Goal: Task Accomplishment & Management: Use online tool/utility

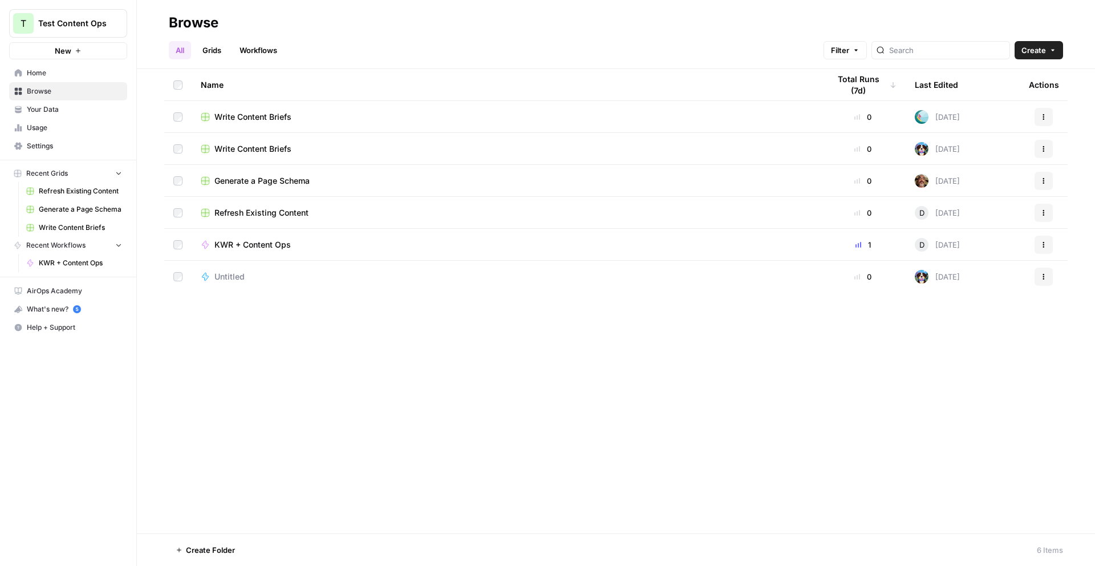
click at [348, 240] on div "KWR + Content Ops" at bounding box center [506, 244] width 610 height 11
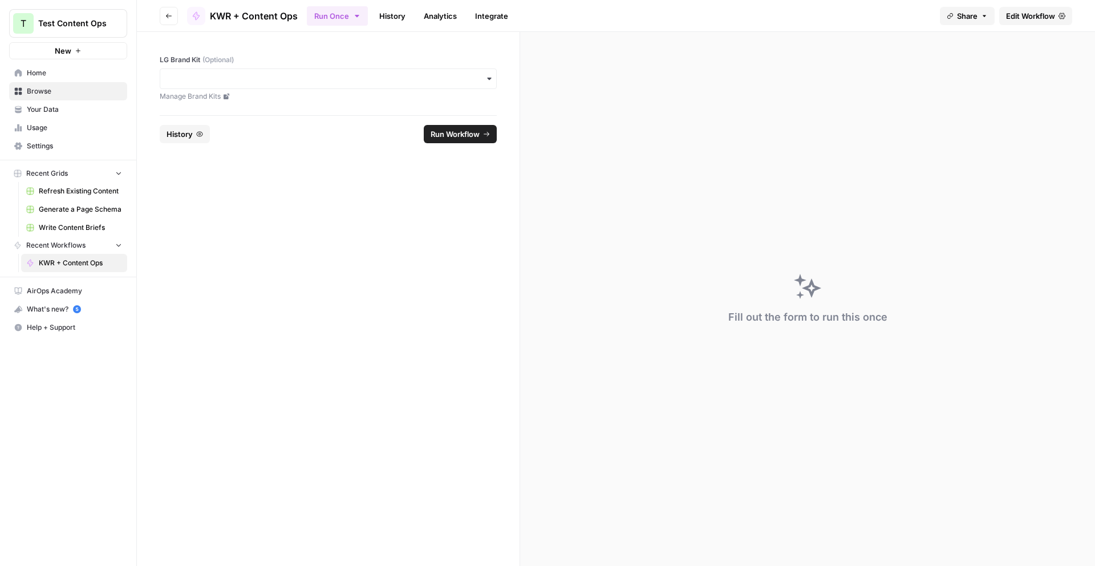
click at [163, 20] on button "Go back" at bounding box center [169, 16] width 18 height 18
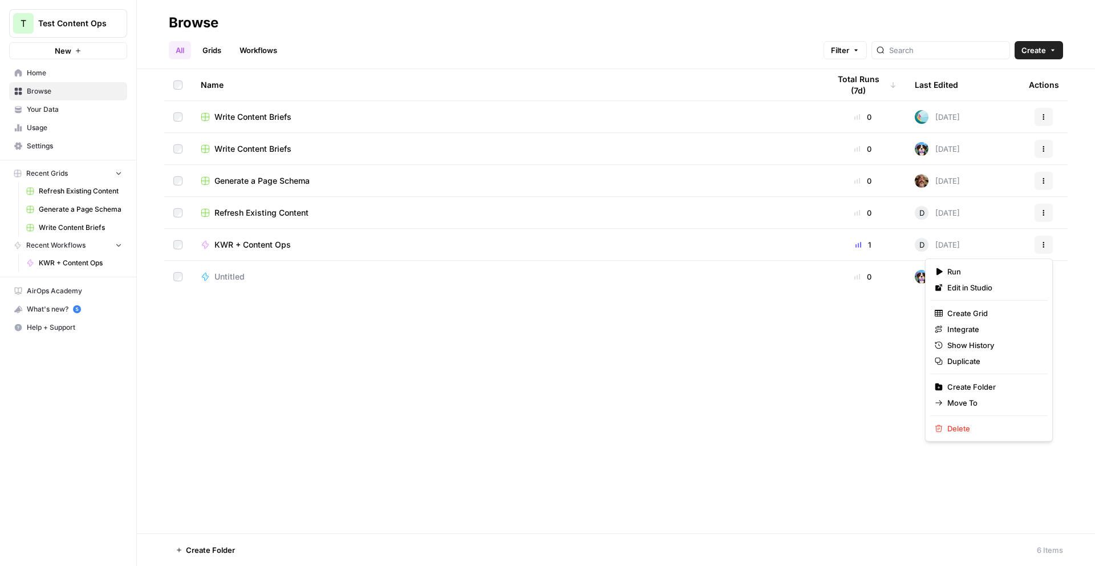
click at [1047, 247] on button "Actions" at bounding box center [1044, 245] width 18 height 18
click at [1005, 290] on span "Edit in Studio" at bounding box center [993, 287] width 91 height 11
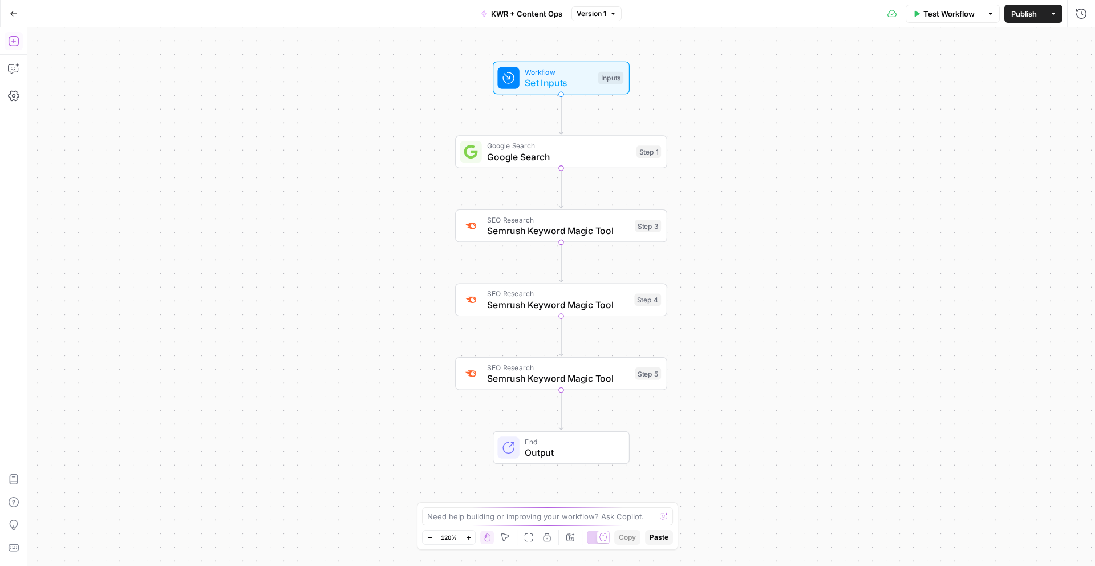
click at [18, 43] on icon "button" at bounding box center [13, 41] width 10 height 10
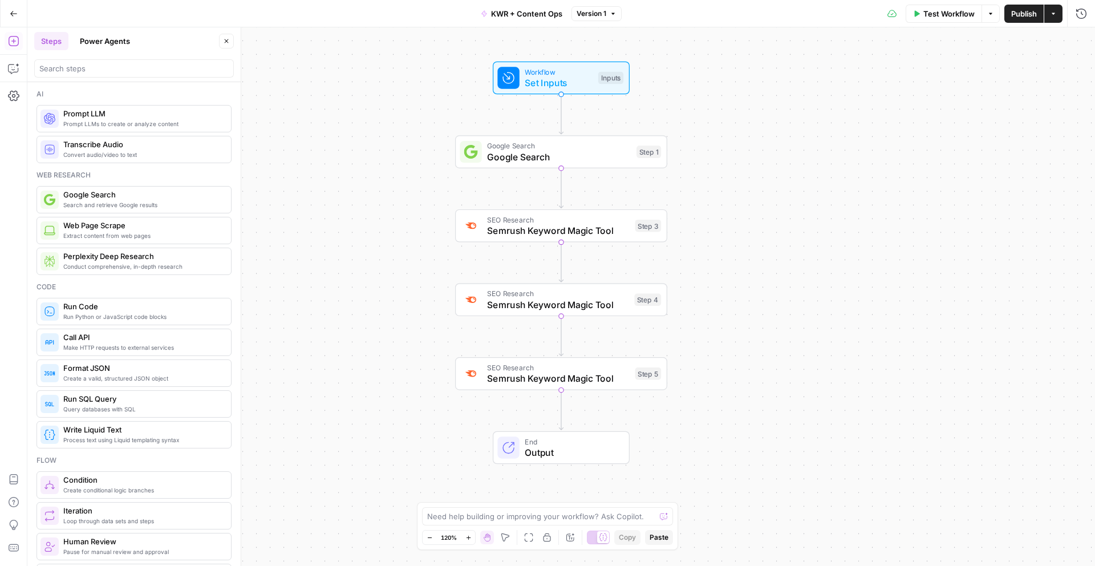
click at [102, 48] on button "Power Agents" at bounding box center [105, 41] width 64 height 18
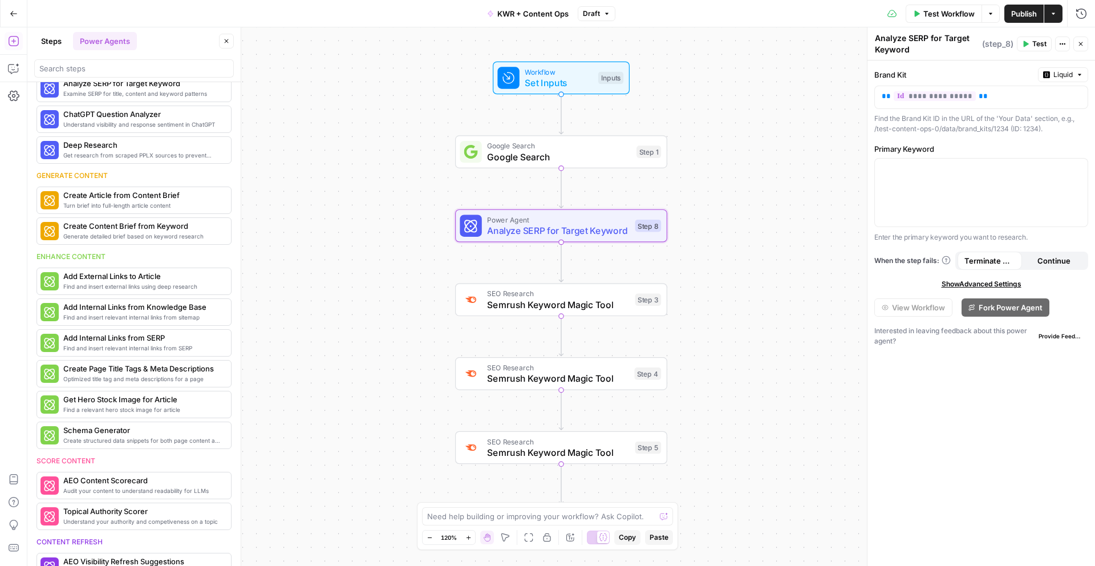
scroll to position [58, 0]
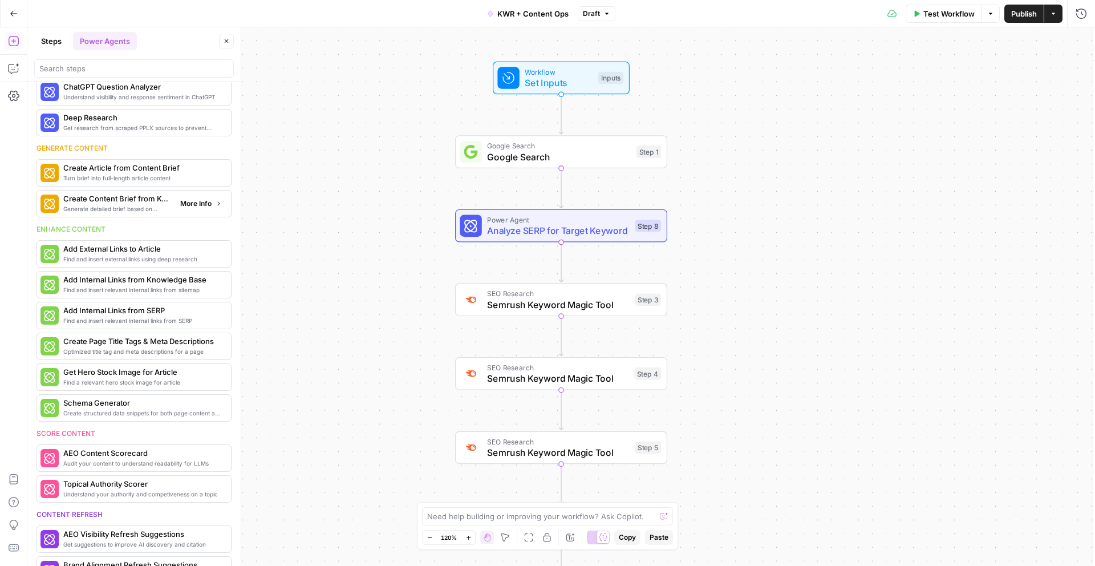
type textarea "Create Content Brief from Keyword"
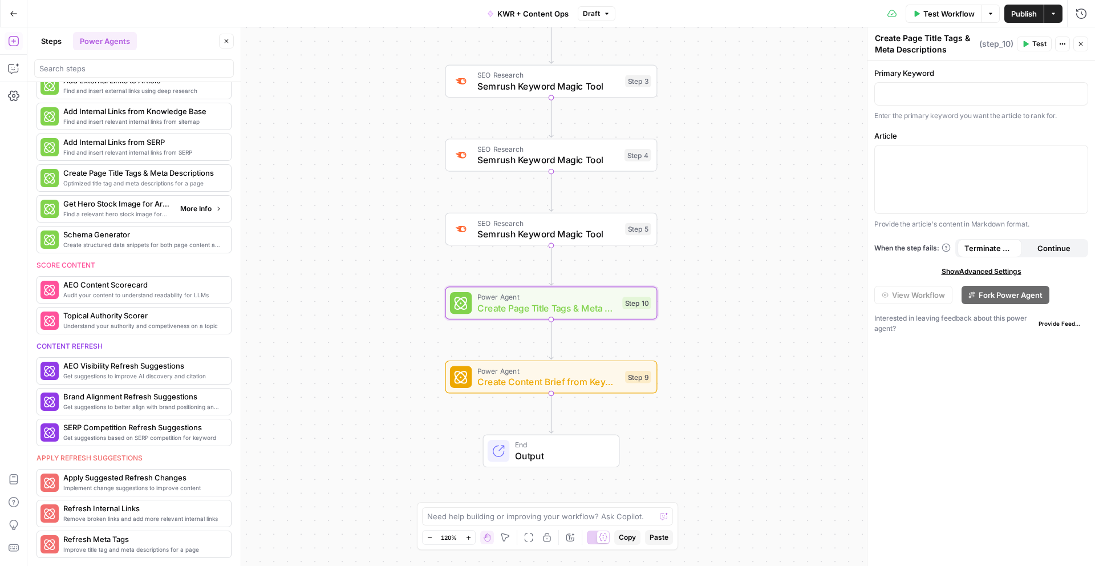
scroll to position [431, 0]
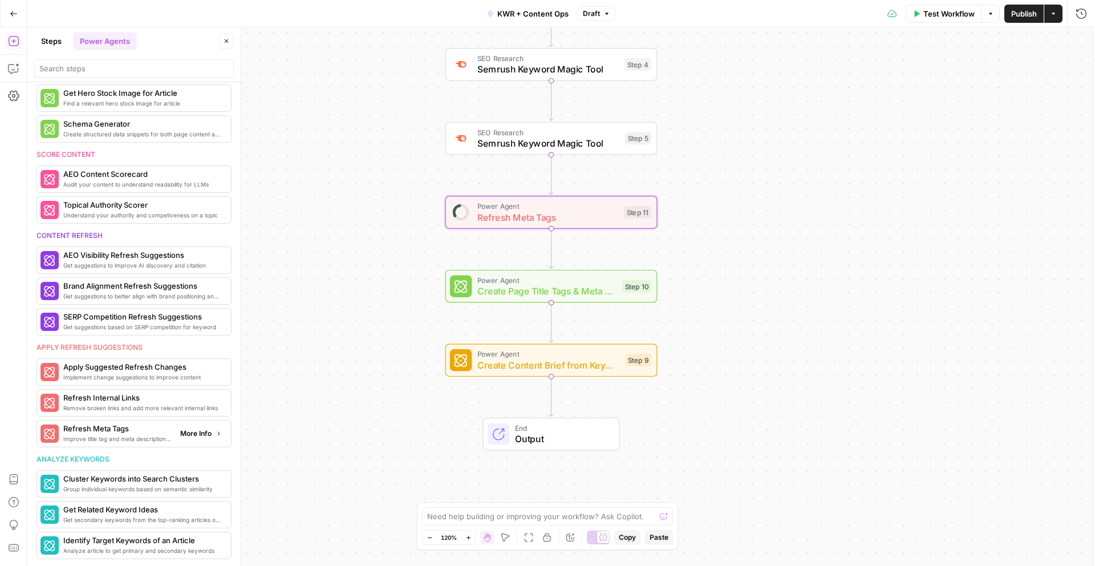
type textarea "Refresh Meta Tags"
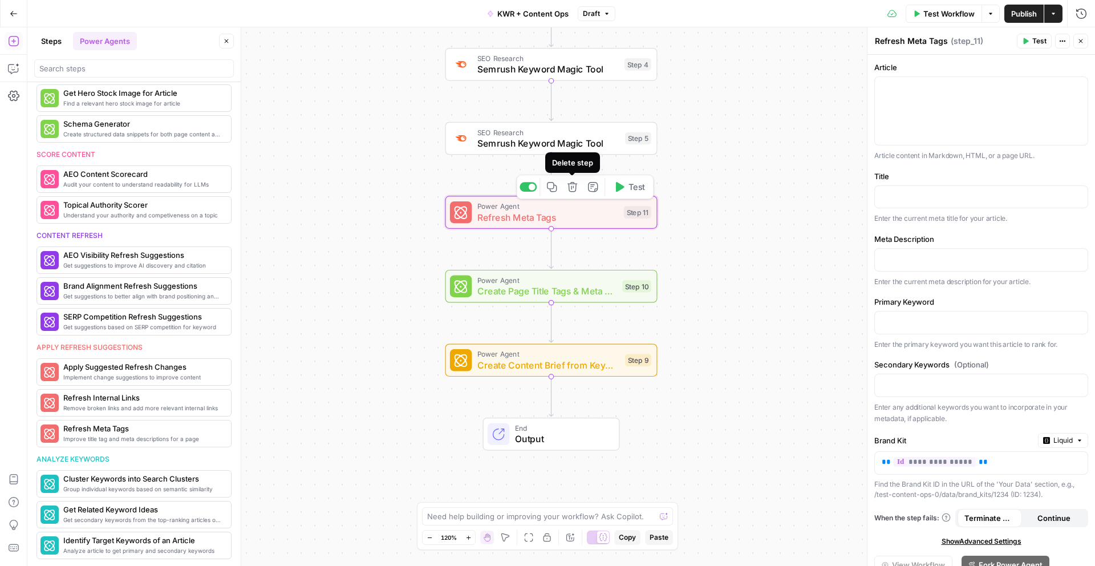
click at [579, 189] on button "Delete step" at bounding box center [573, 187] width 18 height 18
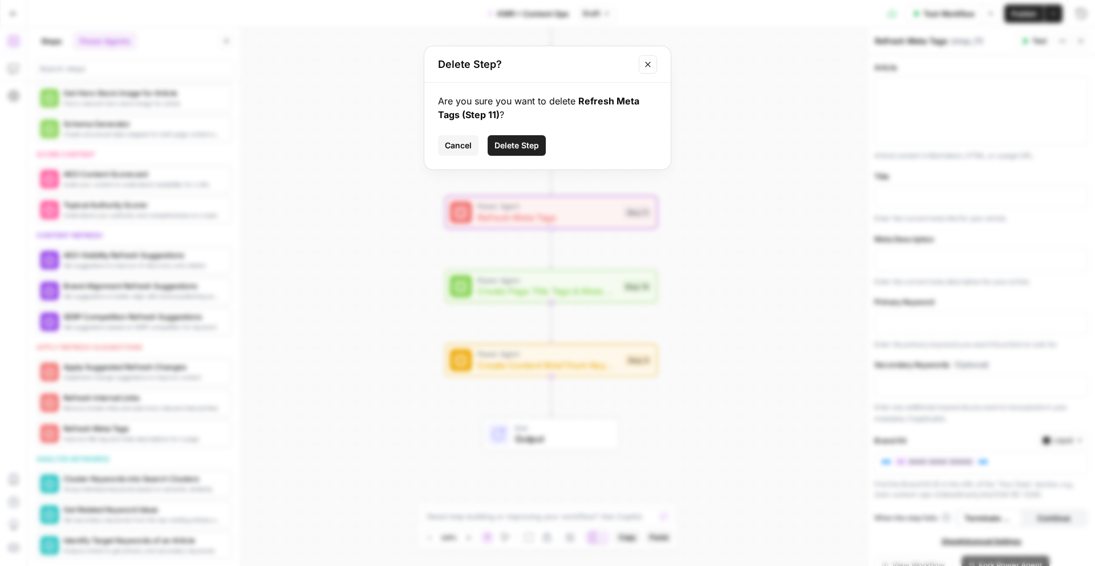
click at [527, 141] on span "Delete Step" at bounding box center [517, 145] width 44 height 11
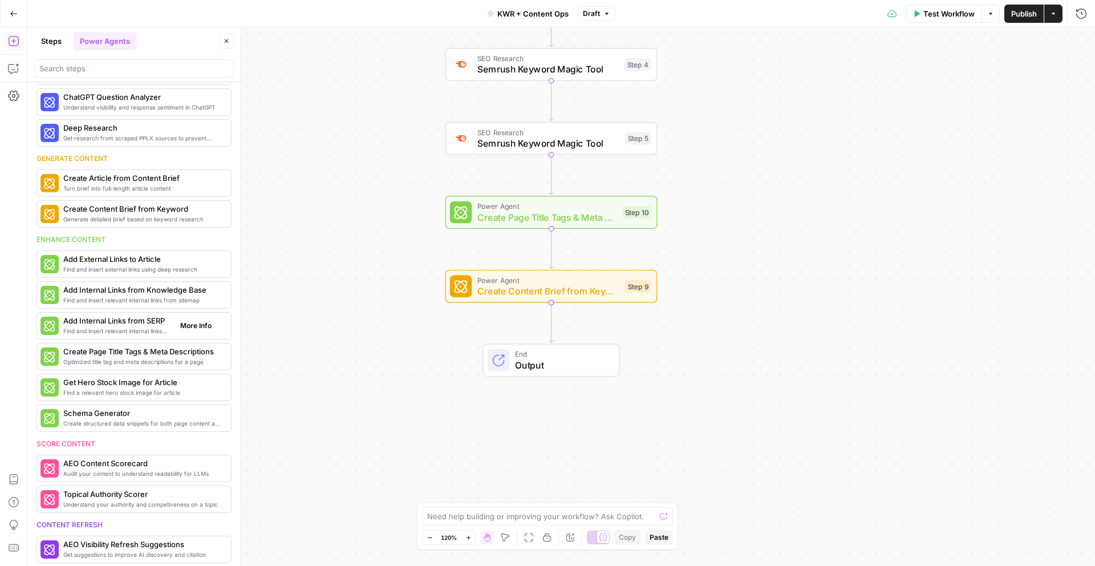
scroll to position [0, 0]
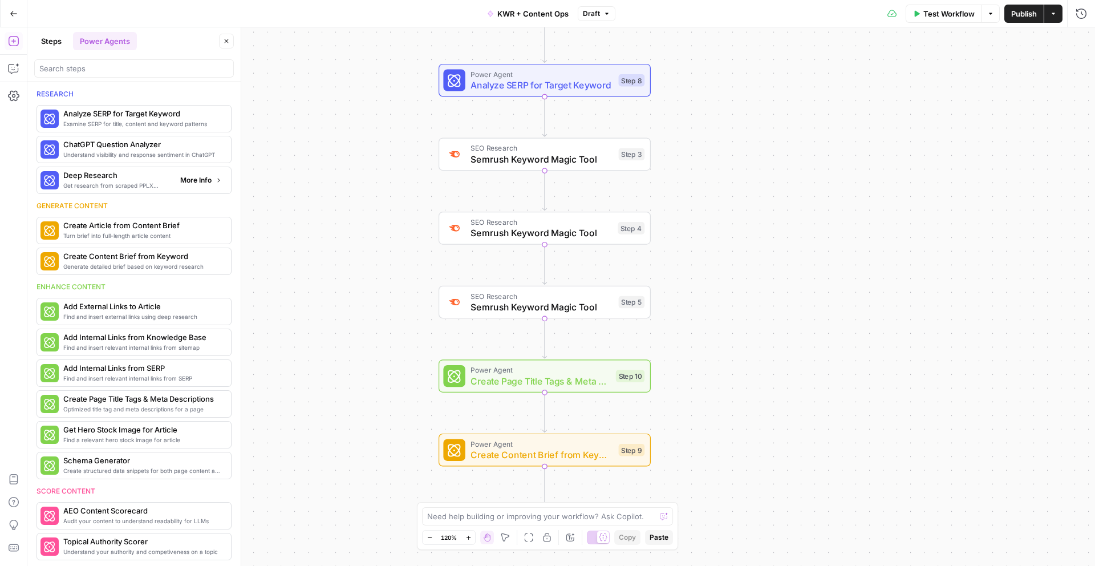
click at [199, 179] on span "More Info" at bounding box center [195, 180] width 31 height 10
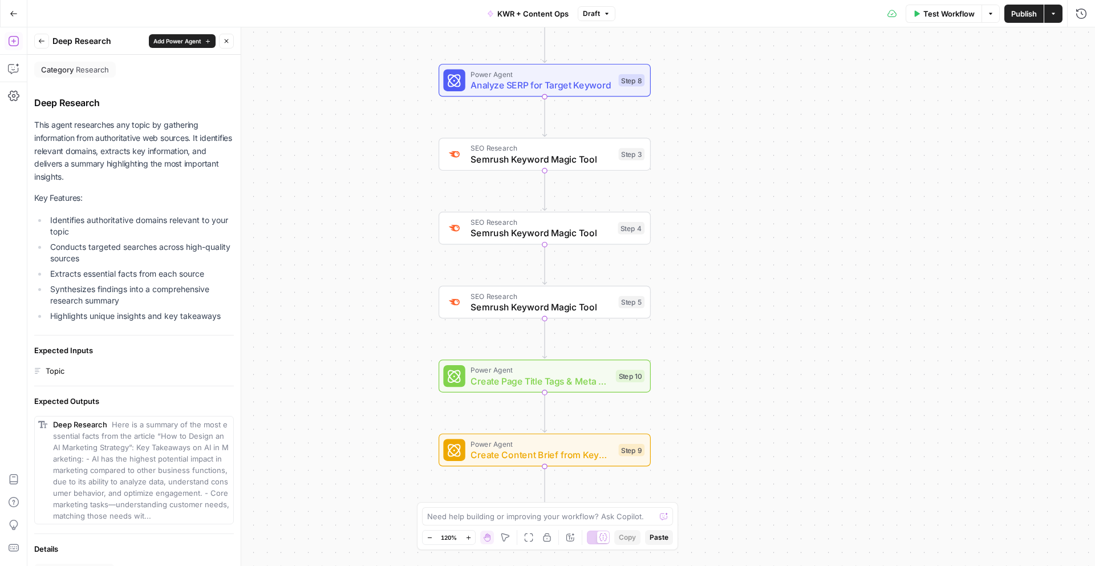
click at [43, 41] on icon "button" at bounding box center [41, 41] width 7 height 7
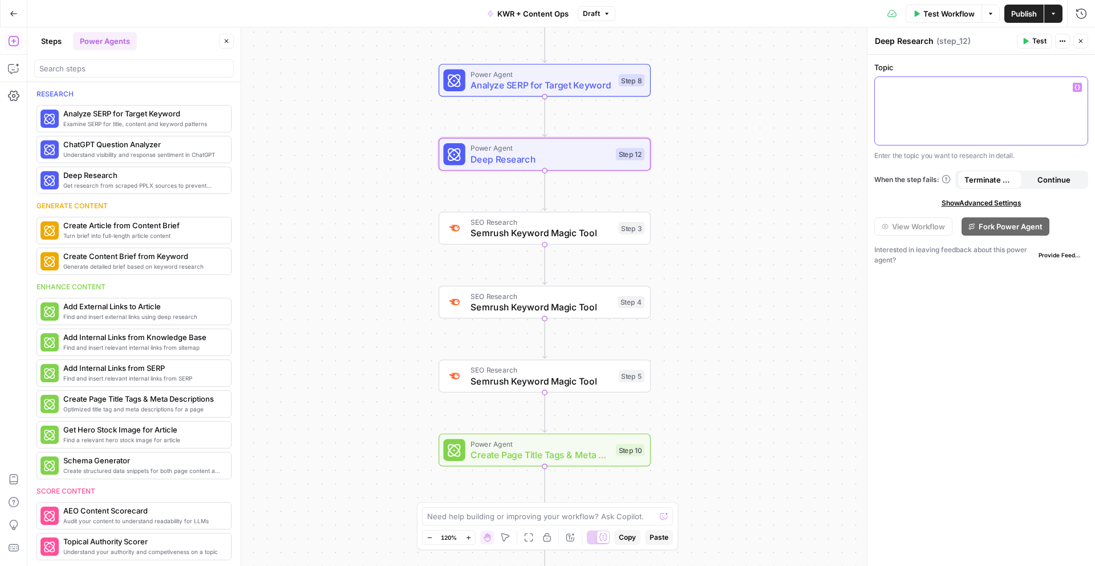
click at [982, 100] on div at bounding box center [981, 111] width 213 height 68
click at [917, 110] on p "**********" at bounding box center [981, 99] width 199 height 34
click at [996, 114] on p "**********" at bounding box center [981, 99] width 199 height 34
click at [726, 174] on div "Workflow Set Inputs Inputs Google Search Google Search Step 1 Power Agent Analy…" at bounding box center [561, 296] width 1068 height 538
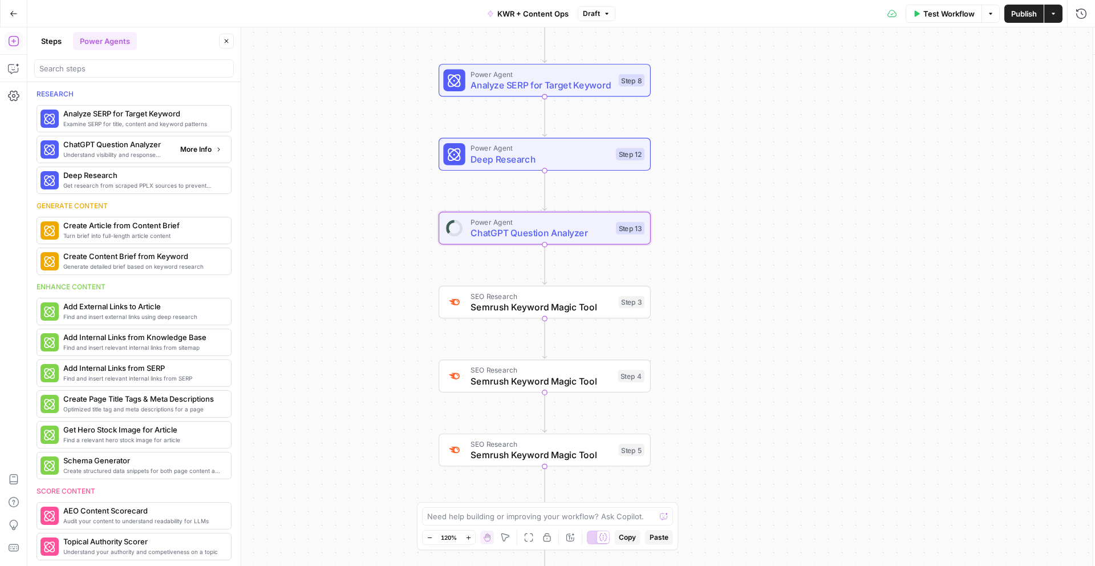
type textarea "ChatGPT Question Analyzer"
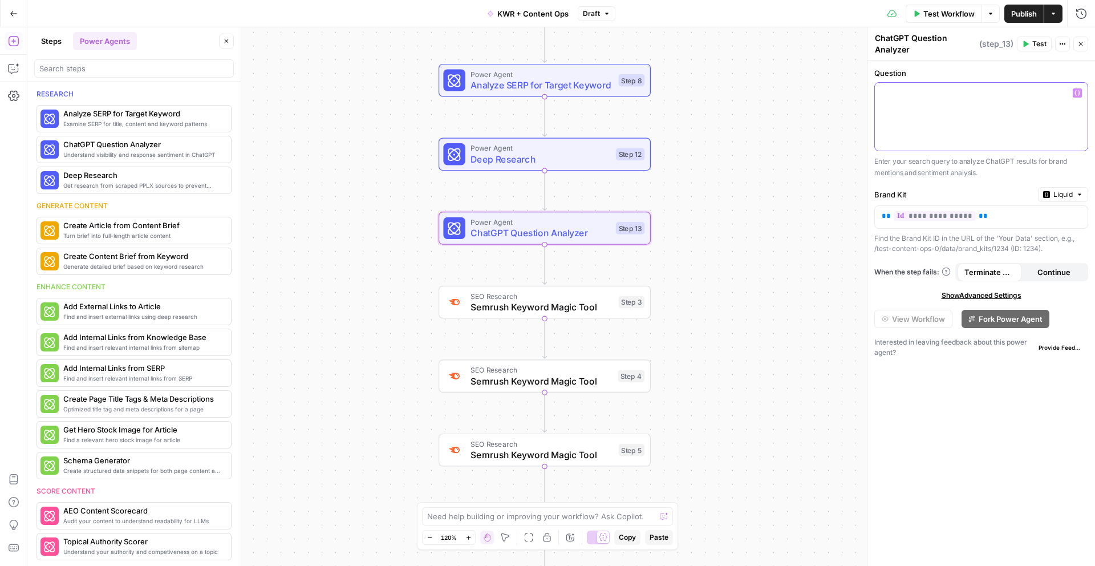
click at [984, 115] on div at bounding box center [981, 117] width 213 height 68
click at [1054, 192] on span "Liquid" at bounding box center [1063, 194] width 19 height 10
click at [793, 172] on div "Workflow Set Inputs Inputs Google Search Google Search Step 1 Power Agent Analy…" at bounding box center [561, 296] width 1068 height 538
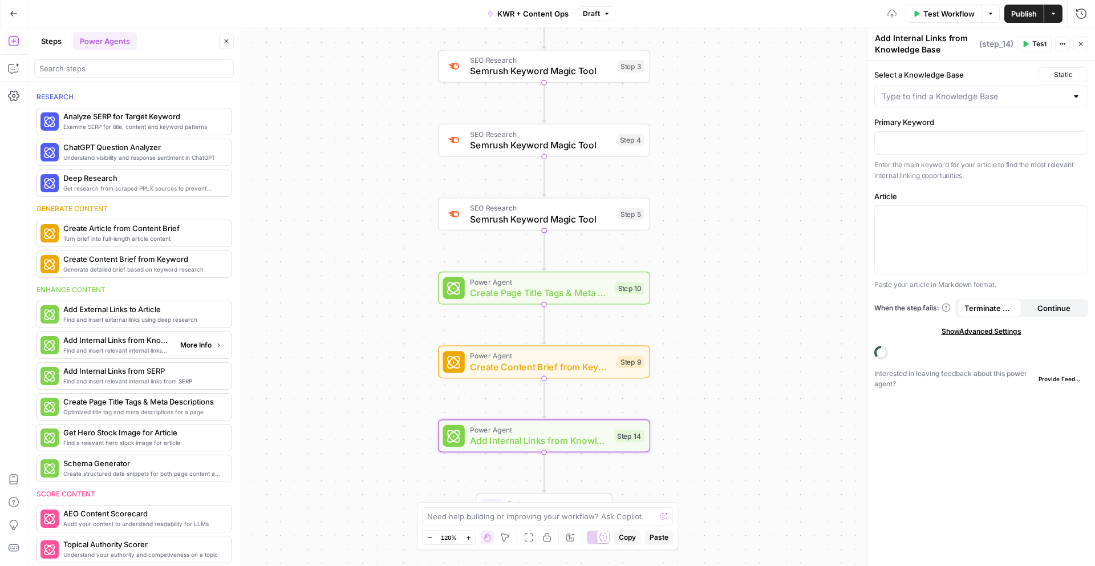
scroll to position [123, 0]
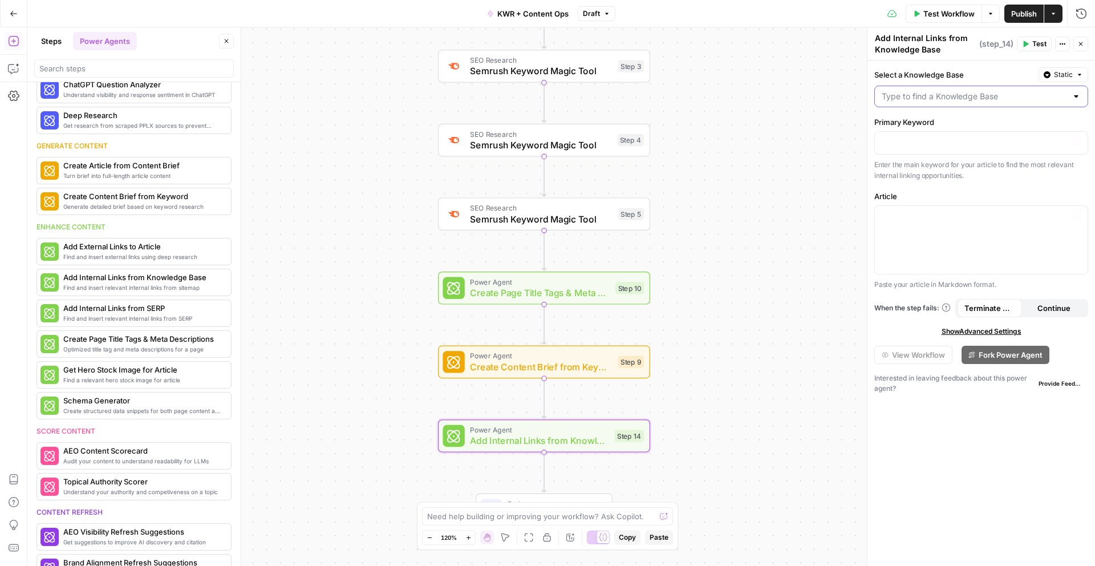
click at [945, 102] on input "Select a Knowledge Base" at bounding box center [974, 96] width 185 height 11
click at [901, 181] on p "Enter the main keyword for your article to find the most relevant internal link…" at bounding box center [981, 170] width 214 height 22
click at [914, 140] on p at bounding box center [981, 141] width 199 height 11
click at [991, 226] on div at bounding box center [981, 240] width 213 height 68
click at [1076, 214] on icon "button" at bounding box center [1078, 216] width 6 height 6
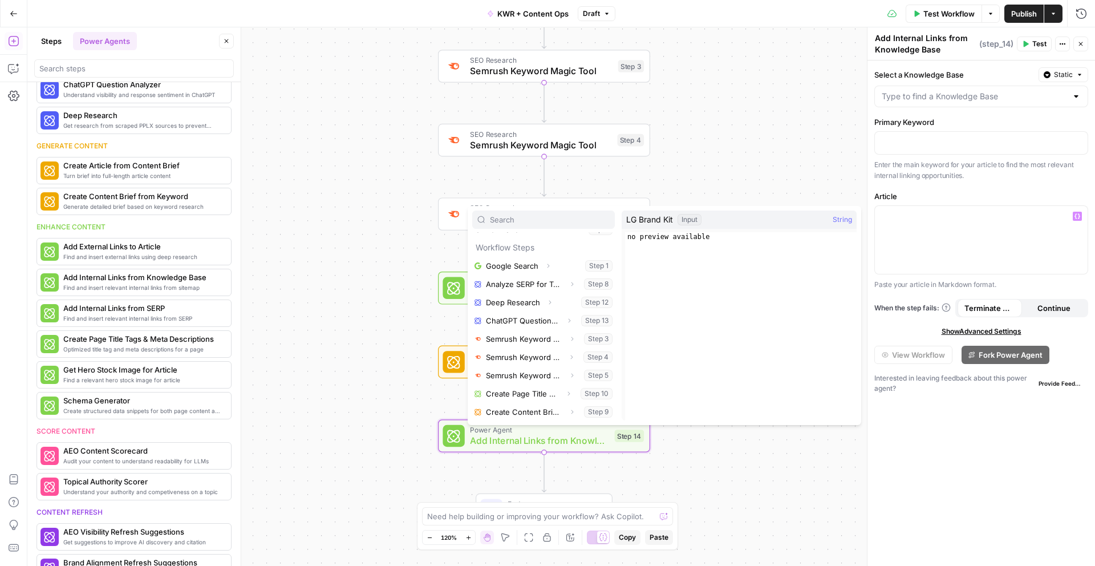
scroll to position [31, 0]
click at [541, 415] on button "Select variable Create Content Brief from Keyword" at bounding box center [543, 411] width 143 height 18
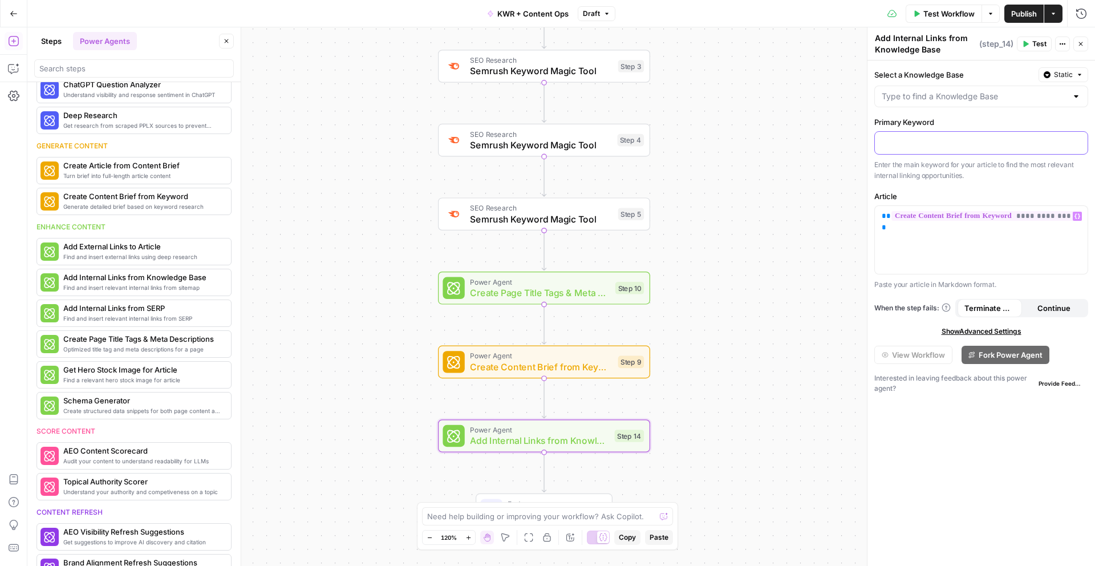
click at [907, 151] on div at bounding box center [981, 143] width 213 height 22
click at [1082, 140] on div at bounding box center [981, 143] width 213 height 22
click at [1081, 141] on button "Variables Menu" at bounding box center [1077, 141] width 9 height 9
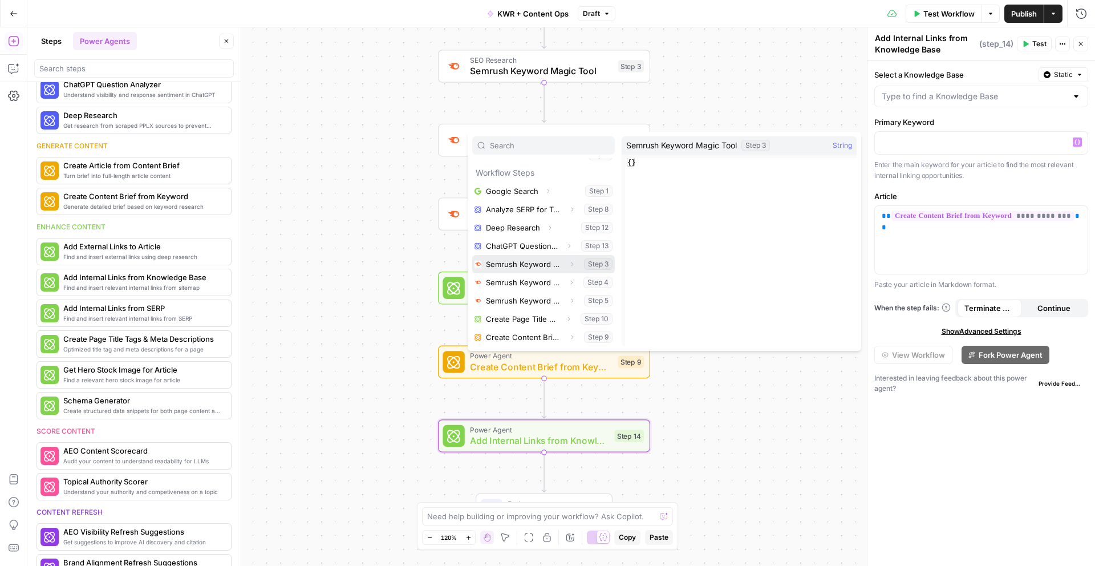
click at [528, 264] on button "Select variable Semrush Keyword Magic Tool" at bounding box center [543, 264] width 143 height 18
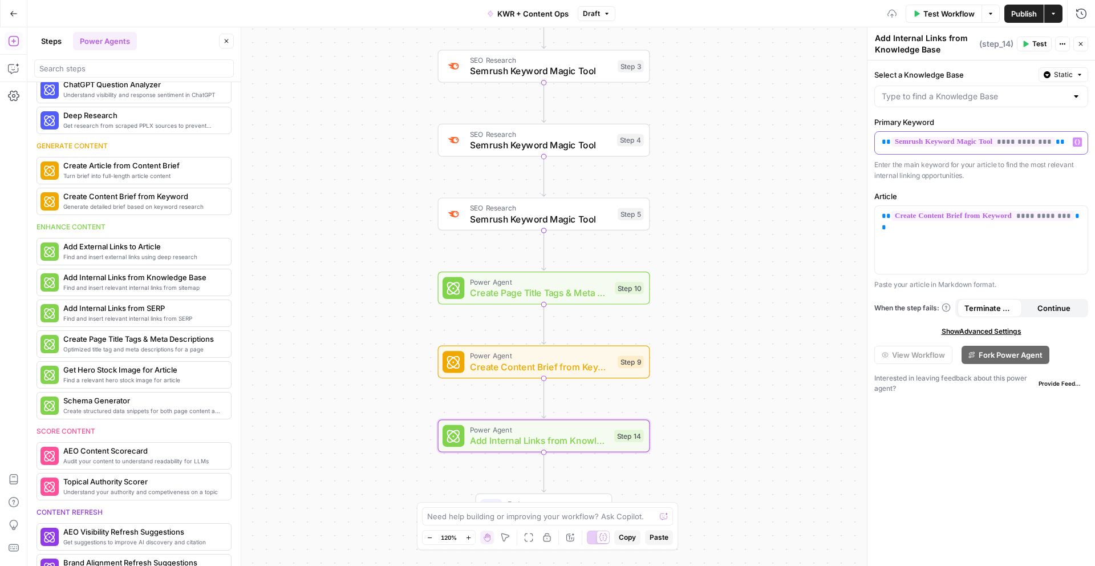
click at [1078, 140] on icon "button" at bounding box center [1078, 142] width 6 height 6
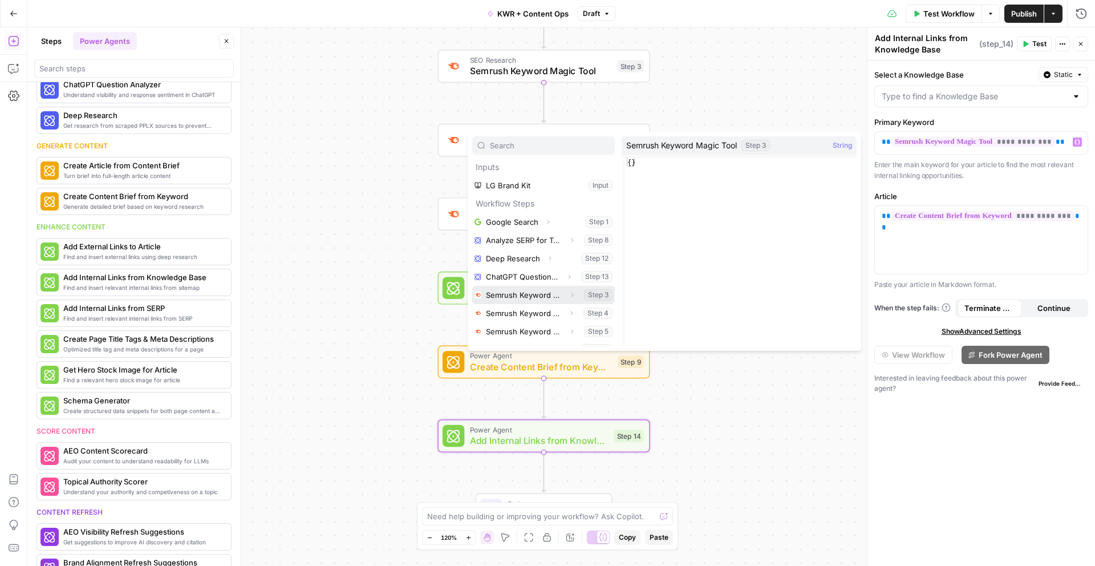
click at [535, 302] on button "Select variable Semrush Keyword Magic Tool" at bounding box center [543, 295] width 143 height 18
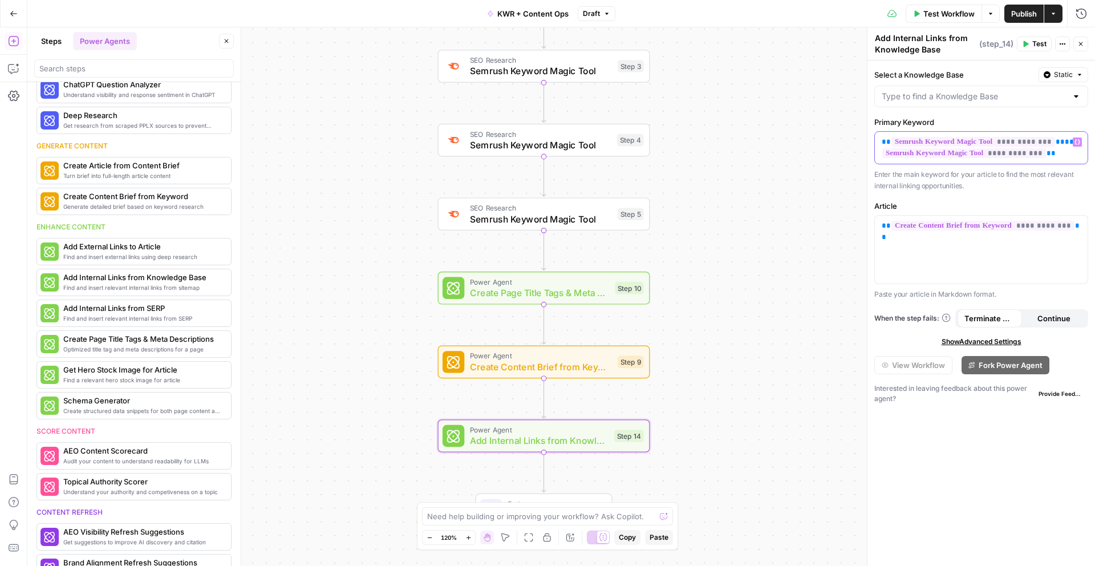
click at [1060, 153] on p "**********" at bounding box center [981, 147] width 199 height 23
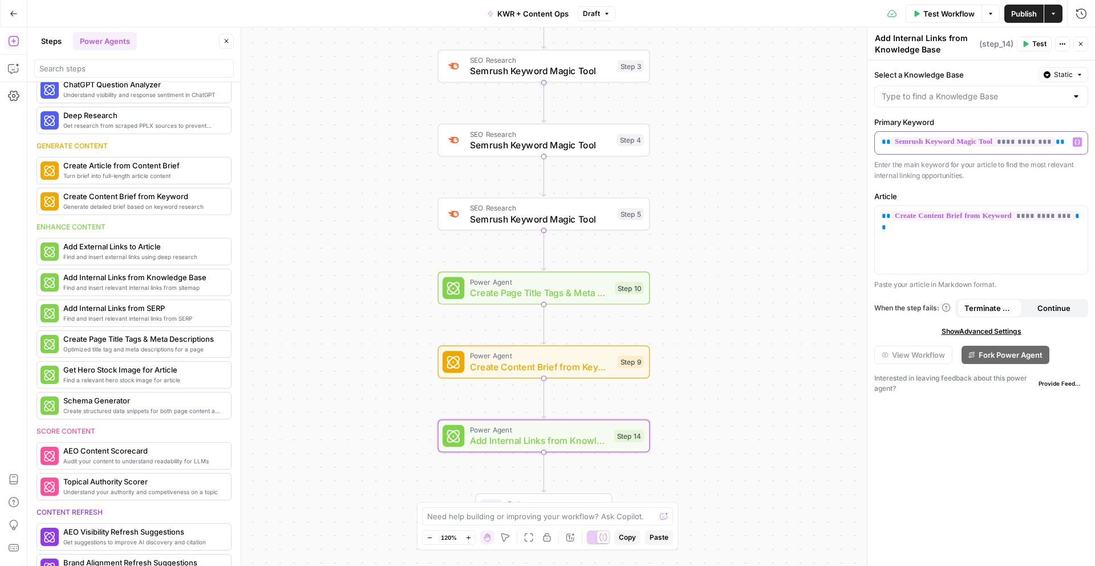
click at [1078, 143] on icon "button" at bounding box center [1078, 142] width 6 height 6
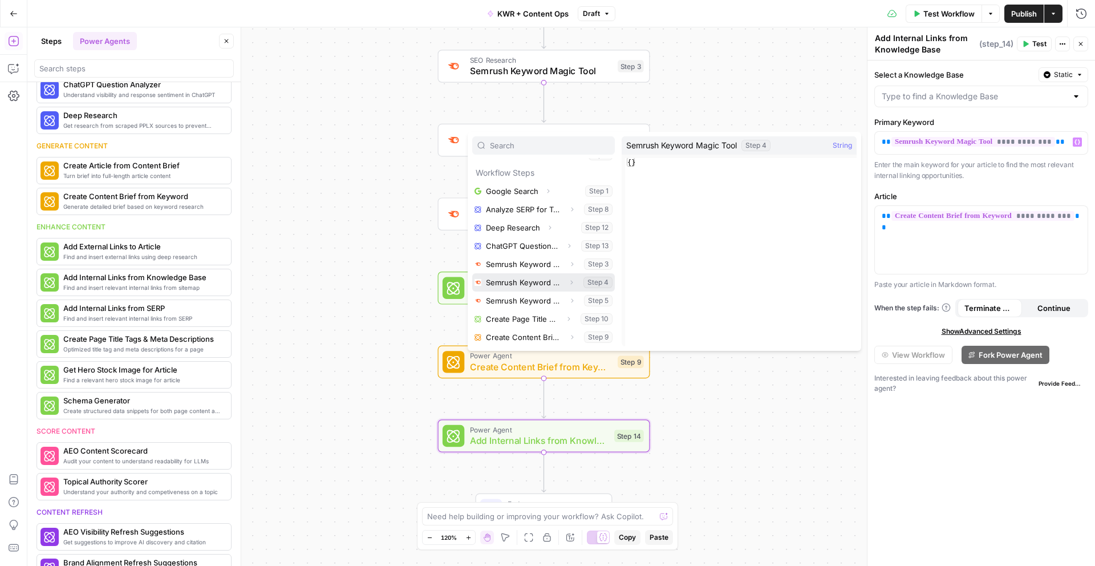
click at [547, 285] on button "Select variable Semrush Keyword Magic Tool" at bounding box center [543, 282] width 143 height 18
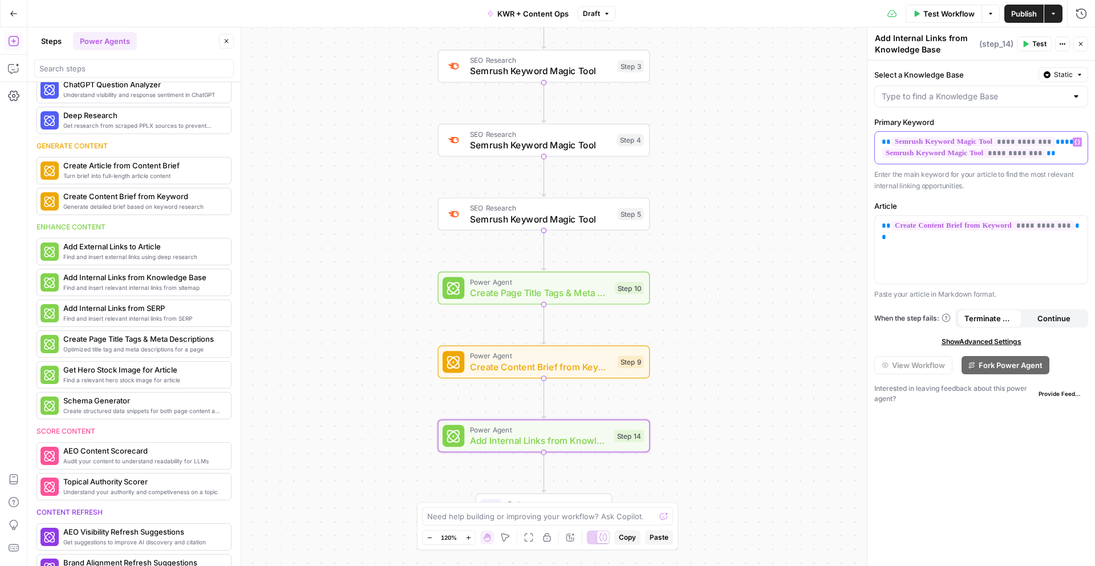
click at [1080, 139] on button "Variables Menu" at bounding box center [1077, 141] width 9 height 9
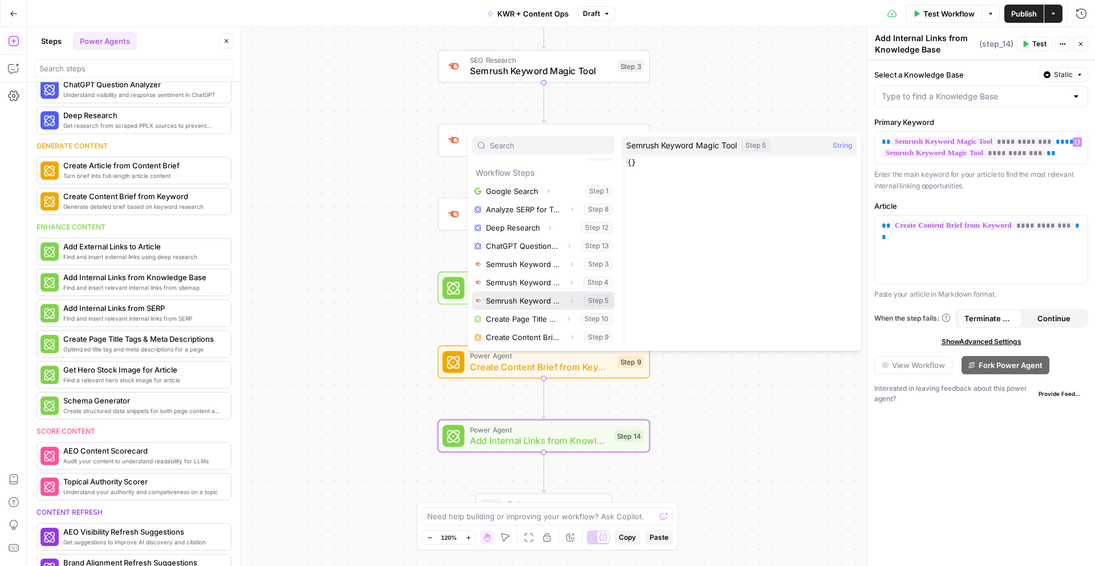
click at [541, 303] on button "Select variable Semrush Keyword Magic Tool" at bounding box center [543, 300] width 143 height 18
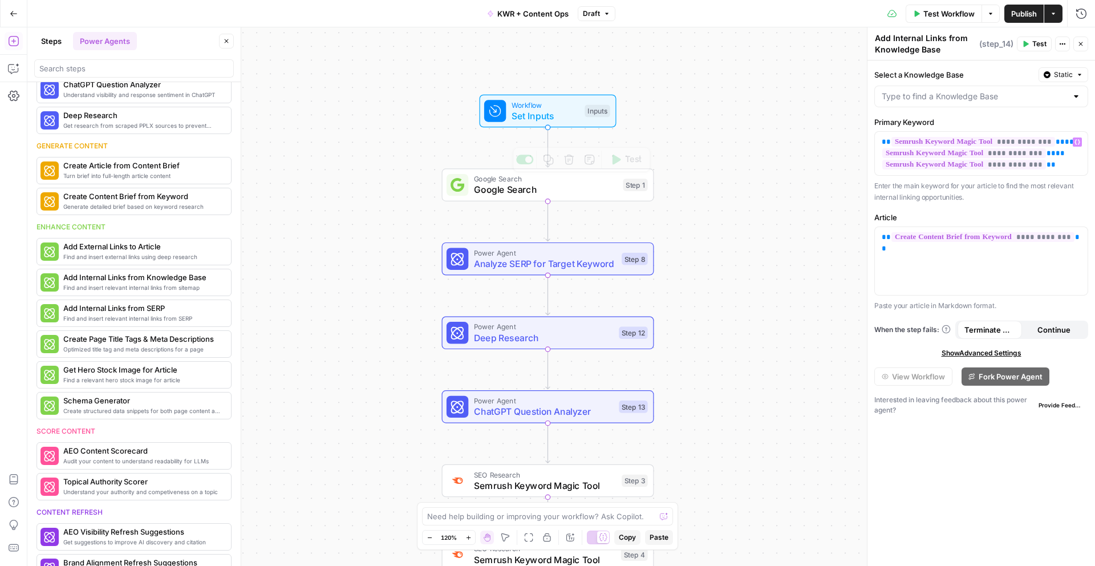
click at [536, 125] on div "Workflow Set Inputs Inputs Test Step" at bounding box center [548, 111] width 137 height 33
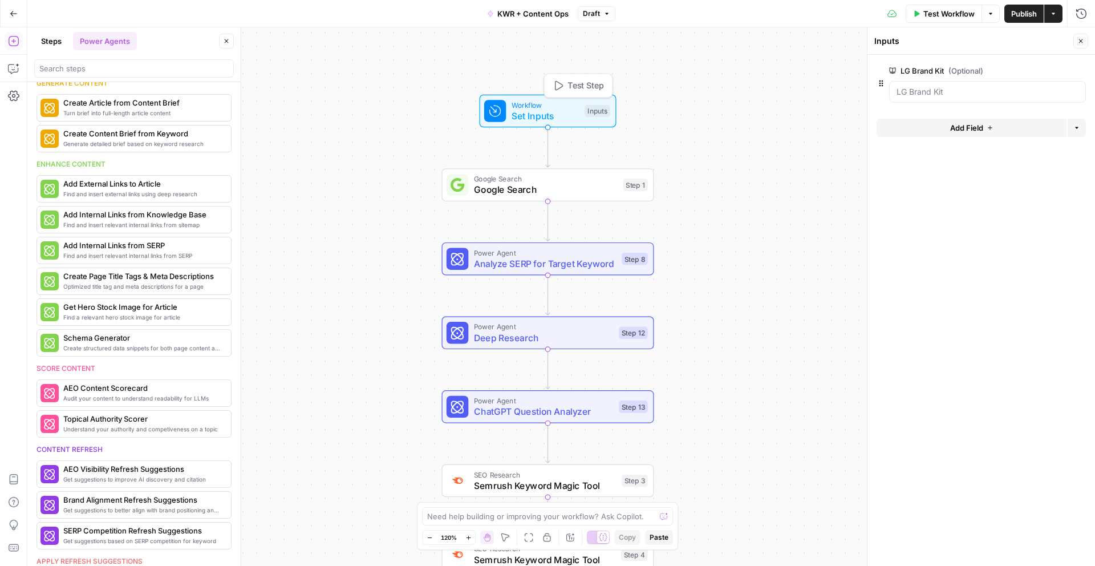
scroll to position [60, 0]
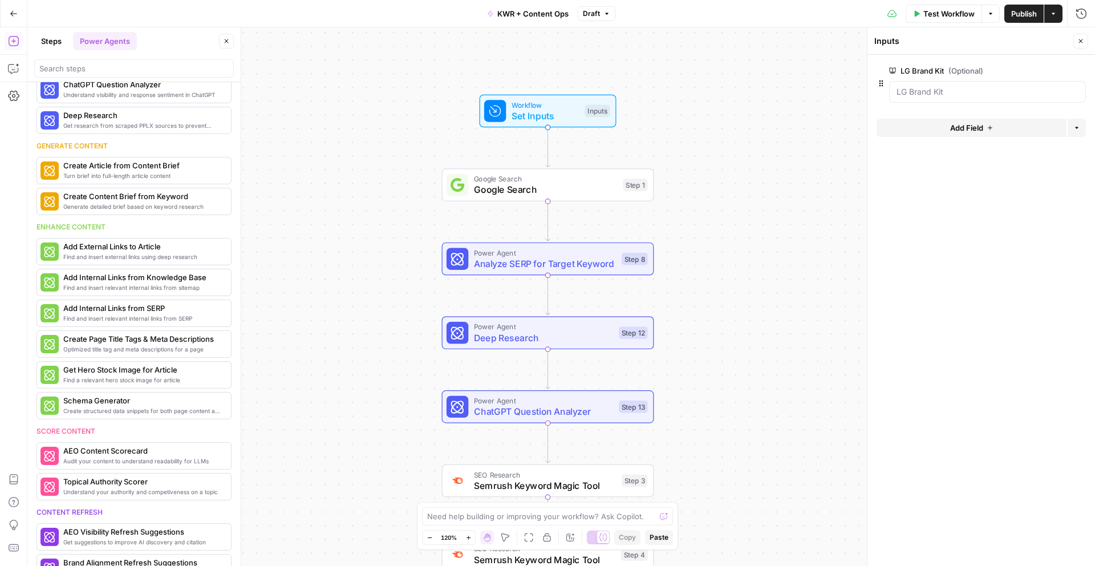
drag, startPoint x: 980, startPoint y: 127, endPoint x: 716, endPoint y: 118, distance: 263.7
click at [731, 109] on body "T Test Content Ops New Home Browse Your Data Usage Settings Recent Grids Refres…" at bounding box center [547, 283] width 1095 height 566
click at [566, 196] on span "Google Search" at bounding box center [546, 190] width 144 height 14
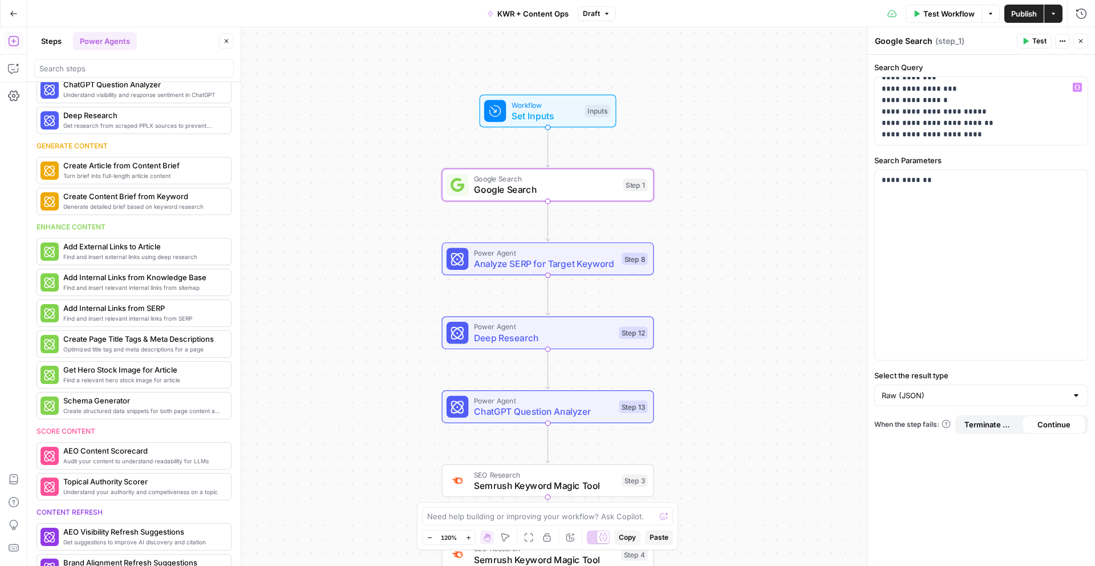
scroll to position [0, 0]
click at [560, 259] on span "Analyze SERP for Target Keyword" at bounding box center [545, 264] width 143 height 14
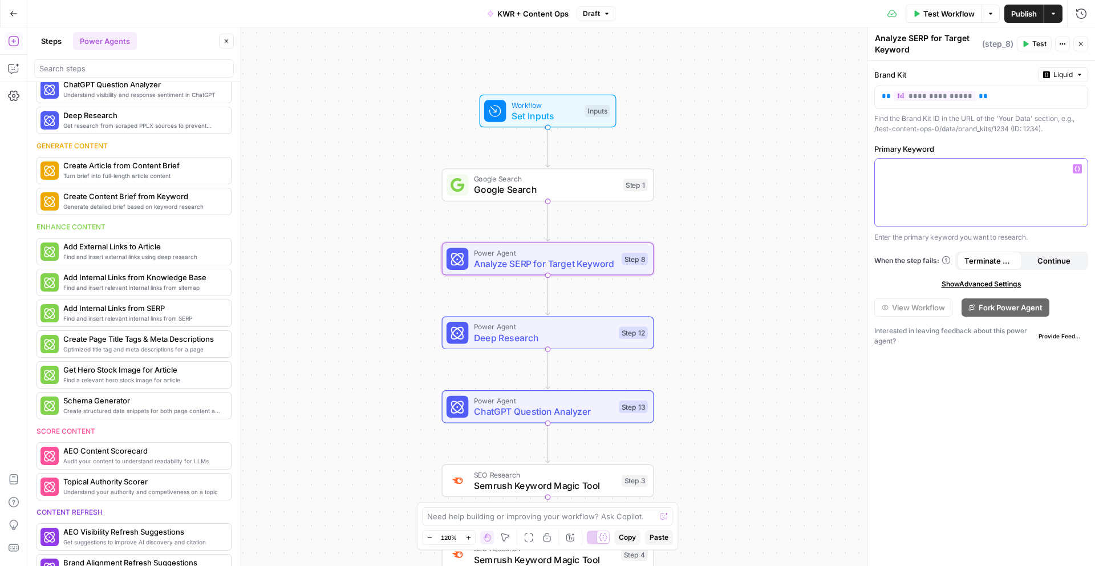
click at [1079, 168] on icon "button" at bounding box center [1078, 169] width 6 height 6
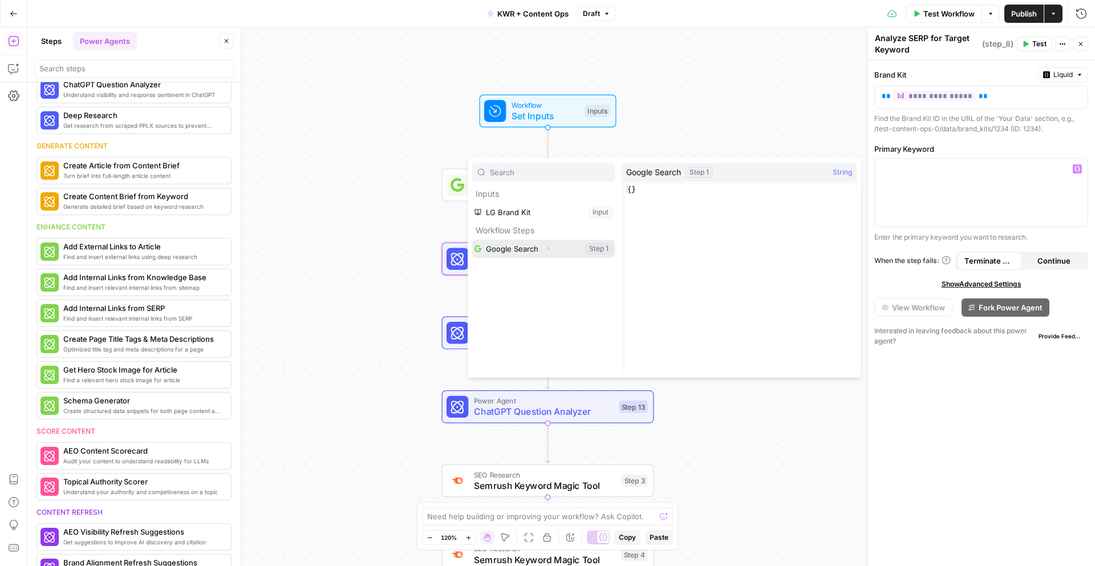
click at [531, 247] on button "Select variable Google Search" at bounding box center [543, 249] width 143 height 18
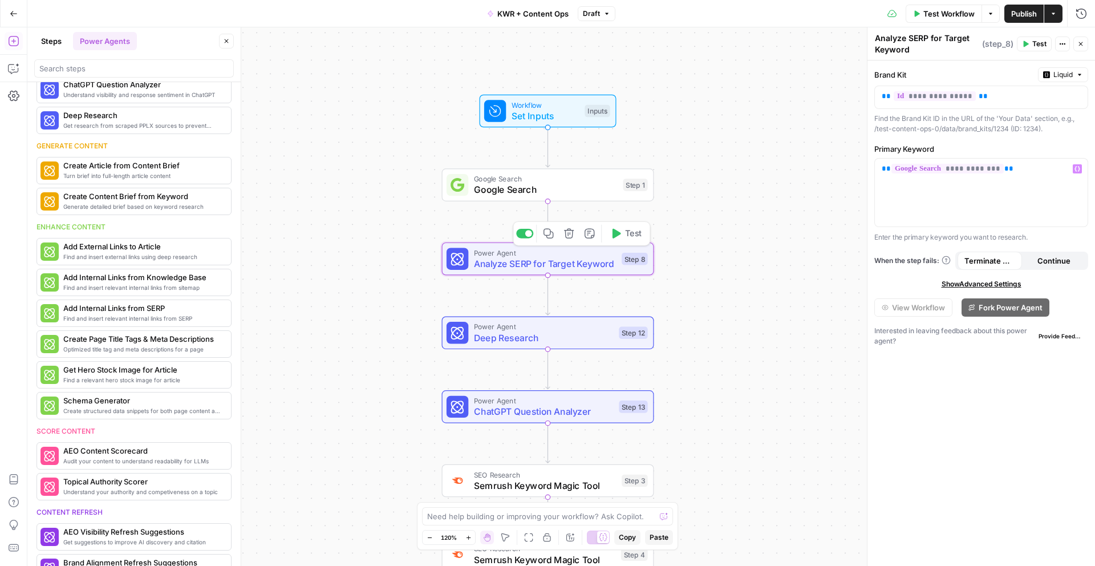
click at [594, 266] on span "Analyze SERP for Target Keyword" at bounding box center [545, 264] width 143 height 14
click at [536, 258] on span "Analyze SERP for Target Keyword" at bounding box center [545, 264] width 143 height 14
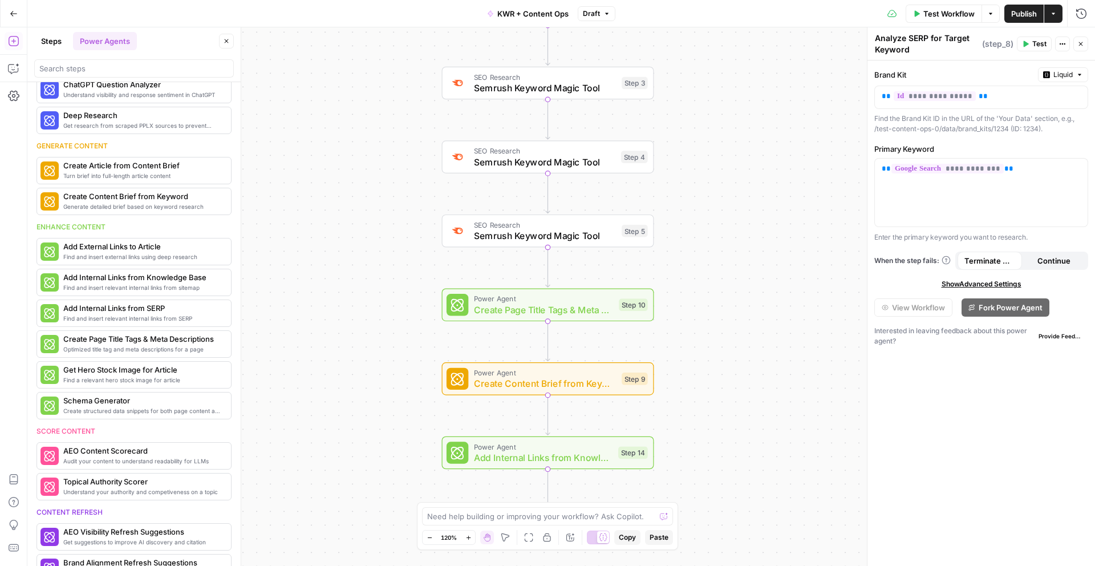
click at [711, 310] on div "Workflow Set Inputs Inputs Google Search Google Search Step 1 Power Agent Analy…" at bounding box center [561, 296] width 1068 height 538
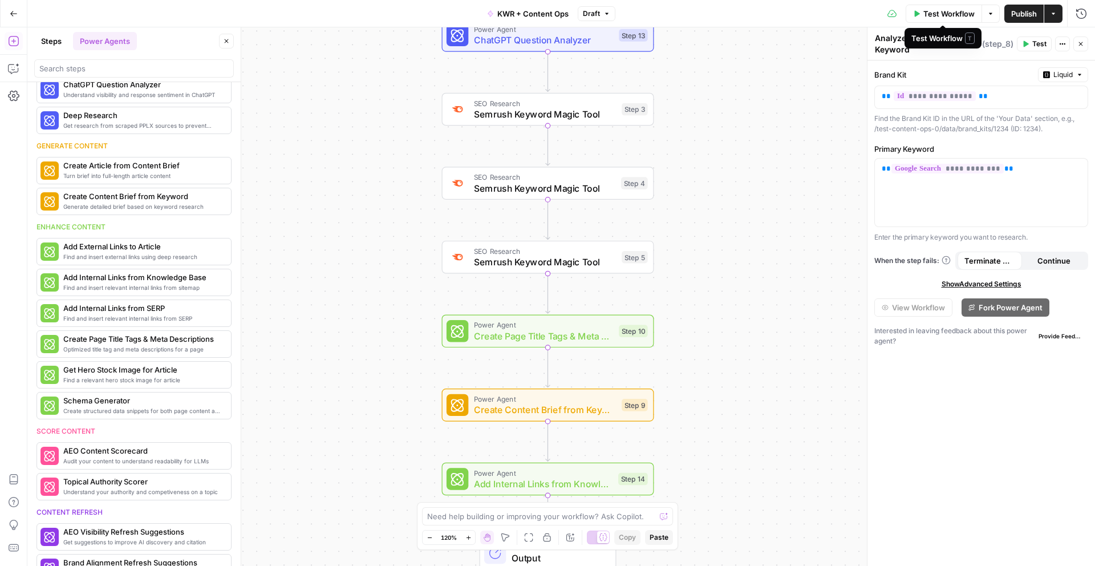
click at [948, 17] on span "Test Workflow" at bounding box center [949, 13] width 51 height 11
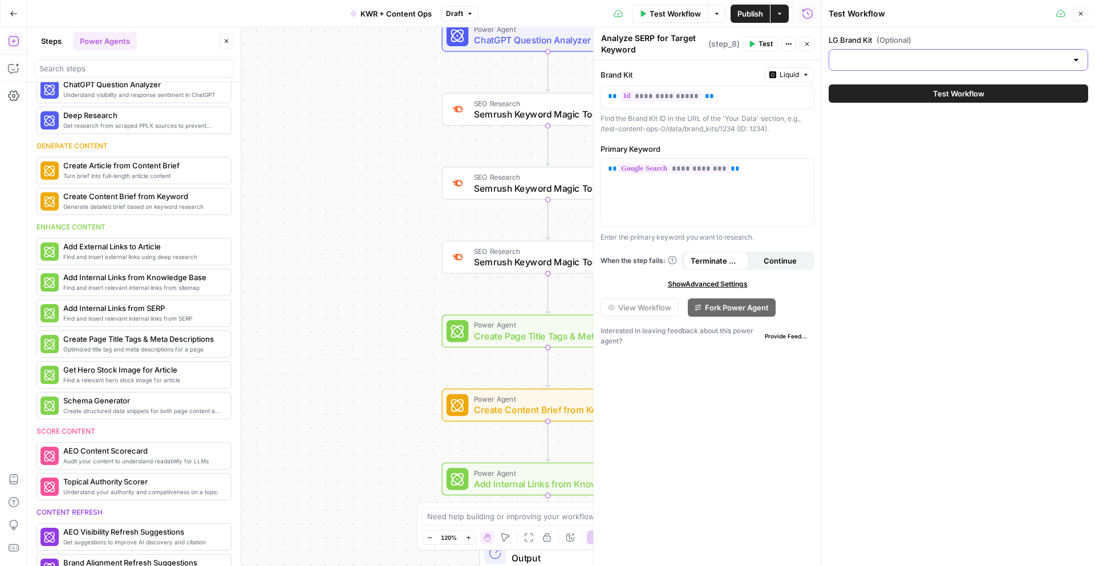
click at [936, 62] on input "LG Brand Kit (Optional)" at bounding box center [951, 59] width 231 height 11
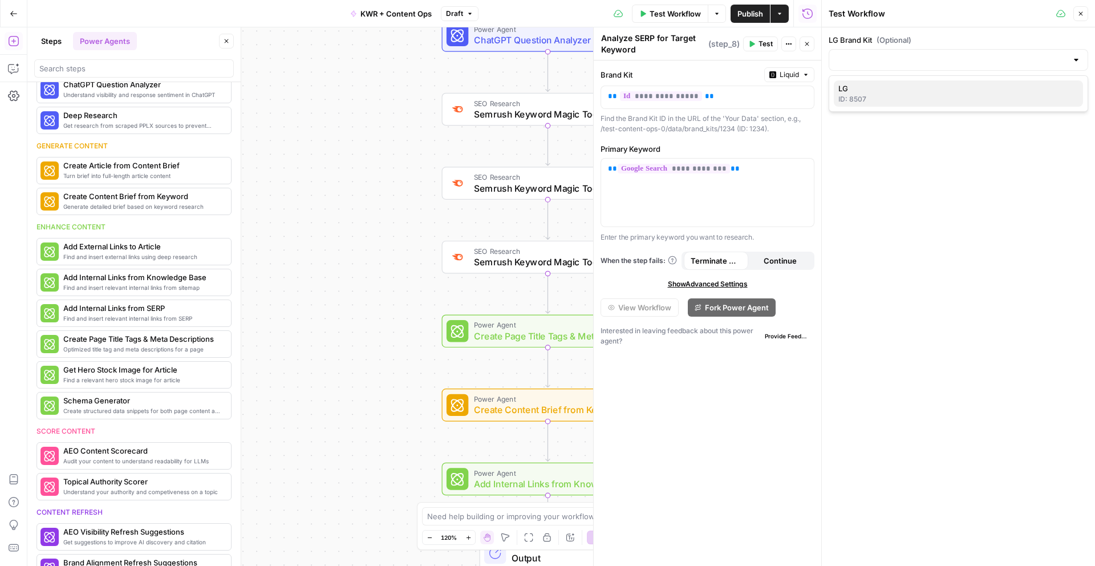
click at [985, 88] on span "LG" at bounding box center [957, 88] width 236 height 11
type input "LG"
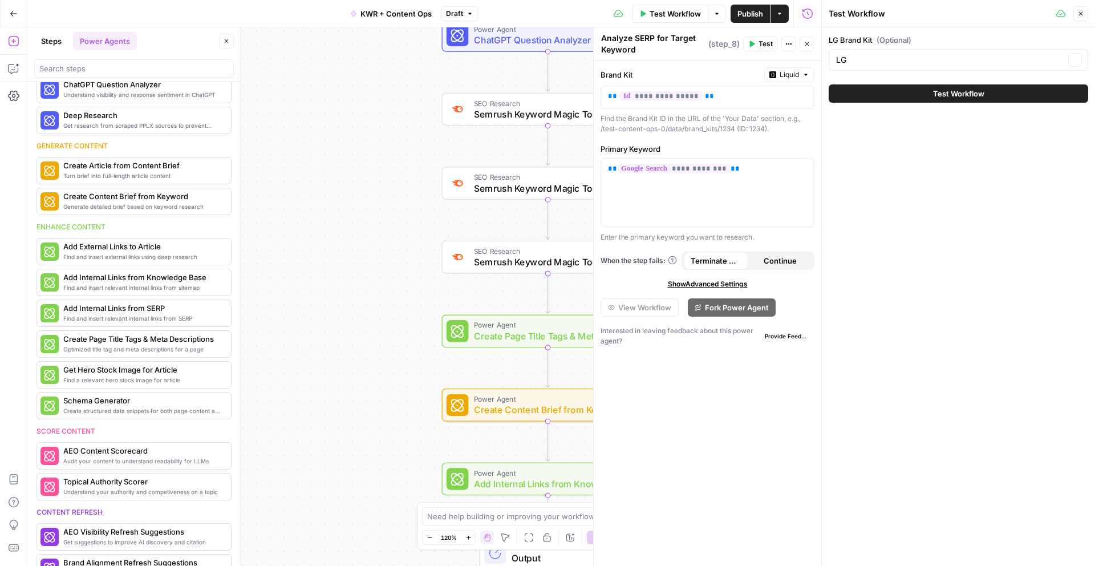
click at [979, 88] on span "Test Workflow" at bounding box center [958, 93] width 51 height 11
click at [926, 96] on button "Test Workflow" at bounding box center [959, 93] width 260 height 18
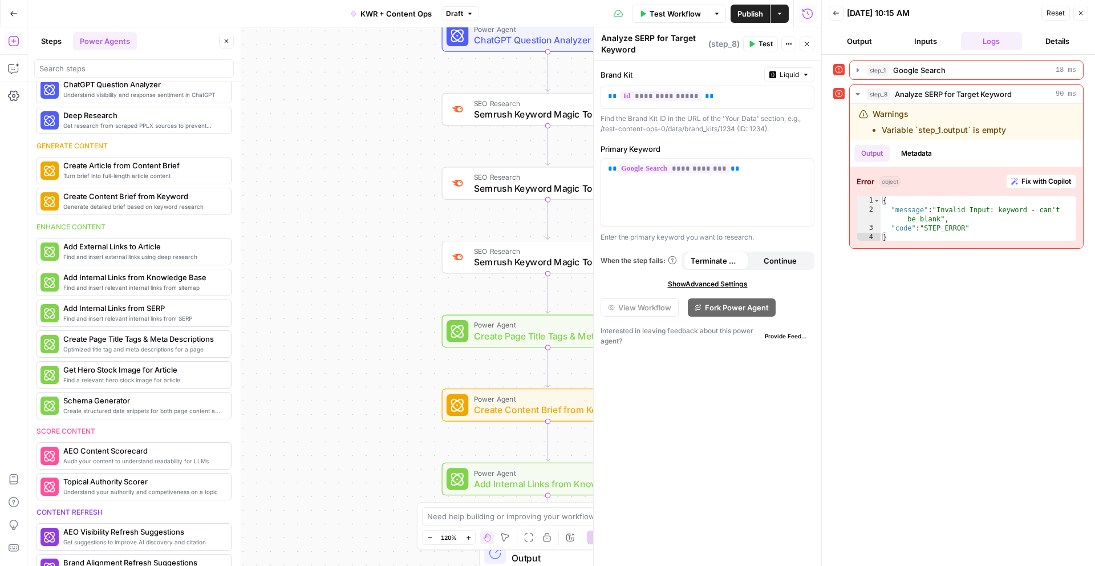
click at [1078, 18] on button "Close" at bounding box center [1081, 13] width 15 height 15
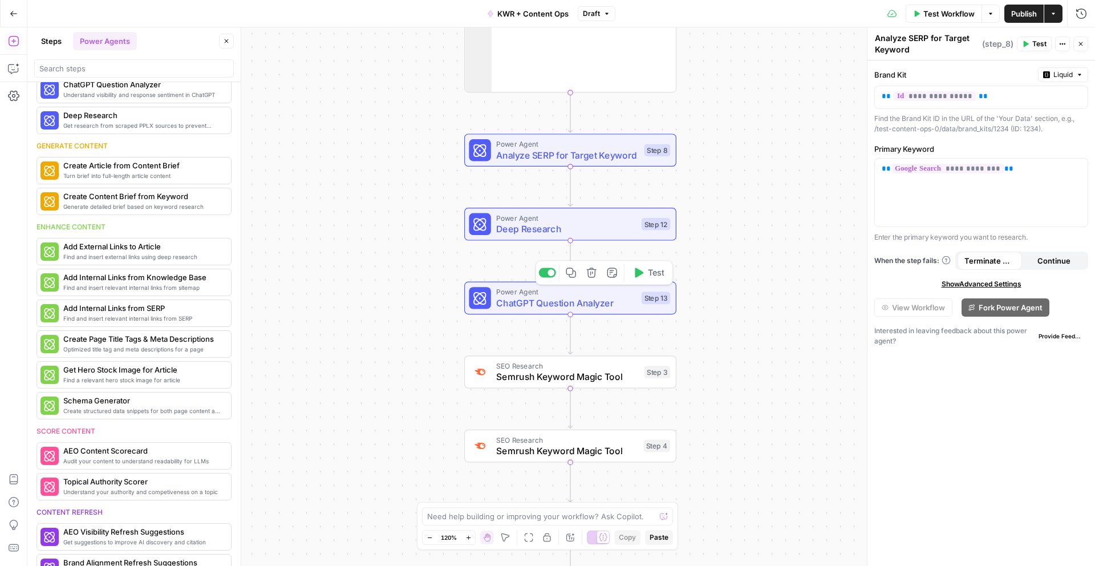
click at [549, 157] on span "Analyze SERP for Target Keyword" at bounding box center [567, 155] width 143 height 14
click at [550, 156] on span "Analyze SERP for Target Keyword" at bounding box center [567, 155] width 143 height 14
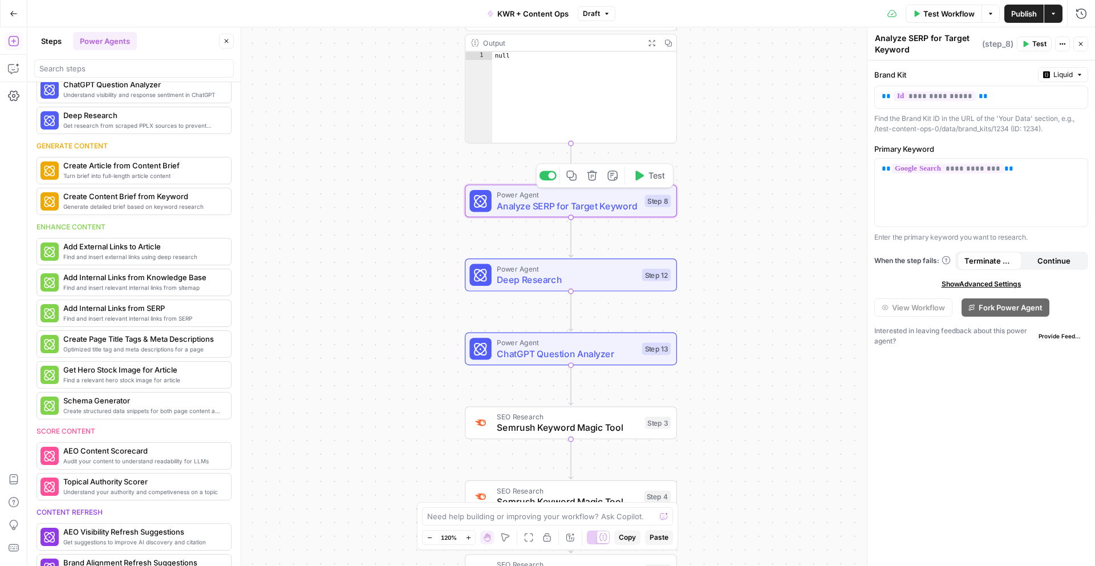
click at [730, 82] on div "Workflow Set Inputs Inputs Google Search Google Search Step 1 Output Expand Out…" at bounding box center [561, 296] width 1068 height 538
click at [745, 85] on div "Workflow Set Inputs Inputs Google Search Google Search Step 1 Output Expand Out…" at bounding box center [561, 296] width 1068 height 538
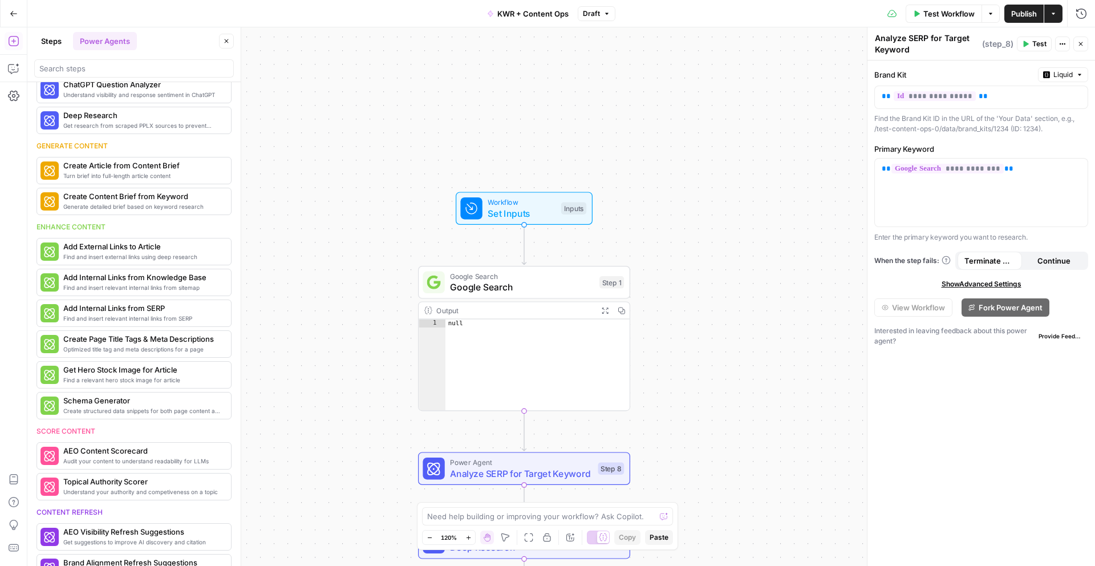
click at [556, 287] on span "Google Search" at bounding box center [522, 287] width 144 height 14
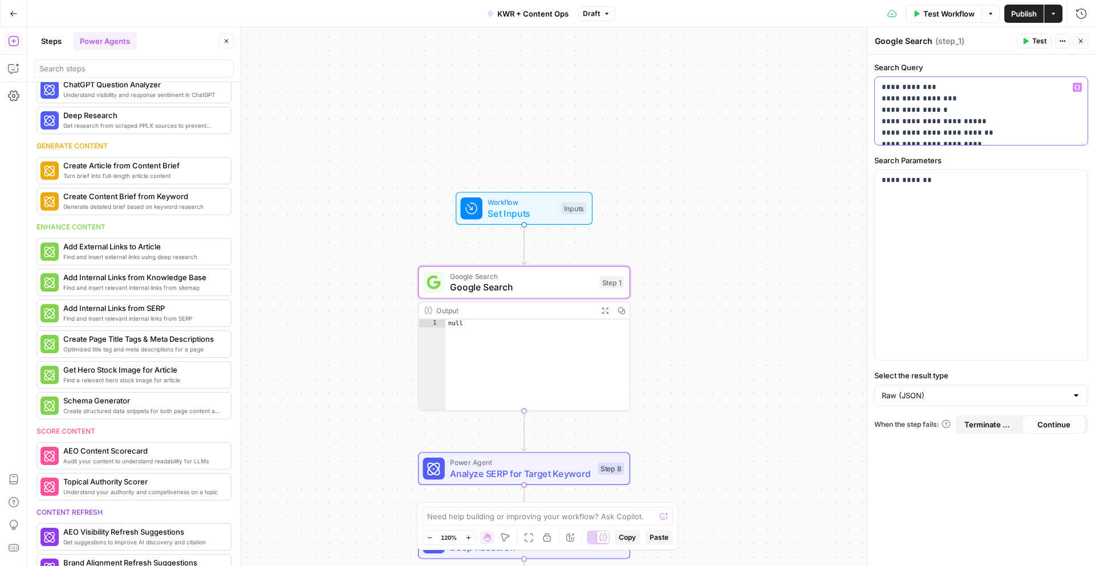
click at [978, 100] on p "**********" at bounding box center [981, 116] width 199 height 68
type textarea "****"
click at [578, 339] on div "null" at bounding box center [538, 372] width 184 height 107
click at [648, 338] on div "Workflow Set Inputs Inputs Google Search Google Search Step 1 Output Expand Out…" at bounding box center [561, 296] width 1068 height 538
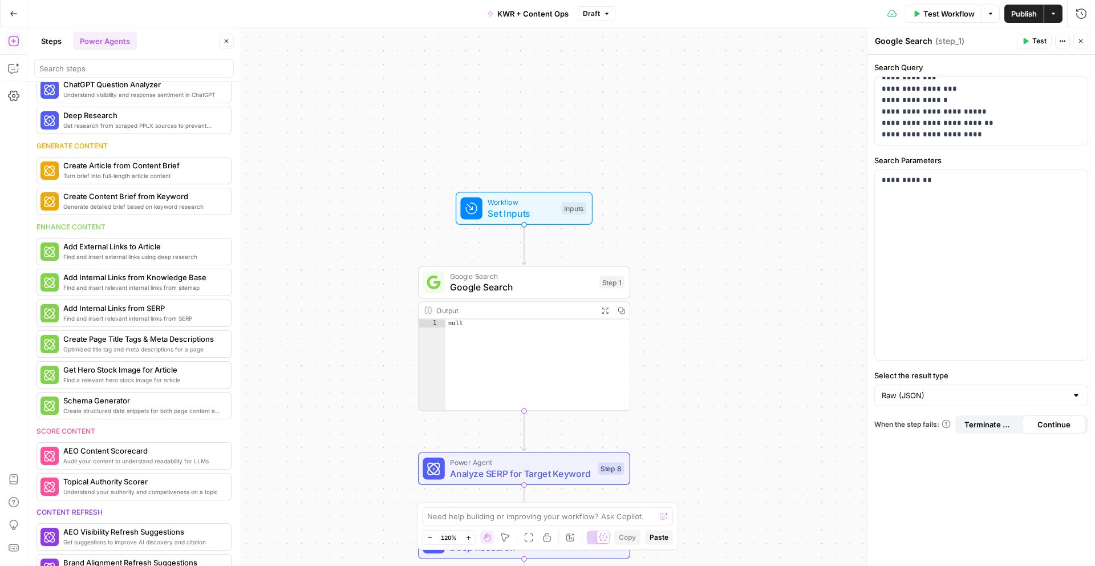
click at [595, 341] on div "null" at bounding box center [538, 372] width 184 height 107
drag, startPoint x: 554, startPoint y: 329, endPoint x: 446, endPoint y: 326, distance: 108.4
click at [446, 326] on div "null" at bounding box center [538, 372] width 184 height 107
click at [1024, 17] on span "Publish" at bounding box center [1024, 13] width 26 height 11
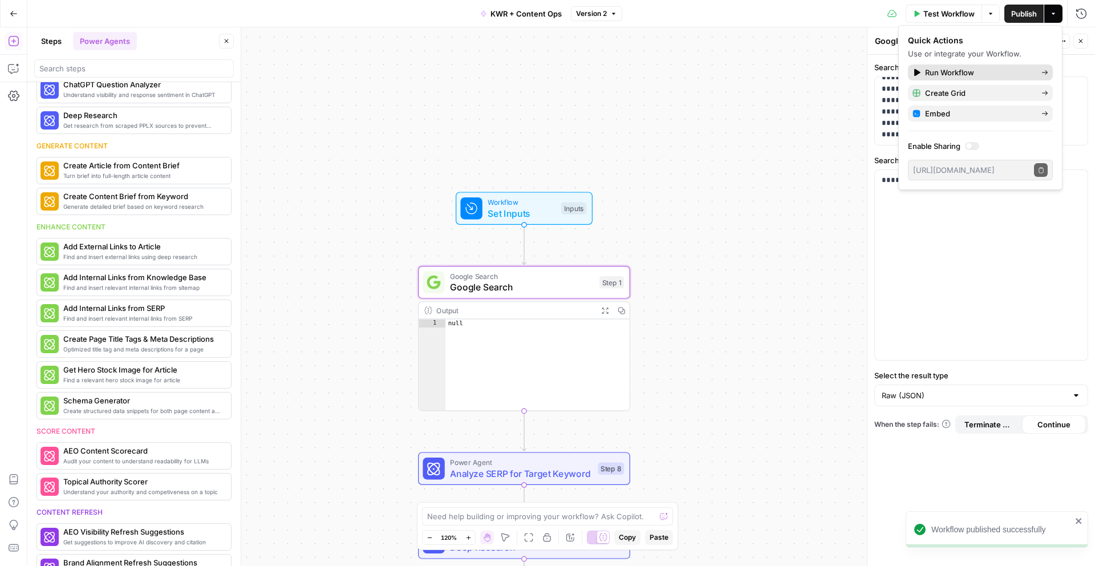
click at [963, 71] on span "Run Workflow" at bounding box center [978, 72] width 107 height 11
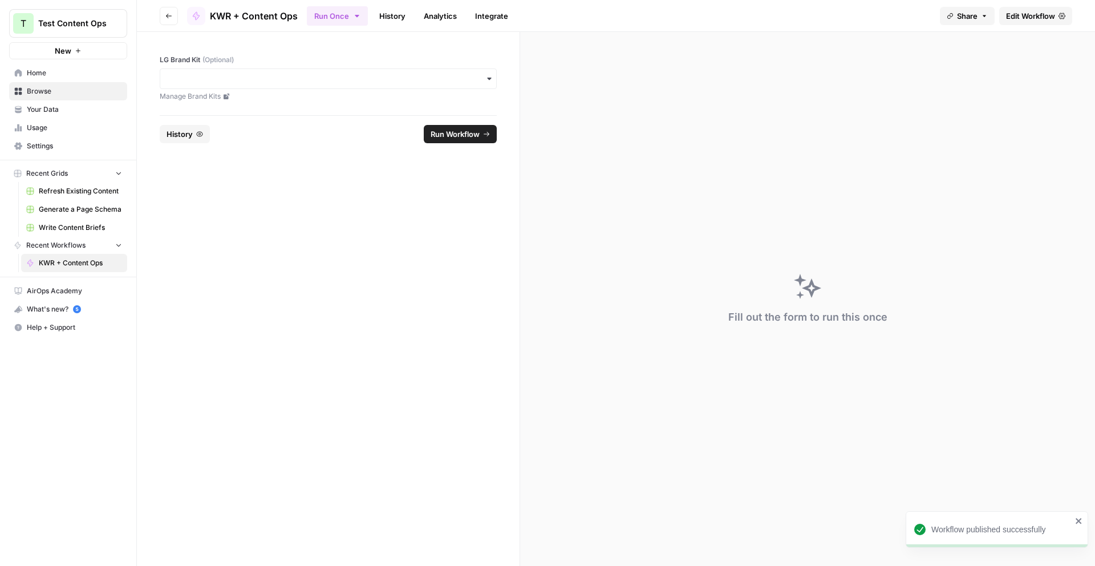
click at [296, 86] on div "button" at bounding box center [328, 78] width 337 height 21
click at [393, 111] on div "LG" at bounding box center [328, 110] width 336 height 22
click at [473, 141] on button "Run Workflow" at bounding box center [460, 134] width 73 height 18
click at [59, 268] on link "KWR + Content Ops" at bounding box center [74, 263] width 106 height 18
click at [232, 11] on span "KWR + Content Ops" at bounding box center [254, 16] width 88 height 14
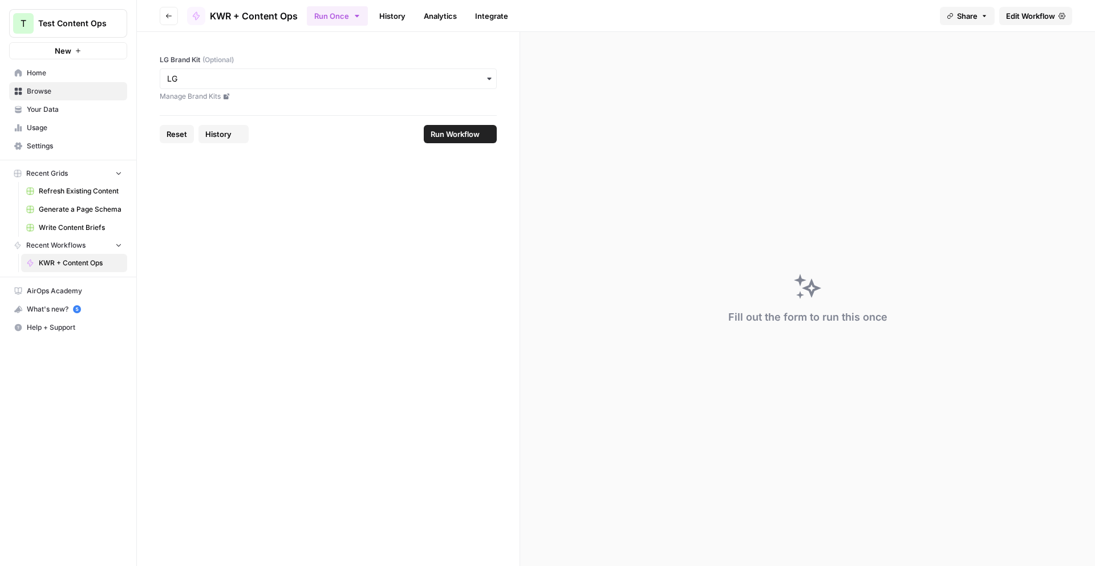
click at [172, 15] on span "Go back" at bounding box center [172, 15] width 1 height 1
click at [390, 13] on link "History" at bounding box center [392, 16] width 40 height 18
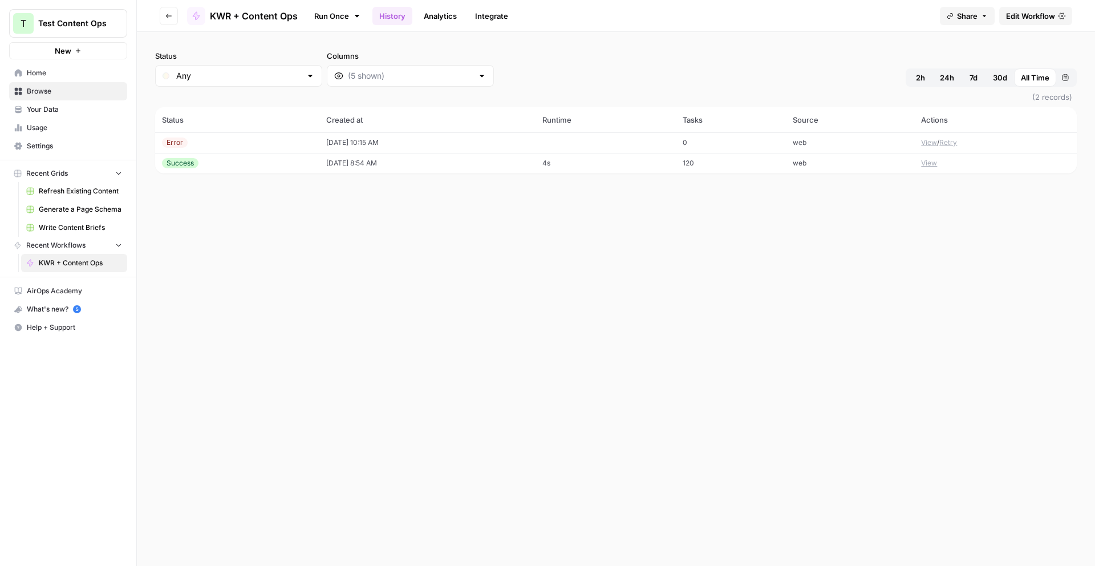
click at [930, 143] on button "View" at bounding box center [929, 142] width 16 height 10
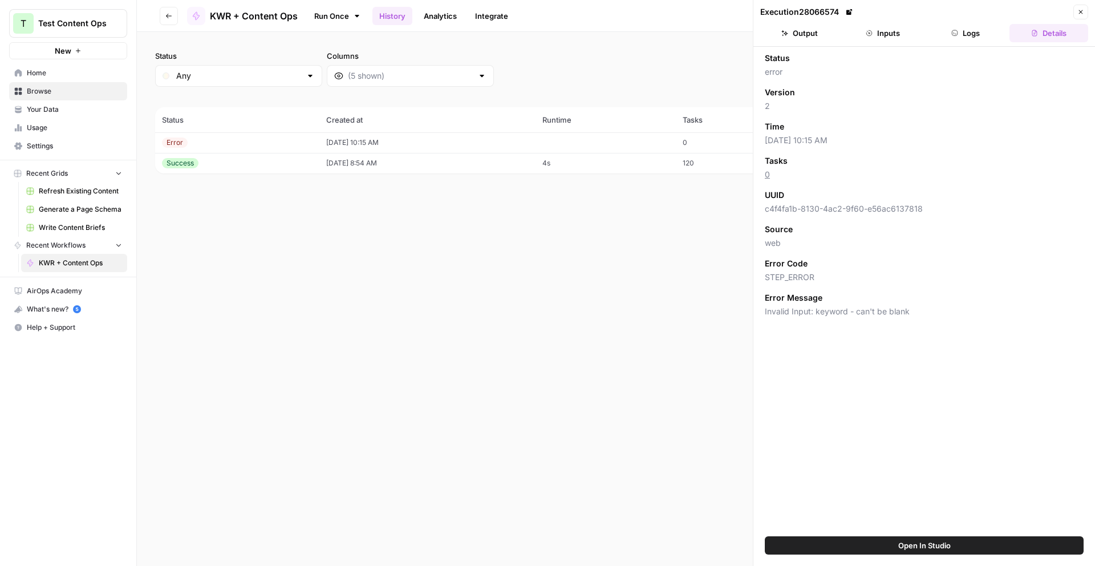
click at [981, 35] on button "Logs" at bounding box center [966, 33] width 79 height 18
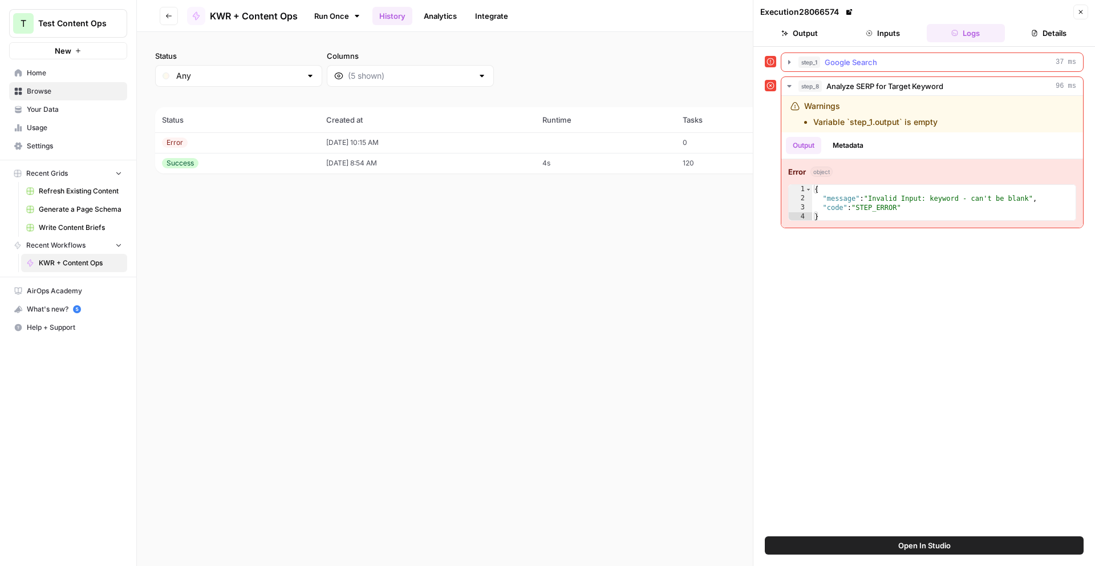
click at [873, 65] on span "Google Search" at bounding box center [851, 61] width 52 height 11
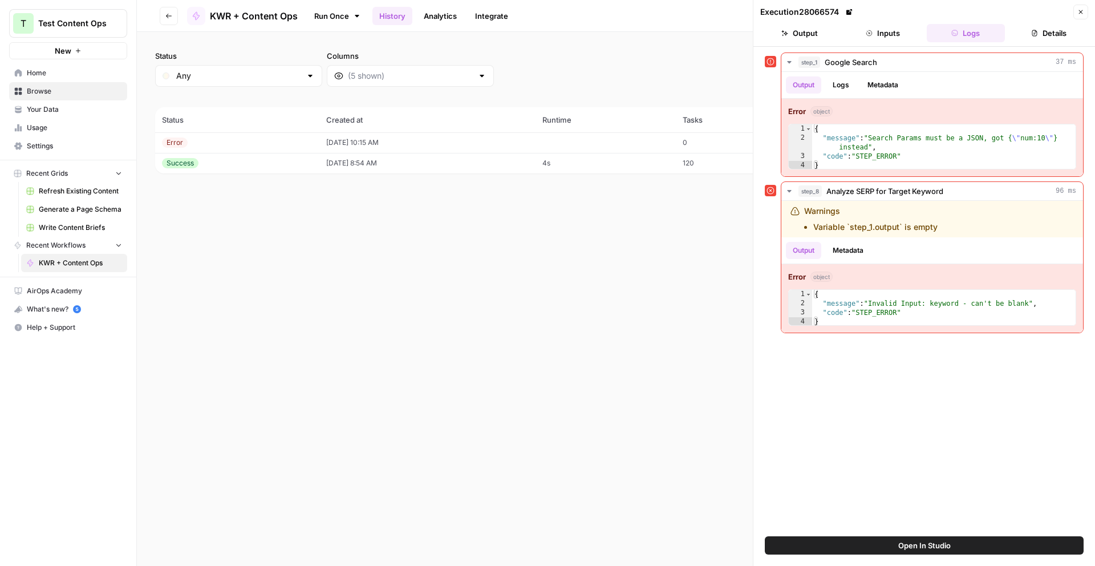
click at [962, 542] on button "Open In Studio" at bounding box center [924, 545] width 319 height 18
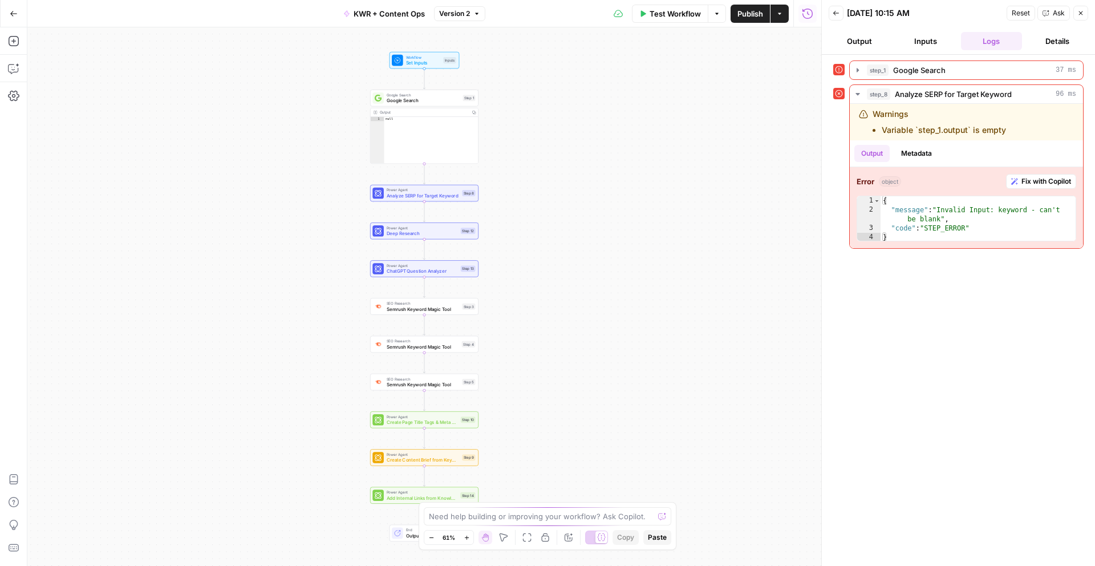
click at [435, 111] on div "Output" at bounding box center [424, 113] width 88 height 6
click at [459, 112] on div "Output" at bounding box center [424, 113] width 88 height 6
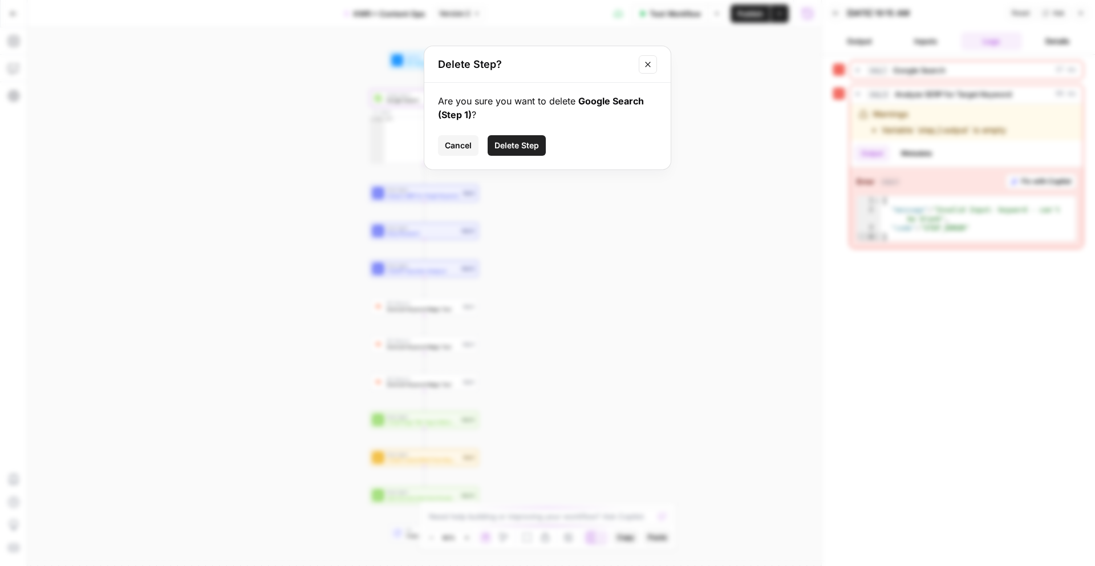
click at [646, 69] on button "Close modal" at bounding box center [648, 64] width 18 height 18
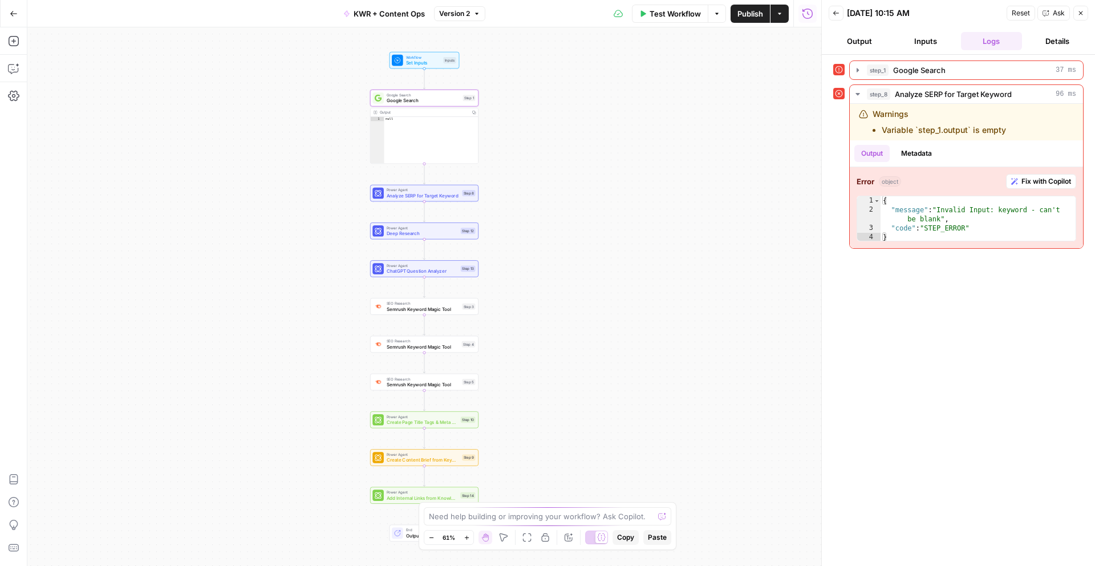
type textarea "****"
click at [403, 151] on div "null" at bounding box center [431, 144] width 94 height 55
drag, startPoint x: 415, startPoint y: 125, endPoint x: 377, endPoint y: 124, distance: 37.7
click at [377, 124] on div "**** 1 null XXXXXXXXXXXXXXXXXXXXXXXXXXXXXXXXXXXXXXXXXXXXXXXXXXXXXXXXXXXXXXXXXXX…" at bounding box center [425, 140] width 108 height 47
click at [471, 115] on button "Copy" at bounding box center [474, 112] width 9 height 9
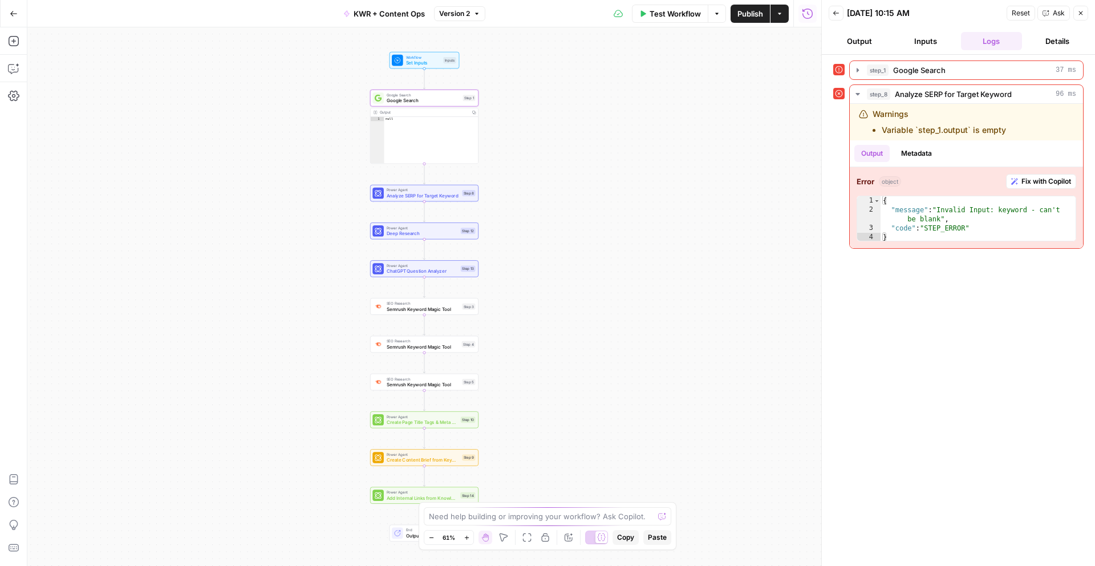
click at [449, 114] on div "Output" at bounding box center [424, 113] width 88 height 6
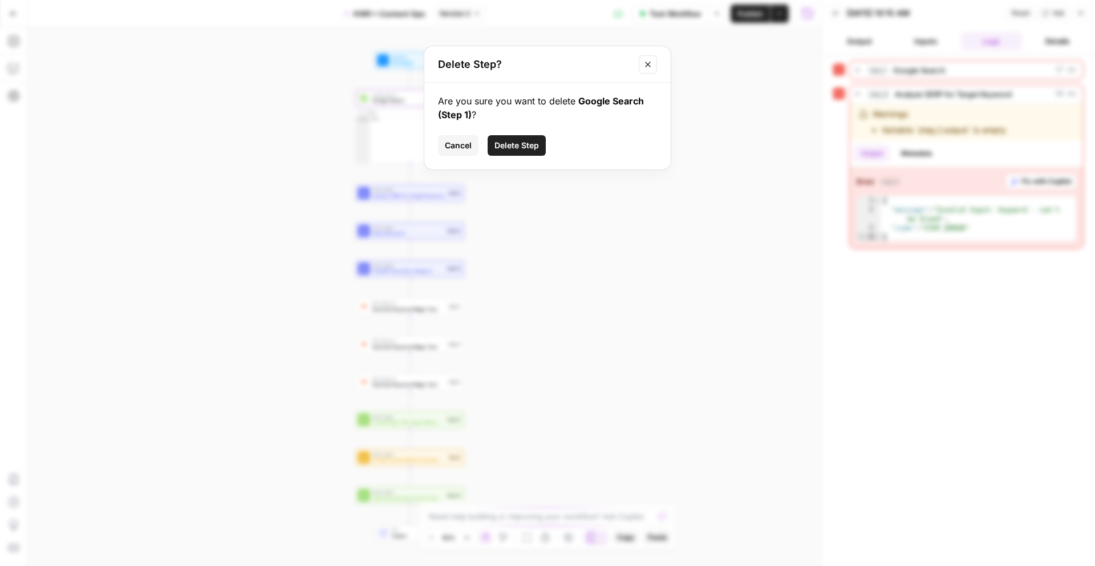
click at [493, 150] on button "Delete Step" at bounding box center [517, 145] width 58 height 21
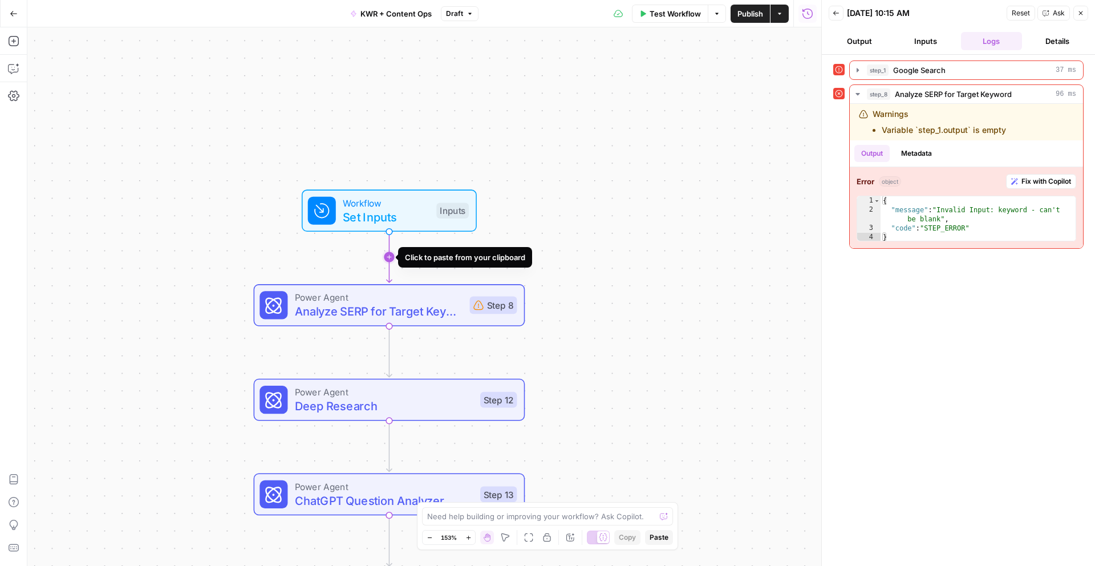
click at [391, 258] on icon "Edge from start to step_8" at bounding box center [389, 257] width 5 height 51
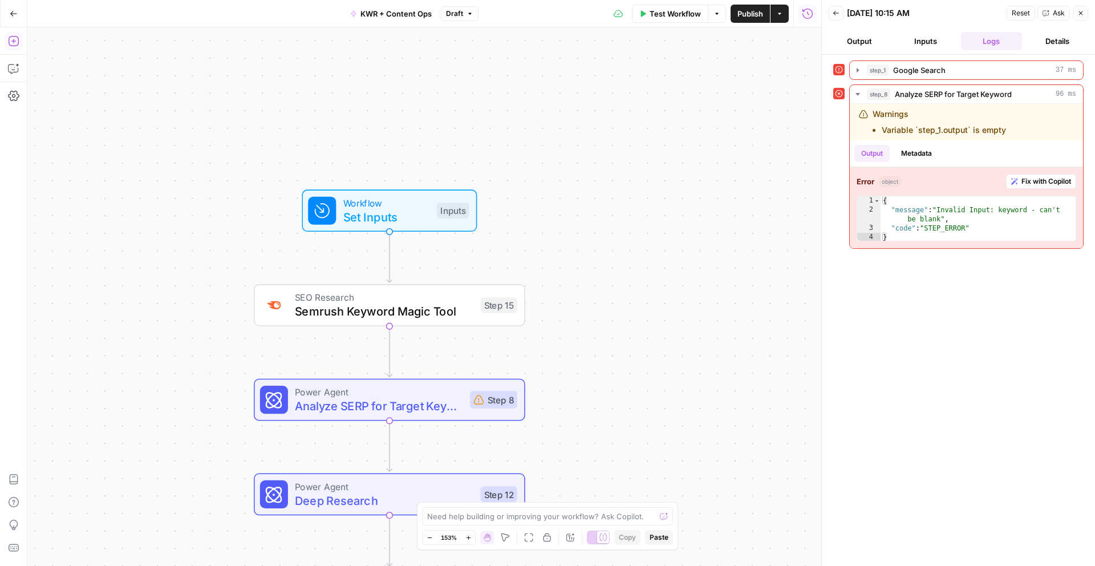
click at [10, 43] on icon "button" at bounding box center [13, 40] width 11 height 11
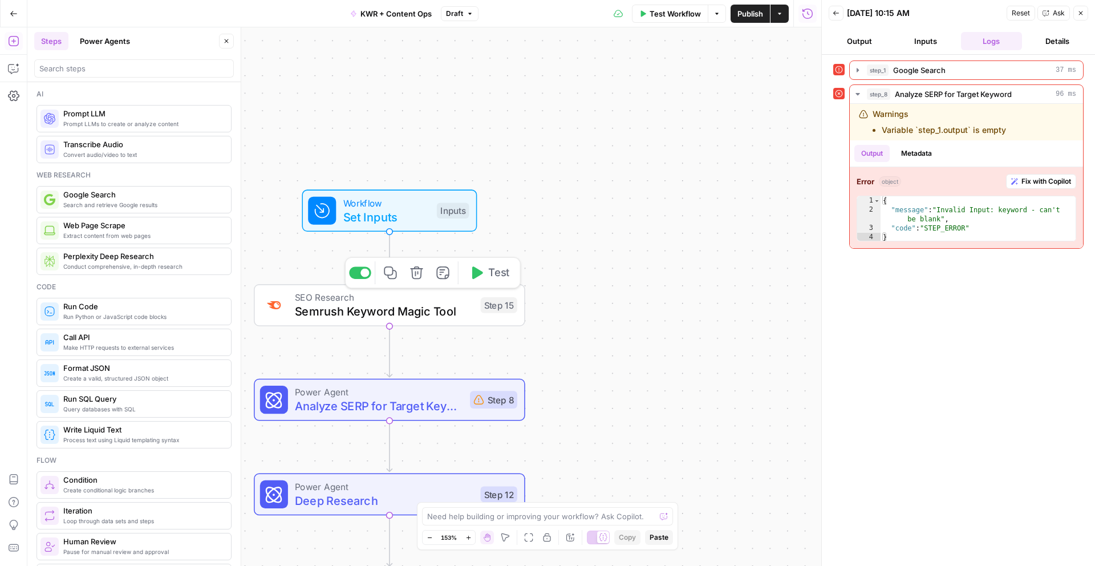
click at [418, 278] on icon "button" at bounding box center [416, 272] width 13 height 13
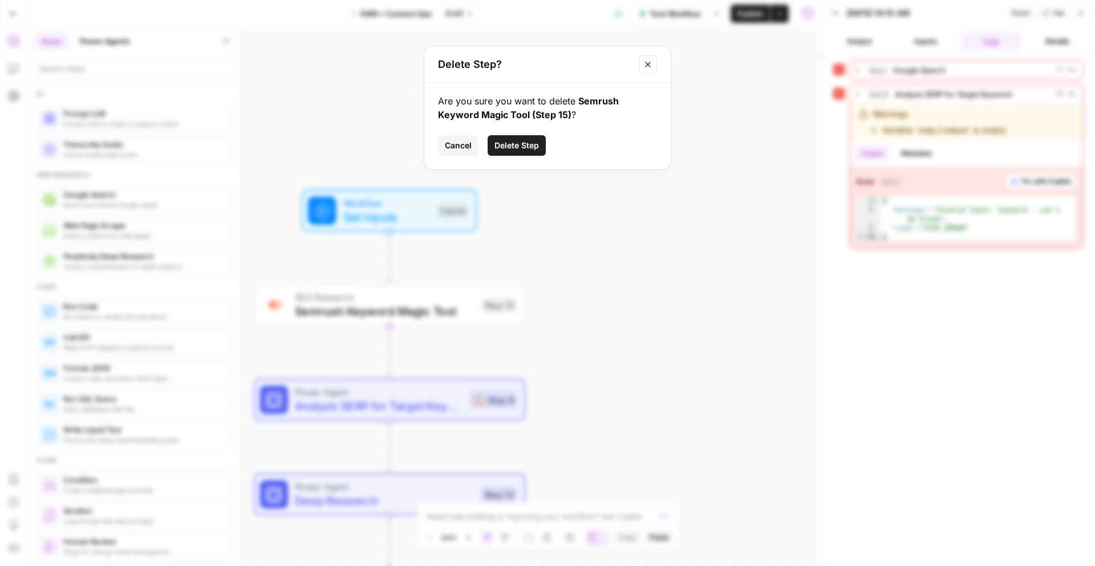
click at [519, 136] on button "Delete Step" at bounding box center [517, 145] width 58 height 21
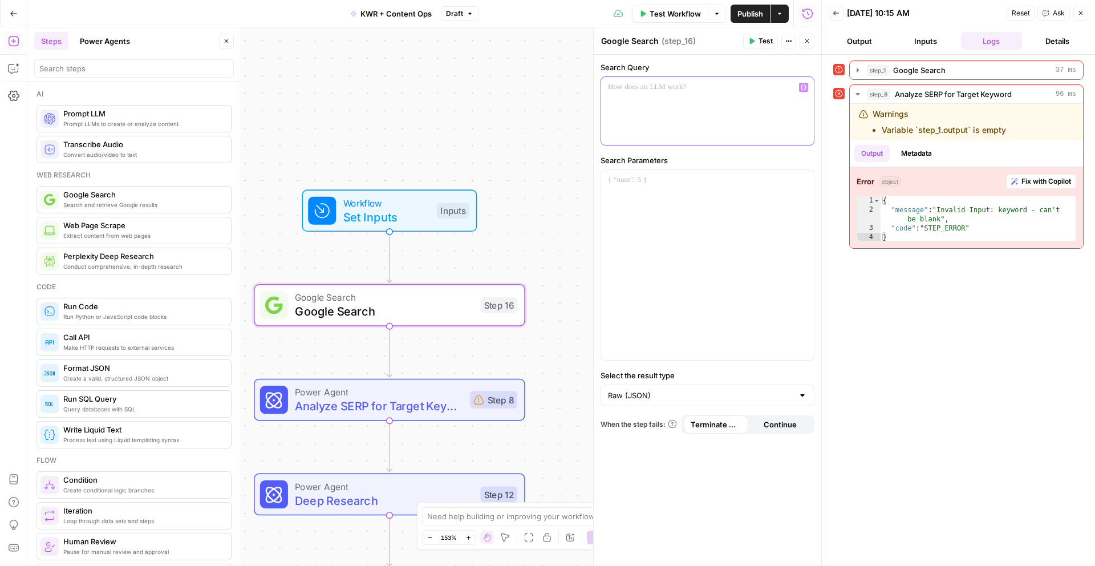
click at [733, 115] on div at bounding box center [707, 111] width 213 height 68
click at [697, 219] on div at bounding box center [707, 265] width 213 height 190
click at [801, 181] on icon "button" at bounding box center [804, 180] width 6 height 6
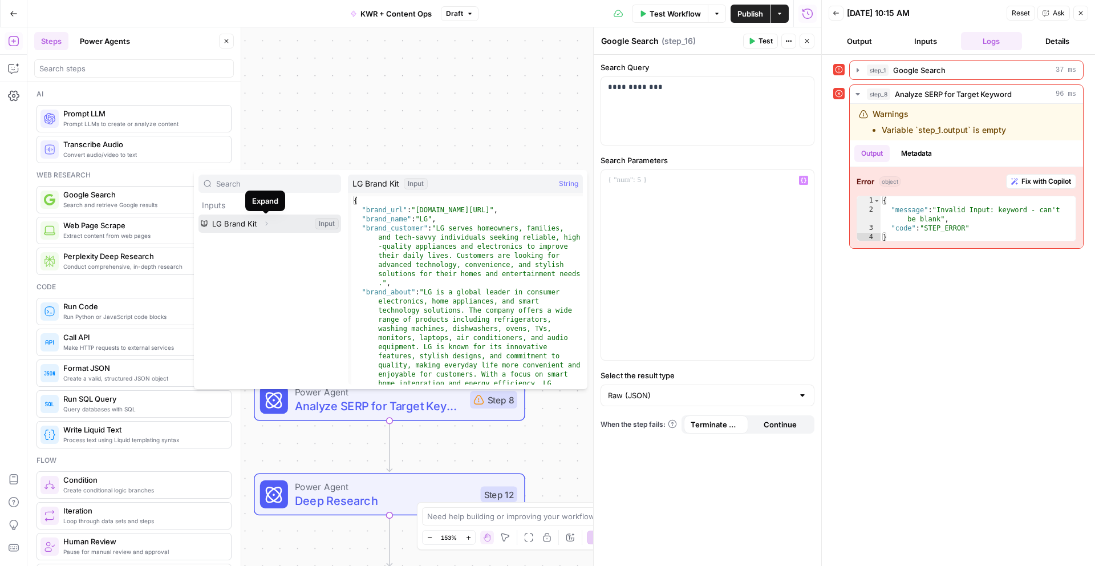
click at [266, 229] on button "Expand" at bounding box center [266, 223] width 15 height 15
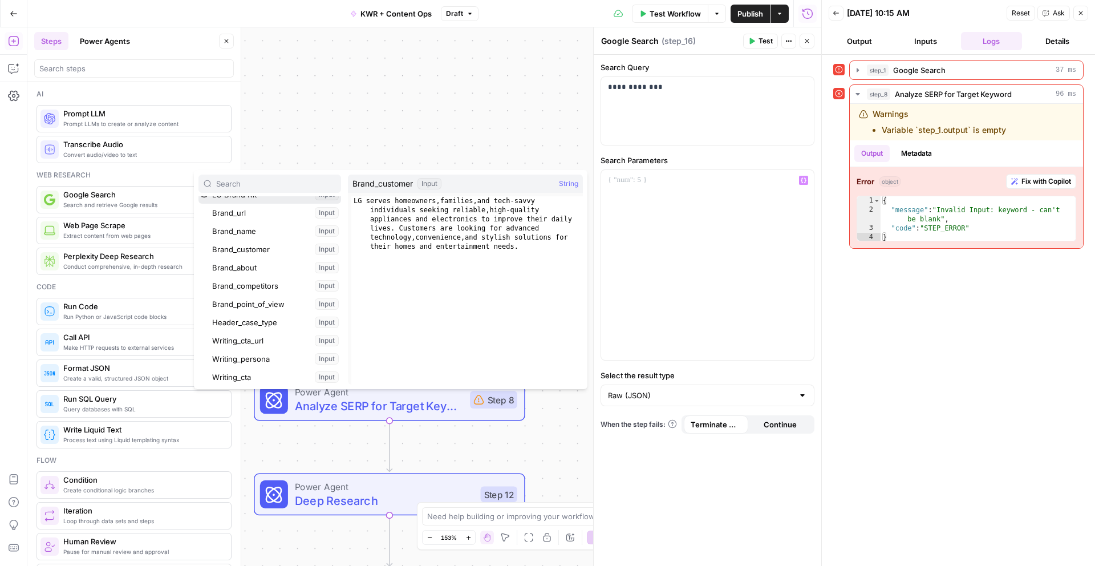
scroll to position [30, 0]
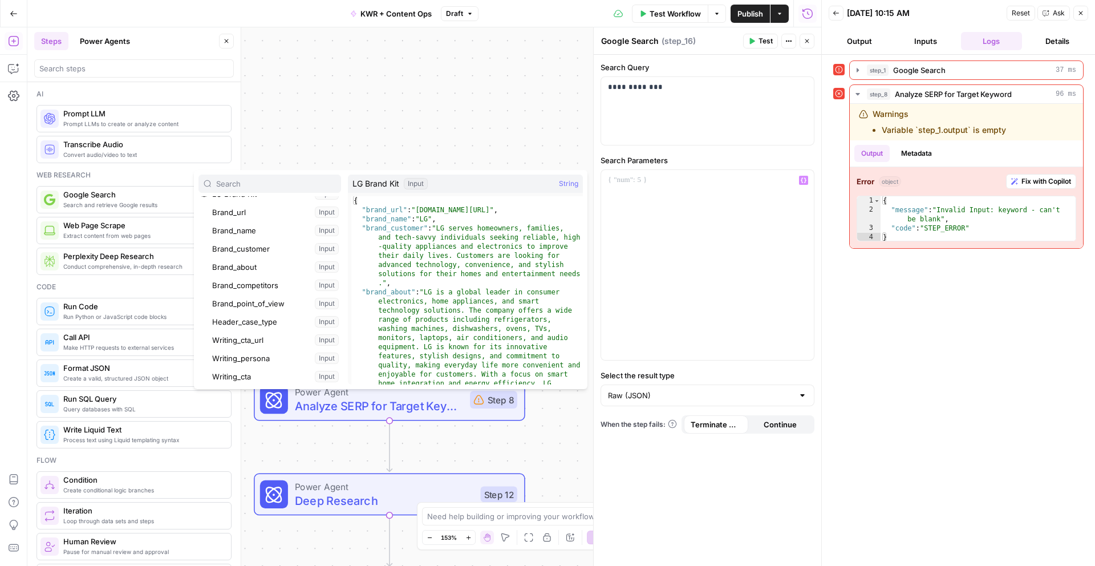
click at [495, 127] on div "Workflow Set Inputs Inputs Google Search Google Search Step 16 Power Agent Anal…" at bounding box center [424, 296] width 794 height 538
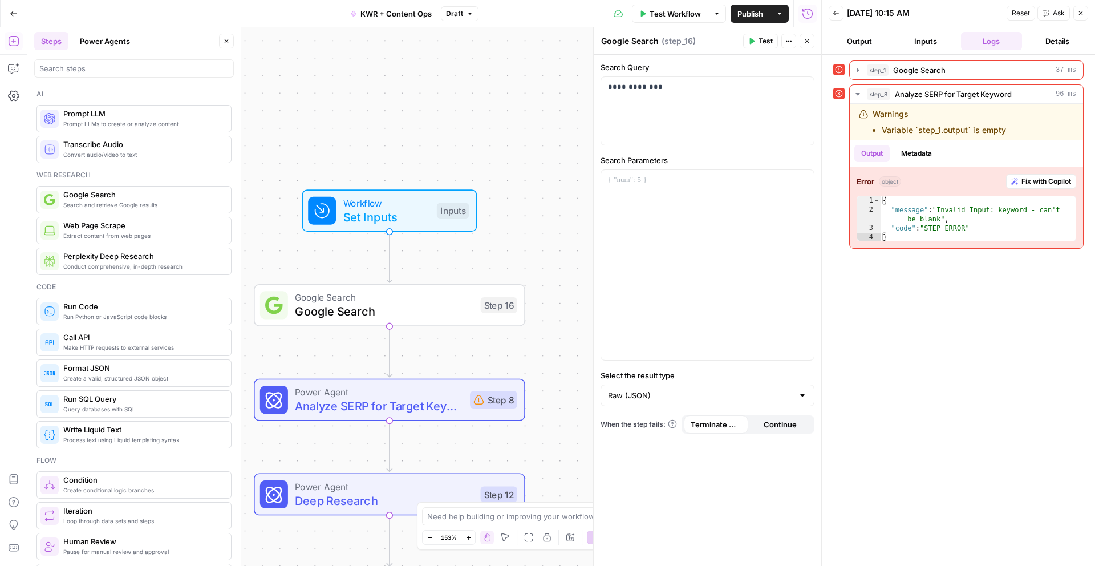
click at [750, 43] on icon "button" at bounding box center [751, 41] width 7 height 7
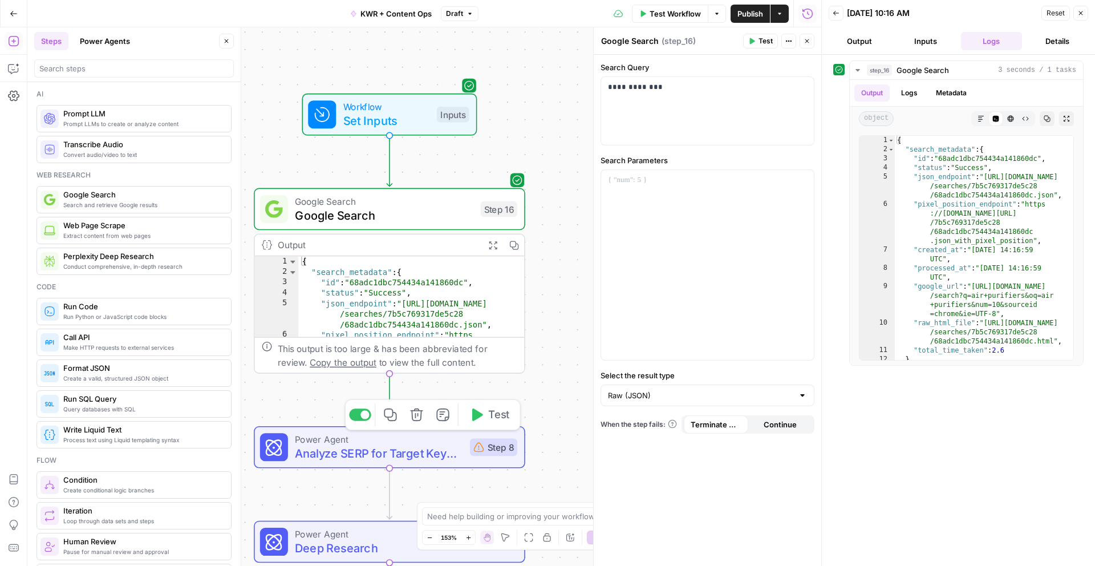
click at [491, 451] on div "Step 8" at bounding box center [493, 447] width 47 height 18
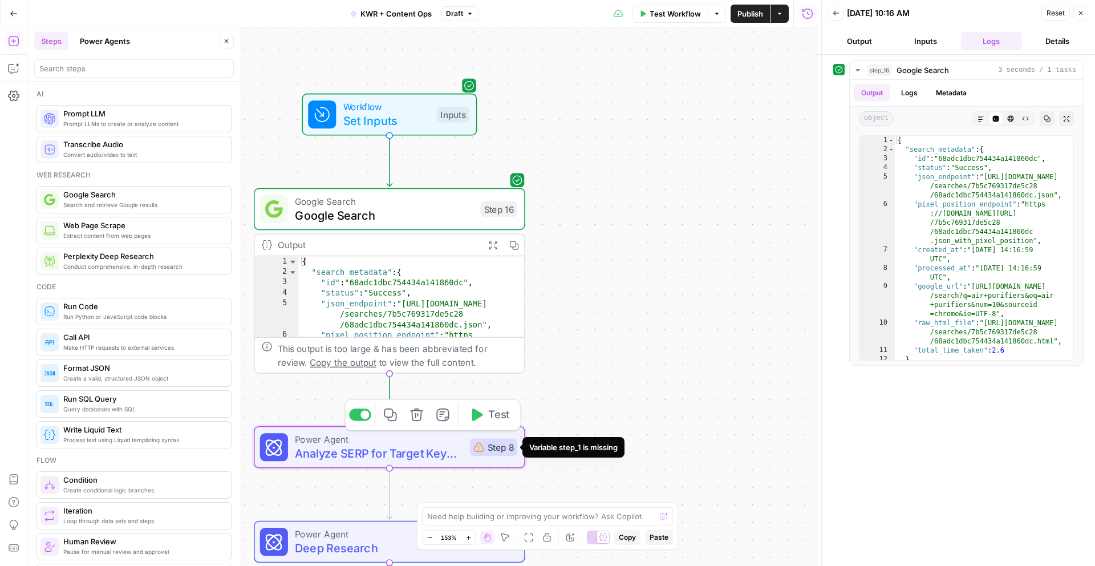
type textarea "Analyze SERP for Target Keyword"
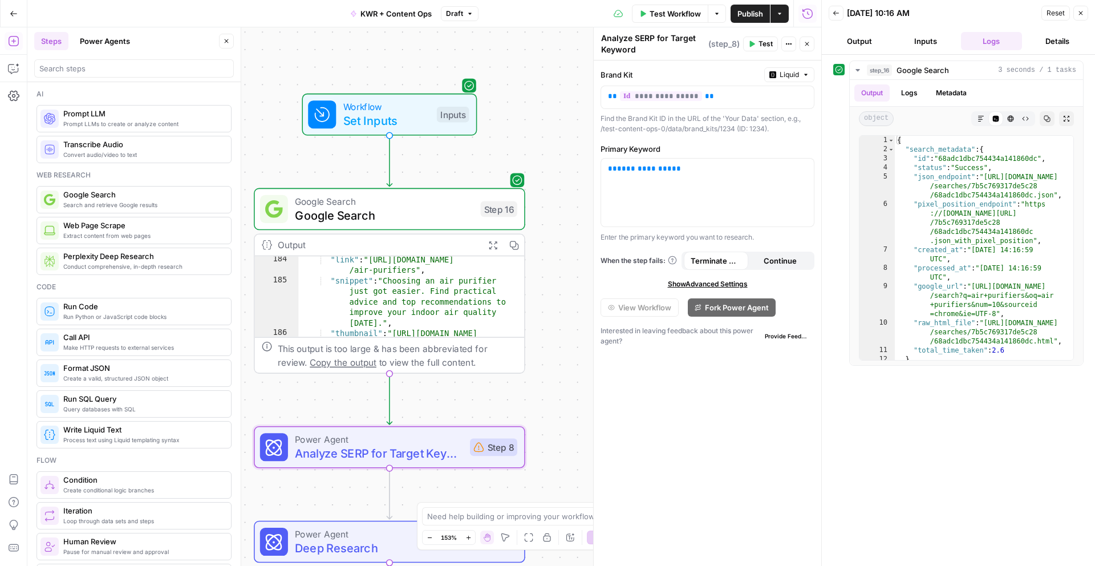
scroll to position [3793, 0]
click at [679, 179] on div "**********" at bounding box center [707, 193] width 213 height 68
click at [385, 203] on span "Google Search" at bounding box center [384, 201] width 179 height 14
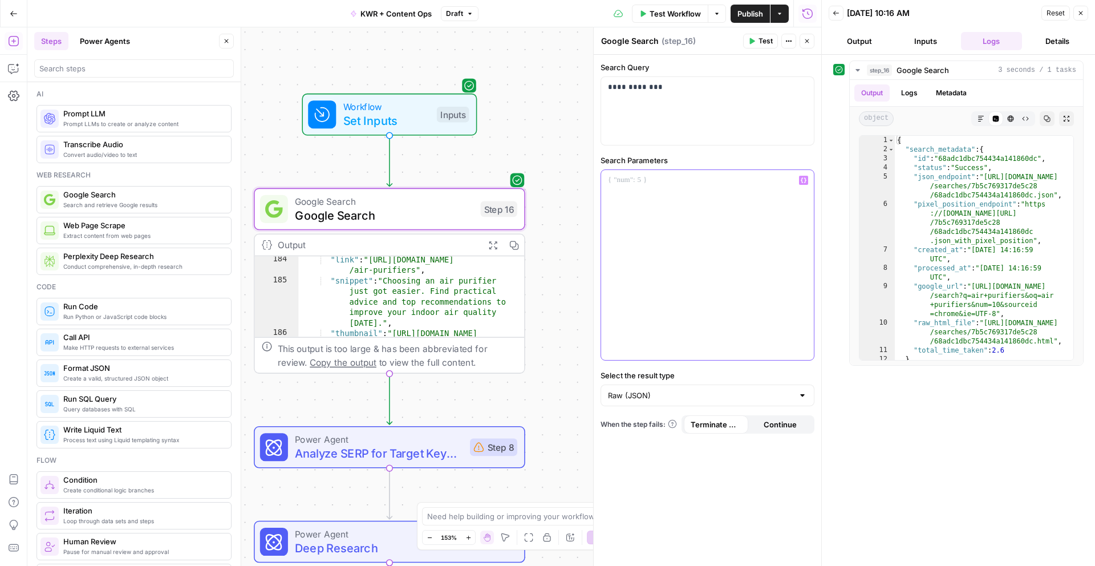
click at [681, 181] on p at bounding box center [707, 180] width 199 height 11
click at [805, 180] on icon "button" at bounding box center [804, 180] width 6 height 6
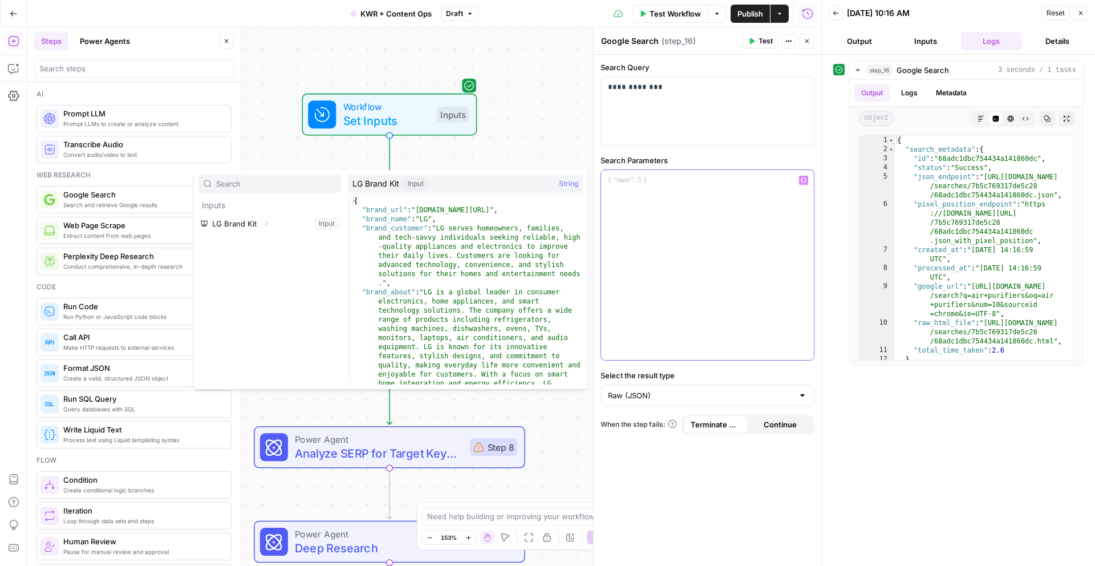
click at [642, 241] on div at bounding box center [707, 265] width 213 height 190
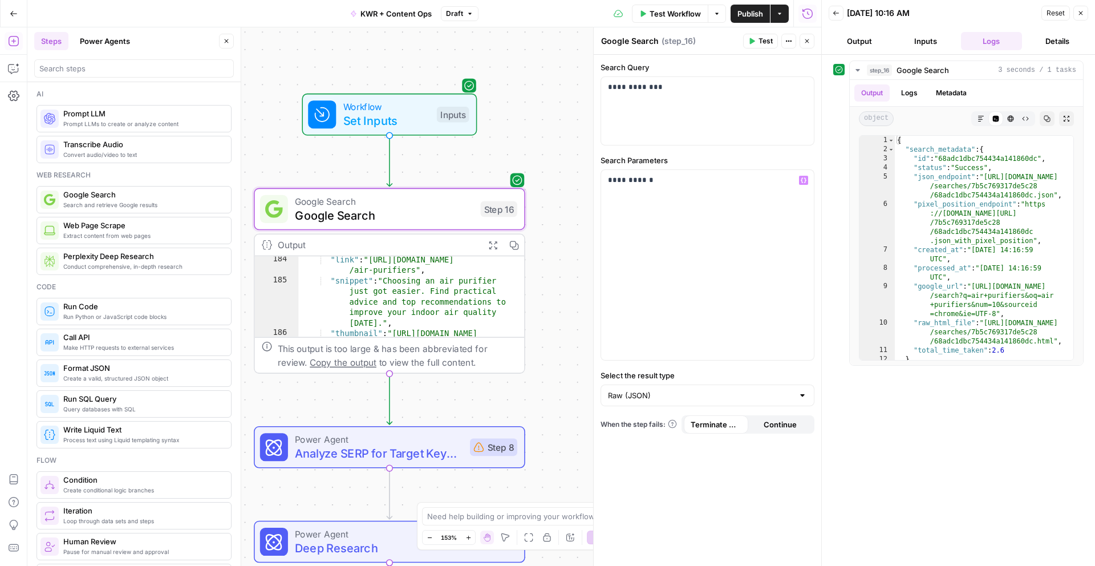
click at [734, 367] on div "**********" at bounding box center [708, 310] width 228 height 511
click at [675, 8] on span "Test Workflow" at bounding box center [675, 13] width 51 height 11
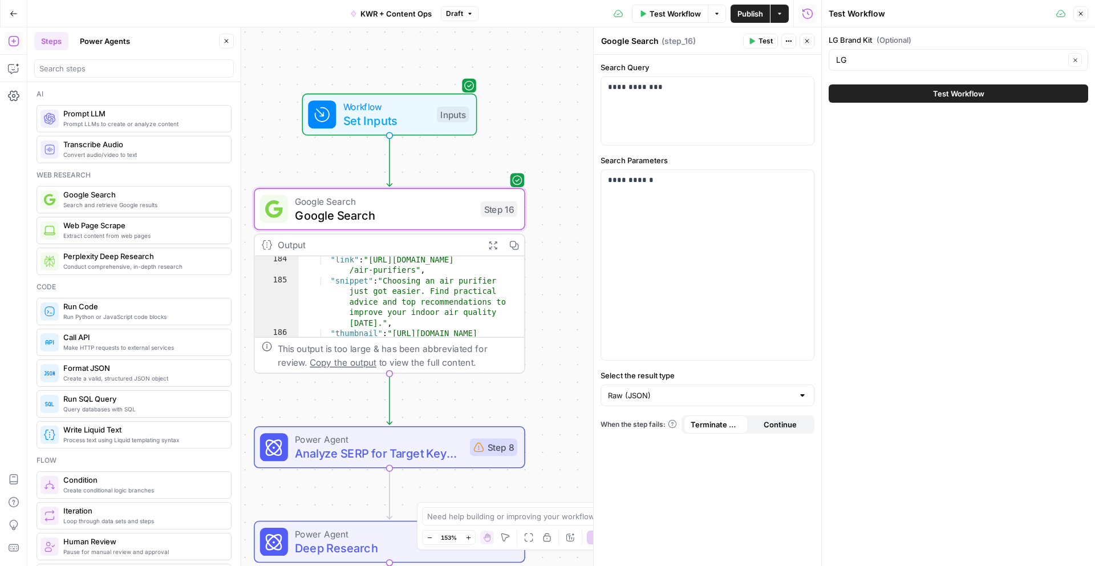
click at [916, 92] on button "Test Workflow" at bounding box center [959, 93] width 260 height 18
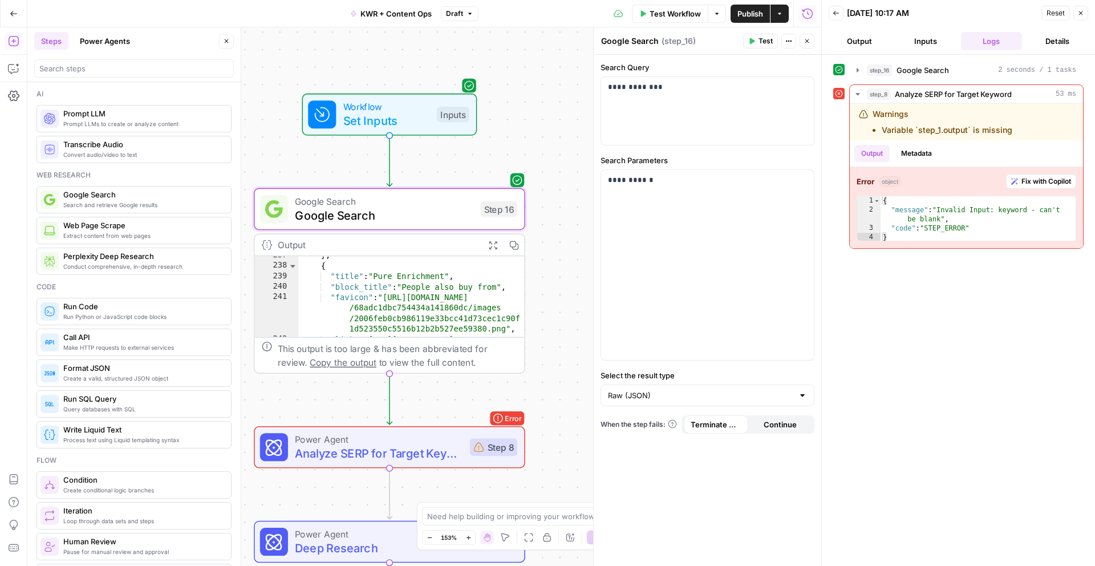
scroll to position [4699, 0]
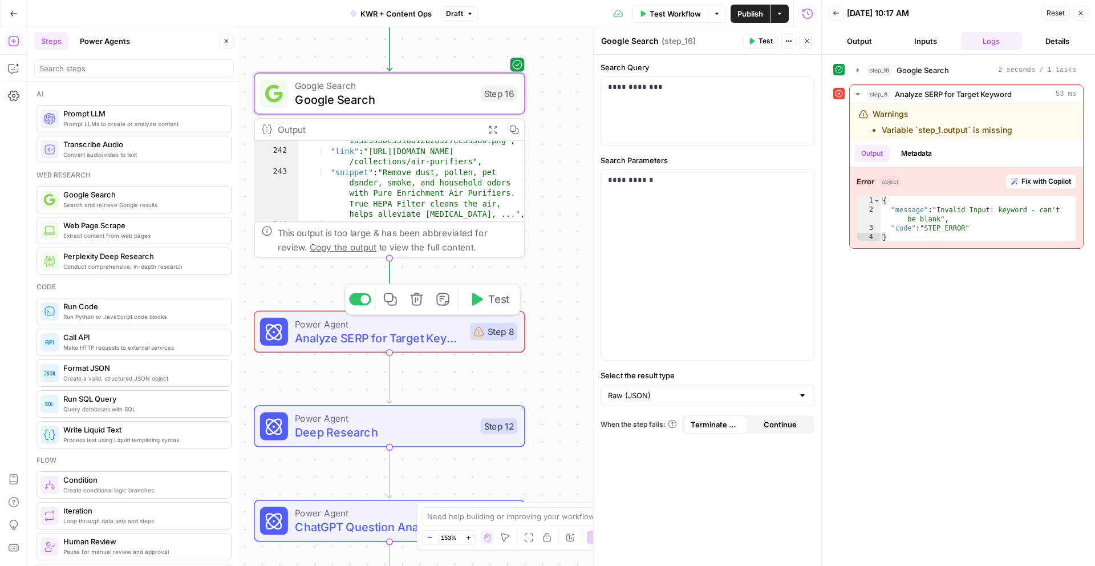
click at [400, 337] on span "Analyze SERP for Target Keyword" at bounding box center [379, 338] width 168 height 18
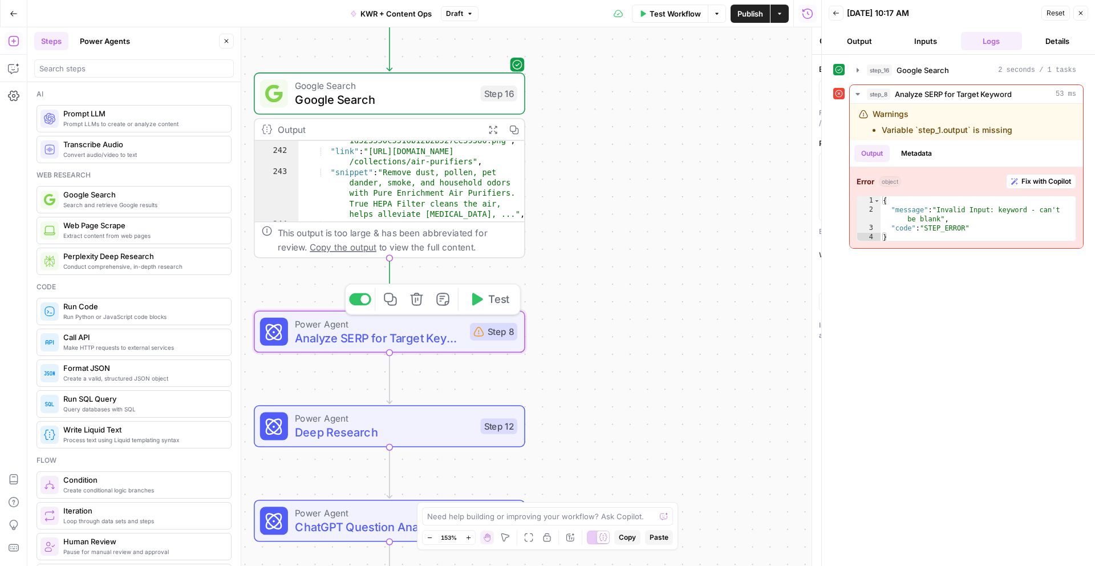
type textarea "Analyze SERP for Target Keyword"
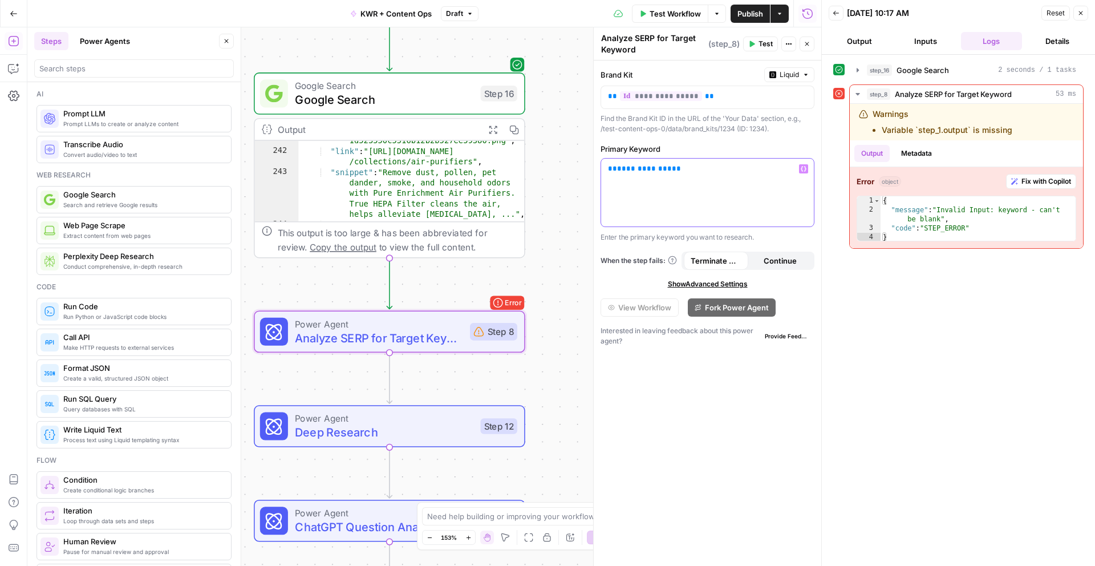
click at [681, 171] on p "**********" at bounding box center [707, 168] width 199 height 11
click at [801, 173] on button "Variables Menu" at bounding box center [803, 168] width 9 height 9
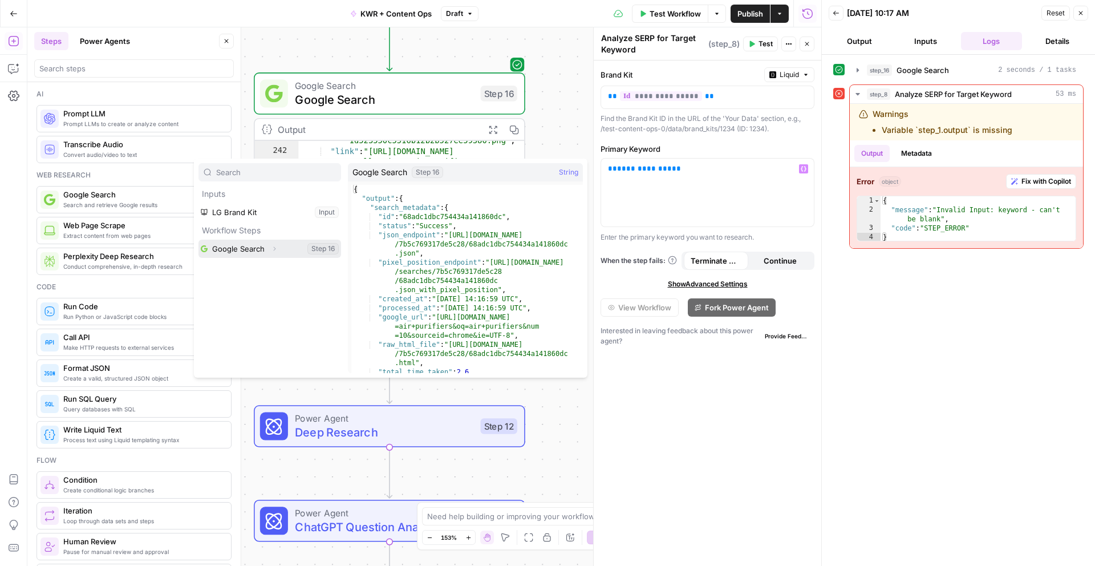
click at [236, 253] on button "Select variable Google Search" at bounding box center [270, 249] width 143 height 18
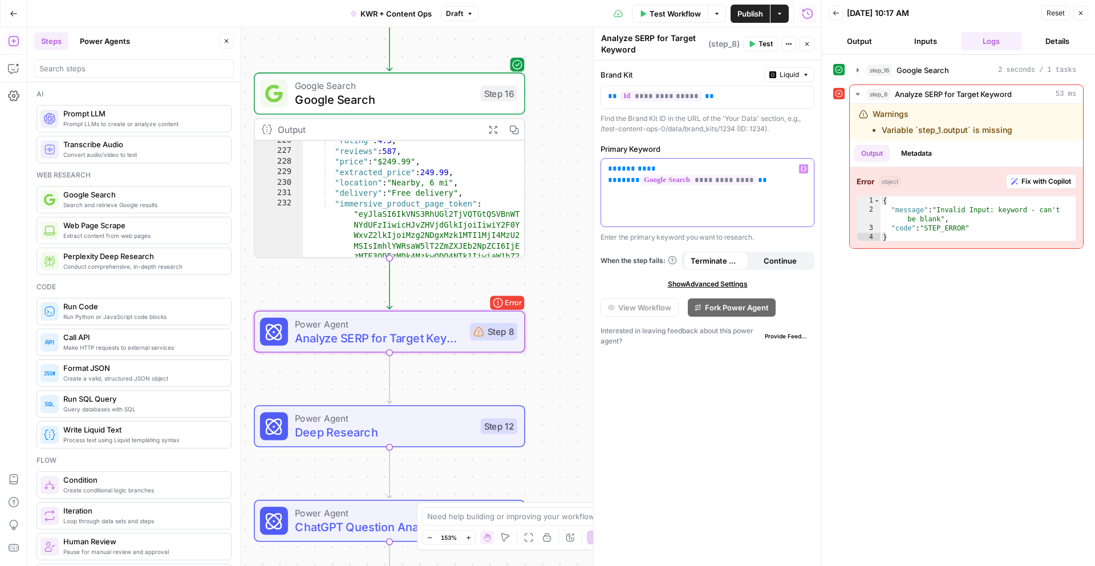
scroll to position [3325, 0]
drag, startPoint x: 667, startPoint y: 168, endPoint x: 593, endPoint y: 171, distance: 74.8
click at [593, 171] on div "**********" at bounding box center [707, 296] width 228 height 538
click at [675, 10] on span "Test Workflow" at bounding box center [675, 13] width 51 height 11
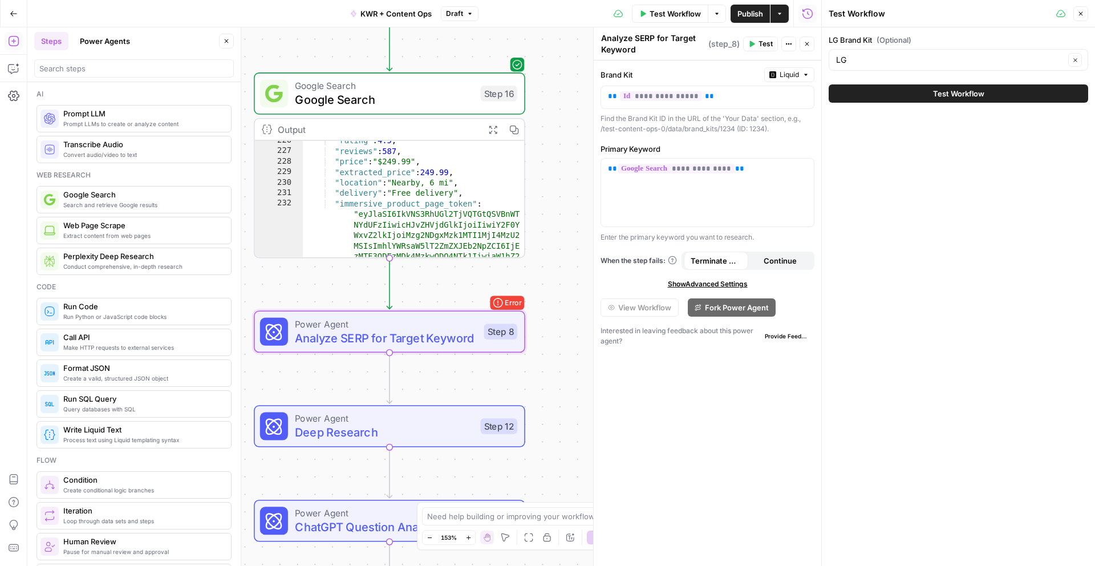
click at [965, 73] on div "LG Brand Kit (Optional) LG Clear Test Workflow" at bounding box center [958, 68] width 273 height 82
click at [957, 88] on span "Test Workflow" at bounding box center [958, 93] width 51 height 11
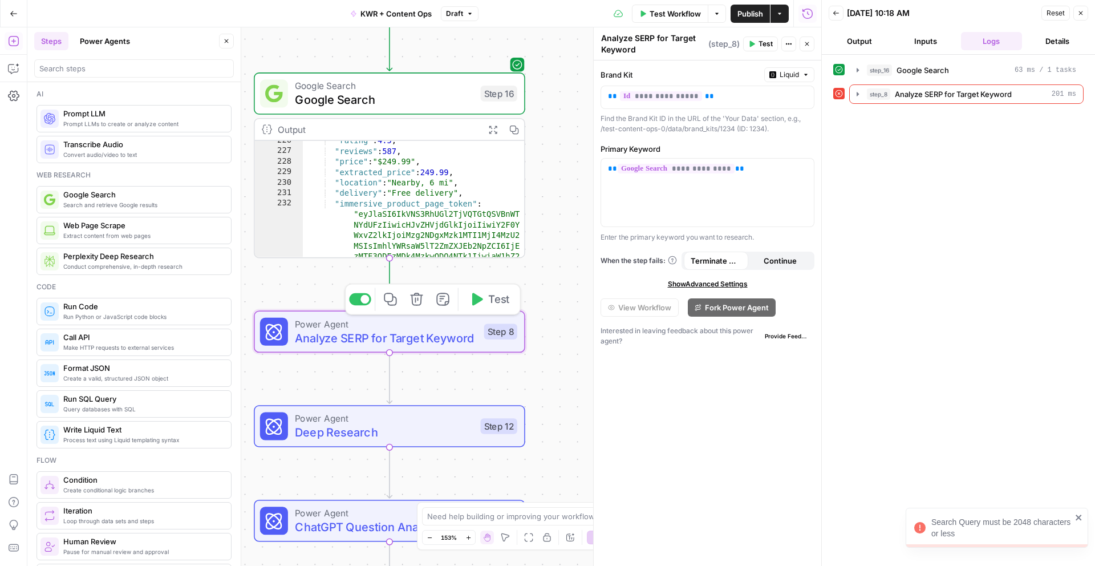
click at [386, 343] on span "Analyze SERP for Target Keyword" at bounding box center [386, 338] width 182 height 18
click at [432, 329] on span "Analyze SERP for Target Keyword" at bounding box center [386, 338] width 182 height 18
click at [1005, 94] on span "Analyze SERP for Target Keyword" at bounding box center [953, 93] width 117 height 11
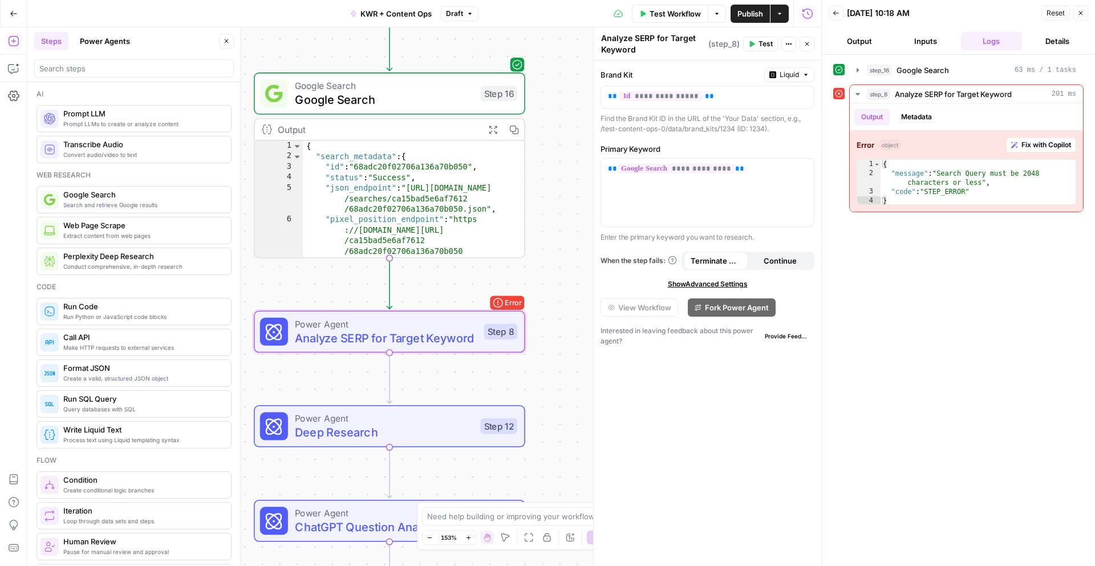
click at [562, 229] on div "Workflow Set Inputs Inputs Google Search Google Search Step 16 Output Expand Ou…" at bounding box center [424, 296] width 794 height 538
click at [1083, 10] on icon "button" at bounding box center [1081, 13] width 7 height 7
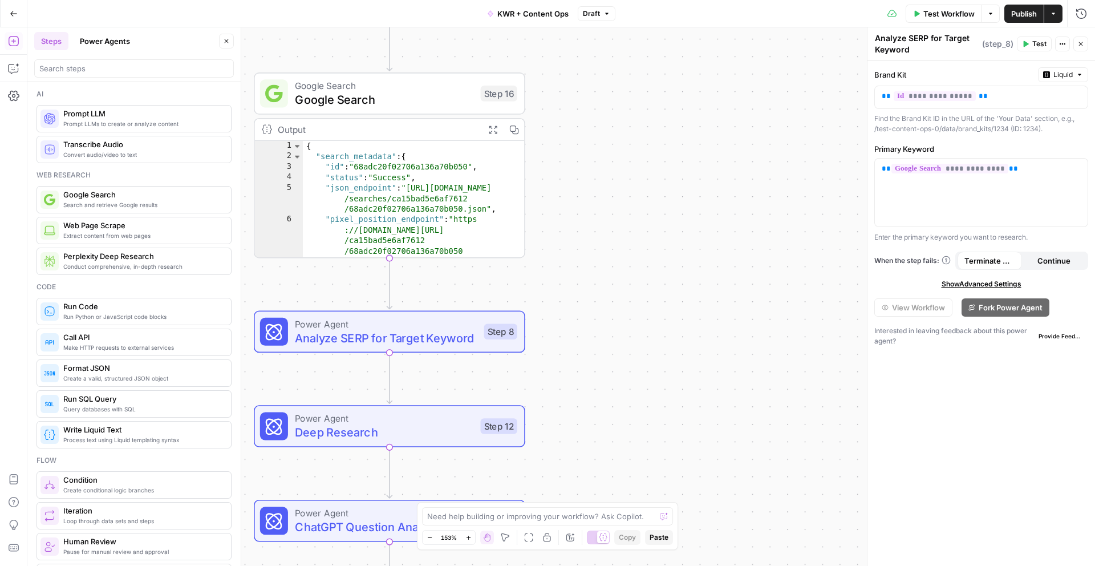
drag, startPoint x: 570, startPoint y: 183, endPoint x: 549, endPoint y: 164, distance: 27.9
click at [570, 183] on div "Workflow Set Inputs Inputs Google Search Google Search Step 16 Output Expand Ou…" at bounding box center [561, 296] width 1068 height 538
click at [441, 123] on div "Output" at bounding box center [378, 130] width 200 height 14
click at [103, 47] on button "Power Agents" at bounding box center [105, 41] width 64 height 18
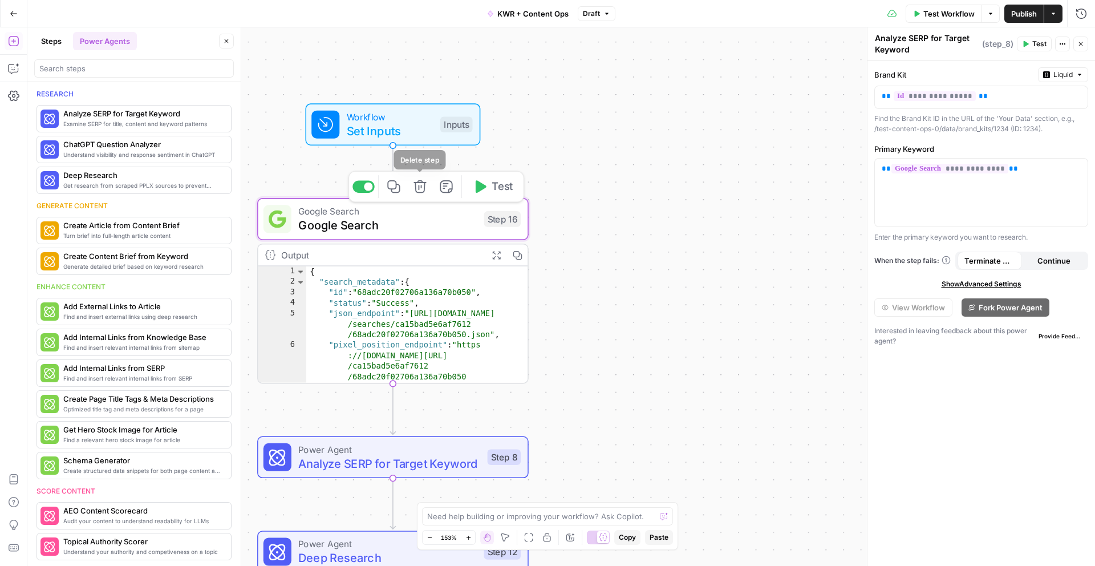
click at [424, 194] on button "Delete step" at bounding box center [420, 186] width 23 height 23
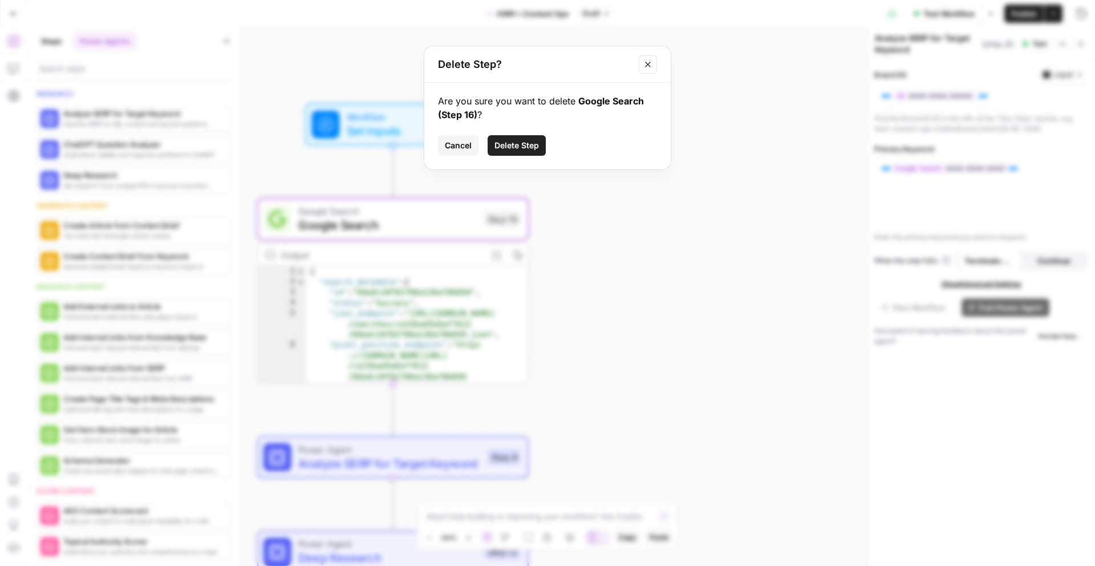
click at [508, 154] on button "Delete Step" at bounding box center [517, 145] width 58 height 21
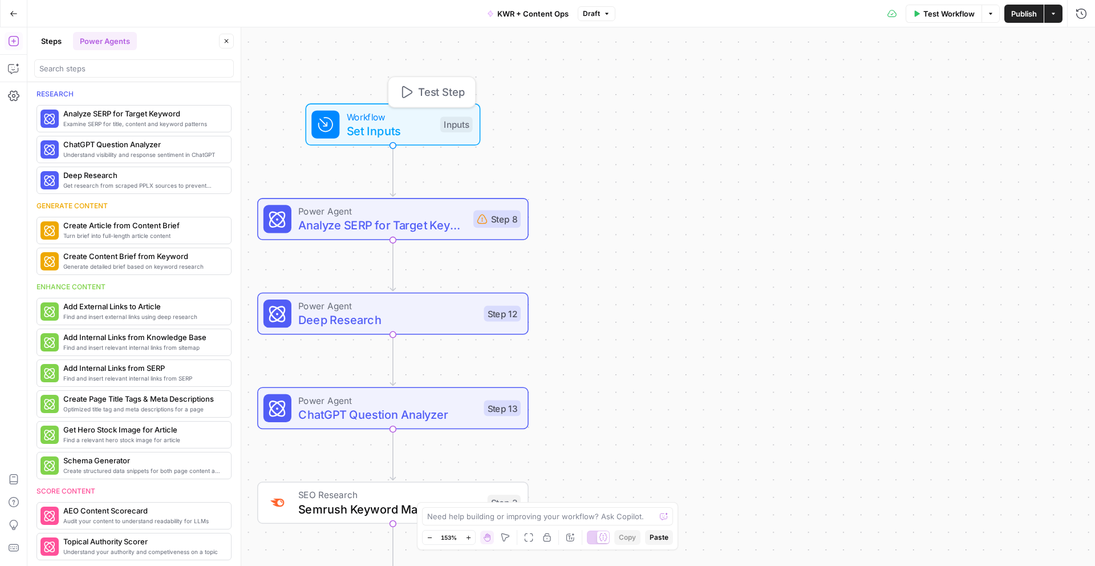
click at [427, 127] on span "Set Inputs" at bounding box center [390, 131] width 87 height 18
click at [925, 9] on span "Test Workflow" at bounding box center [949, 13] width 51 height 11
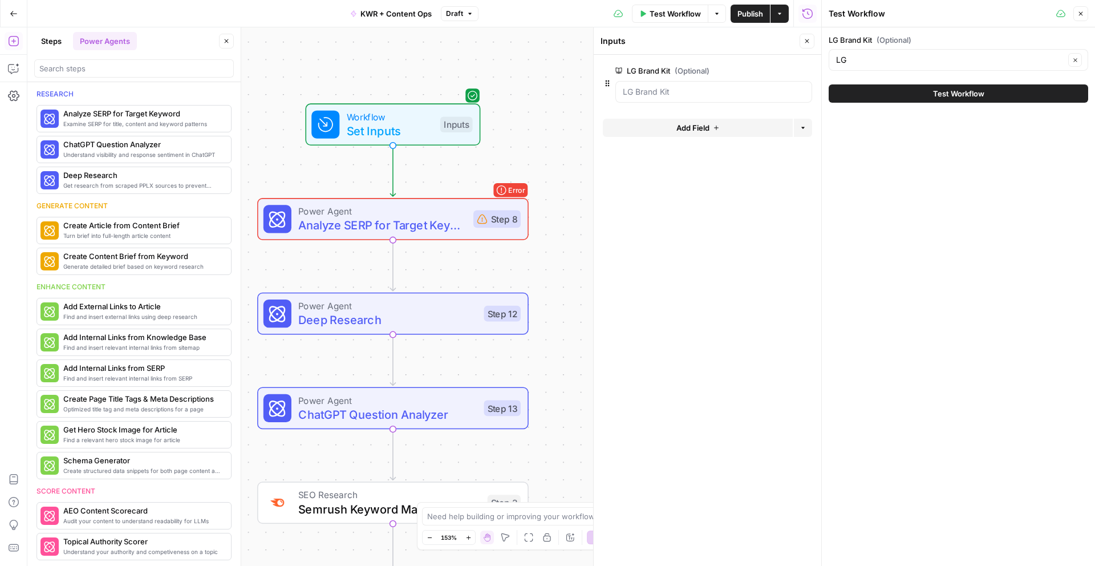
click at [447, 223] on span "Analyze SERP for Target Keyword" at bounding box center [382, 225] width 168 height 18
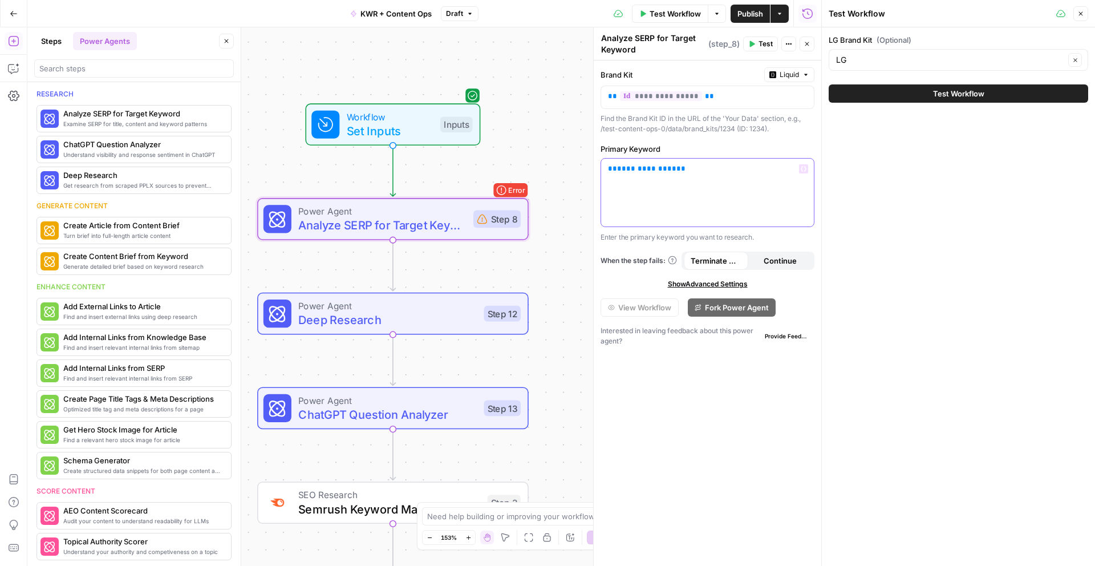
click at [687, 163] on p "**********" at bounding box center [707, 168] width 199 height 11
drag, startPoint x: 725, startPoint y: 167, endPoint x: 562, endPoint y: 168, distance: 163.2
click at [562, 168] on body "T Test Content Ops New Home Browse Your Data Usage Settings Recent Grids Refres…" at bounding box center [547, 283] width 1095 height 566
click at [889, 95] on button "Test Workflow" at bounding box center [959, 93] width 260 height 18
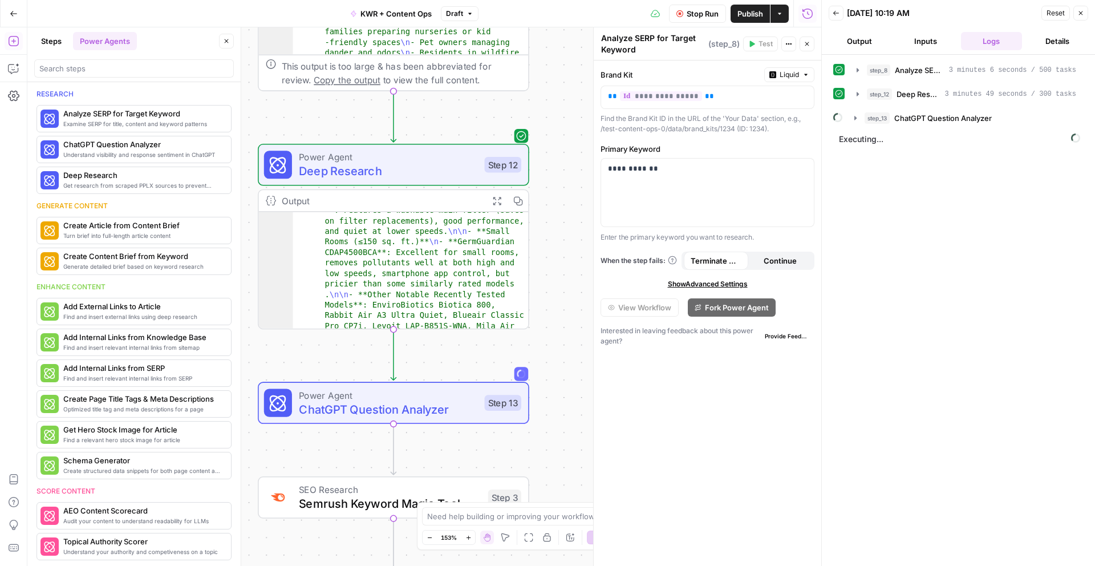
scroll to position [292, 0]
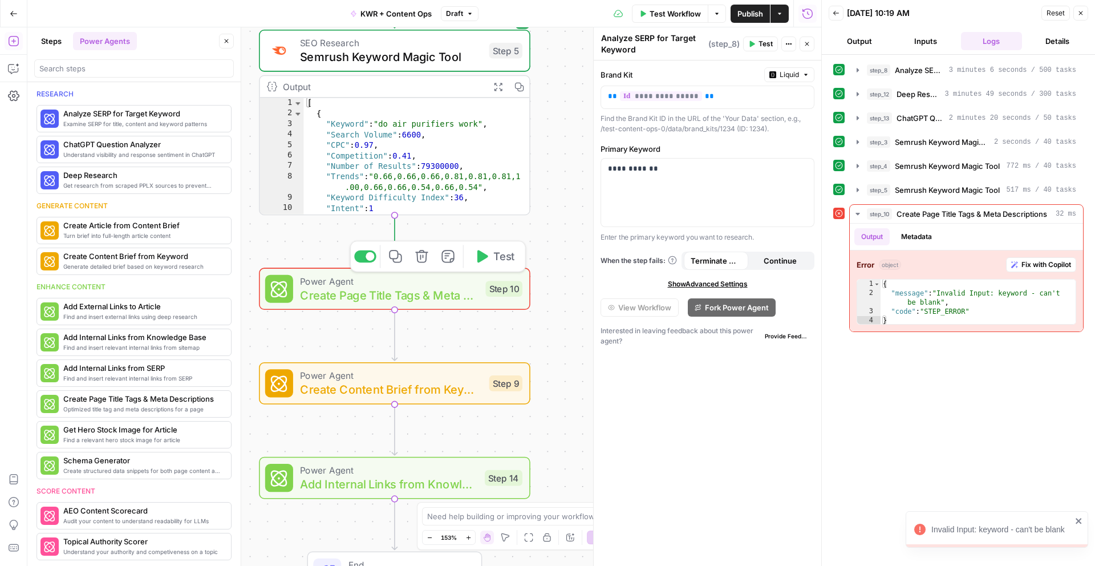
click at [407, 294] on span "Create Page Title Tags & Meta Descriptions" at bounding box center [389, 295] width 179 height 18
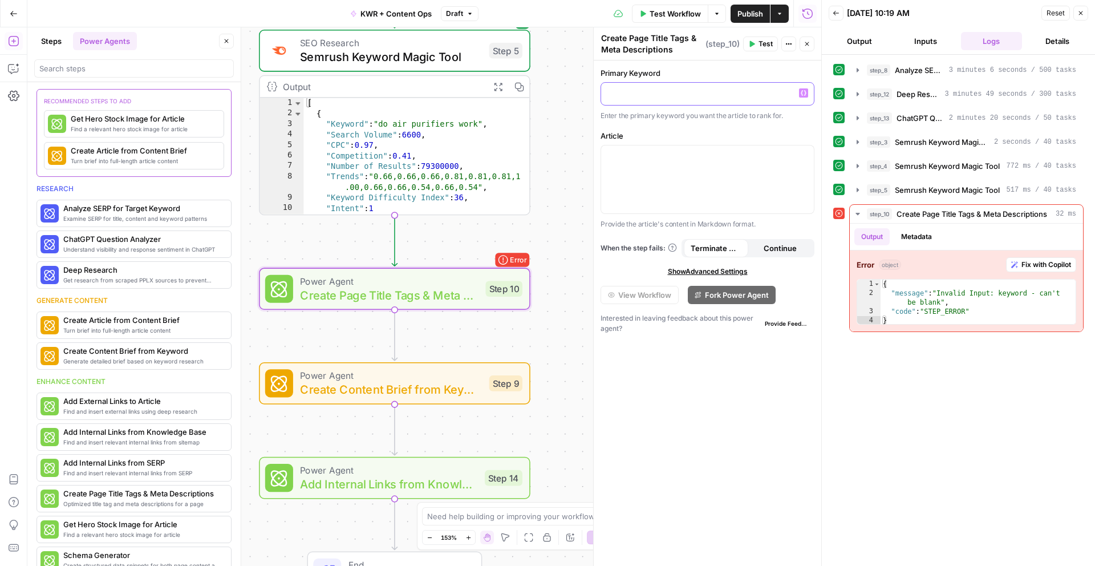
click at [663, 102] on div at bounding box center [707, 94] width 213 height 22
click at [804, 92] on icon "button" at bounding box center [804, 93] width 6 height 6
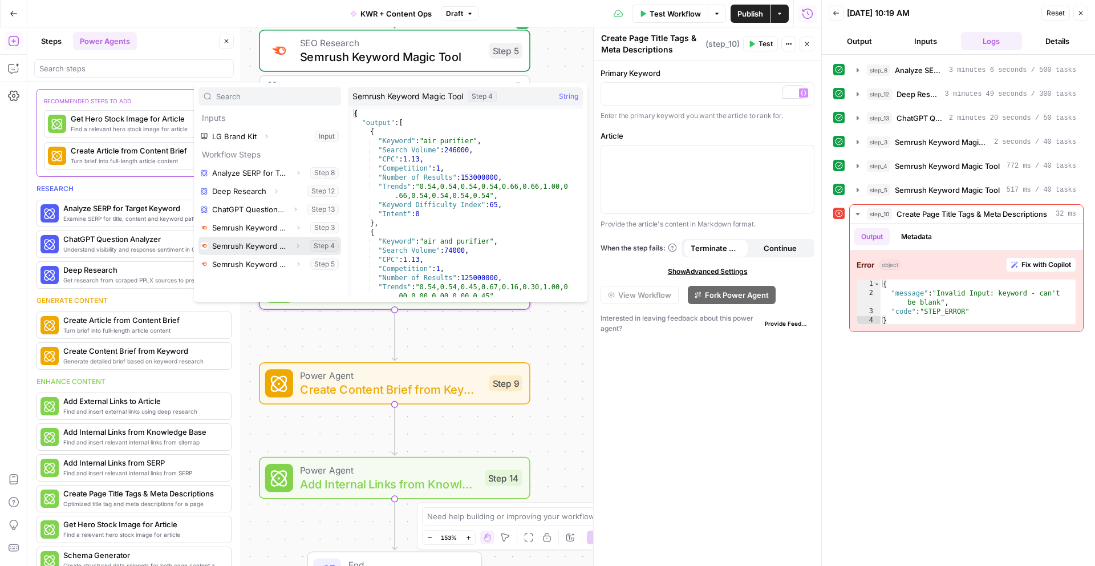
click at [265, 250] on button "Select variable Semrush Keyword Magic Tool" at bounding box center [270, 246] width 143 height 18
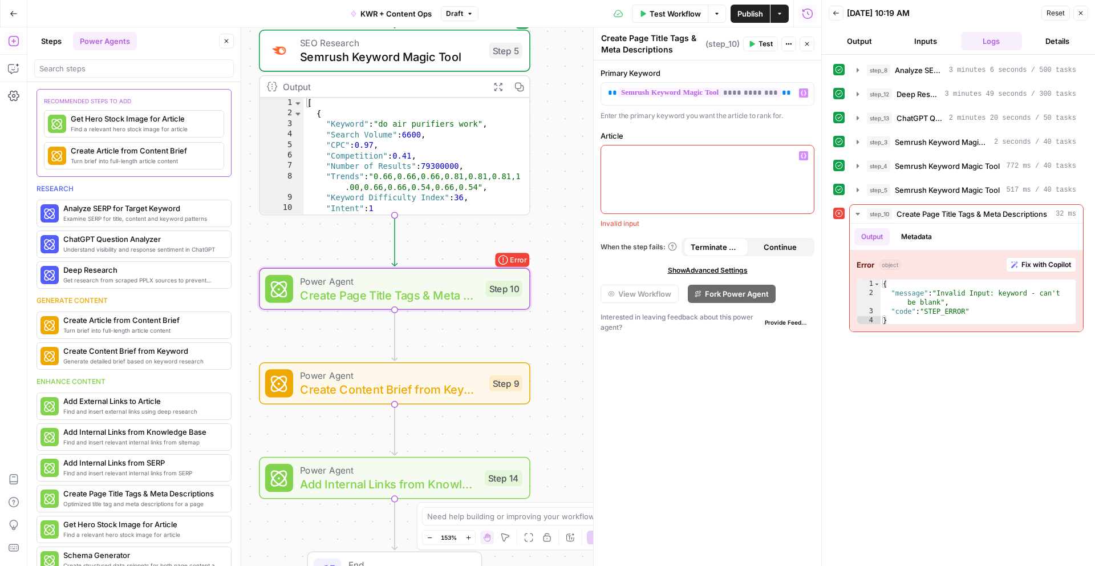
click at [630, 163] on div at bounding box center [707, 179] width 213 height 68
click at [801, 157] on div "“/” to reference Variables Menu" at bounding box center [707, 179] width 213 height 68
click at [805, 156] on icon "button" at bounding box center [804, 156] width 6 height 6
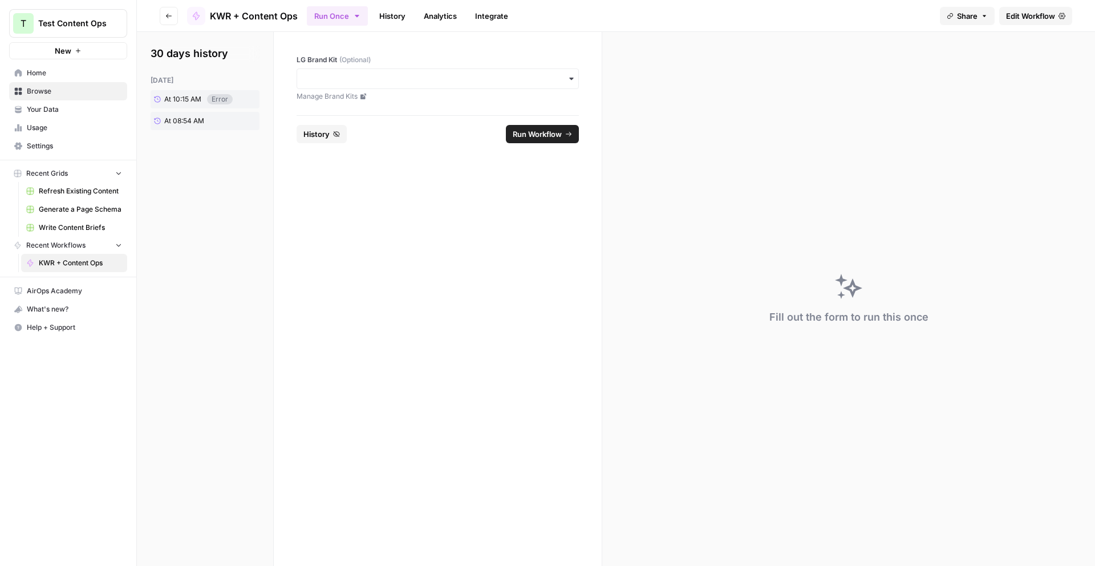
click at [171, 19] on button "Go back" at bounding box center [169, 16] width 18 height 18
click at [76, 264] on span "KWR + Content Ops" at bounding box center [80, 263] width 83 height 10
click at [189, 102] on span "At 10:15 AM" at bounding box center [182, 99] width 37 height 10
click at [167, 17] on icon "button" at bounding box center [168, 16] width 7 height 7
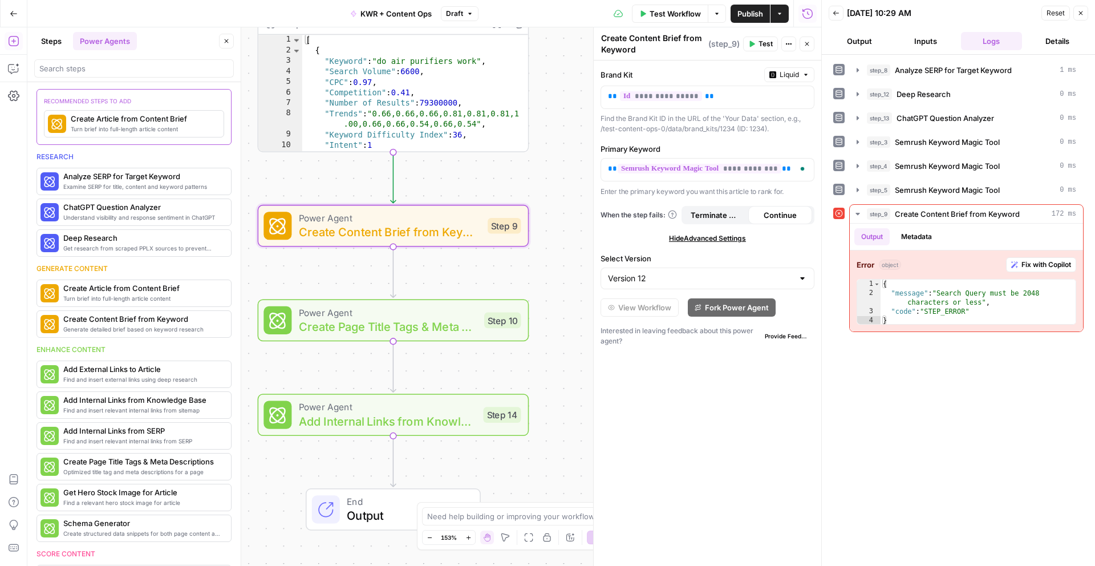
scroll to position [292, 0]
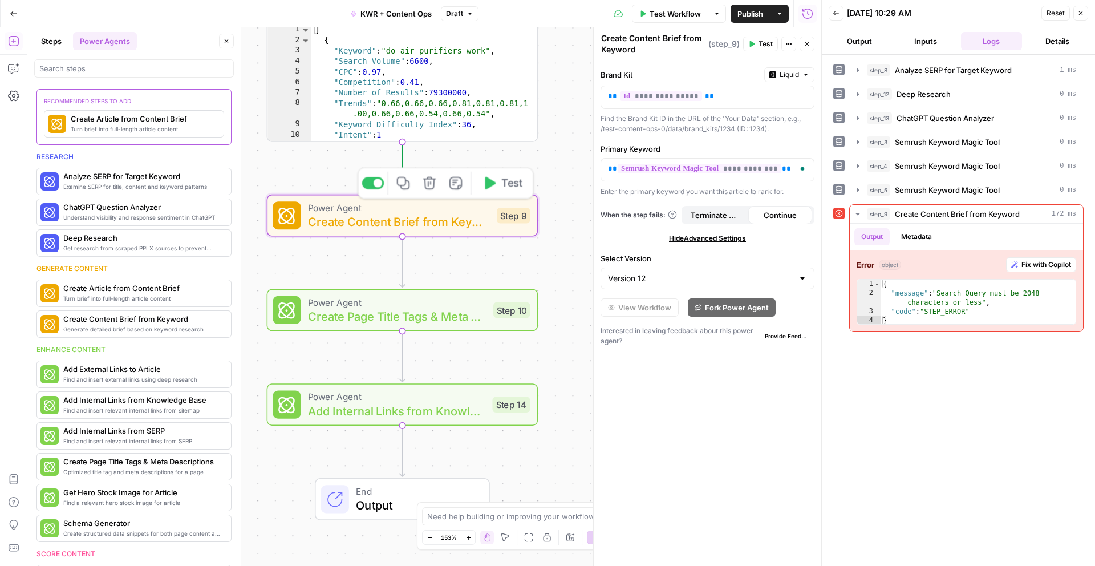
click at [439, 210] on span "Power Agent" at bounding box center [399, 208] width 182 height 14
click at [507, 189] on span "Test" at bounding box center [511, 183] width 21 height 16
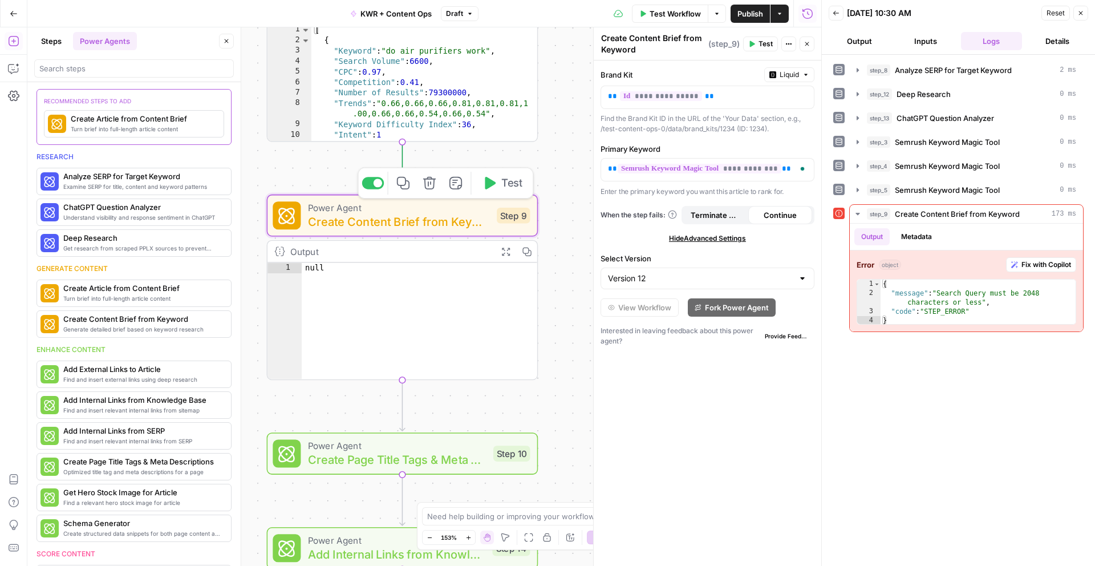
click at [423, 226] on span "Create Content Brief from Keyword" at bounding box center [399, 222] width 182 height 18
type textarea "****"
click at [456, 286] on div "null" at bounding box center [420, 331] width 236 height 137
click at [1017, 262] on icon "button" at bounding box center [1014, 264] width 7 height 7
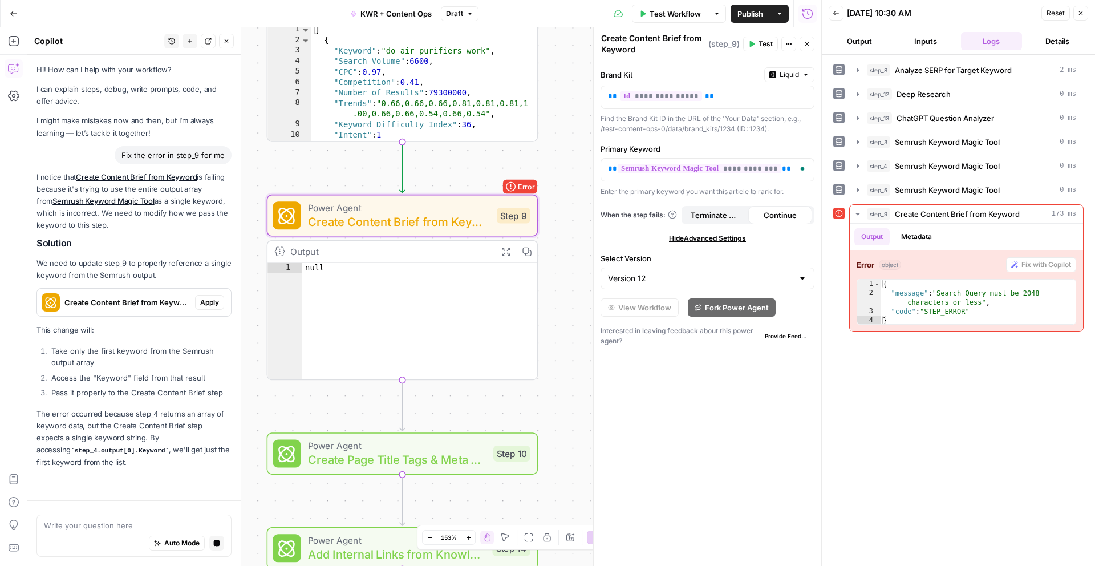
scroll to position [10, 0]
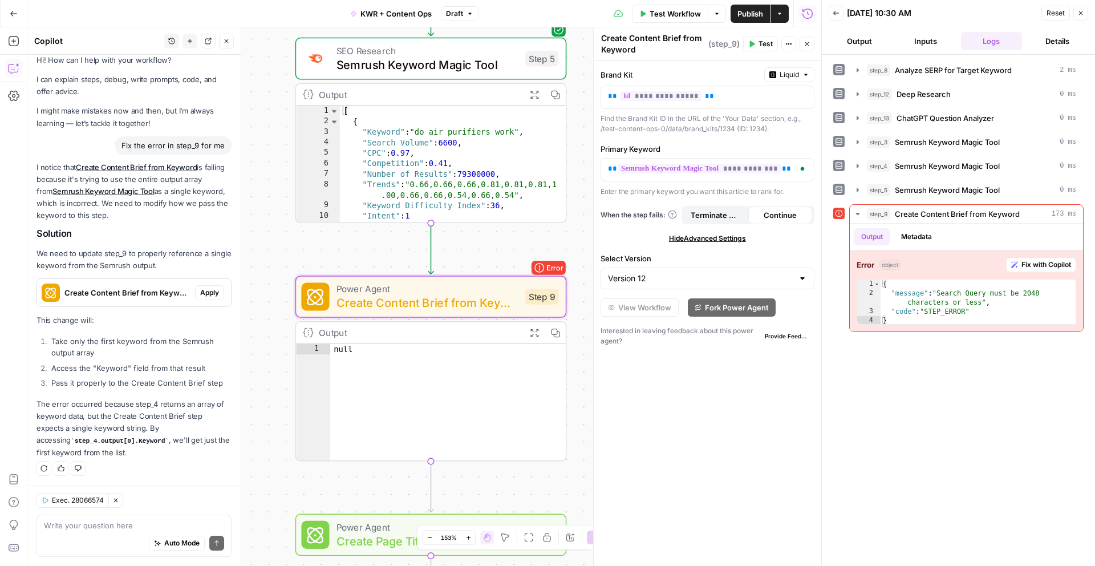
click at [205, 292] on span "Apply" at bounding box center [209, 293] width 19 height 10
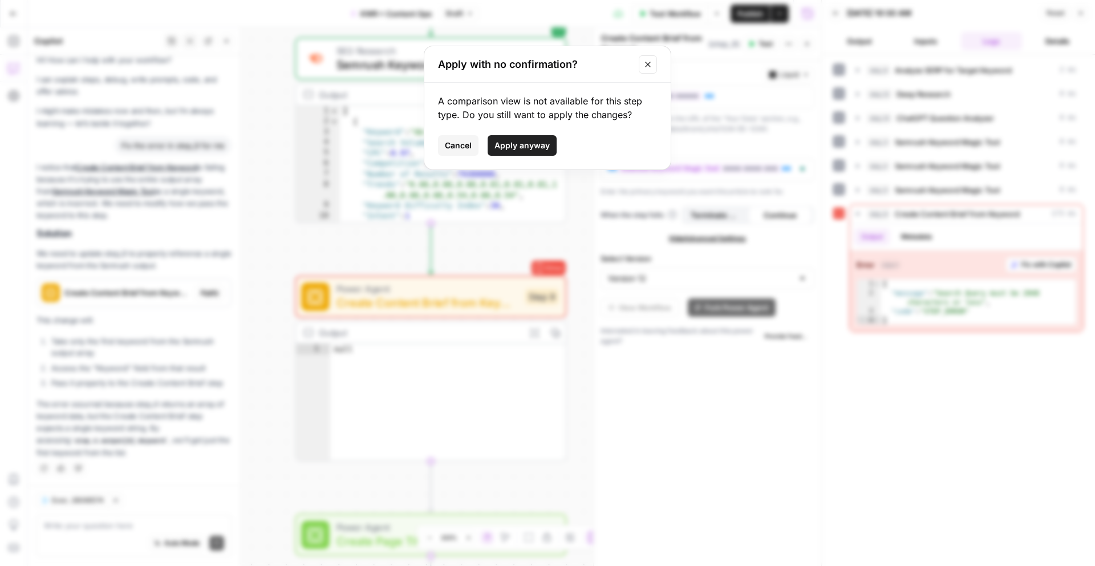
click at [531, 145] on span "Apply anyway" at bounding box center [522, 145] width 55 height 11
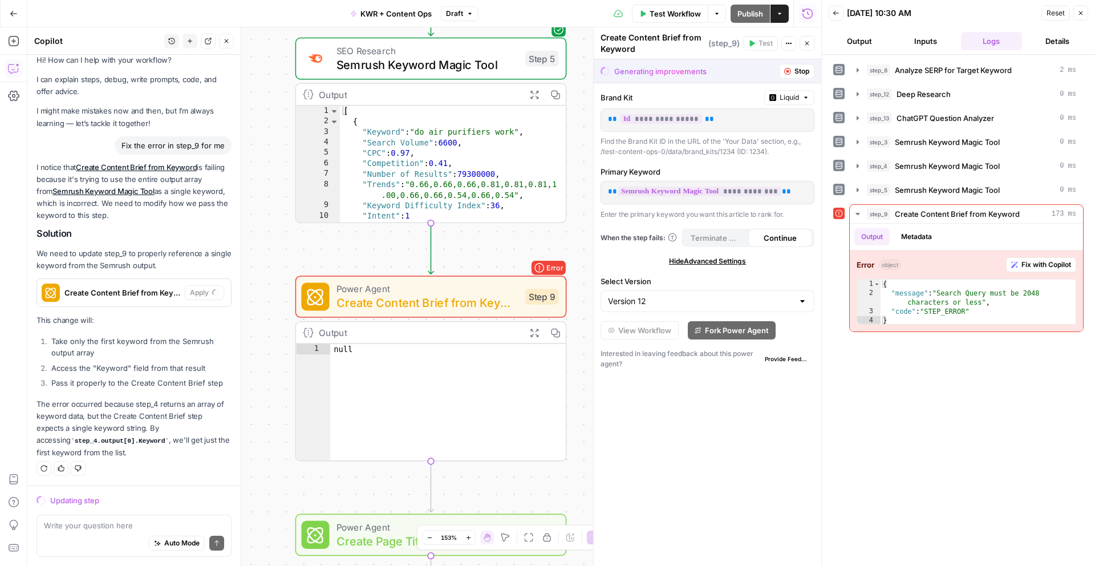
scroll to position [28, 0]
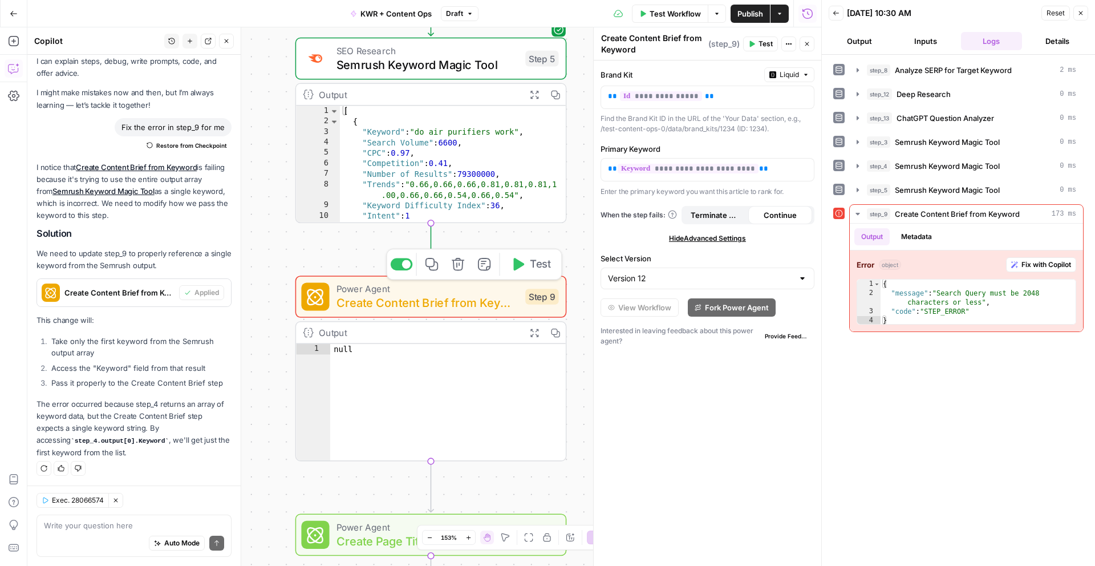
click at [530, 259] on span "Test" at bounding box center [540, 264] width 21 height 16
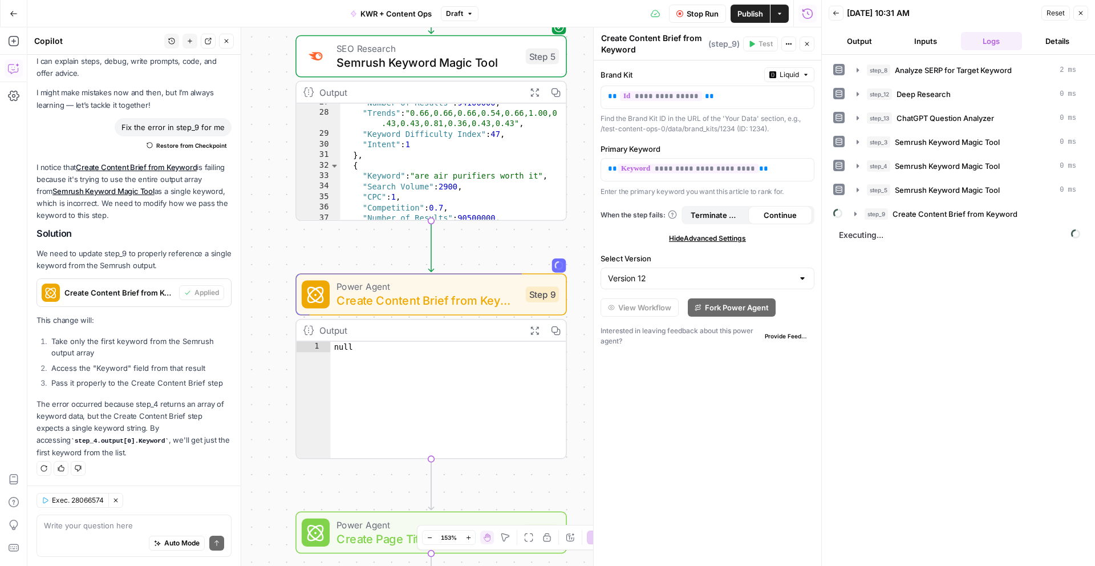
scroll to position [201, 0]
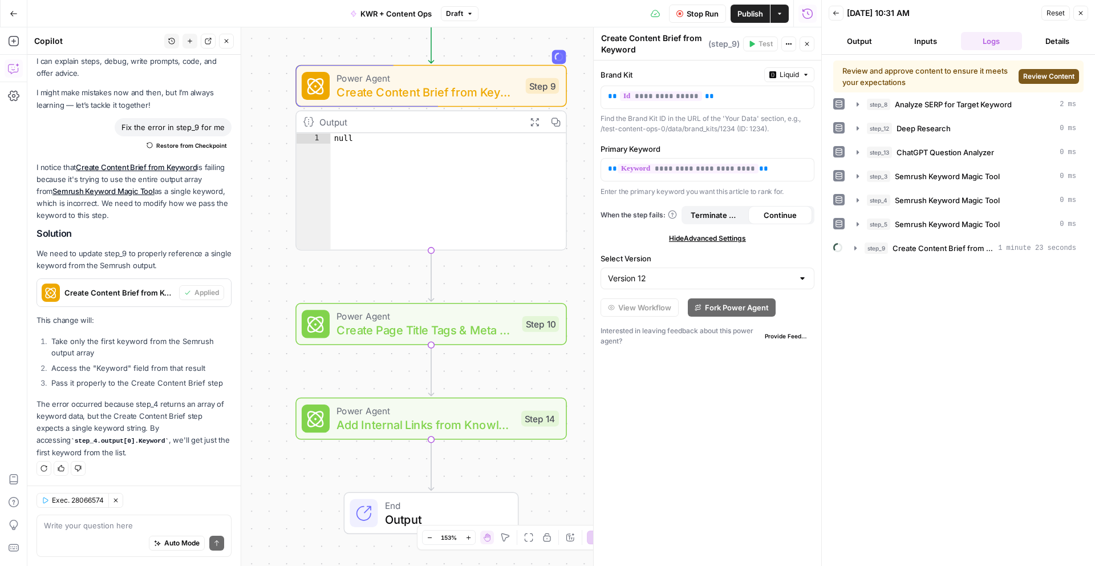
click at [1048, 80] on span "Review Content" at bounding box center [1048, 76] width 51 height 10
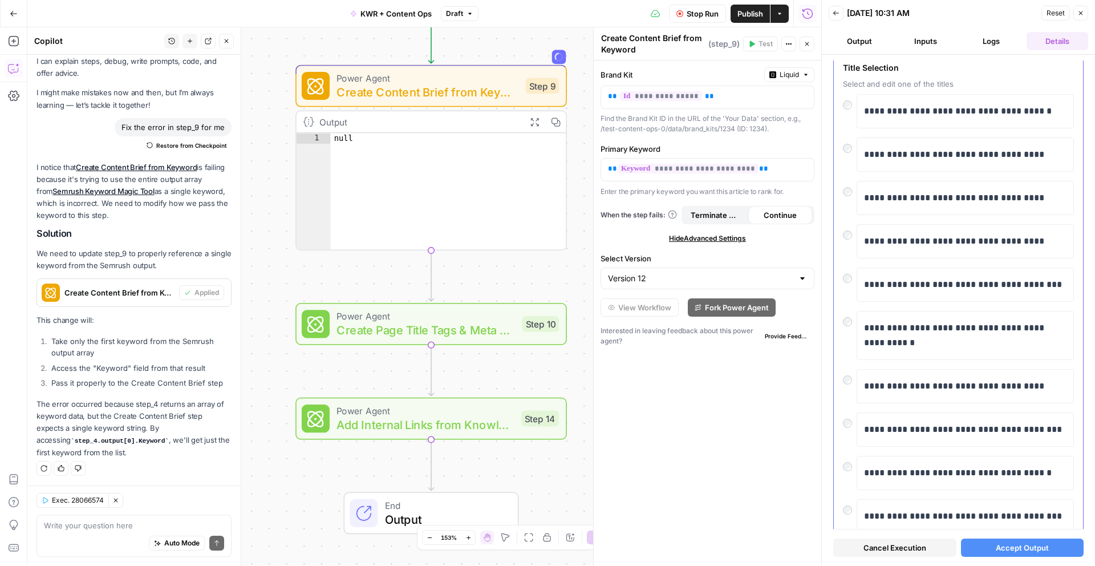
scroll to position [102, 0]
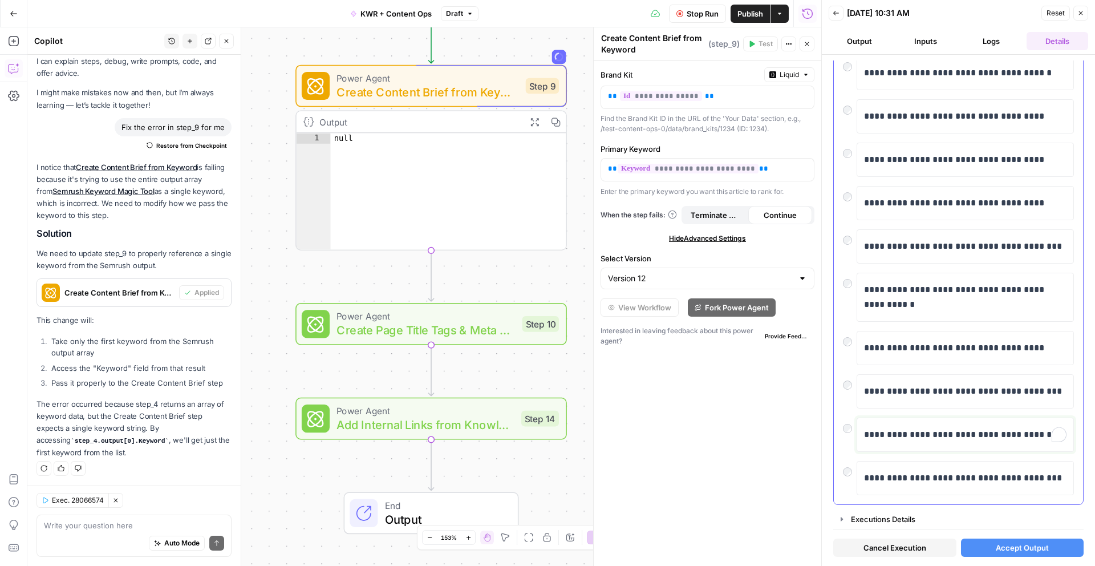
click at [930, 436] on p "**********" at bounding box center [965, 434] width 203 height 15
click at [854, 429] on div at bounding box center [850, 426] width 14 height 16
click at [911, 513] on div "Executions Details" at bounding box center [963, 518] width 225 height 11
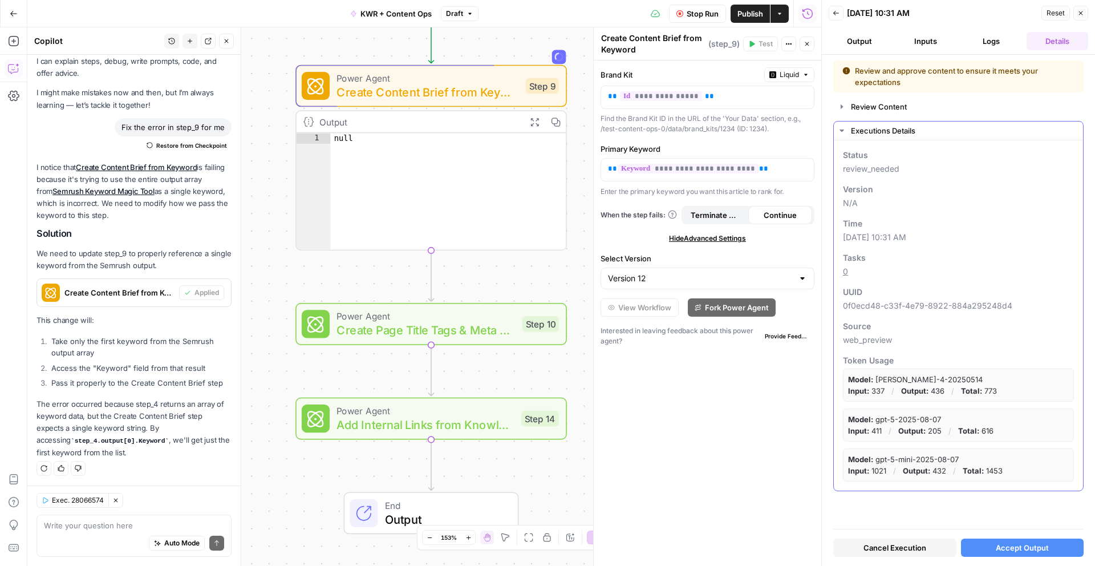
scroll to position [0, 0]
click at [1019, 541] on button "Accept Output" at bounding box center [1022, 547] width 123 height 18
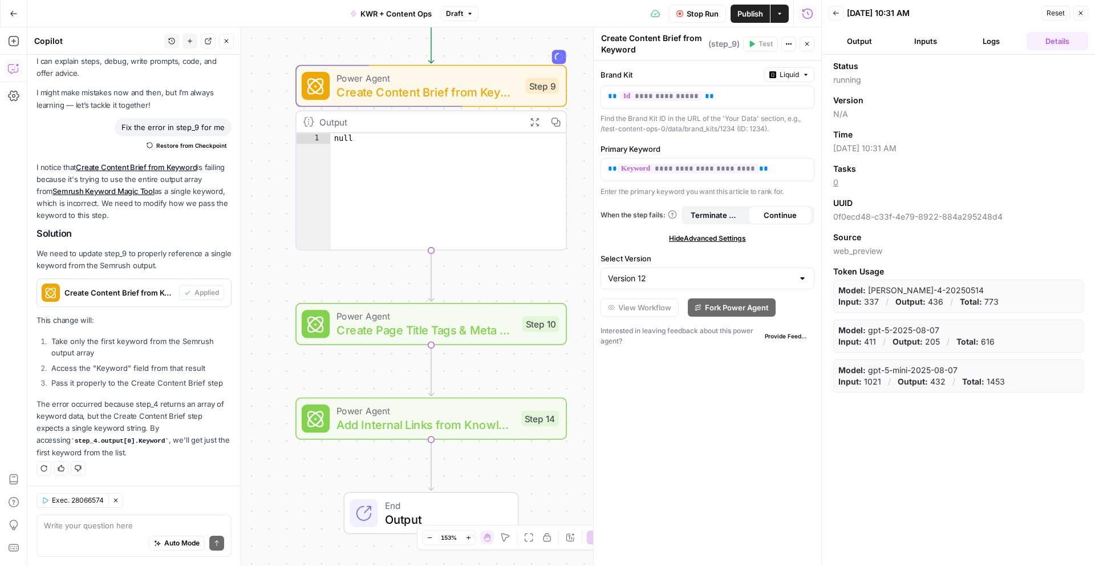
click at [918, 44] on button "Inputs" at bounding box center [926, 41] width 62 height 18
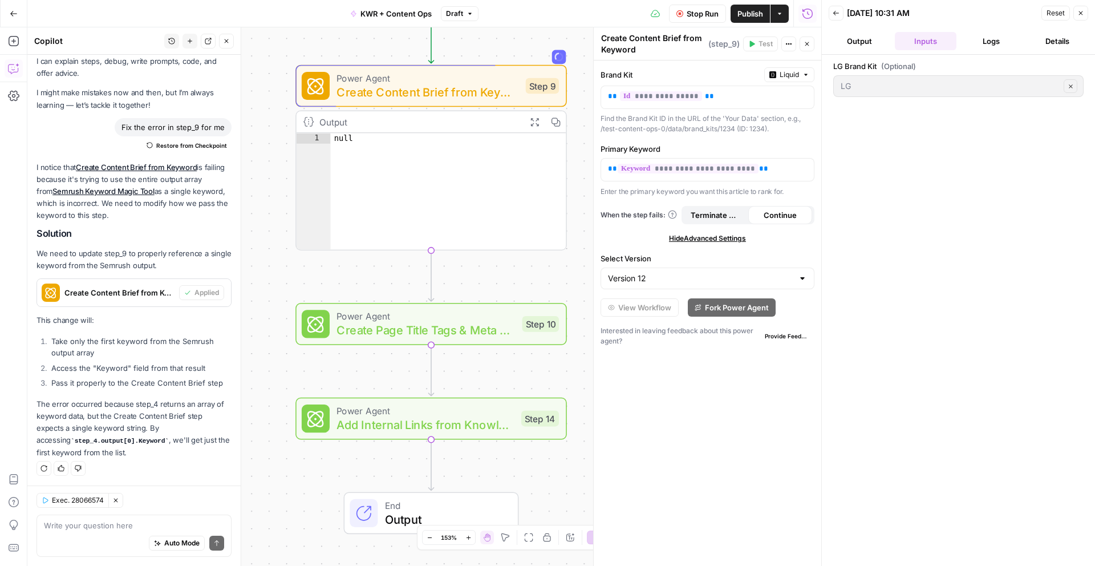
click at [860, 42] on button "Output" at bounding box center [860, 41] width 62 height 18
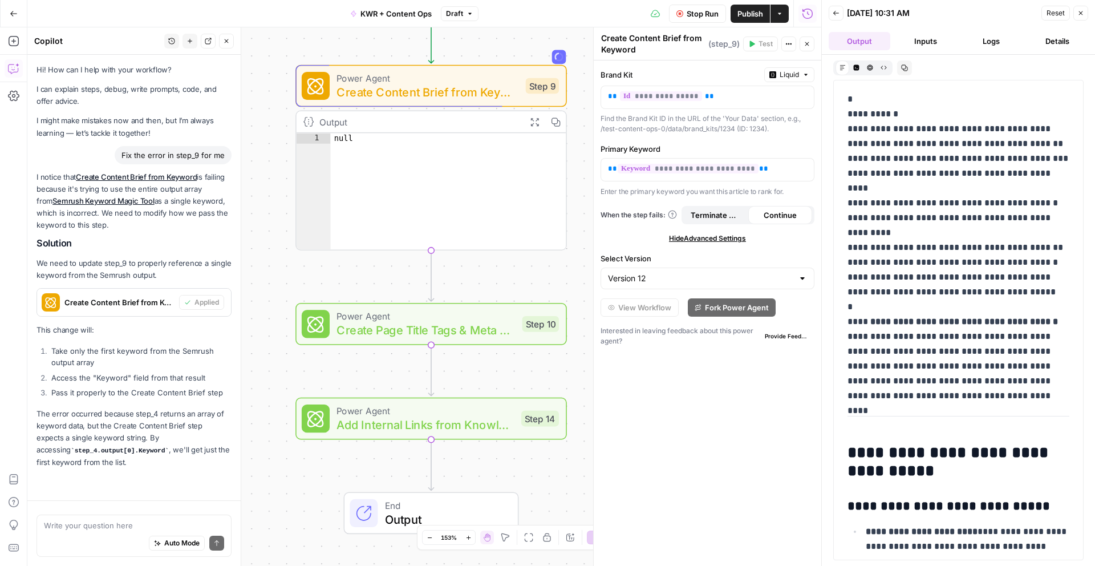
scroll to position [28, 0]
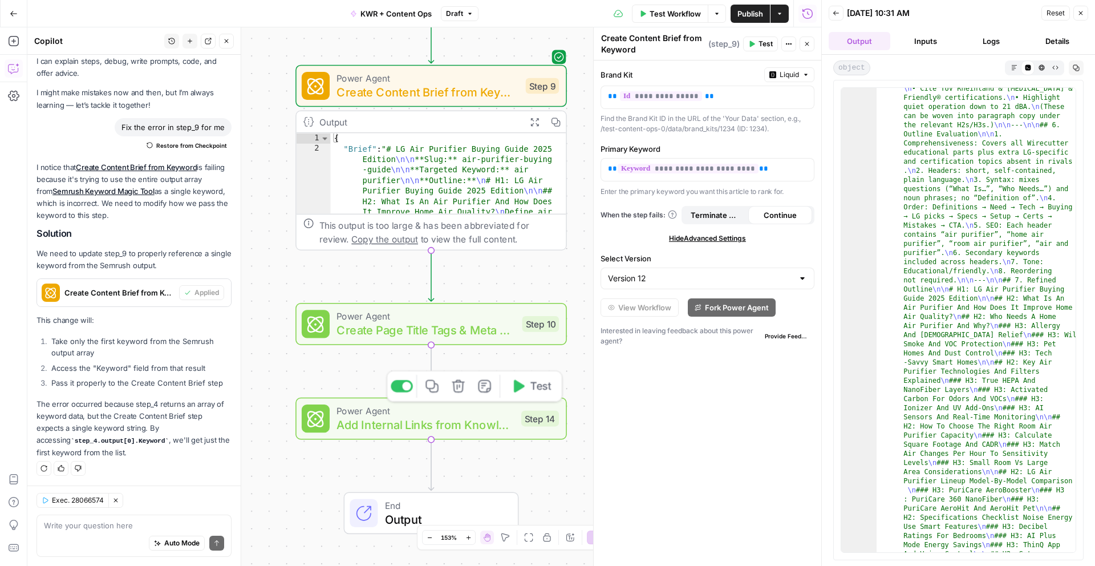
scroll to position [841, 0]
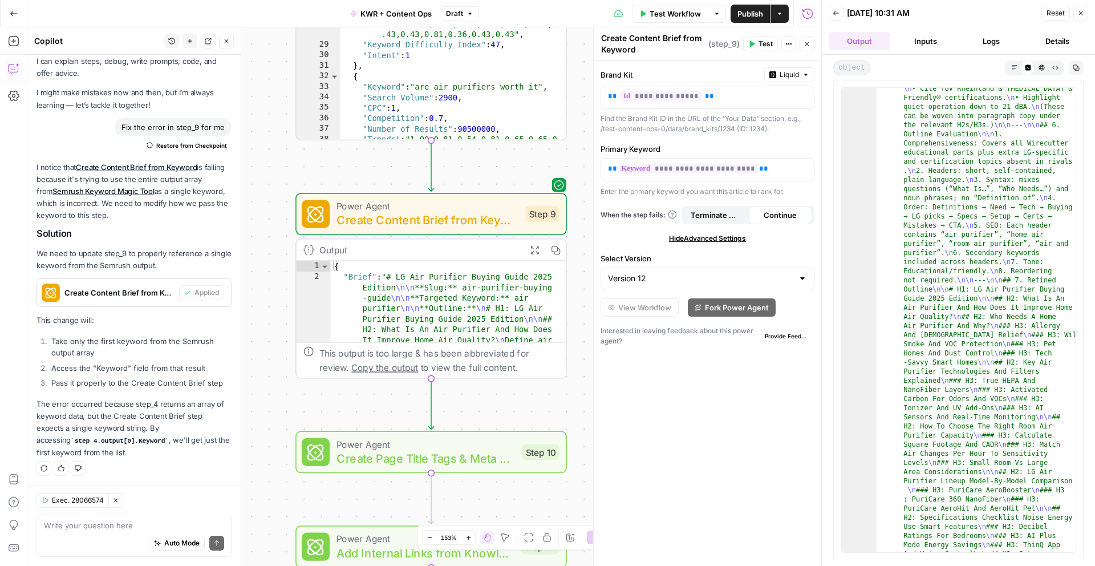
click at [754, 9] on span "Publish" at bounding box center [751, 13] width 26 height 11
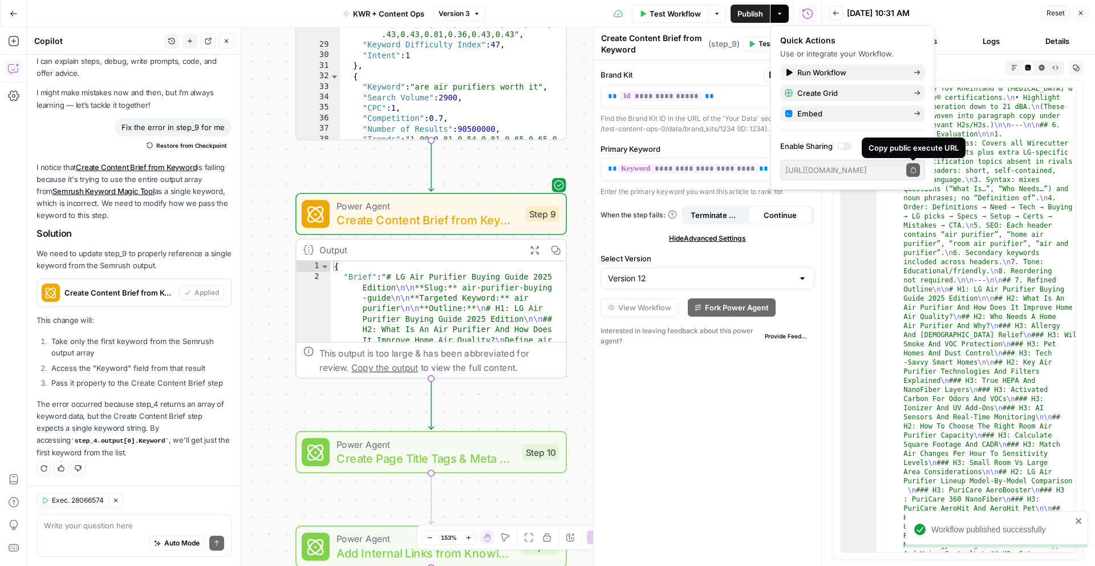
click at [845, 147] on div at bounding box center [844, 146] width 14 height 8
click at [910, 168] on icon "button" at bounding box center [913, 170] width 6 height 6
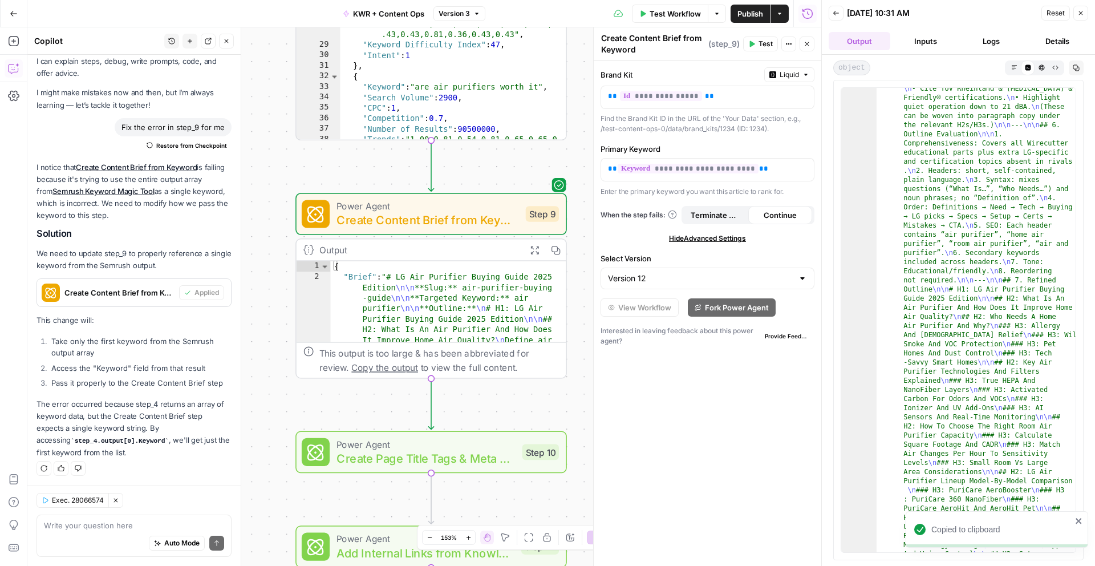
click at [7, 17] on button "Go Back" at bounding box center [13, 13] width 21 height 21
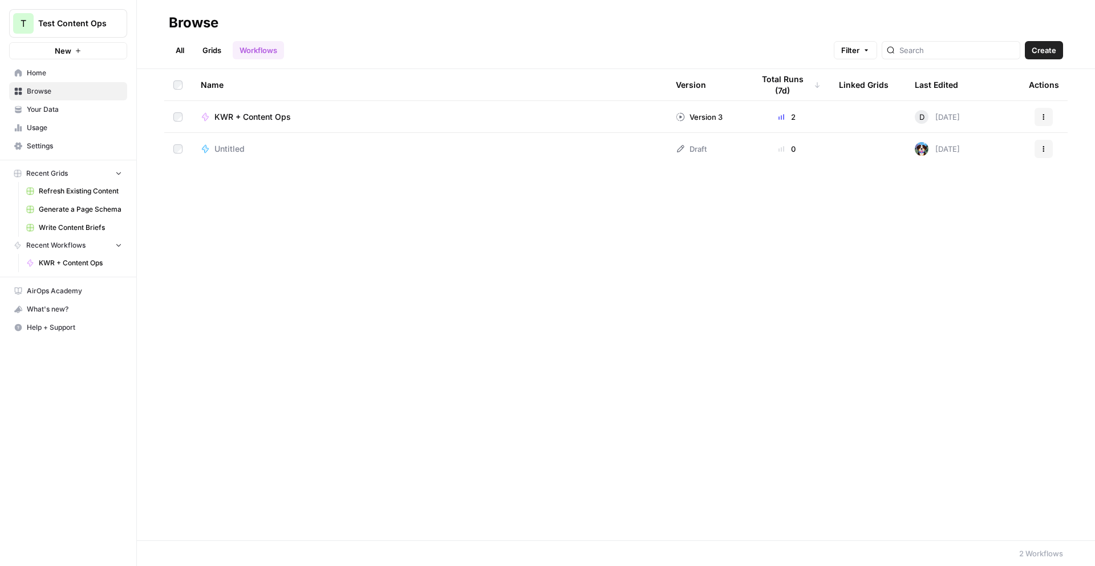
click at [181, 50] on link "All" at bounding box center [180, 50] width 22 height 18
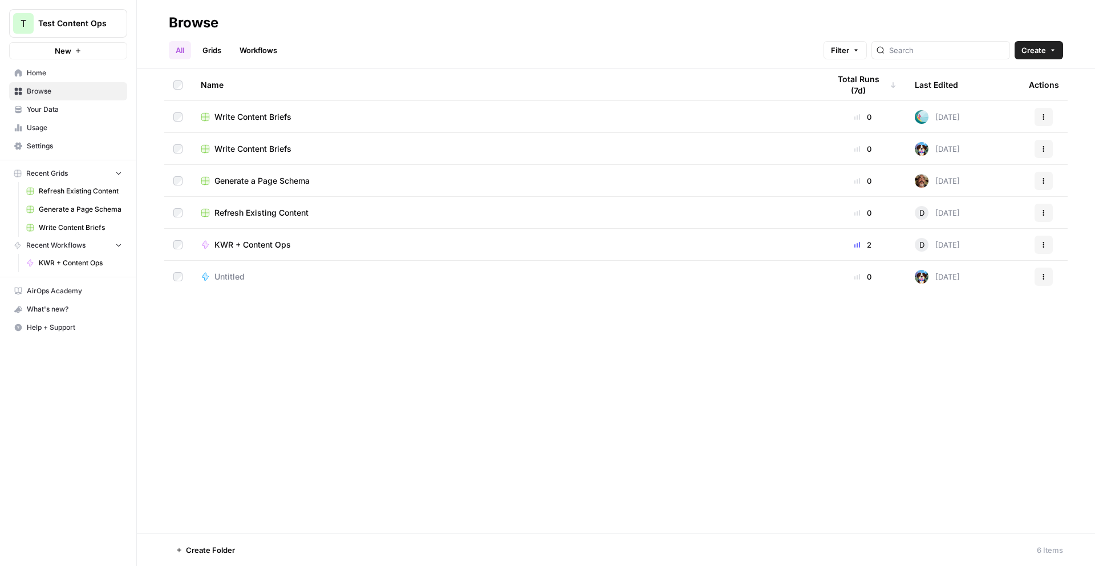
click at [254, 55] on link "Workflows" at bounding box center [258, 50] width 51 height 18
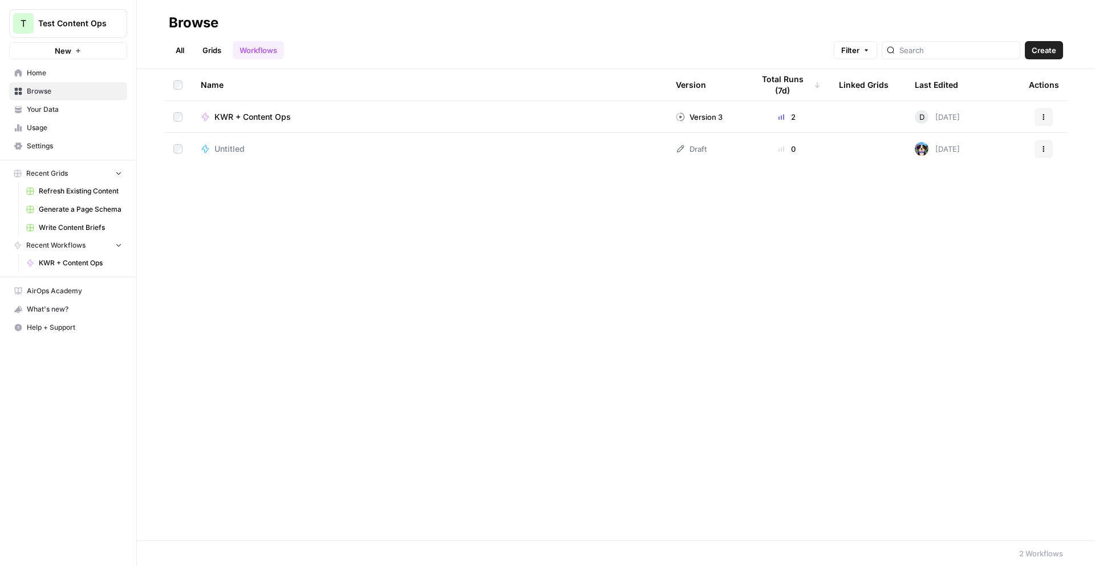
click at [623, 116] on div "KWR + Content Ops" at bounding box center [429, 116] width 457 height 11
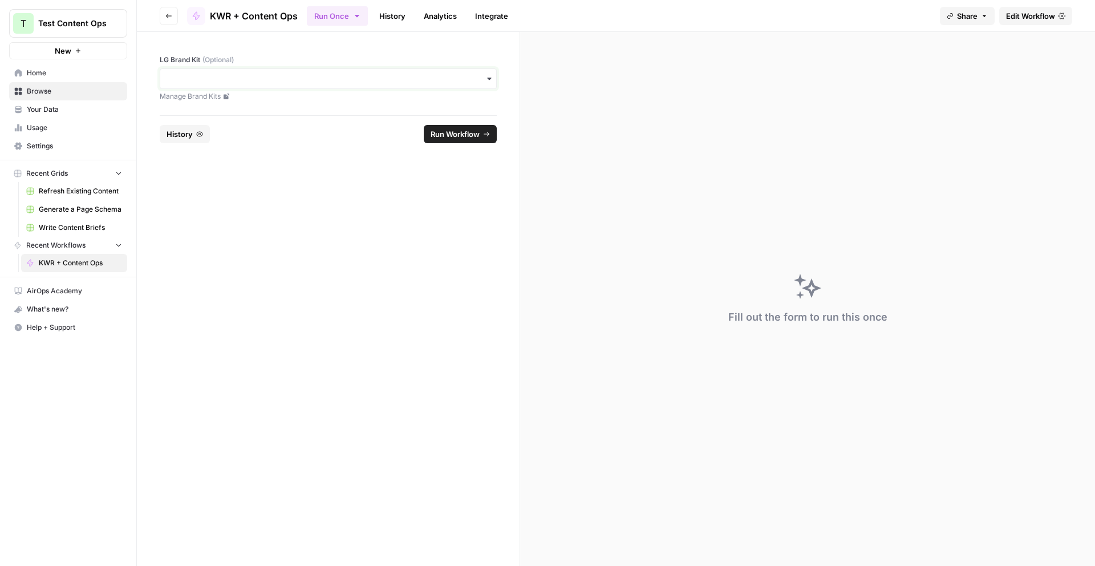
click at [345, 81] on input "LG Brand Kit (Optional)" at bounding box center [328, 78] width 322 height 11
click at [402, 129] on footer "History Run Workflow" at bounding box center [328, 133] width 337 height 37
click at [391, 50] on div "LG Brand Kit (Optional) Manage Brand Kits" at bounding box center [328, 73] width 383 height 83
click at [194, 125] on button "History" at bounding box center [185, 134] width 50 height 18
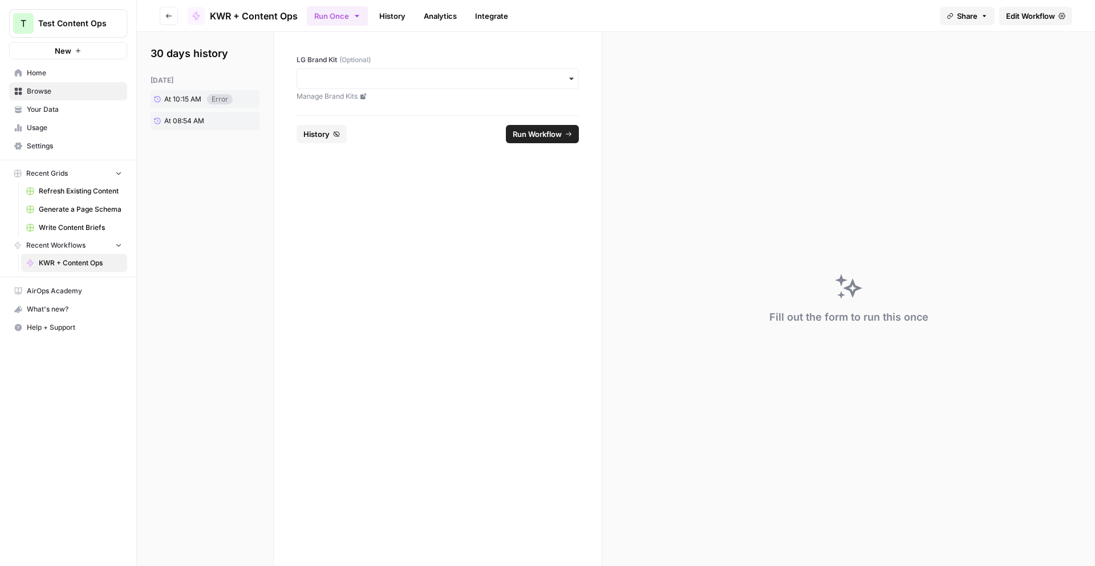
drag, startPoint x: 432, startPoint y: 102, endPoint x: 428, endPoint y: 91, distance: 11.2
click at [431, 99] on div "LG Brand Kit (Optional) Manage Brand Kits" at bounding box center [438, 73] width 328 height 83
click at [422, 78] on input "LG Brand Kit (Optional)" at bounding box center [438, 78] width 268 height 11
click at [397, 114] on div "LG" at bounding box center [437, 110] width 281 height 22
click at [514, 129] on span "Run Workflow" at bounding box center [537, 133] width 49 height 11
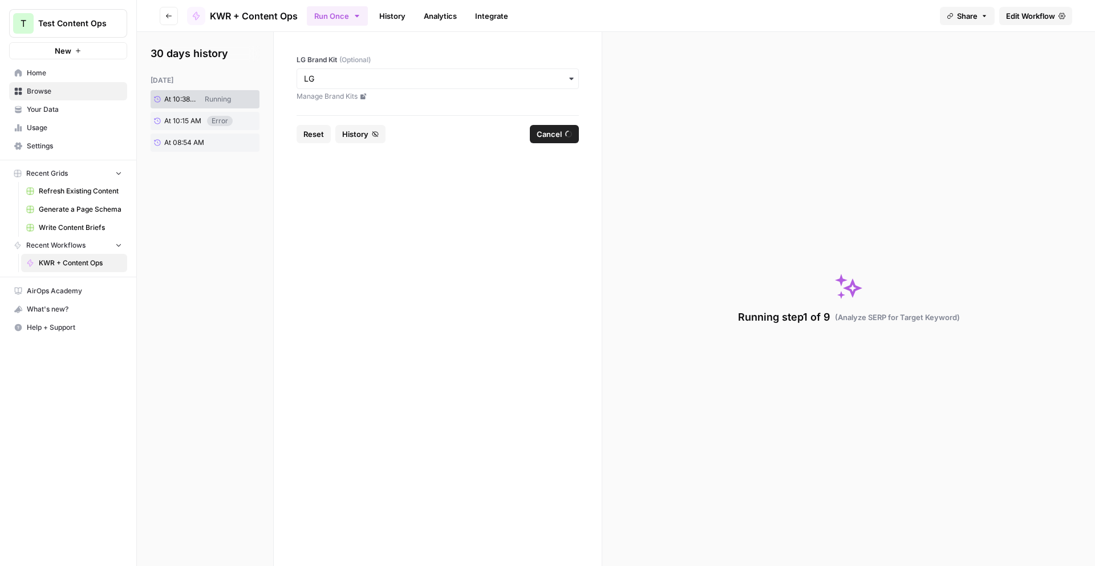
click at [87, 51] on button "New" at bounding box center [68, 50] width 118 height 17
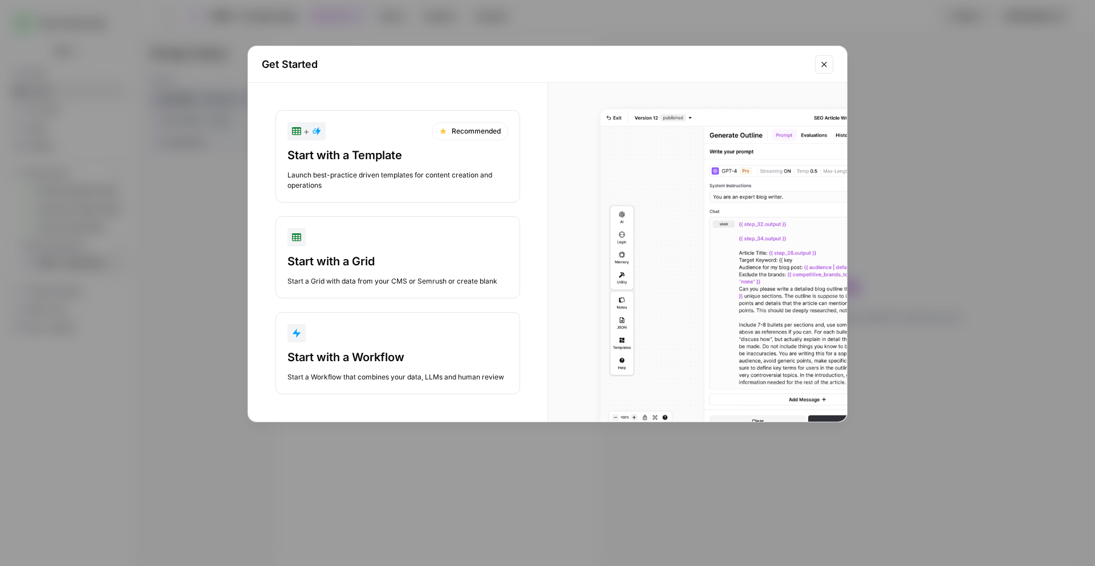
click at [407, 345] on button "Start with a Workflow Start a Workflow that combines your data, LLMs and human …" at bounding box center [398, 353] width 245 height 82
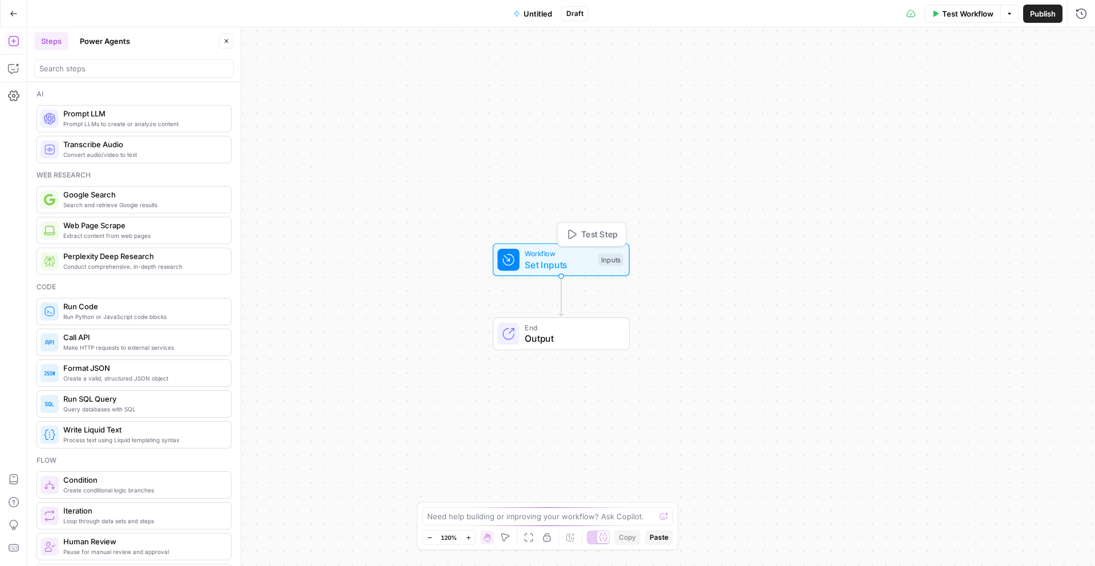
click at [533, 258] on span "Set Inputs" at bounding box center [559, 265] width 68 height 14
click at [963, 79] on span "Add Field" at bounding box center [966, 77] width 33 height 11
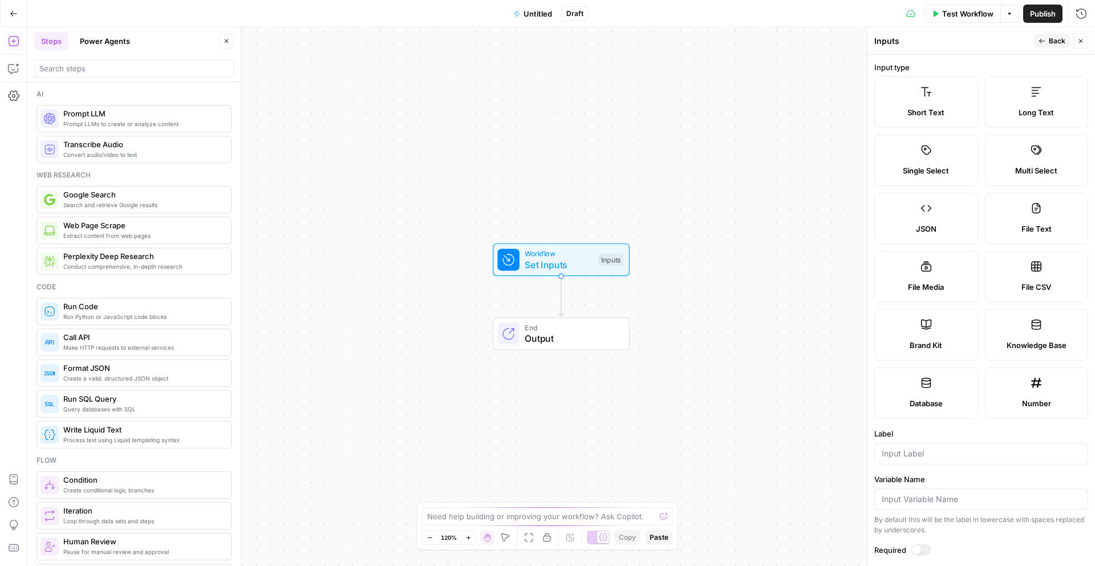
click at [1042, 42] on icon "button" at bounding box center [1042, 41] width 7 height 7
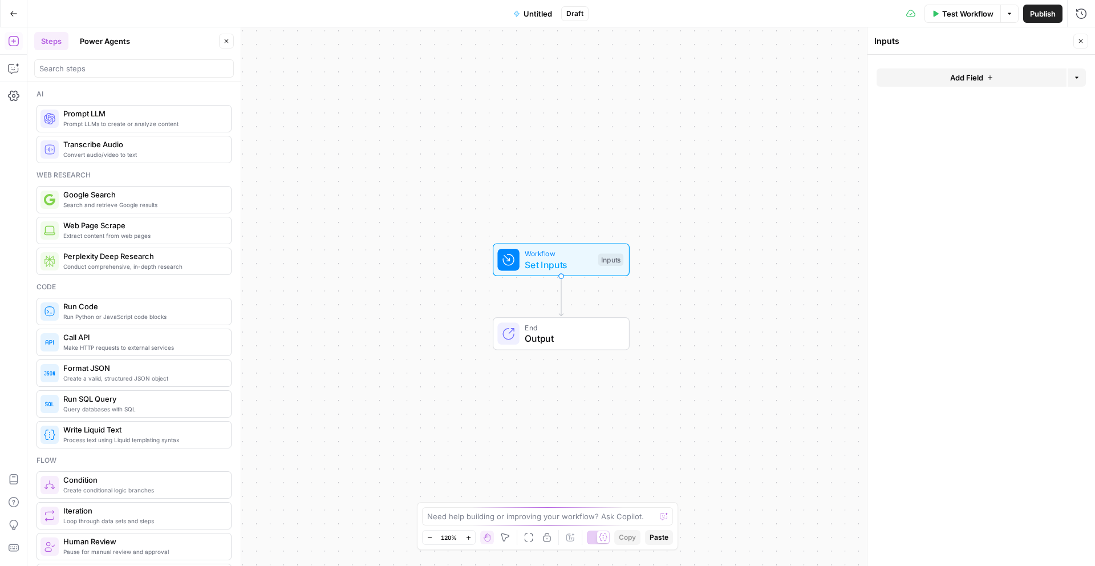
click at [366, 285] on div "Workflow Set Inputs Inputs End Output" at bounding box center [561, 296] width 1068 height 538
click at [119, 33] on button "Power Agents" at bounding box center [105, 41] width 64 height 18
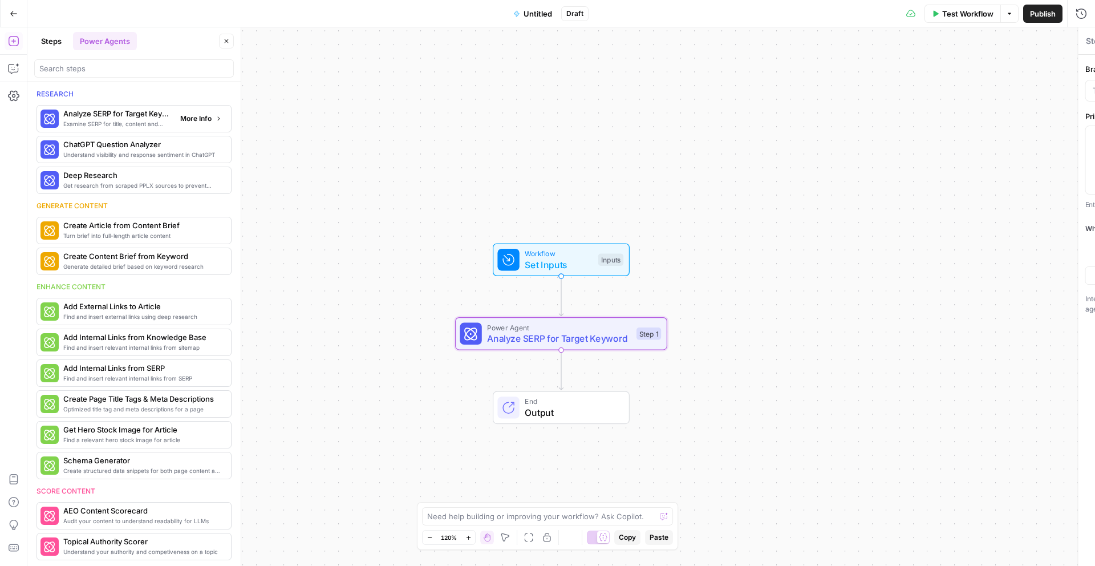
type textarea "Analyze SERP for Target Keyword"
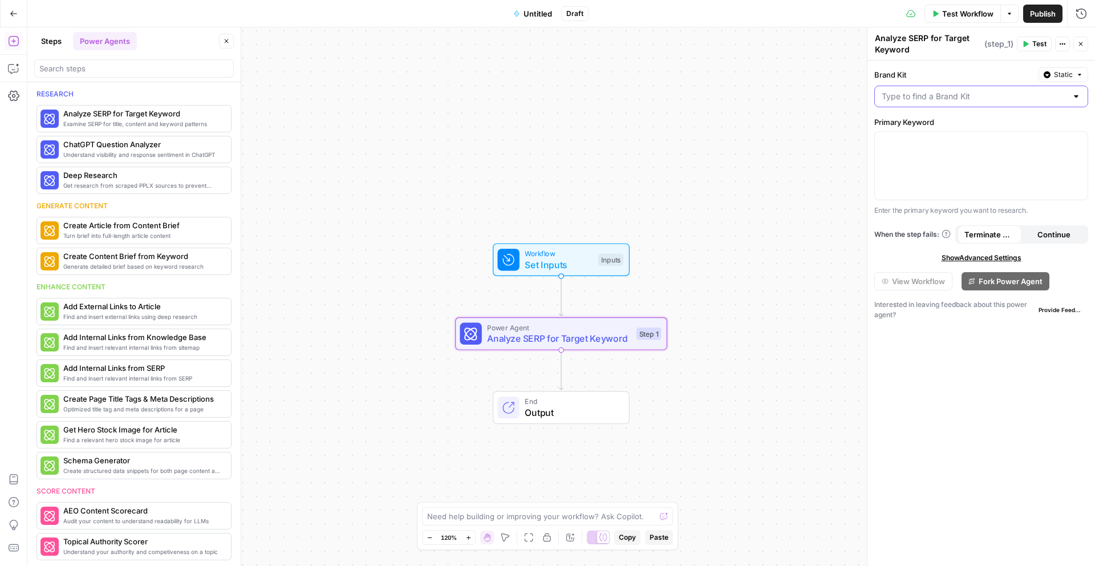
click at [908, 100] on input "Brand Kit" at bounding box center [974, 96] width 185 height 11
click at [985, 138] on div "ID: 8507" at bounding box center [981, 136] width 195 height 10
type input "LG"
click at [969, 160] on div at bounding box center [981, 166] width 213 height 68
click at [1073, 140] on button "Variables Menu" at bounding box center [1077, 141] width 9 height 9
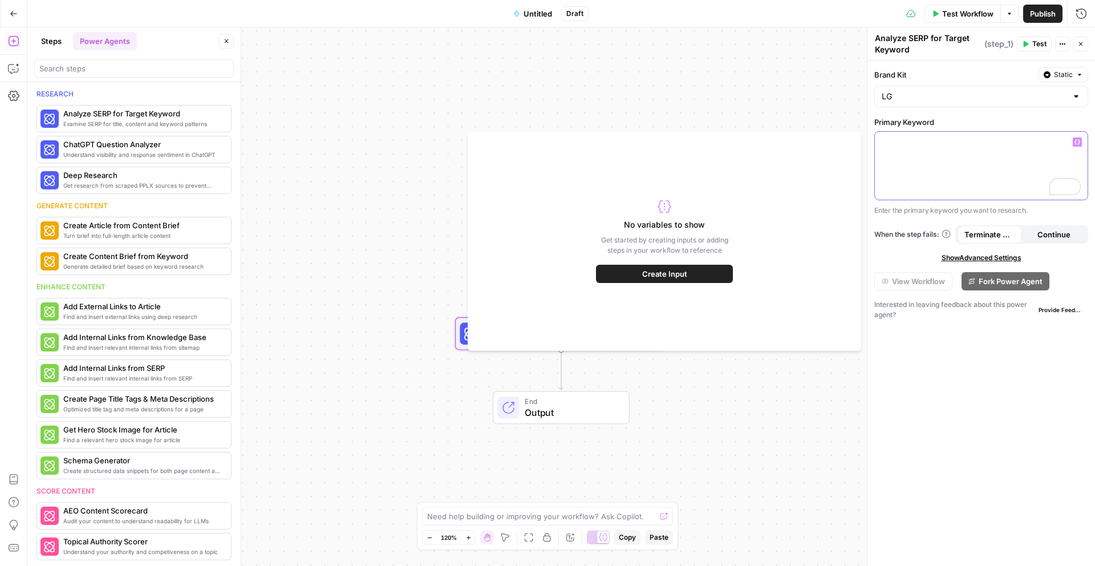
click at [1005, 151] on div "To enrich screen reader interactions, please activate Accessibility in Grammarl…" at bounding box center [981, 166] width 213 height 68
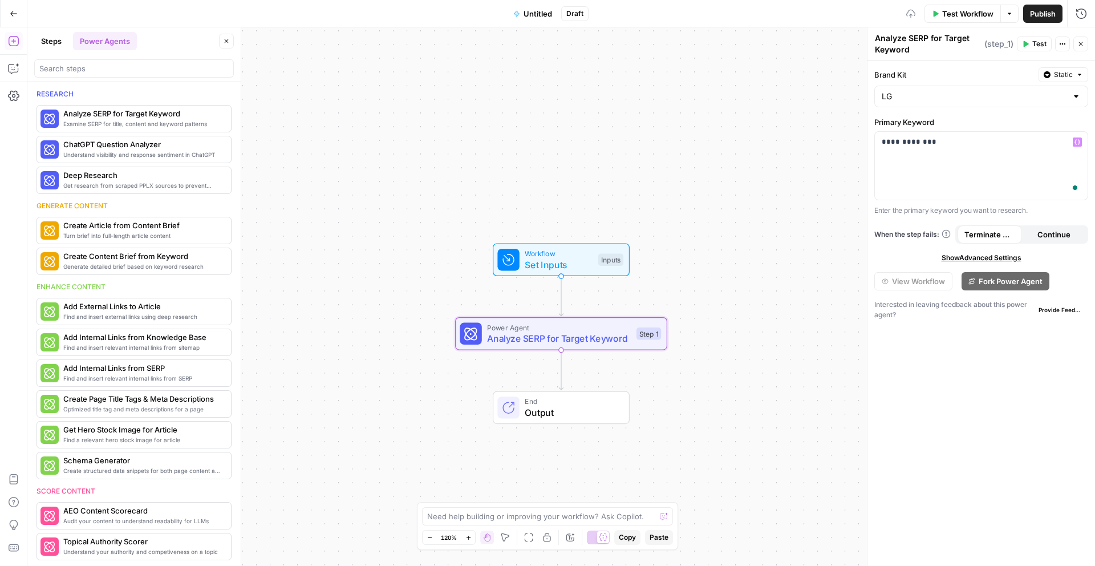
click at [829, 176] on div "Workflow Set Inputs Inputs Power Agent Analyze SERP for Target Keyword Step 1 E…" at bounding box center [561, 296] width 1068 height 538
click at [48, 45] on button "Steps" at bounding box center [51, 41] width 34 height 18
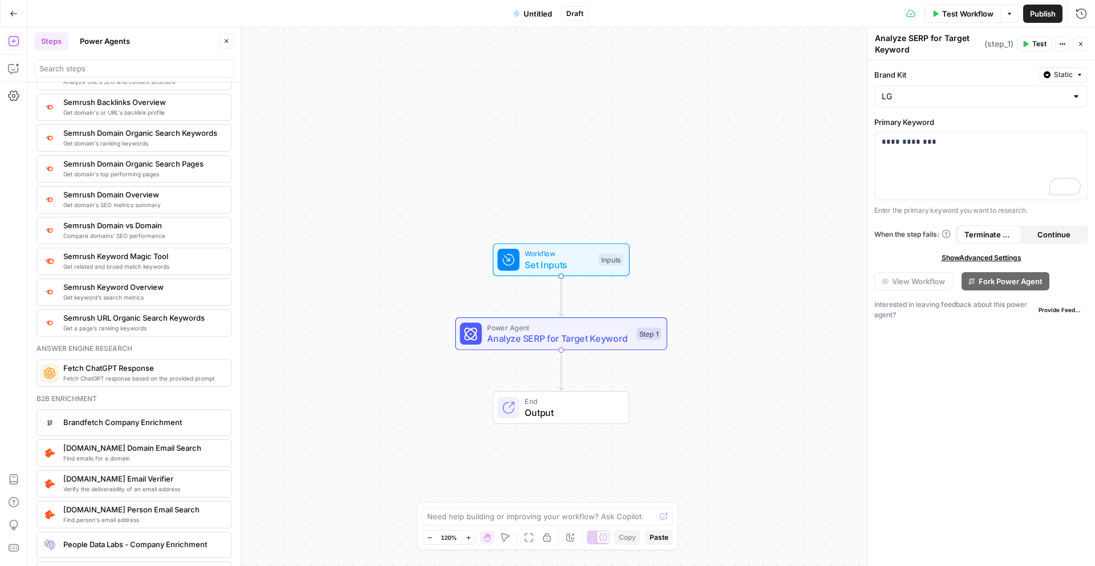
scroll to position [1283, 0]
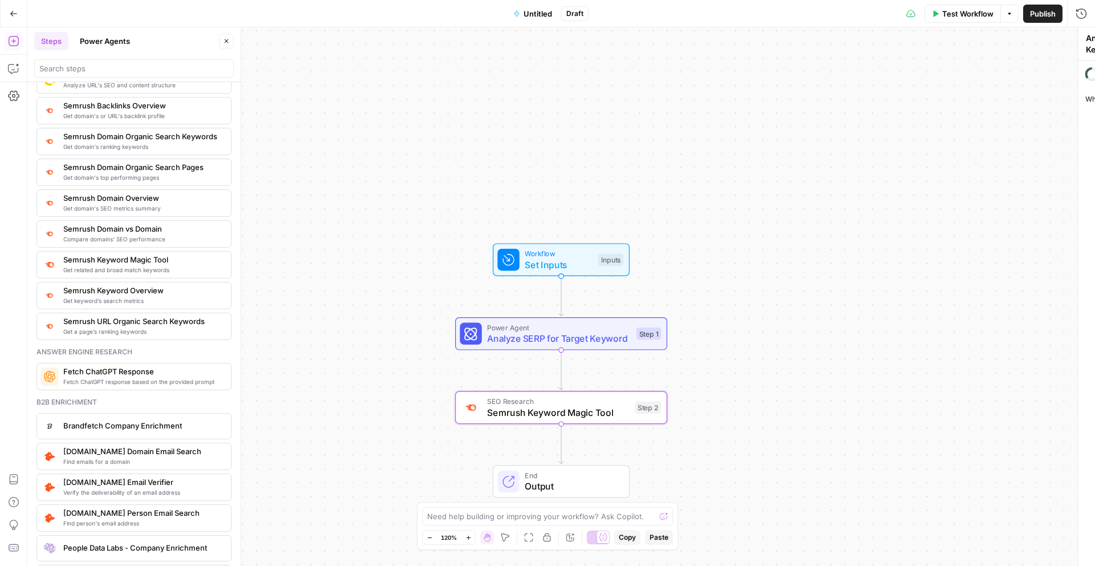
type textarea "Semrush Keyword Magic Tool"
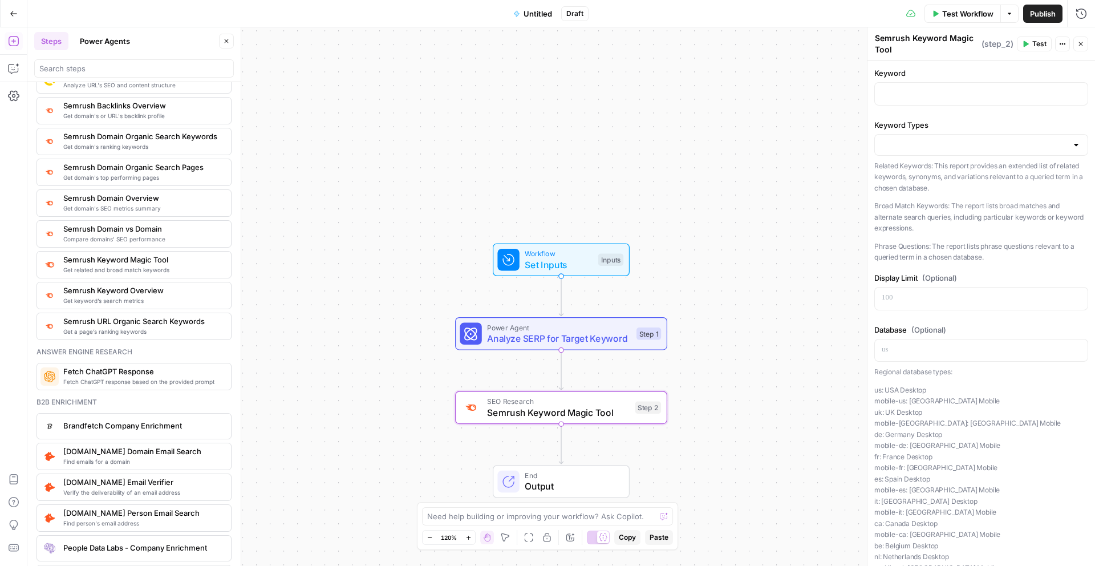
click at [947, 107] on div "Keyword" at bounding box center [981, 88] width 214 height 43
click at [920, 93] on p "To enrich screen reader interactions, please activate Accessibility in Grammarl…" at bounding box center [981, 92] width 199 height 11
click at [940, 145] on input "Keyword Types" at bounding box center [974, 144] width 185 height 11
click at [946, 171] on span "Related Keywords" at bounding box center [979, 173] width 190 height 11
type input "Related Keywords"
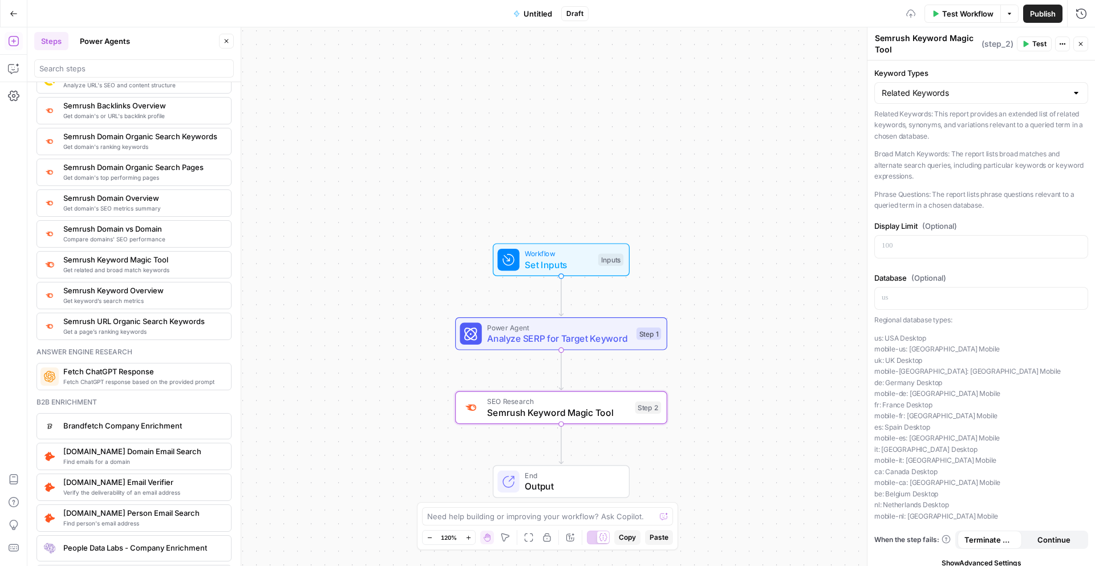
scroll to position [61, 0]
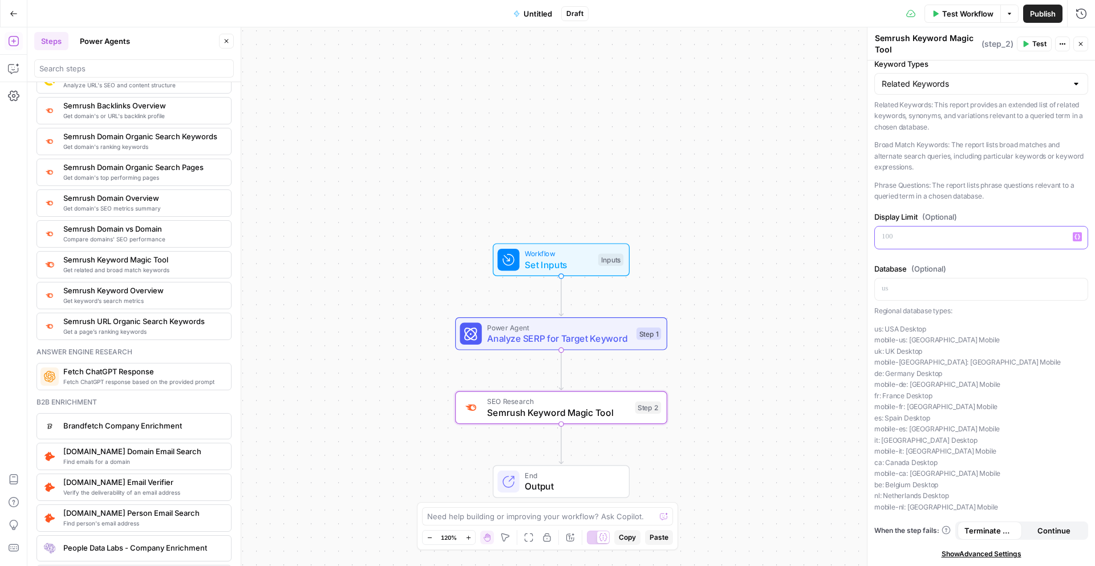
click at [928, 226] on div at bounding box center [981, 237] width 213 height 22
click at [354, 337] on div "Workflow Set Inputs Inputs Power Agent Analyze SERP for Target Keyword Step 1 S…" at bounding box center [561, 296] width 1068 height 538
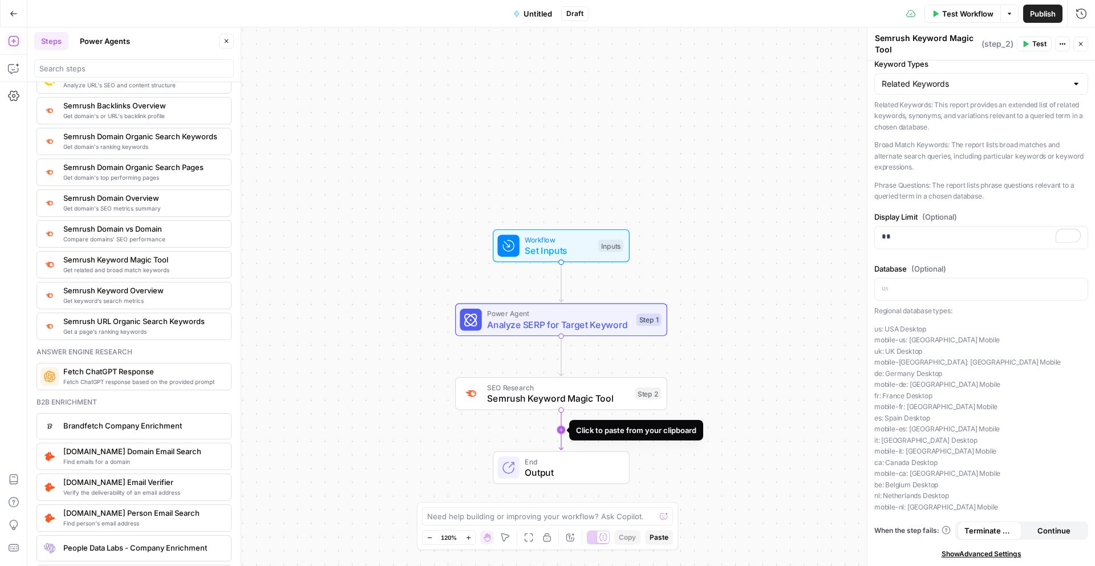
click at [560, 430] on icon "Edge from step_2 to end" at bounding box center [561, 430] width 4 height 40
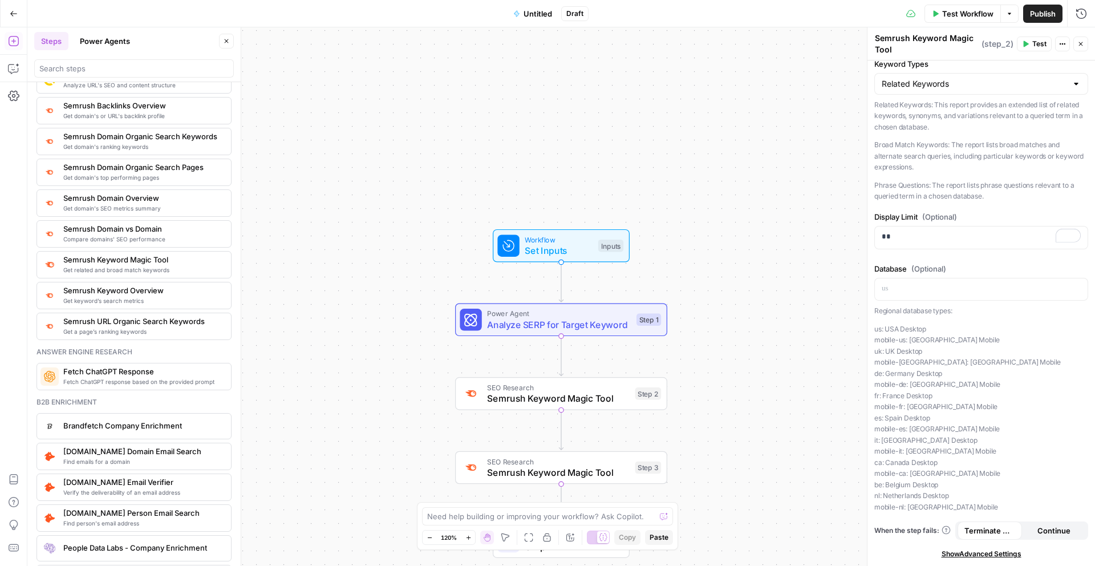
click at [608, 470] on span "Semrush Keyword Magic Tool" at bounding box center [558, 472] width 143 height 14
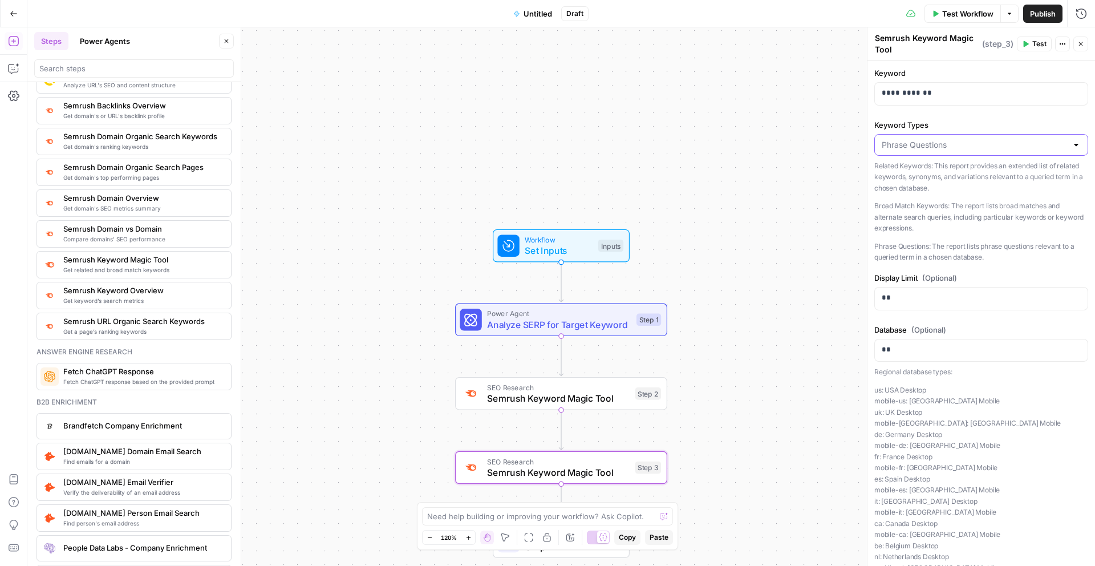
click at [958, 148] on input "Keyword Types" at bounding box center [974, 144] width 185 height 11
click at [944, 200] on span "Phrase Questions" at bounding box center [974, 205] width 180 height 11
type input "Phrase Questions"
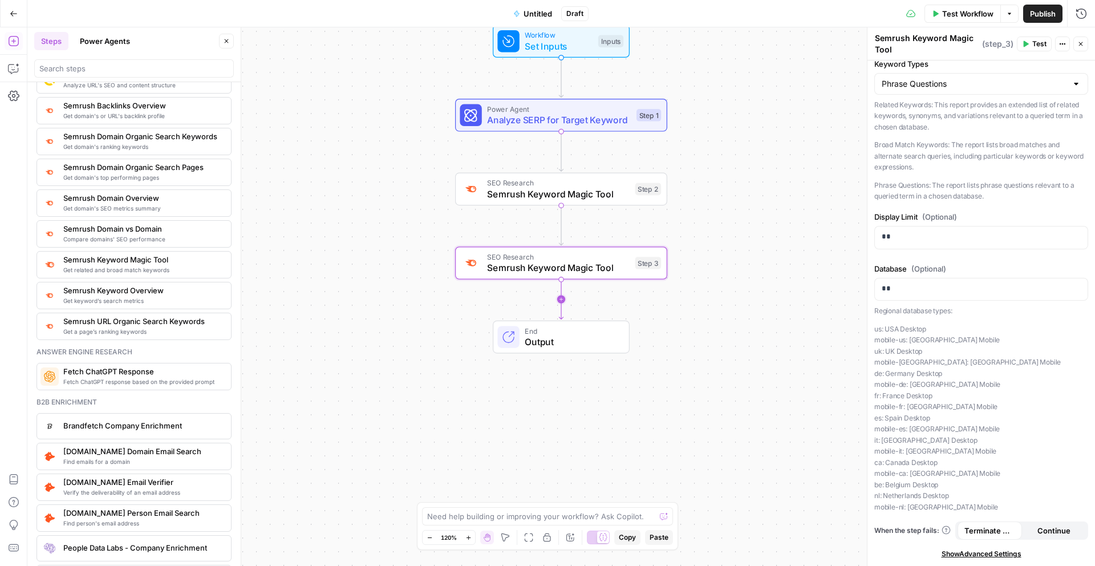
click at [563, 302] on icon "Edge from step_3 to end" at bounding box center [561, 300] width 4 height 40
click at [527, 346] on span "Semrush Keyword Magic Tool" at bounding box center [557, 342] width 141 height 14
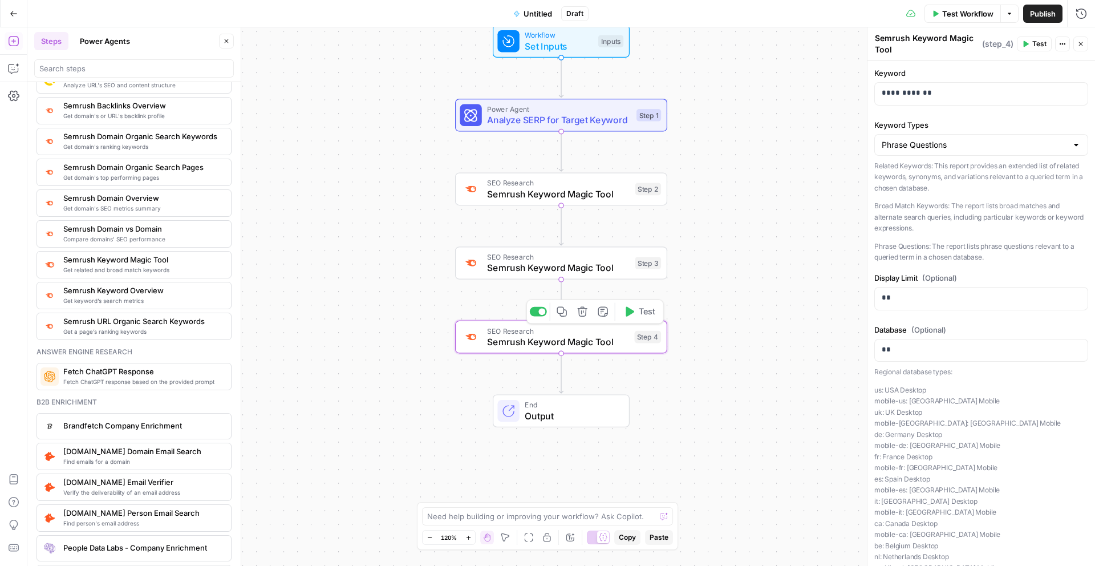
click at [581, 313] on icon "button" at bounding box center [582, 311] width 10 height 10
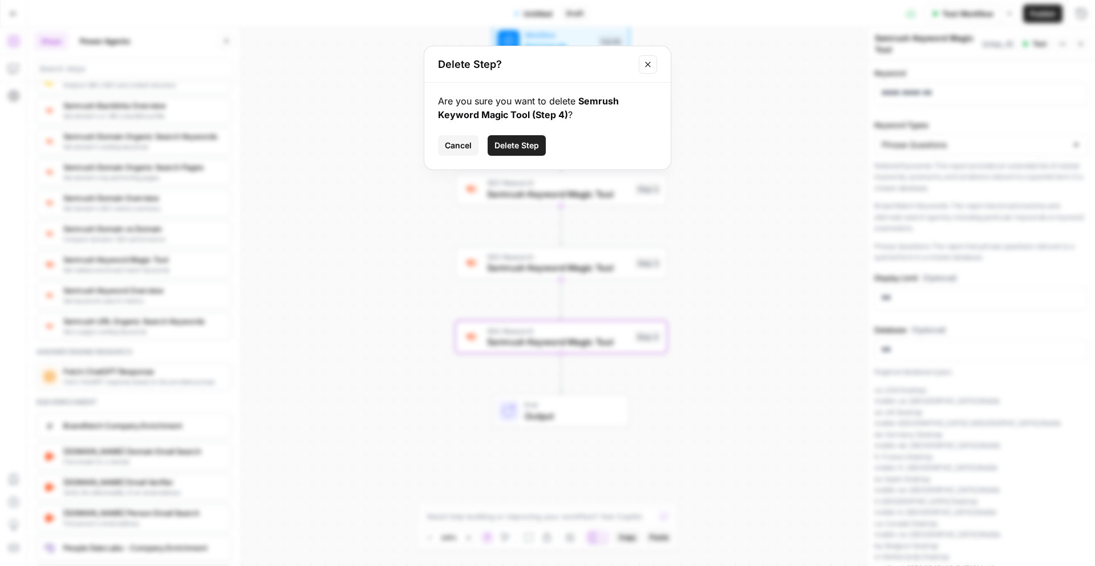
click at [515, 157] on div "Are you sure you want to delete Semrush Keyword Magic Tool (Step 4) ? Cancel De…" at bounding box center [547, 126] width 246 height 87
click at [513, 150] on span "Delete Step" at bounding box center [517, 145] width 44 height 11
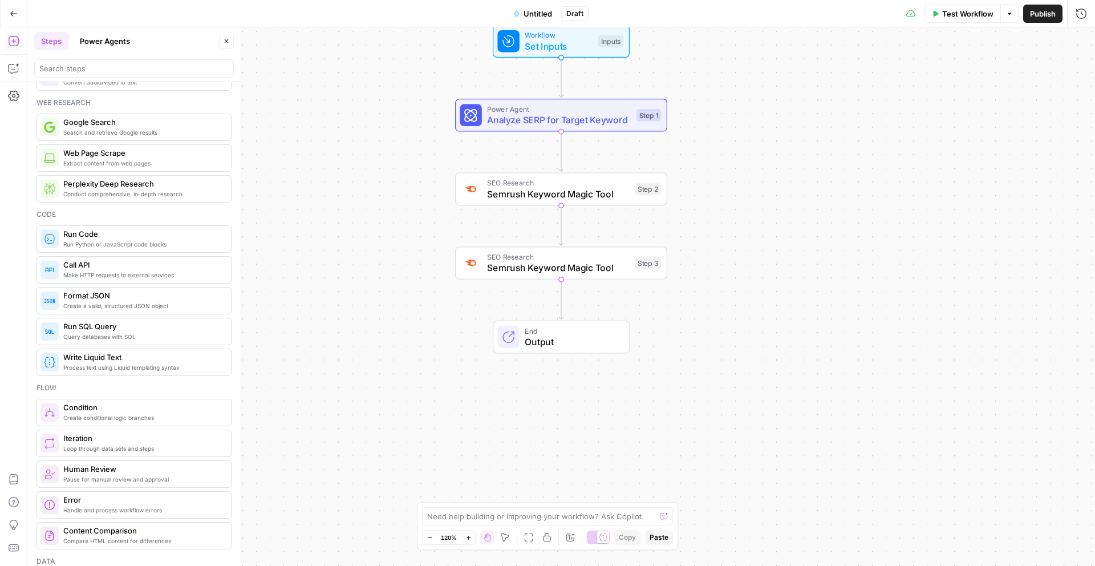
scroll to position [0, 0]
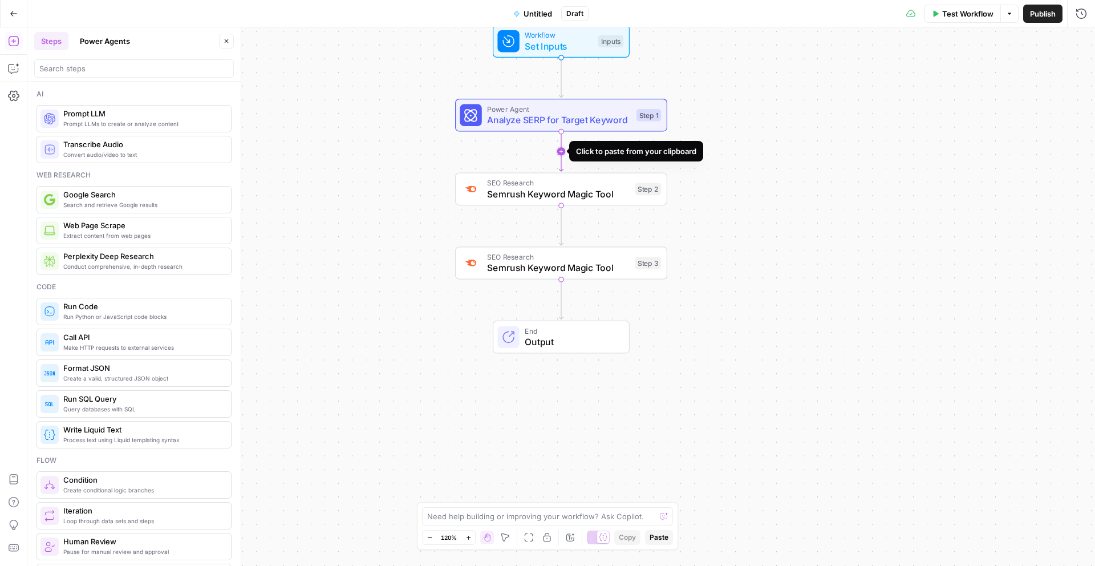
click at [561, 150] on icon "Edge from step_1 to step_2" at bounding box center [561, 152] width 4 height 40
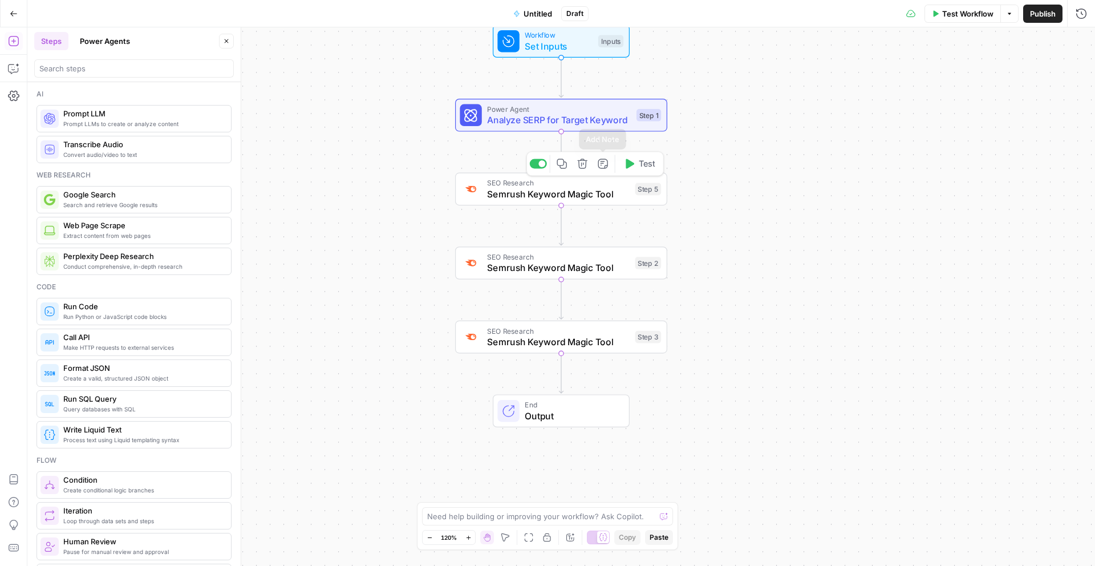
click at [587, 165] on icon "button" at bounding box center [582, 163] width 11 height 11
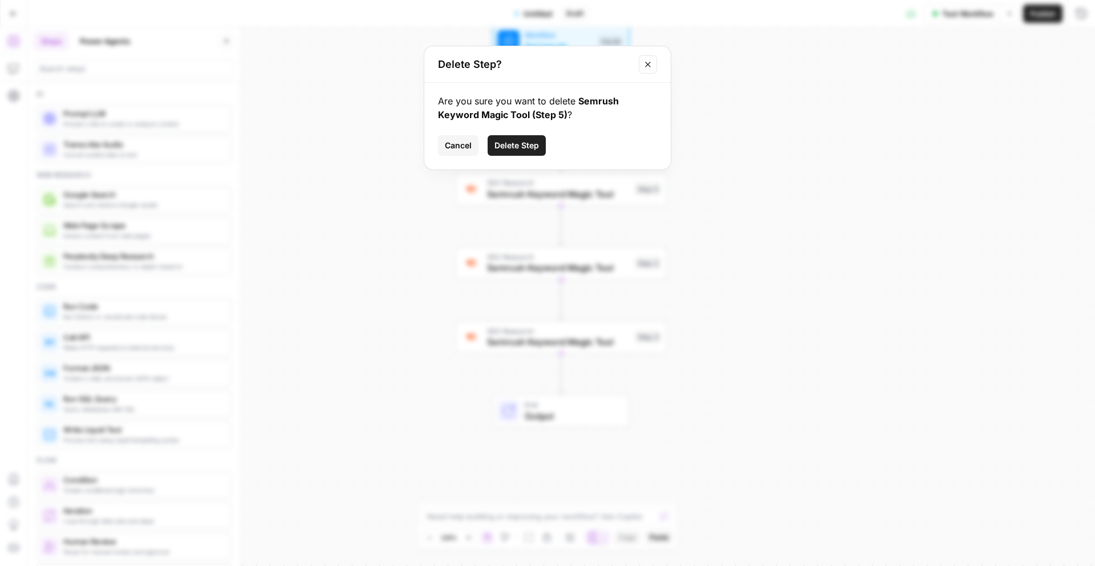
click at [521, 146] on span "Delete Step" at bounding box center [517, 145] width 44 height 11
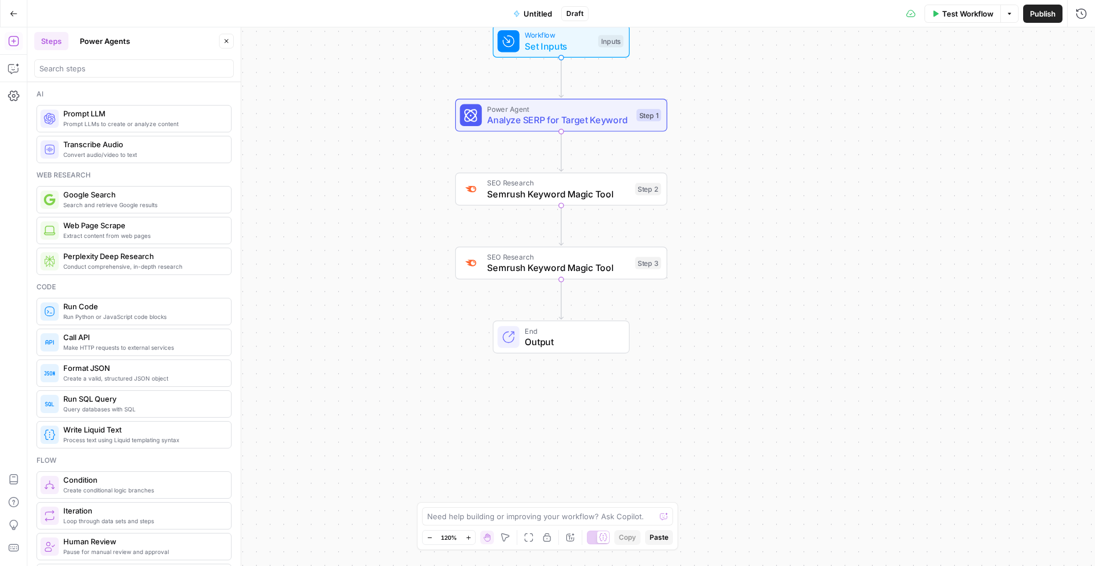
click at [701, 239] on div "Workflow Set Inputs Inputs Power Agent Analyze SERP for Target Keyword Step 1 S…" at bounding box center [561, 296] width 1068 height 538
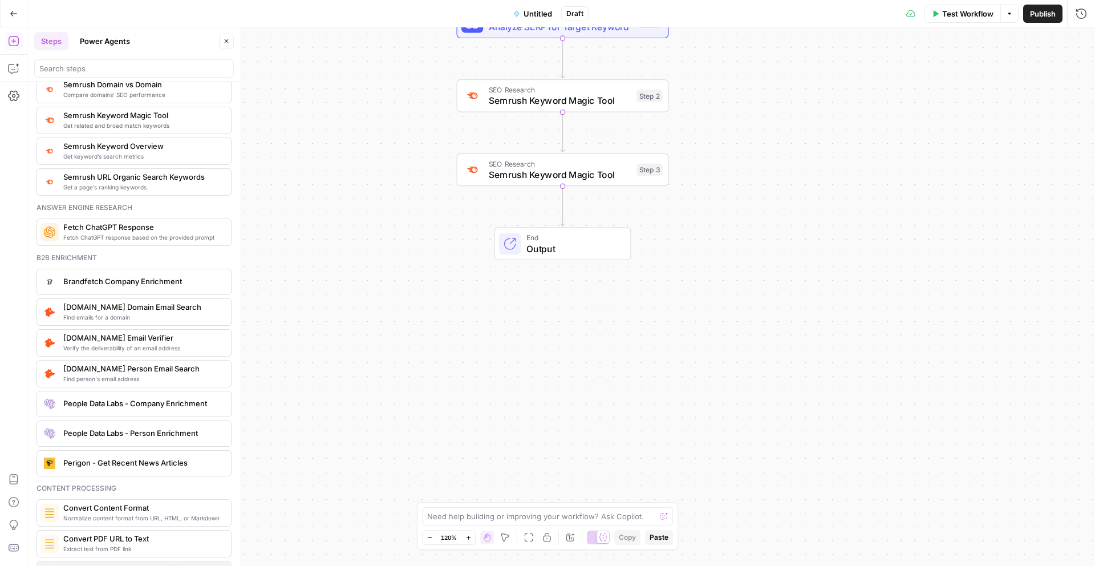
scroll to position [1518, 0]
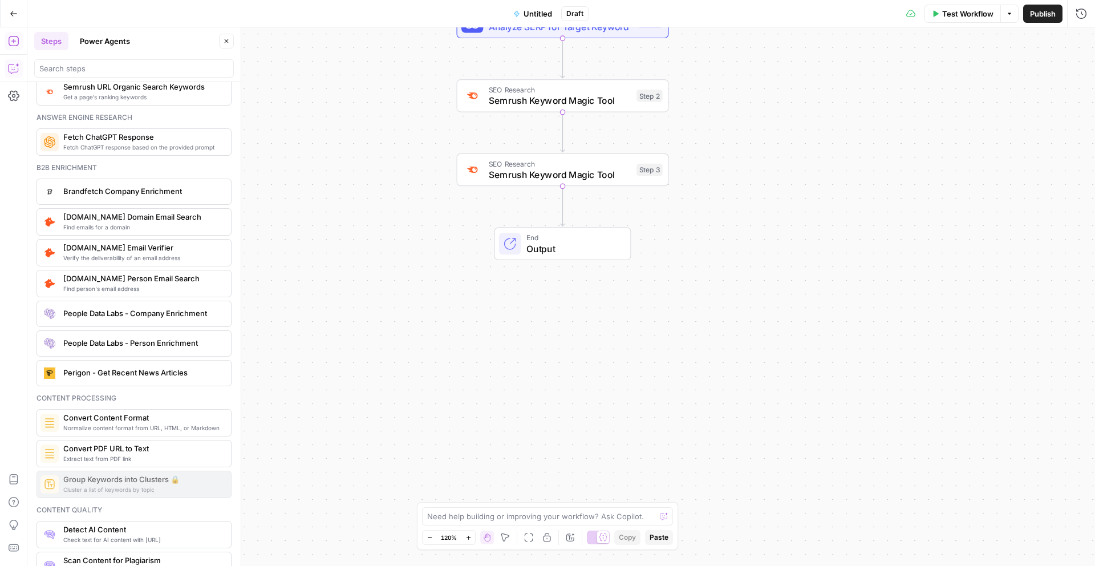
click at [14, 70] on icon "button" at bounding box center [13, 68] width 11 height 11
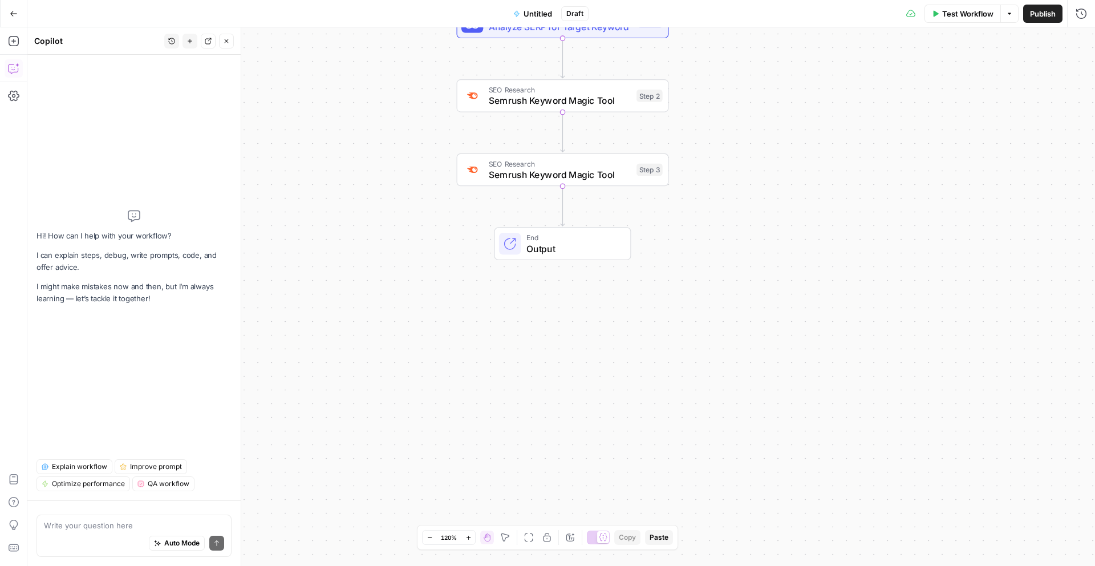
click at [96, 536] on div "Auto Mode Send" at bounding box center [134, 543] width 180 height 25
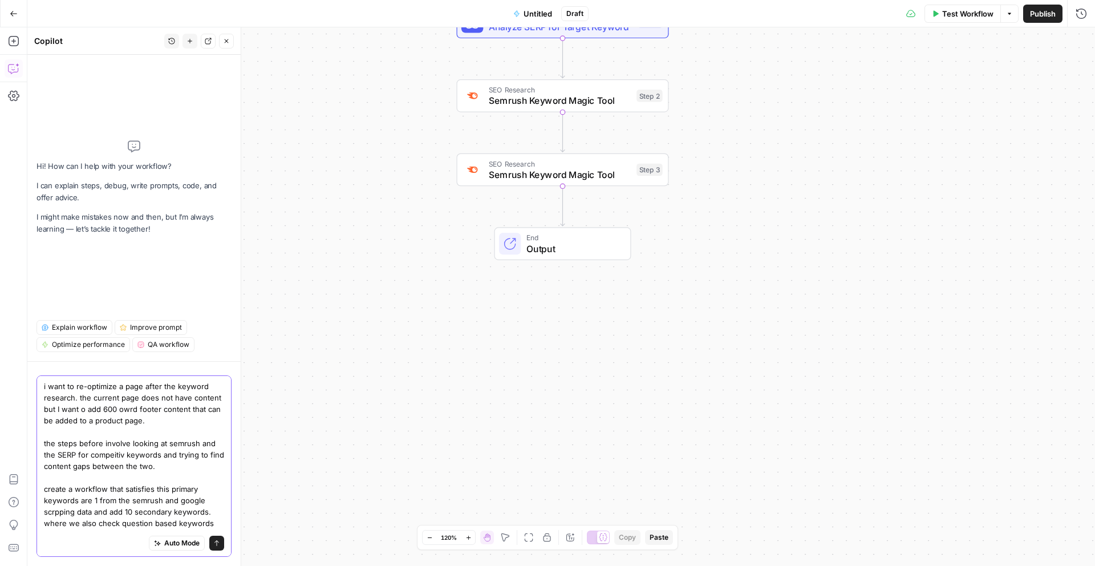
scroll to position [9, 0]
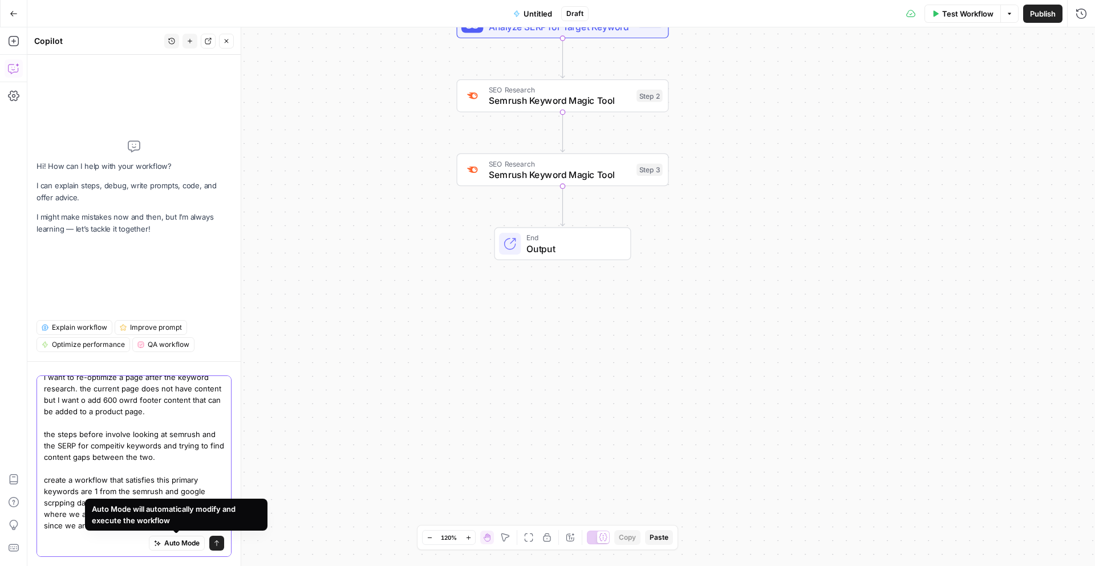
type textarea "i want to re-optimize a page after the keyword research. the current page does …"
click at [197, 544] on span "Auto Mode" at bounding box center [181, 543] width 35 height 10
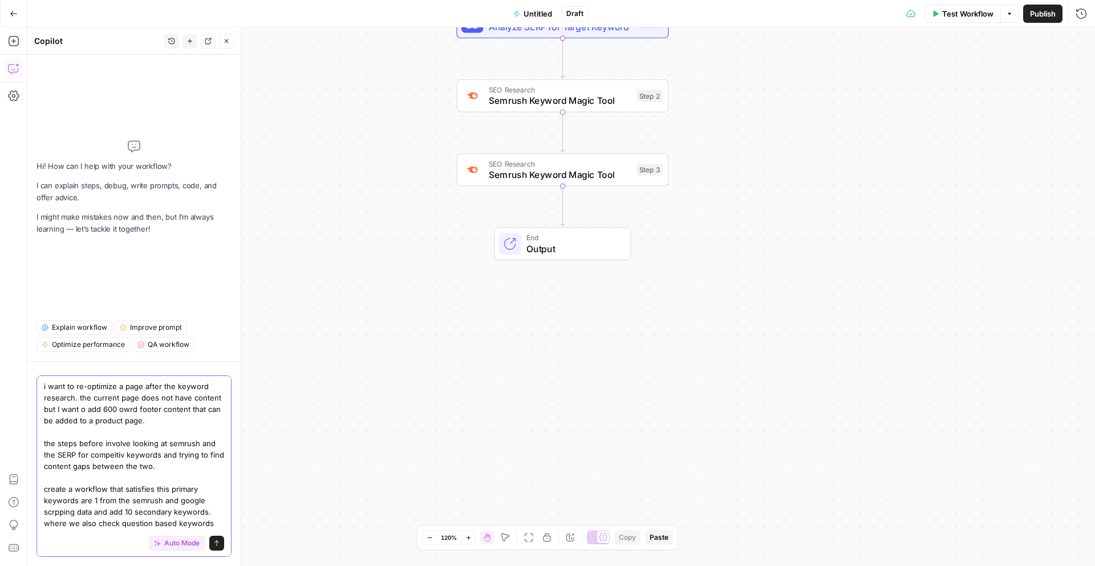
click at [222, 546] on button "Send" at bounding box center [216, 543] width 15 height 15
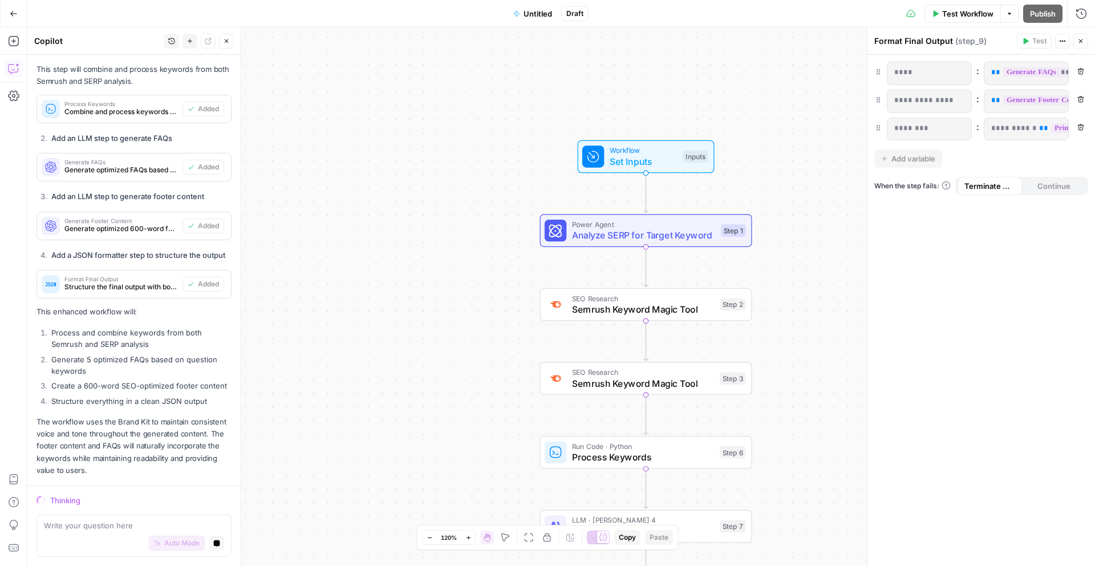
scroll to position [715, 0]
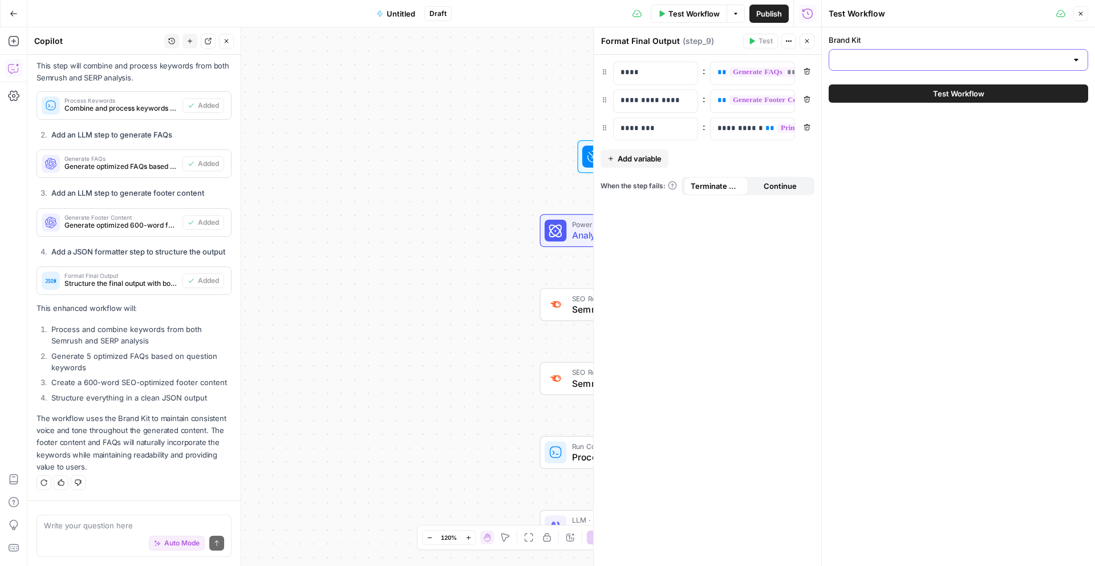
click at [875, 58] on input "Brand Kit" at bounding box center [951, 59] width 231 height 11
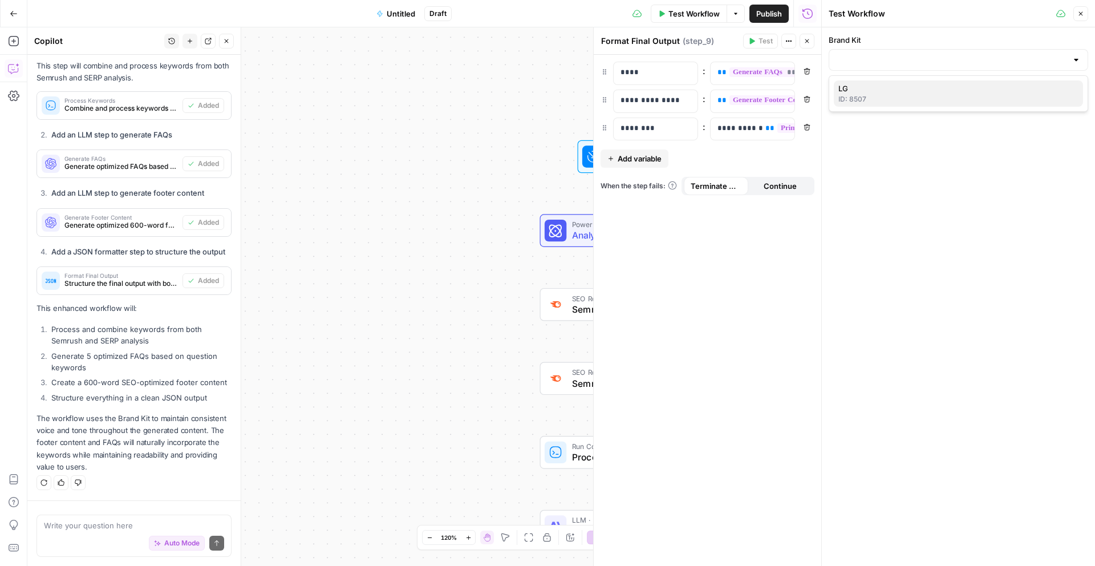
click at [1001, 99] on div "ID: 8507" at bounding box center [959, 99] width 240 height 10
type input "LG"
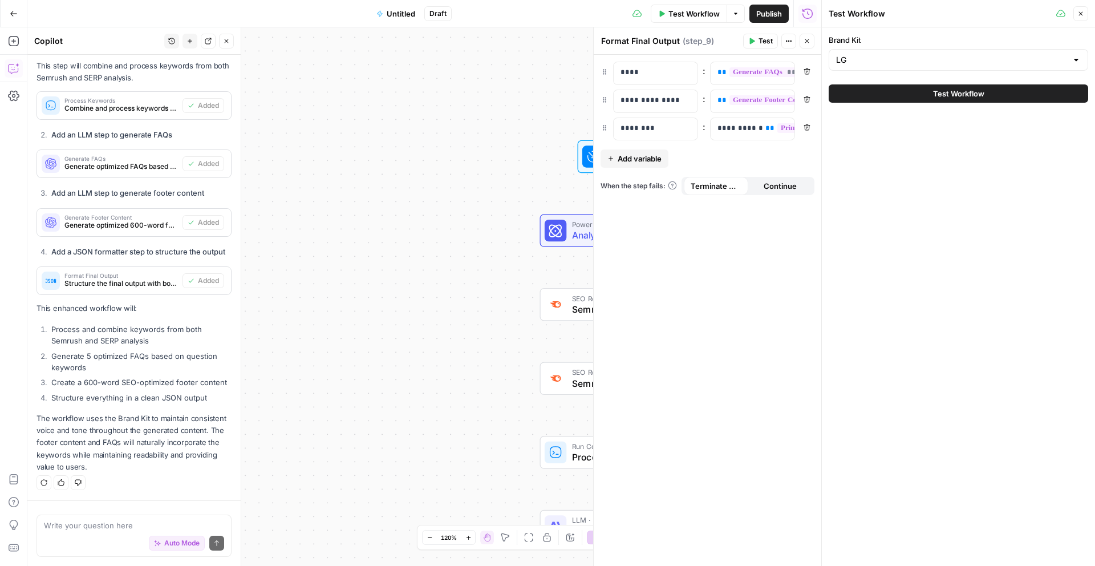
click at [906, 97] on button "Test Workflow" at bounding box center [959, 93] width 260 height 18
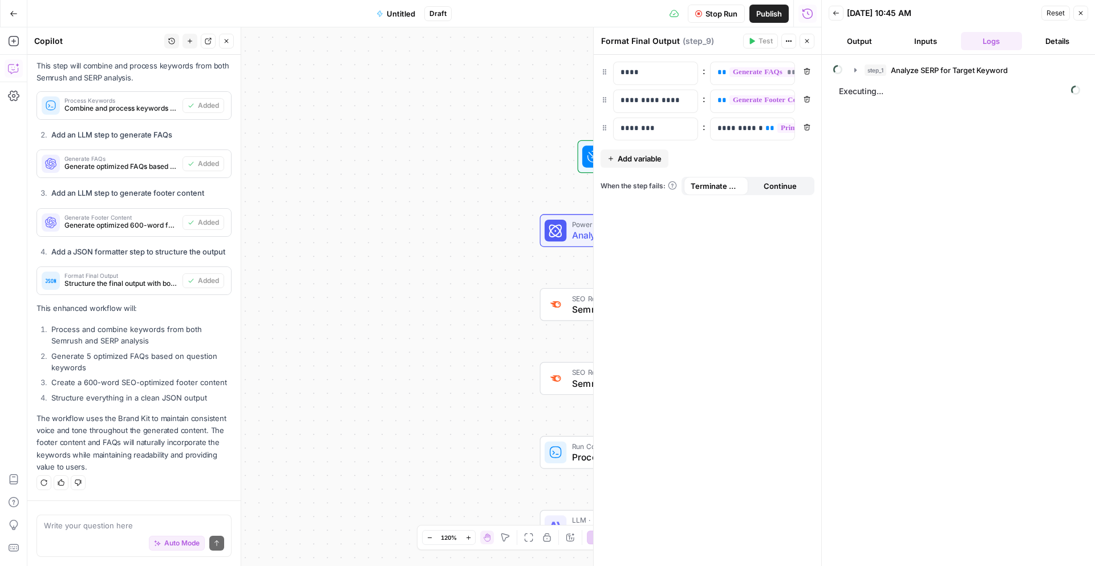
click at [398, 21] on button "Untitled" at bounding box center [396, 14] width 52 height 18
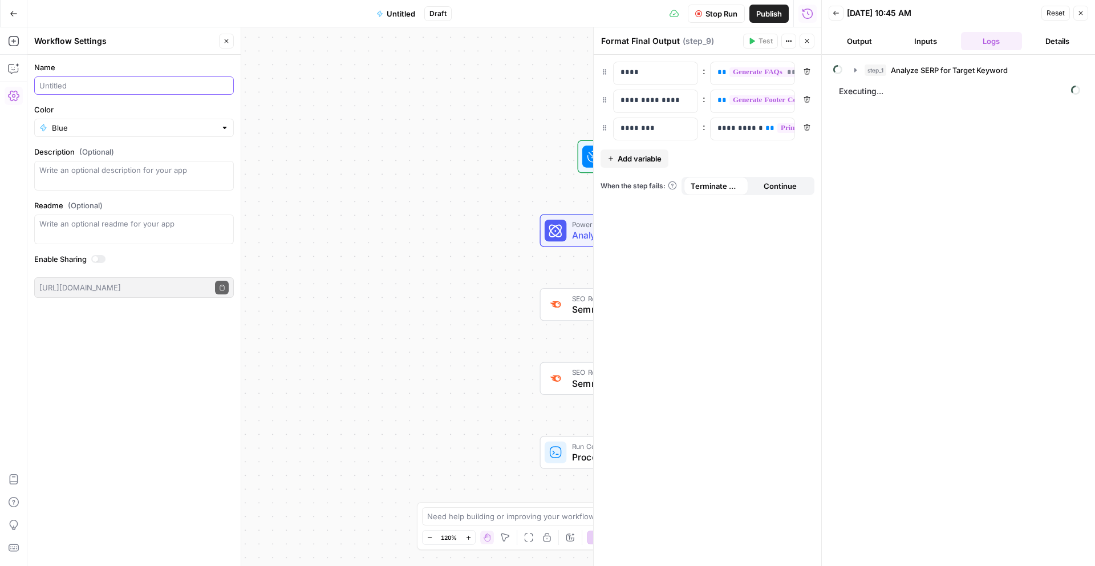
click at [163, 82] on input "Name" at bounding box center [133, 85] width 189 height 11
type input "KWR + PDP + FAQ"
click at [175, 124] on input "Color" at bounding box center [134, 127] width 164 height 11
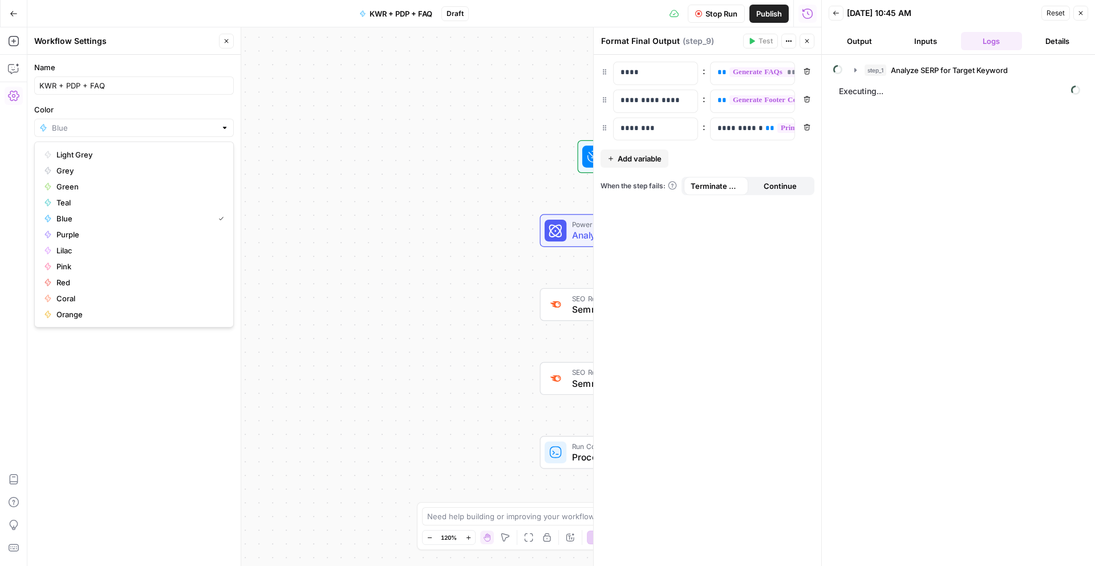
click at [100, 206] on span "Teal" at bounding box center [137, 202] width 163 height 11
type input "Teal"
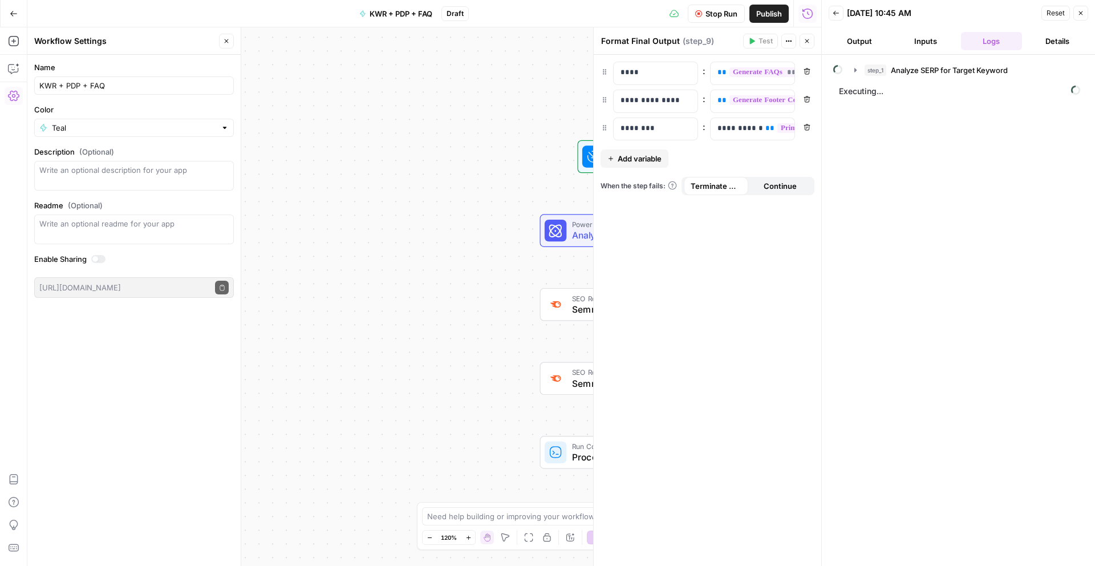
click at [230, 42] on button "Close" at bounding box center [226, 41] width 15 height 15
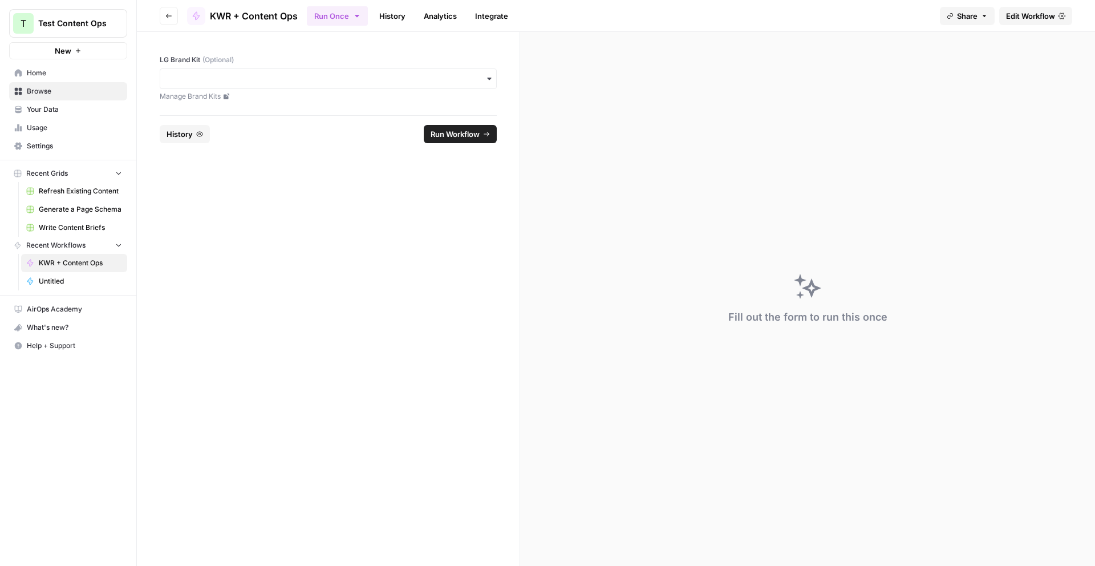
click at [66, 82] on link "Browse" at bounding box center [68, 91] width 118 height 18
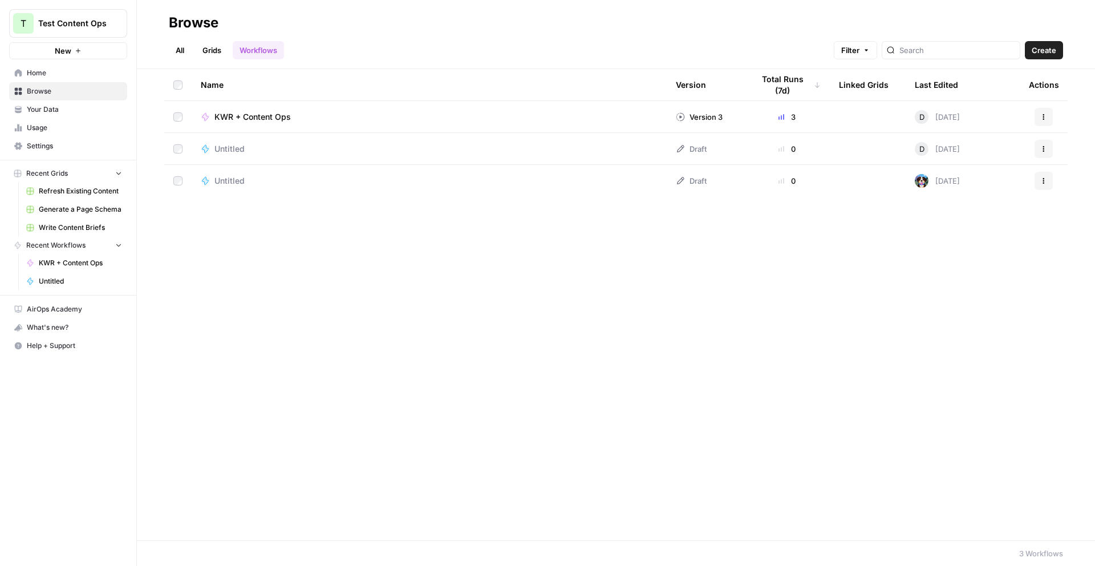
click at [839, 116] on td at bounding box center [868, 116] width 76 height 31
click at [741, 115] on td "Version 3" at bounding box center [706, 116] width 78 height 31
click at [562, 116] on div "KWR + Content Ops" at bounding box center [429, 116] width 457 height 11
click at [1044, 115] on icon "button" at bounding box center [1044, 115] width 2 height 2
click at [1002, 160] on span "Edit in Studio" at bounding box center [993, 159] width 91 height 11
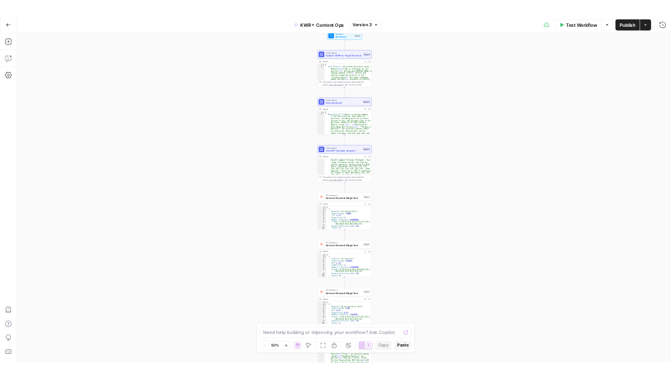
scroll to position [277, 0]
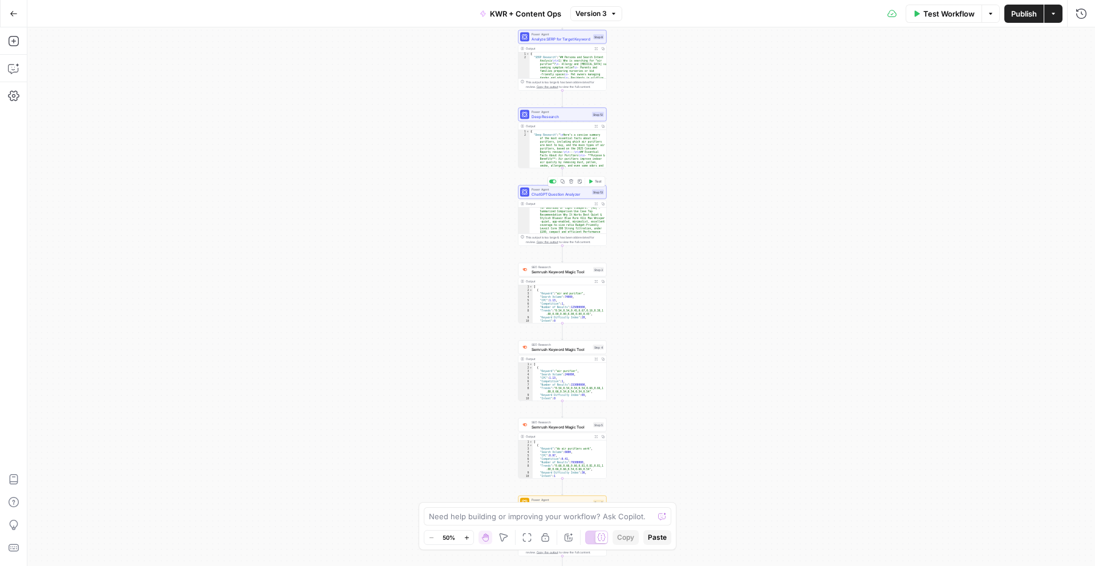
type textarea "**********"
click at [571, 112] on span "Power Agent" at bounding box center [561, 112] width 58 height 5
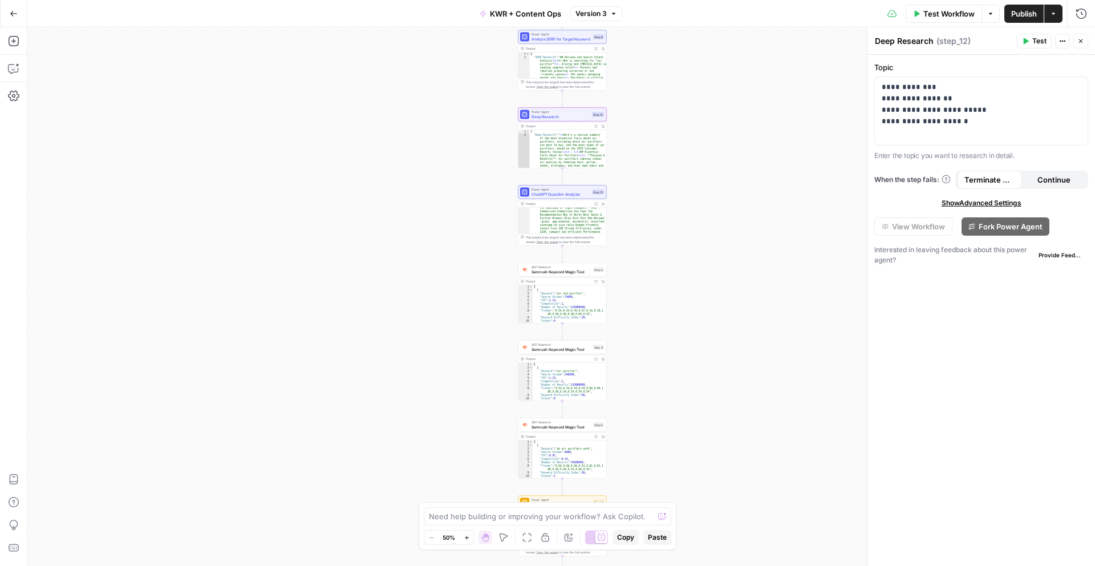
click at [1078, 38] on icon "button" at bounding box center [1081, 41] width 7 height 7
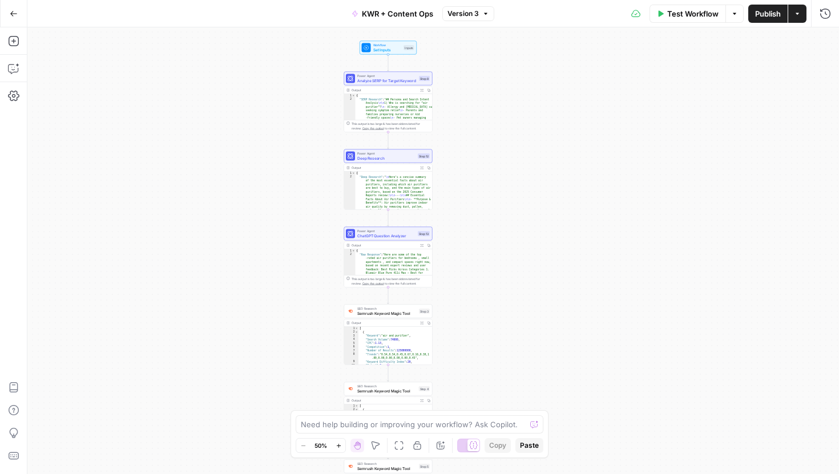
drag, startPoint x: 417, startPoint y: 163, endPoint x: 243, endPoint y: 142, distance: 175.3
click at [243, 142] on div "Workflow Set Inputs Inputs Power Agent Analyze SERP for Target Keyword Step 8 O…" at bounding box center [432, 250] width 811 height 447
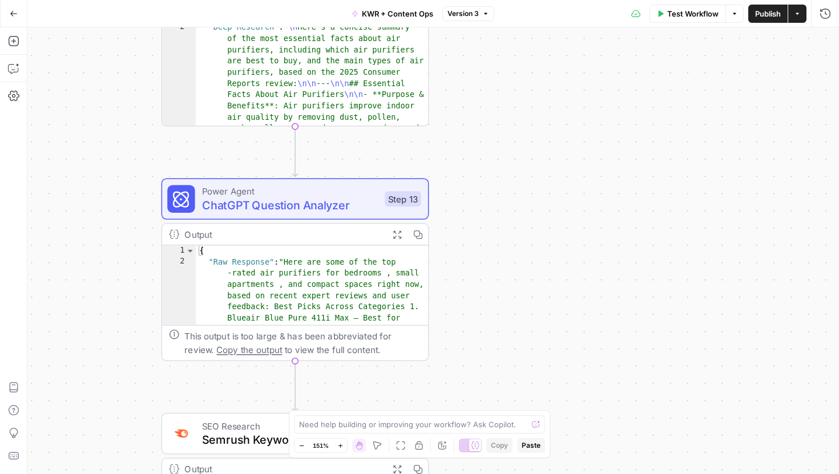
drag, startPoint x: 450, startPoint y: 163, endPoint x: 494, endPoint y: 245, distance: 93.1
click at [471, 183] on div "Workflow Set Inputs Inputs Power Agent Analyze SERP for Target Keyword Step 8 O…" at bounding box center [432, 250] width 811 height 447
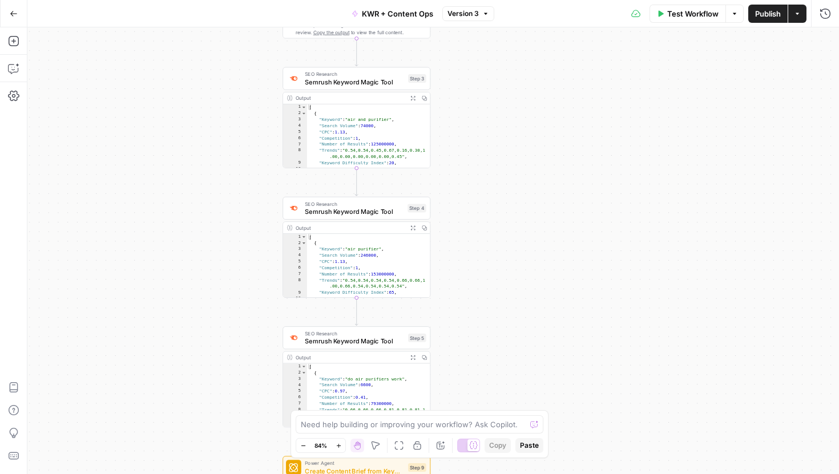
drag, startPoint x: 492, startPoint y: 246, endPoint x: 455, endPoint y: -44, distance: 292.8
click at [455, 0] on html "T Test Content Ops New Home Browse Your Data Usage Settings Recent Grids Refres…" at bounding box center [419, 237] width 839 height 474
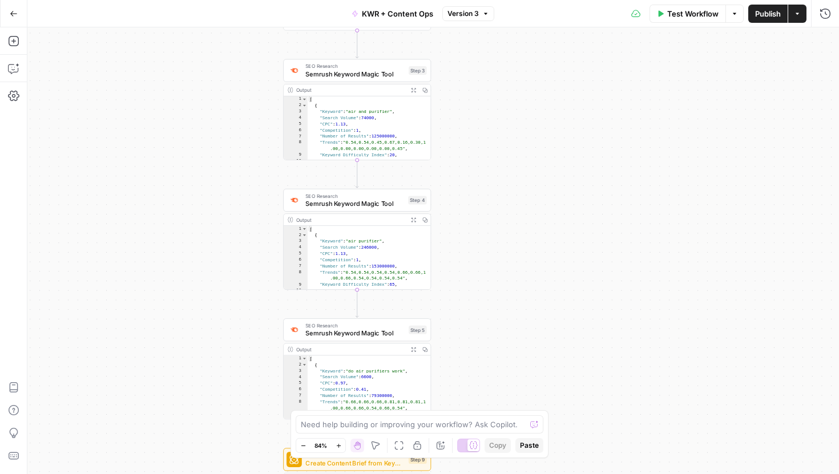
drag, startPoint x: 487, startPoint y: 281, endPoint x: 487, endPoint y: 102, distance: 178.5
click at [487, 104] on div "Workflow Set Inputs Inputs Power Agent Analyze SERP for Target Keyword Step 8 O…" at bounding box center [432, 250] width 811 height 447
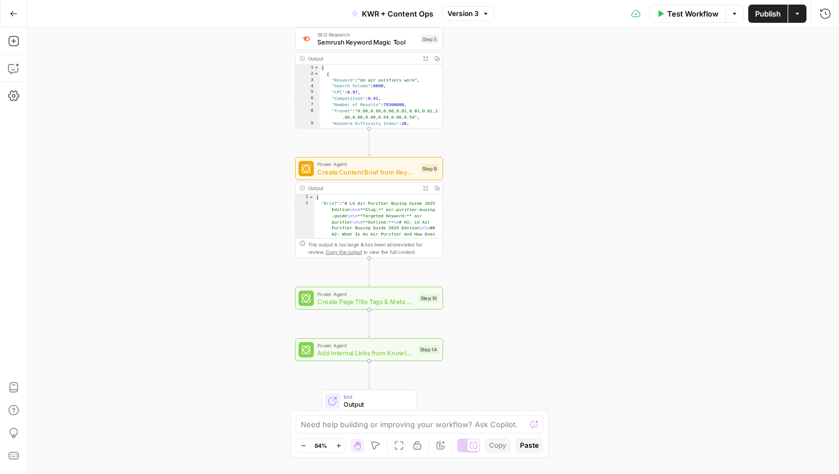
drag, startPoint x: 475, startPoint y: 250, endPoint x: 489, endPoint y: 105, distance: 146.2
click at [489, 105] on div "Workflow Set Inputs Inputs Power Agent Analyze SERP for Target Keyword Step 8 O…" at bounding box center [432, 250] width 811 height 447
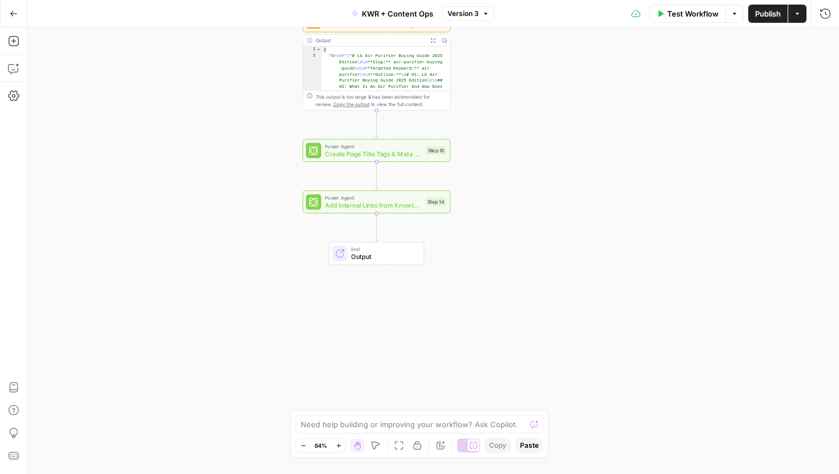
drag, startPoint x: 460, startPoint y: 245, endPoint x: 492, endPoint y: 370, distance: 128.4
click at [488, 361] on div "Workflow Set Inputs Inputs Power Agent Analyze SERP for Target Keyword Step 8 O…" at bounding box center [432, 250] width 811 height 447
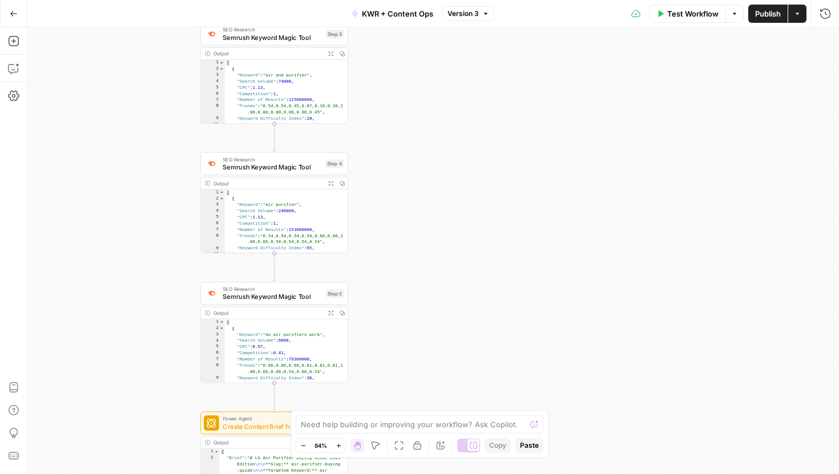
drag, startPoint x: 521, startPoint y: 197, endPoint x: 392, endPoint y: 368, distance: 213.8
click at [392, 368] on div "Workflow Set Inputs Inputs Power Agent Analyze SERP for Target Keyword Step 8 O…" at bounding box center [432, 250] width 811 height 447
click at [255, 170] on span "Semrush Keyword Magic Tool" at bounding box center [268, 168] width 99 height 10
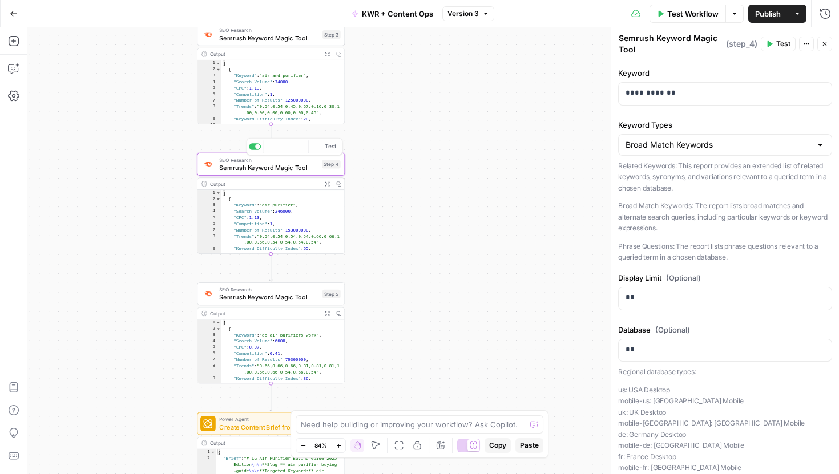
click at [406, 154] on div "Workflow Set Inputs Inputs Power Agent Analyze SERP for Target Keyword Step 8 O…" at bounding box center [432, 250] width 811 height 447
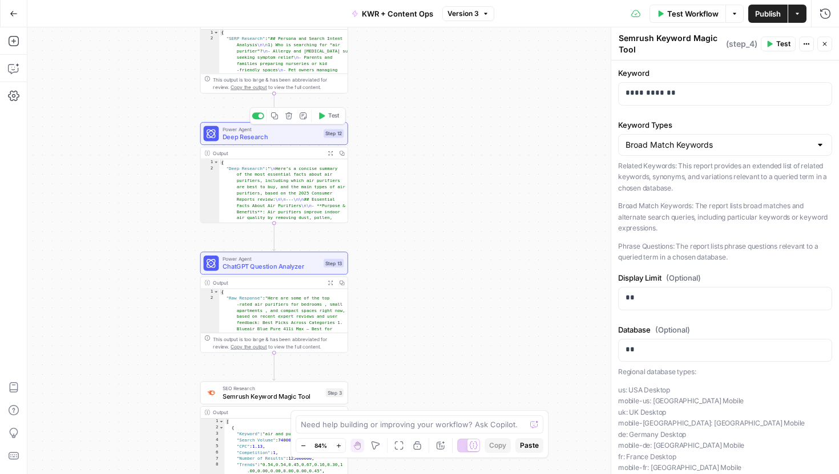
click at [249, 128] on span "Power Agent" at bounding box center [270, 128] width 97 height 7
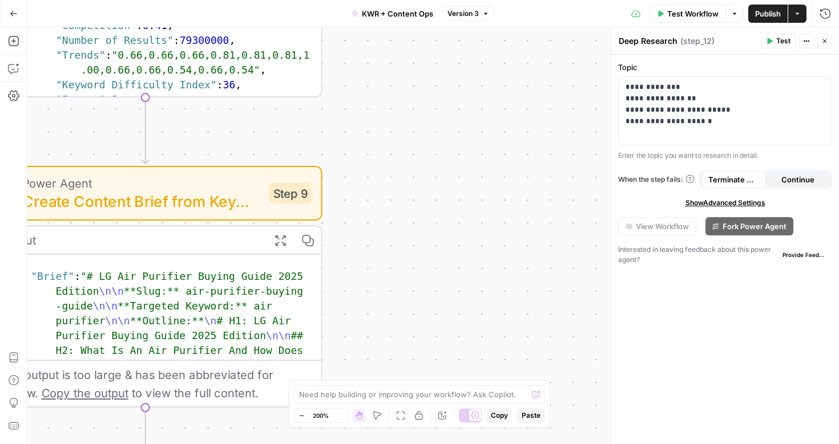
click at [402, 164] on div "Workflow Set Inputs Inputs Power Agent Analyze SERP for Target Keyword Step 8 O…" at bounding box center [432, 235] width 811 height 417
drag, startPoint x: 280, startPoint y: 252, endPoint x: 407, endPoint y: 242, distance: 127.6
click at [406, 248] on div "Workflow Set Inputs Inputs Power Agent Analyze SERP for Target Keyword Step 8 O…" at bounding box center [432, 235] width 811 height 417
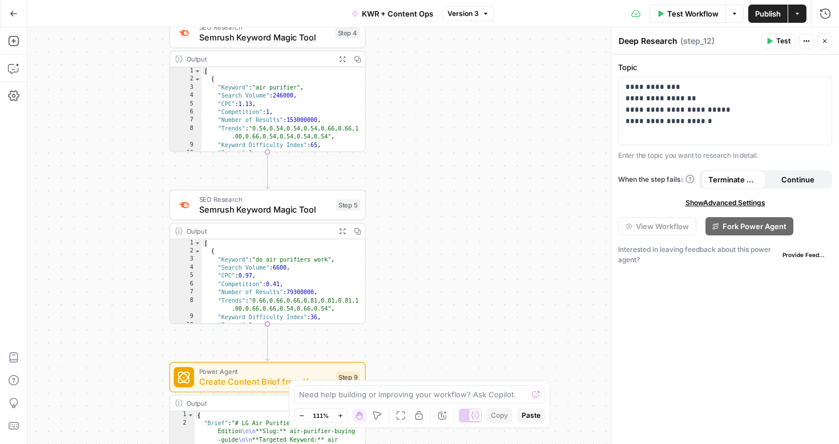
drag, startPoint x: 429, startPoint y: 183, endPoint x: 436, endPoint y: 372, distance: 189.5
click at [436, 371] on div "Workflow Set Inputs Inputs Power Agent Analyze SERP for Target Keyword Step 8 O…" at bounding box center [432, 235] width 811 height 417
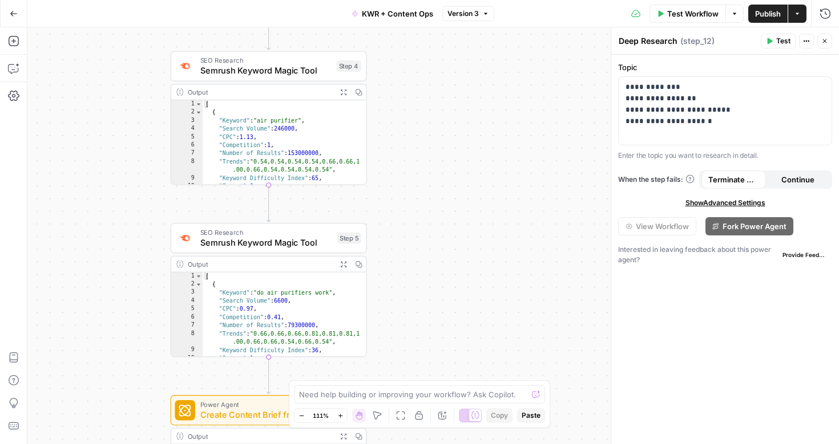
drag, startPoint x: 425, startPoint y: 157, endPoint x: 425, endPoint y: 319, distance: 161.4
click at [425, 316] on div "Workflow Set Inputs Inputs Power Agent Analyze SERP for Target Keyword Step 8 O…" at bounding box center [432, 235] width 811 height 417
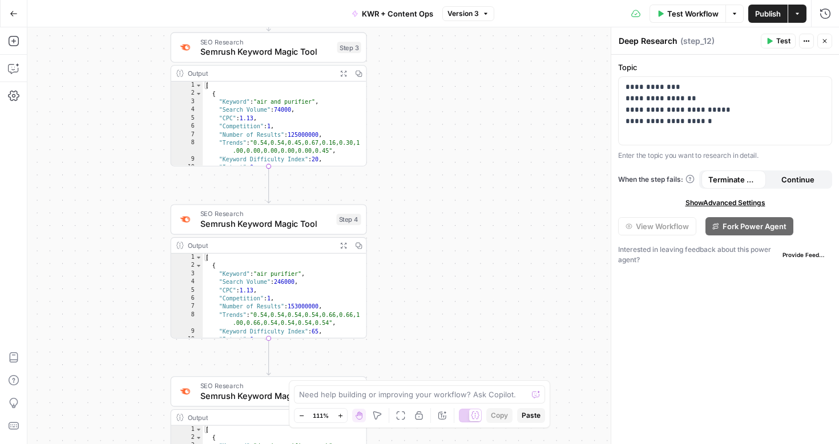
drag, startPoint x: 428, startPoint y: 161, endPoint x: 429, endPoint y: 357, distance: 196.2
click at [429, 357] on div "Workflow Set Inputs Inputs Power Agent Analyze SERP for Target Keyword Step 8 O…" at bounding box center [432, 235] width 811 height 417
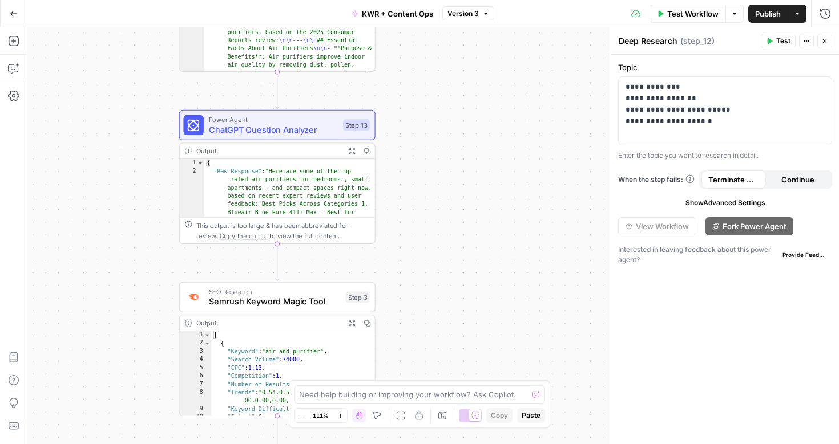
drag, startPoint x: 424, startPoint y: 111, endPoint x: 446, endPoint y: 228, distance: 118.5
click at [446, 228] on div "Workflow Set Inputs Inputs Power Agent Analyze SERP for Target Keyword Step 8 O…" at bounding box center [432, 235] width 811 height 417
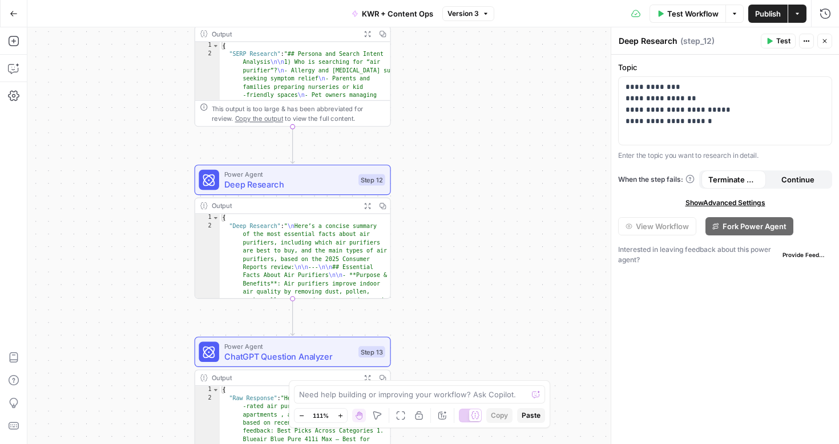
drag, startPoint x: 426, startPoint y: 111, endPoint x: 428, endPoint y: 293, distance: 182.0
click at [428, 293] on div "Workflow Set Inputs Inputs Power Agent Analyze SERP for Target Keyword Step 8 O…" at bounding box center [432, 235] width 811 height 417
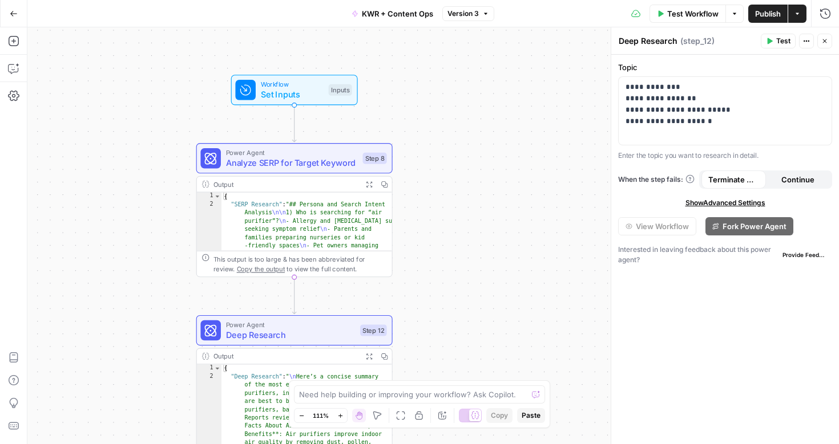
drag, startPoint x: 423, startPoint y: 148, endPoint x: 422, endPoint y: 288, distance: 139.8
click at [423, 288] on div "Workflow Set Inputs Inputs Power Agent Analyze SERP for Target Keyword Step 8 O…" at bounding box center [432, 235] width 811 height 417
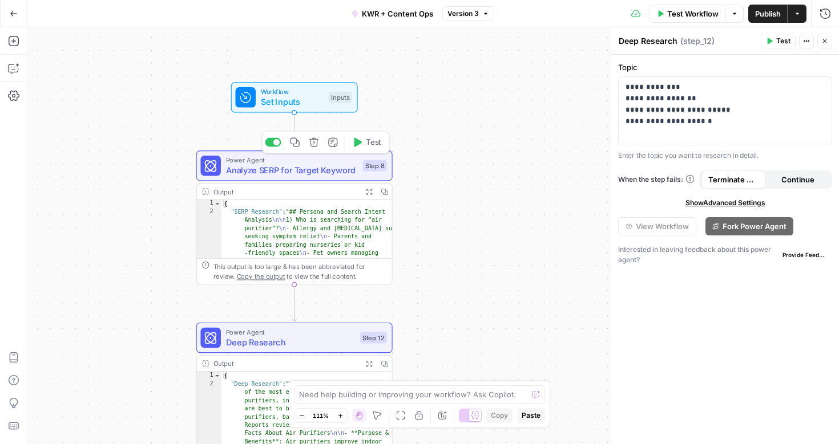
click at [269, 169] on span "Analyze SERP for Target Keyword" at bounding box center [292, 170] width 132 height 13
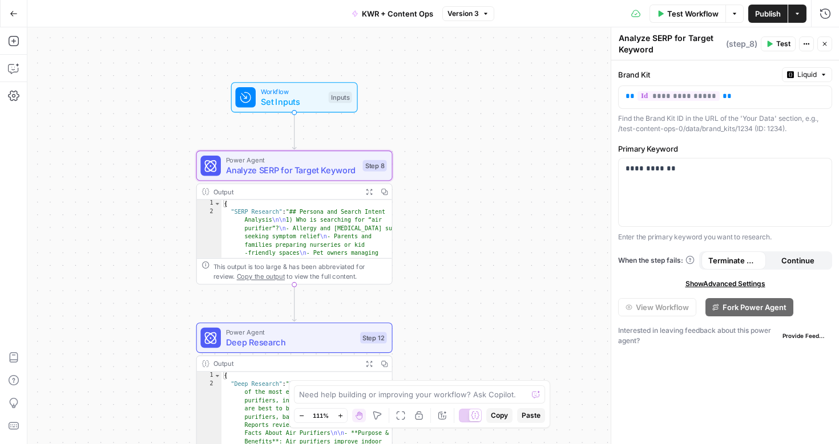
click at [459, 171] on div "Workflow Set Inputs Inputs Power Agent Analyze SERP for Target Keyword Step 8 O…" at bounding box center [432, 235] width 811 height 417
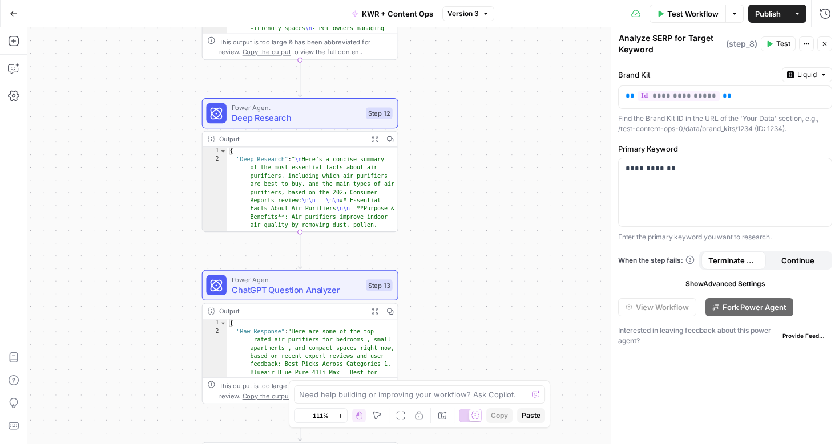
drag, startPoint x: 442, startPoint y: 212, endPoint x: 447, endPoint y: -13, distance: 224.8
click at [447, 0] on html "T Test Content Ops New Home Browse Your Data Usage Settings Recent Grids Refres…" at bounding box center [419, 222] width 839 height 444
click at [285, 118] on span "Deep Research" at bounding box center [296, 117] width 129 height 13
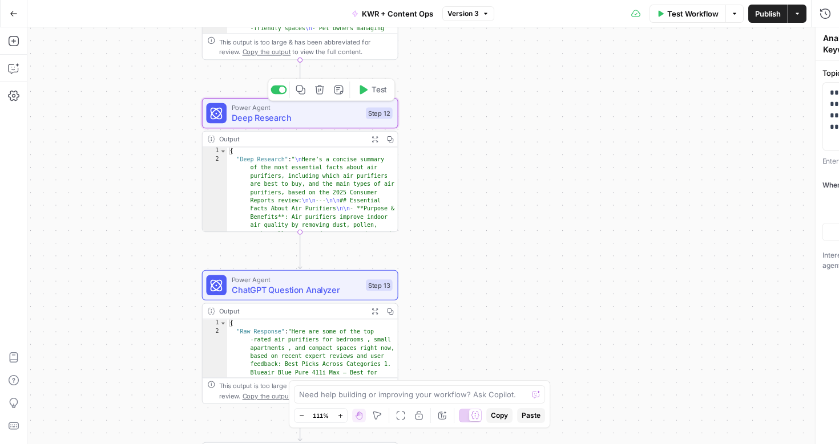
type textarea "Deep Research"
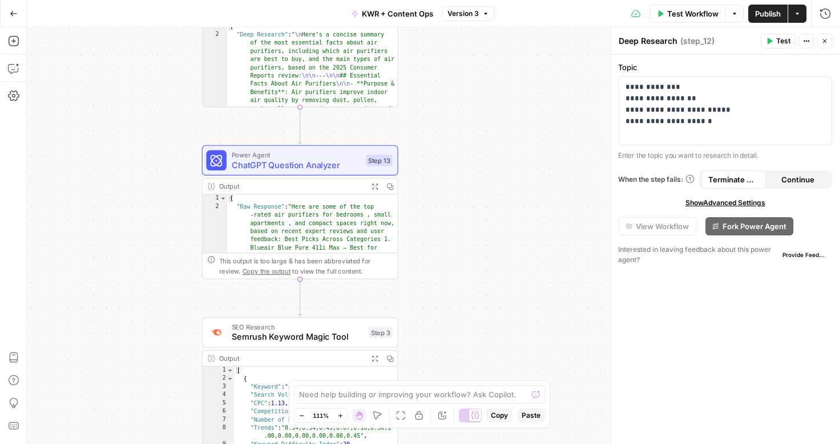
drag, startPoint x: 440, startPoint y: 185, endPoint x: 441, endPoint y: 22, distance: 163.2
click at [441, 22] on div "Go Back KWR + Content Ops Version 3 Test Workflow Options Publish Actions Run H…" at bounding box center [419, 222] width 839 height 444
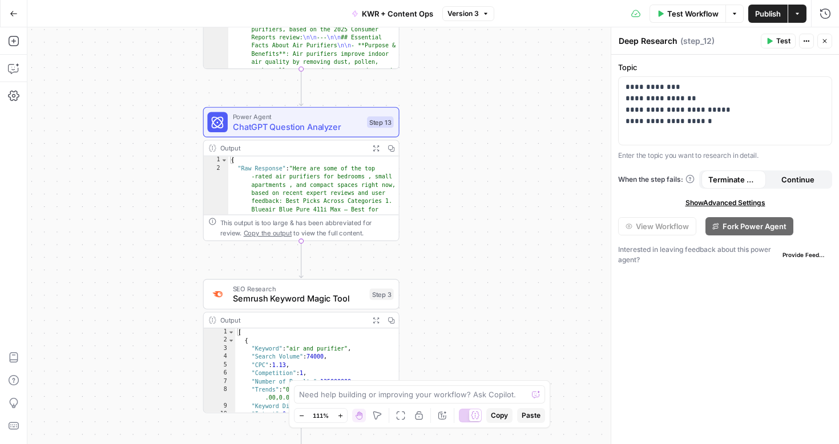
click at [296, 133] on div "Power Agent ChatGPT Question Analyzer Step 13 Copy step Delete step Add Note Te…" at bounding box center [301, 122] width 196 height 30
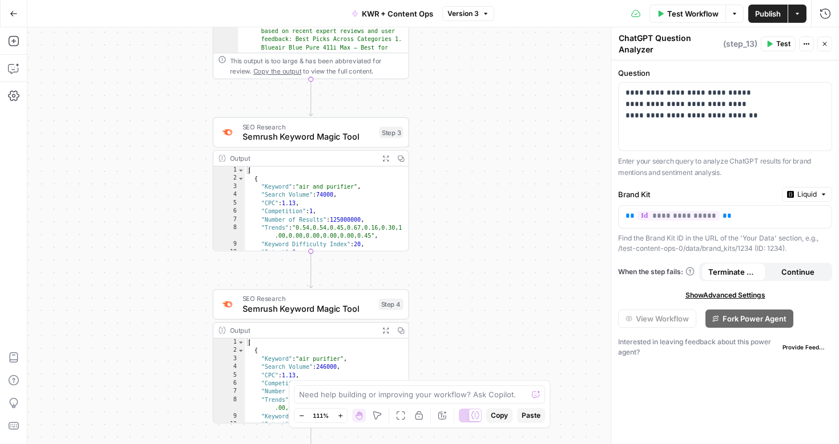
drag, startPoint x: 442, startPoint y: 224, endPoint x: 452, endPoint y: 61, distance: 162.9
click at [452, 61] on div "Workflow Set Inputs Inputs Power Agent Analyze SERP for Target Keyword Step 8 O…" at bounding box center [432, 235] width 811 height 417
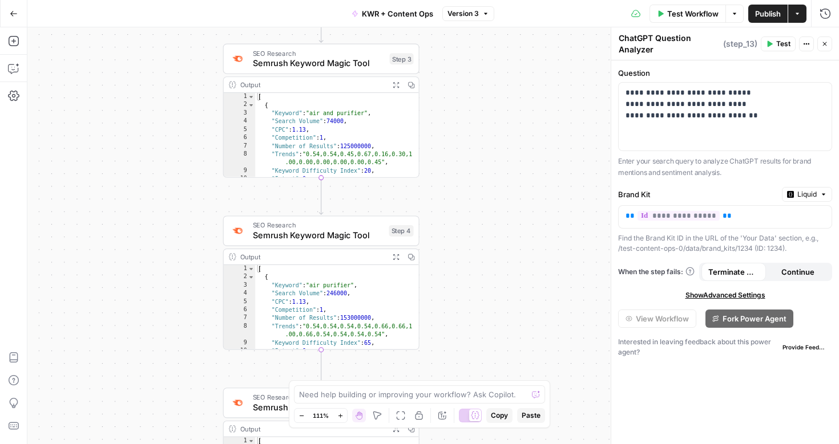
drag, startPoint x: 456, startPoint y: 287, endPoint x: 467, endPoint y: 153, distance: 133.9
click at [467, 153] on div "Workflow Set Inputs Inputs Power Agent Analyze SERP for Target Keyword Step 8 O…" at bounding box center [432, 235] width 811 height 417
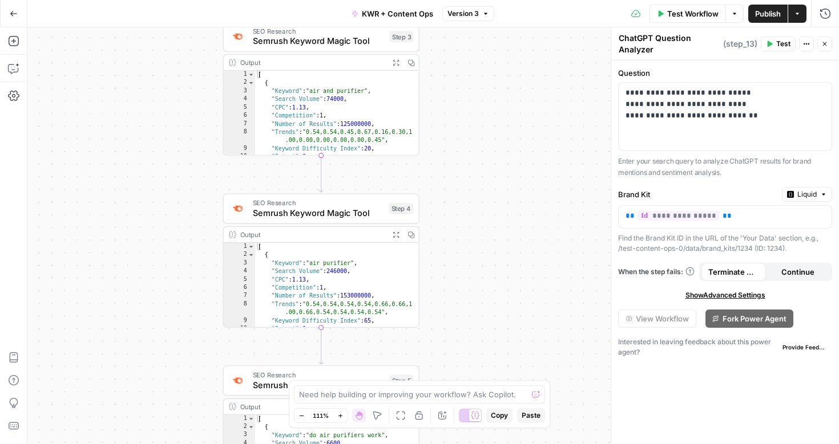
drag, startPoint x: 424, startPoint y: 114, endPoint x: 424, endPoint y: 180, distance: 66.2
click at [424, 180] on div "Workflow Set Inputs Inputs Power Agent Analyze SERP for Target Keyword Step 8 O…" at bounding box center [432, 235] width 811 height 417
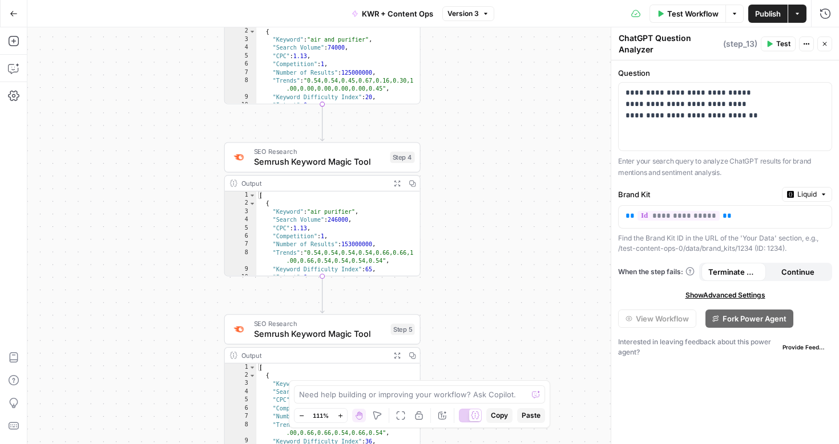
drag, startPoint x: 451, startPoint y: 210, endPoint x: 452, endPoint y: 110, distance: 100.4
click at [452, 110] on div "Workflow Set Inputs Inputs Power Agent Analyze SERP for Target Keyword Step 8 O…" at bounding box center [432, 235] width 811 height 417
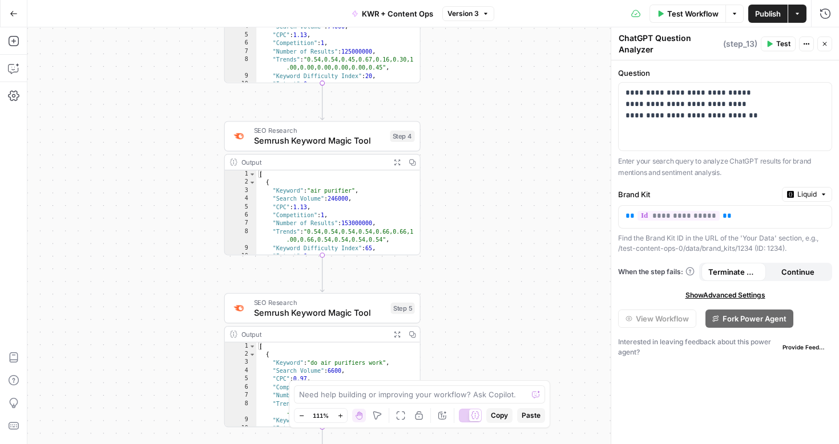
click at [327, 139] on span "Semrush Keyword Magic Tool" at bounding box center [319, 141] width 131 height 13
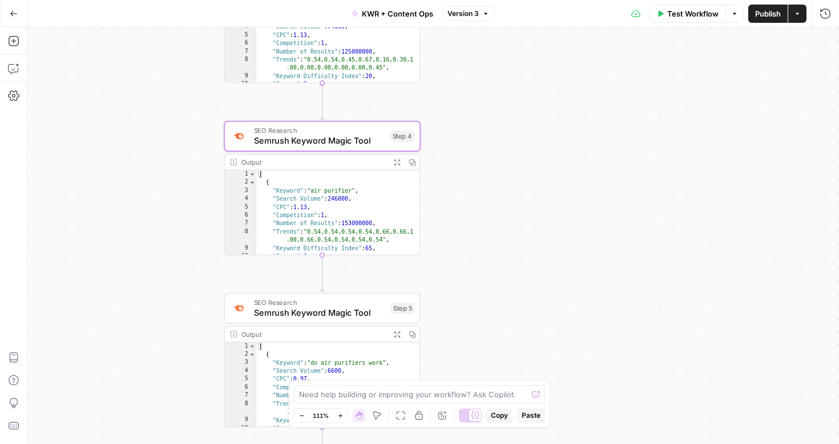
click at [340, 145] on span "Semrush Keyword Magic Tool" at bounding box center [319, 141] width 131 height 13
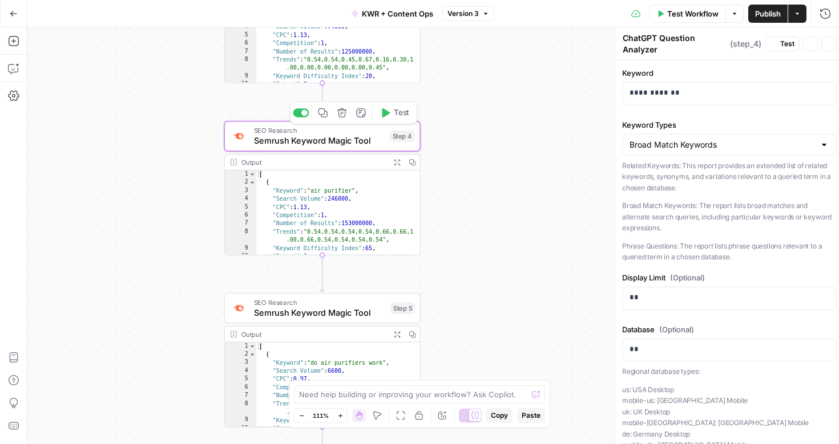
type textarea "Semrush Keyword Magic Tool"
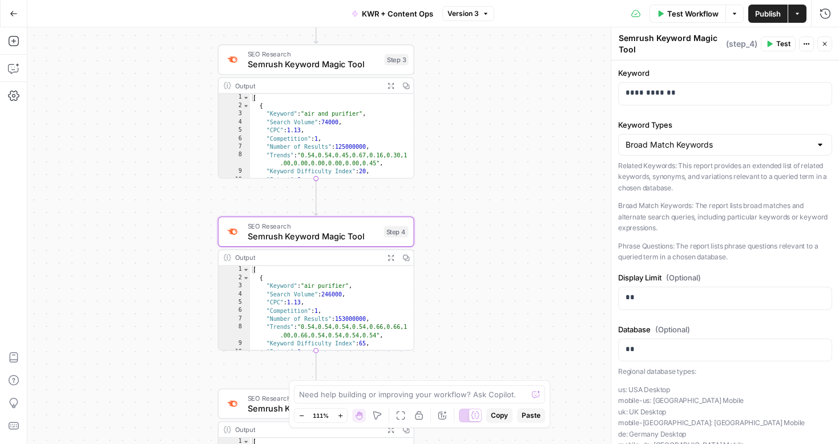
click at [337, 65] on span "Semrush Keyword Magic Tool" at bounding box center [314, 64] width 132 height 13
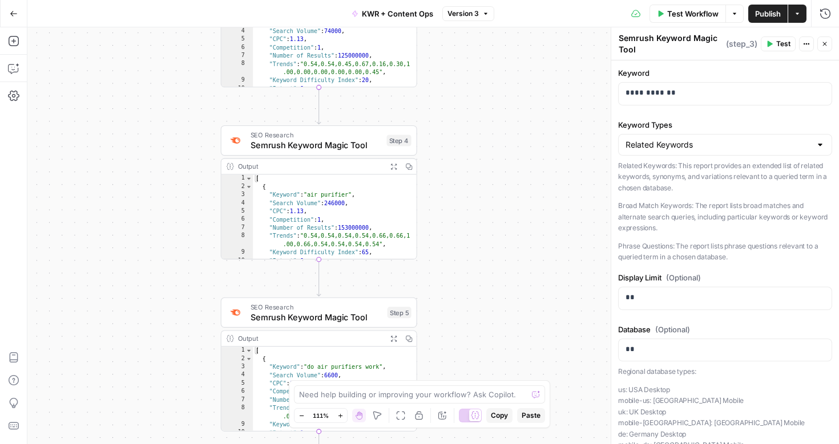
drag, startPoint x: 495, startPoint y: 191, endPoint x: 498, endPoint y: 32, distance: 158.6
click at [498, 32] on div "Workflow Set Inputs Inputs Power Agent Analyze SERP for Target Keyword Step 8 O…" at bounding box center [432, 235] width 811 height 417
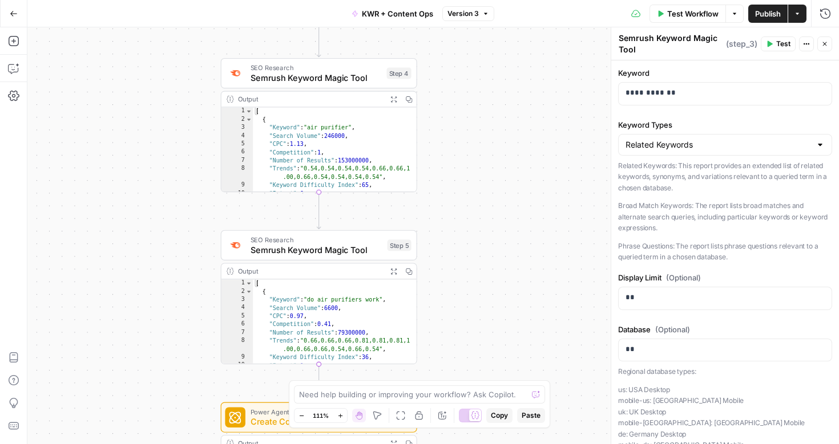
click at [353, 249] on span "Semrush Keyword Magic Tool" at bounding box center [316, 250] width 132 height 13
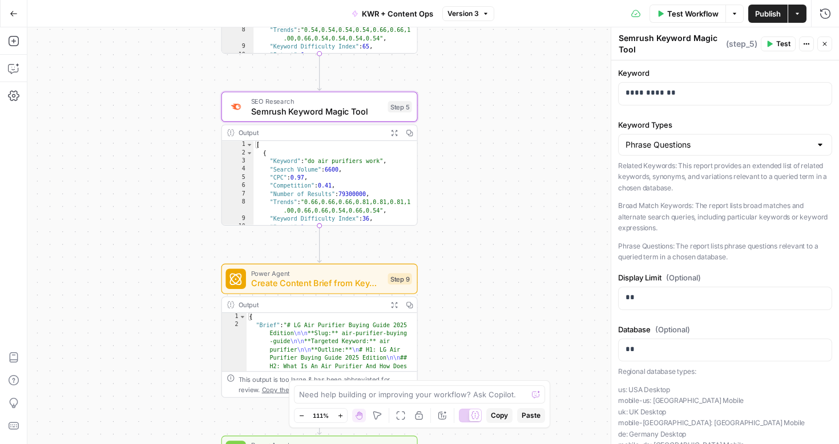
drag, startPoint x: 468, startPoint y: 230, endPoint x: 469, endPoint y: 86, distance: 143.8
click at [469, 86] on div "Workflow Set Inputs Inputs Power Agent Analyze SERP for Target Keyword Step 8 O…" at bounding box center [432, 235] width 811 height 417
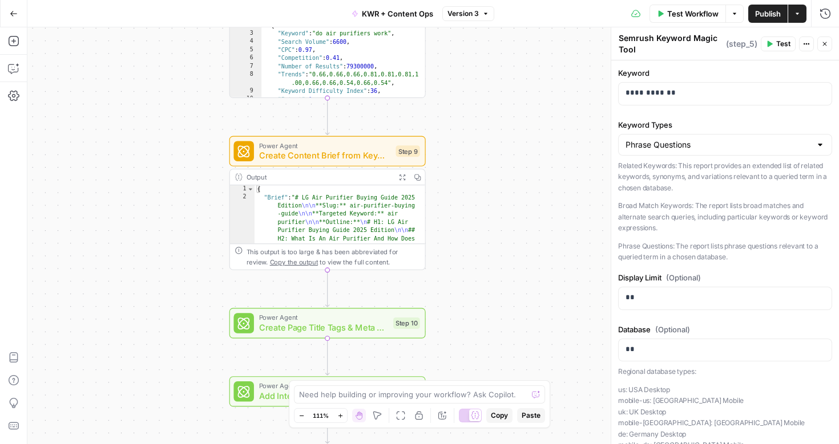
drag, startPoint x: 462, startPoint y: 257, endPoint x: 471, endPoint y: 128, distance: 129.2
click at [471, 128] on div "Workflow Set Inputs Inputs Power Agent Analyze SERP for Target Keyword Step 8 O…" at bounding box center [432, 235] width 811 height 417
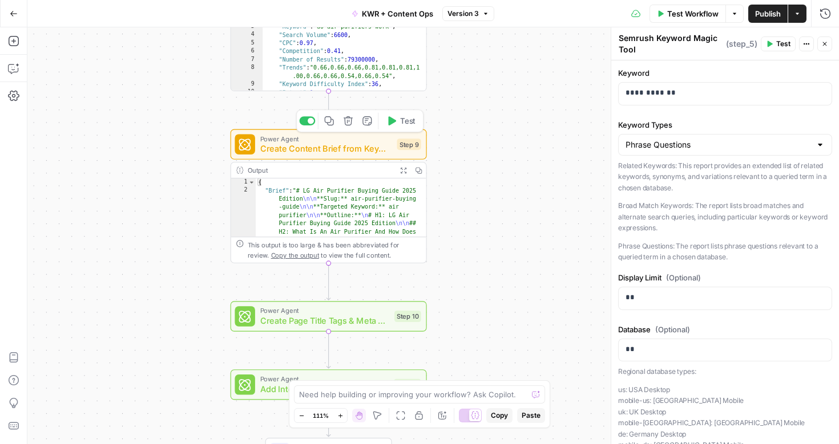
click at [326, 151] on span "Create Content Brief from Keyword" at bounding box center [326, 149] width 132 height 13
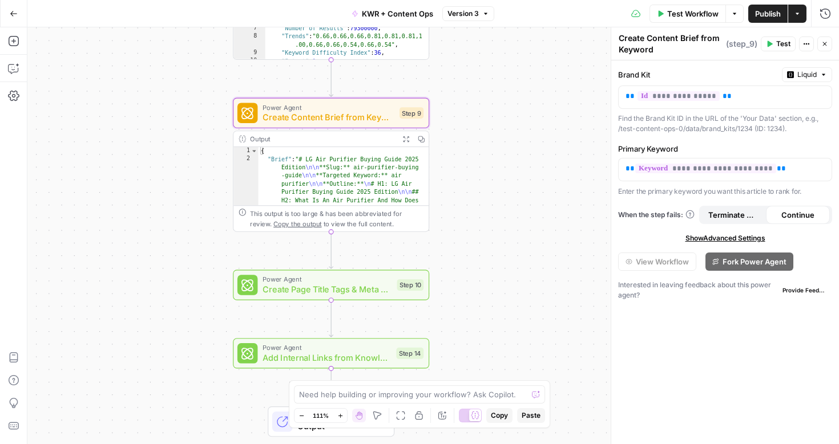
click at [354, 284] on span "Create Page Title Tags & Meta Descriptions" at bounding box center [326, 290] width 129 height 13
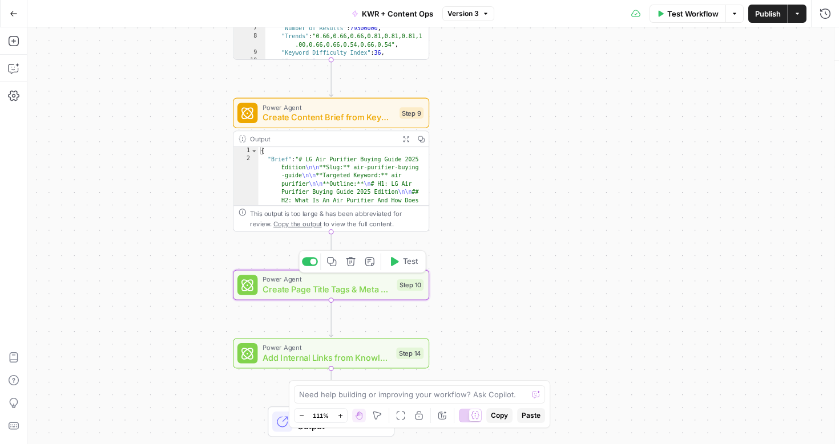
type textarea "Create Page Title Tags & Meta Descriptions"
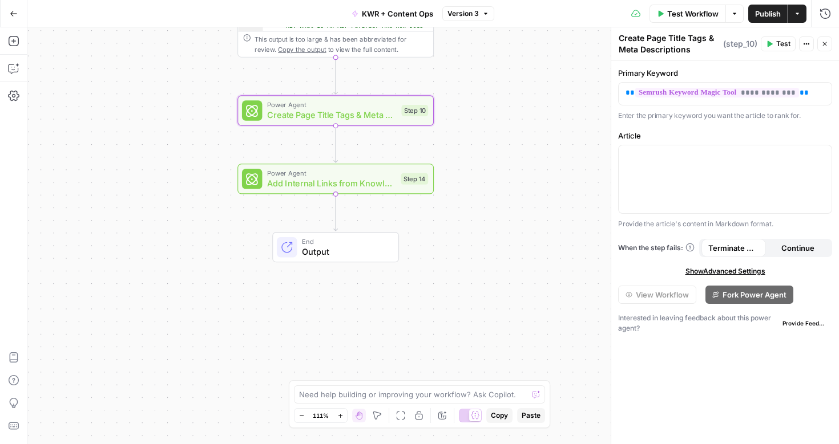
drag, startPoint x: 455, startPoint y: 264, endPoint x: 460, endPoint y: 82, distance: 181.5
click at [460, 82] on div "Workflow Set Inputs Inputs Power Agent Analyze SERP for Target Keyword Step 8 O…" at bounding box center [432, 235] width 811 height 417
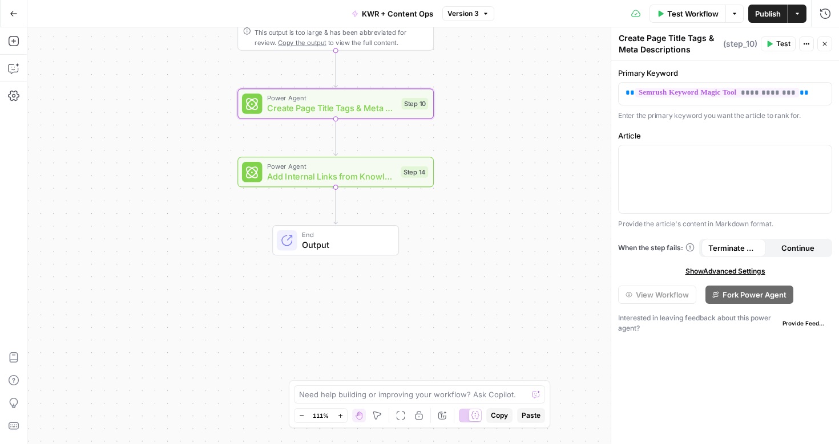
click at [362, 171] on span "Add Internal Links from Knowledge Base" at bounding box center [331, 177] width 128 height 13
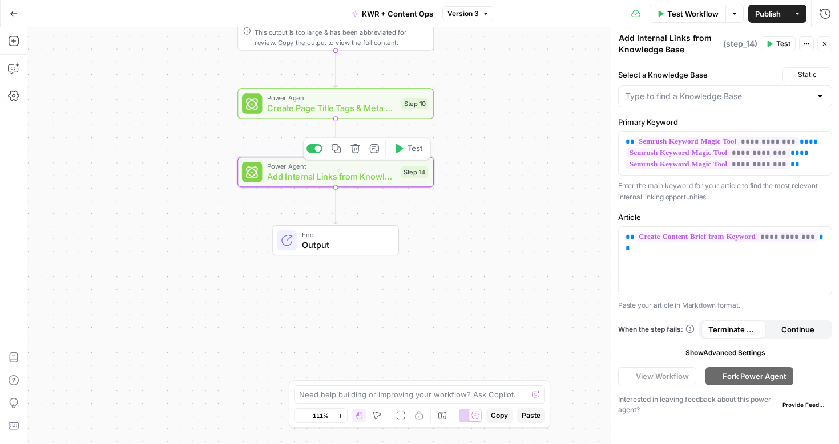
click at [342, 240] on span "Output" at bounding box center [345, 244] width 86 height 13
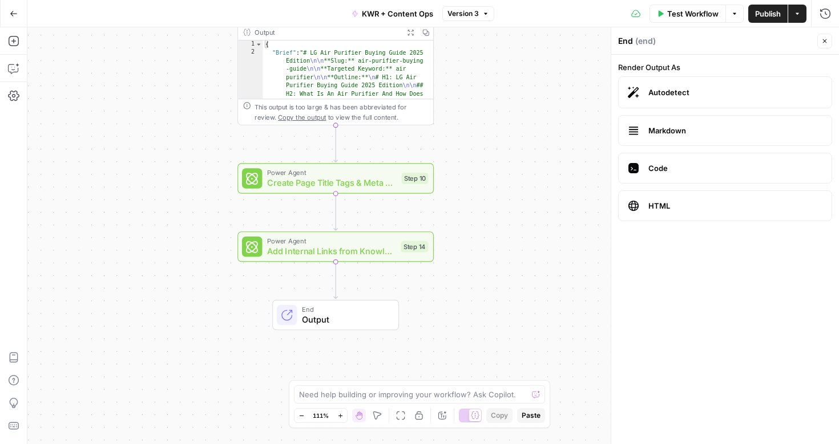
drag, startPoint x: 493, startPoint y: 133, endPoint x: 493, endPoint y: 213, distance: 80.4
click at [493, 213] on div "Workflow Set Inputs Inputs Power Agent Analyze SERP for Target Keyword Step 8 O…" at bounding box center [432, 235] width 811 height 417
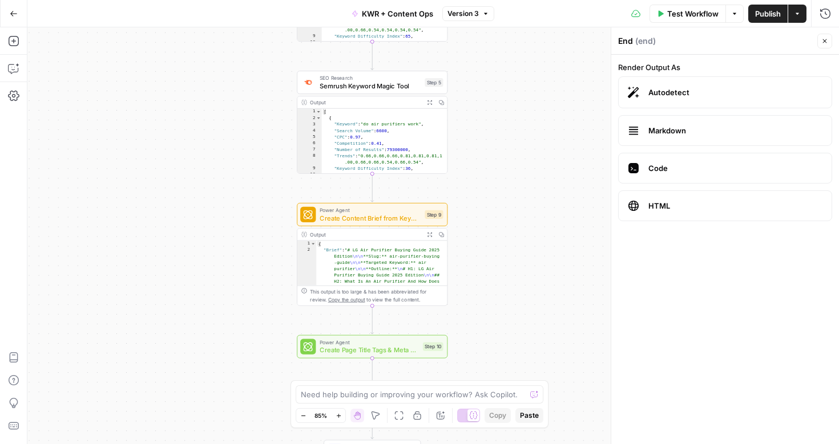
drag, startPoint x: 493, startPoint y: 144, endPoint x: 493, endPoint y: 300, distance: 155.7
click at [493, 300] on div "Workflow Set Inputs Inputs Power Agent Analyze SERP for Target Keyword Step 8 O…" at bounding box center [432, 235] width 811 height 417
click at [380, 88] on span "Semrush Keyword Magic Tool" at bounding box center [369, 86] width 101 height 10
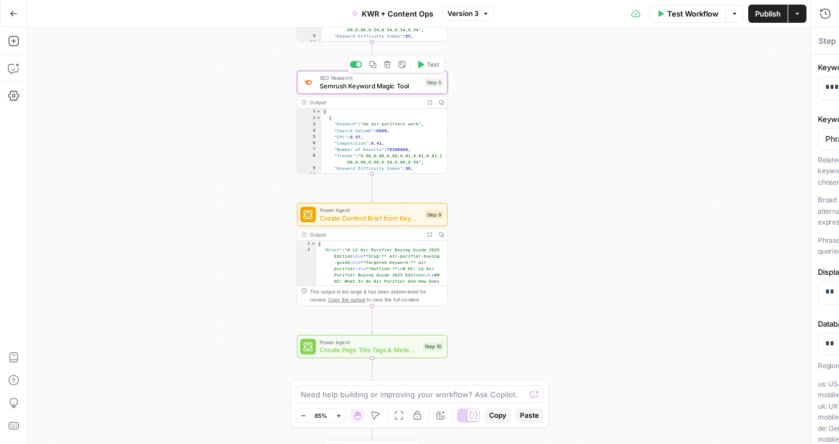
type textarea "Semrush Keyword Magic Tool"
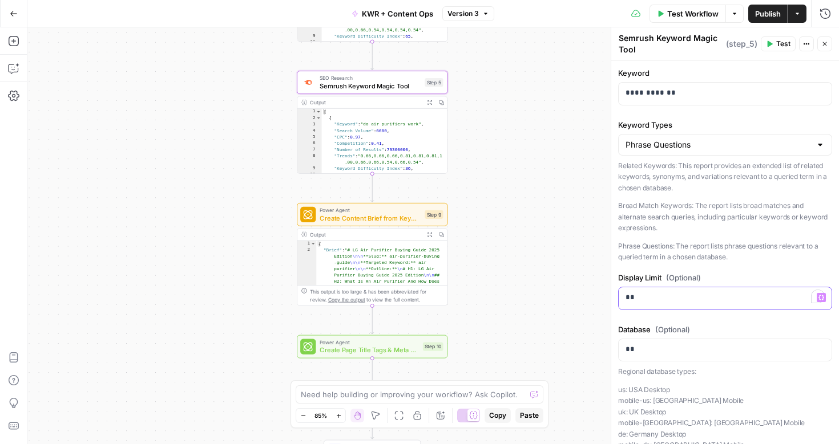
drag, startPoint x: 626, startPoint y: 297, endPoint x: 643, endPoint y: 298, distance: 17.1
click at [644, 298] on p "**" at bounding box center [724, 297] width 199 height 11
click at [465, 143] on div "Workflow Set Inputs Inputs Power Agent Analyze SERP for Target Keyword Step 8 O…" at bounding box center [432, 235] width 811 height 417
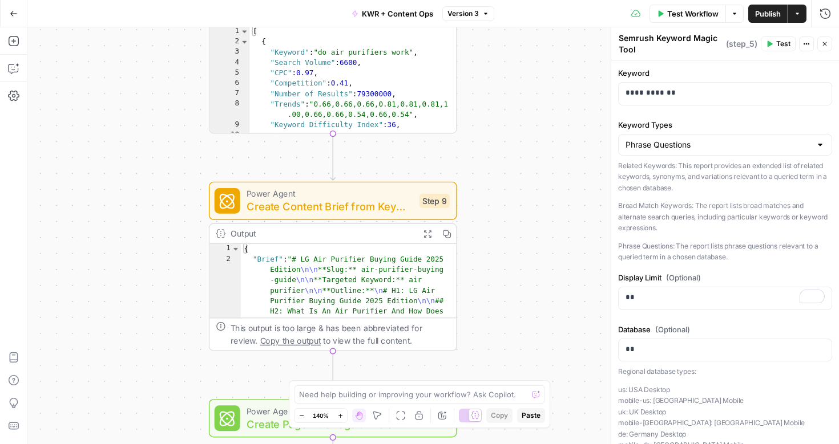
click at [479, 155] on div "Workflow Set Inputs Inputs Power Agent Analyze SERP for Target Keyword Step 8 O…" at bounding box center [432, 235] width 811 height 417
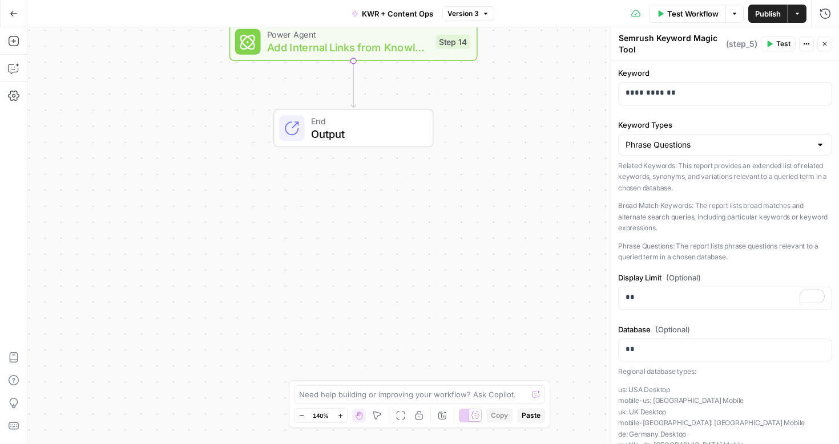
click at [315, 137] on span "Output" at bounding box center [365, 133] width 109 height 16
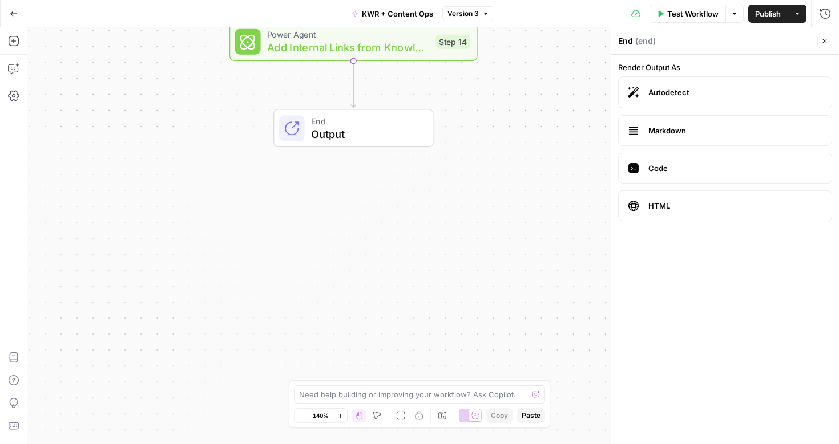
click at [821, 44] on icon "button" at bounding box center [824, 41] width 7 height 7
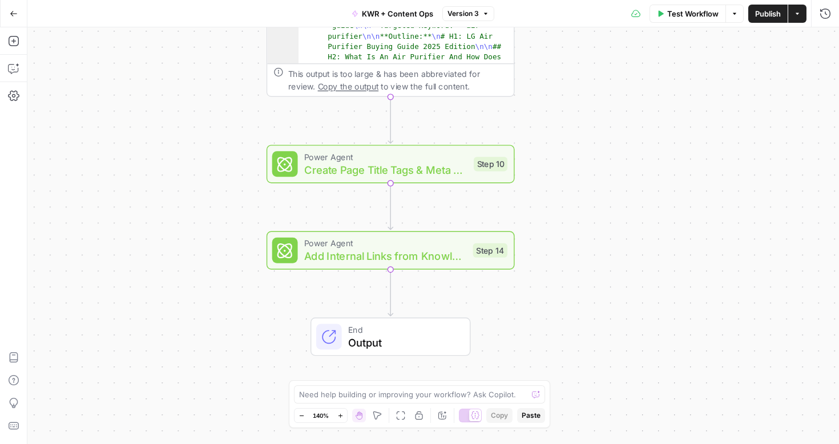
drag, startPoint x: 469, startPoint y: 160, endPoint x: 506, endPoint y: 369, distance: 212.0
click at [506, 369] on div "Workflow Set Inputs Inputs Power Agent Analyze SERP for Target Keyword Step 8 O…" at bounding box center [432, 235] width 811 height 417
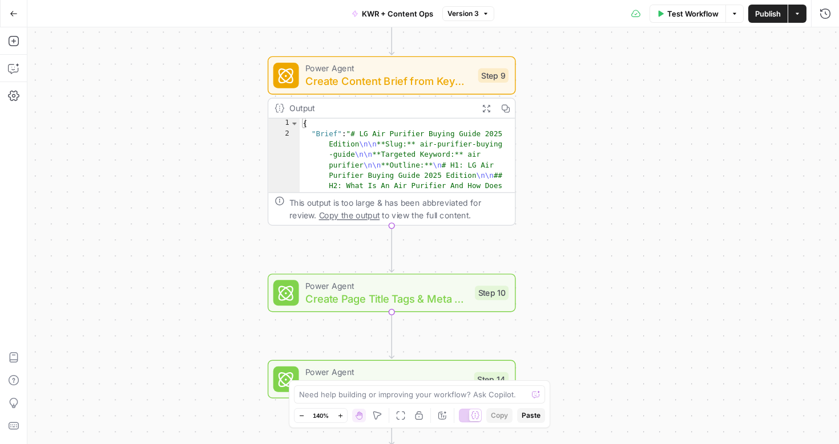
drag, startPoint x: 536, startPoint y: 152, endPoint x: 539, endPoint y: 290, distance: 138.1
click at [539, 290] on div "Workflow Set Inputs Inputs Power Agent Analyze SERP for Target Keyword Step 8 O…" at bounding box center [432, 235] width 811 height 417
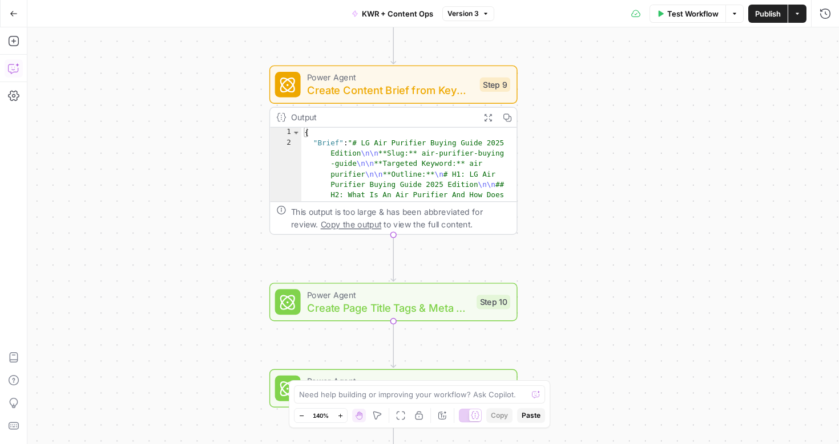
click at [14, 71] on icon "button" at bounding box center [13, 68] width 11 height 11
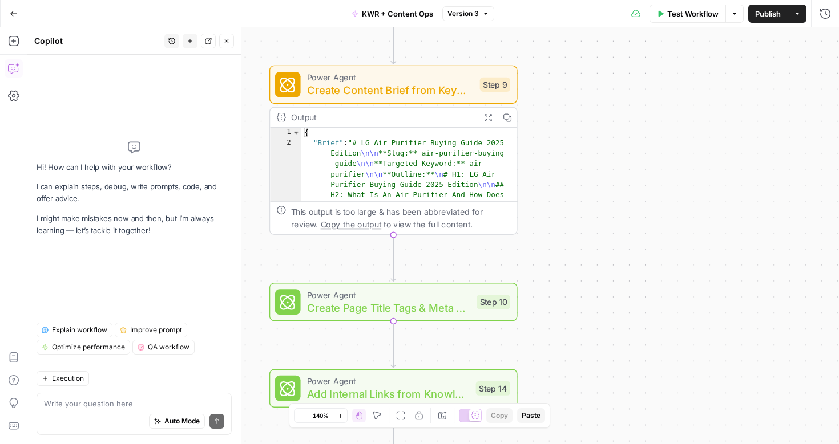
click at [10, 7] on button "Go Back" at bounding box center [13, 13] width 21 height 21
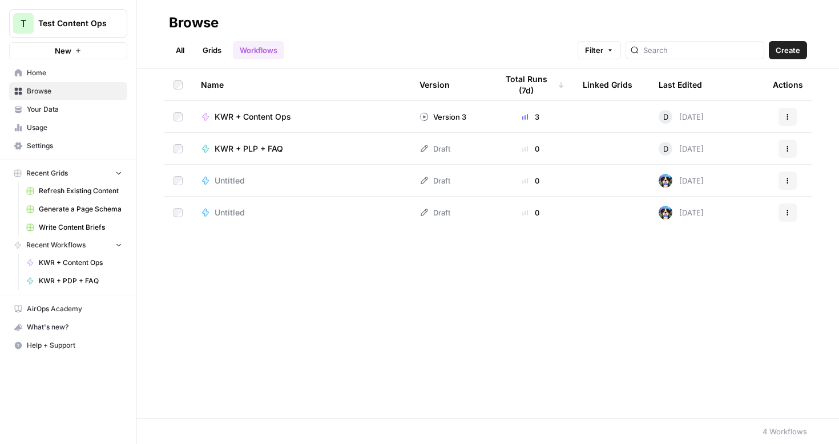
click at [785, 122] on button "Actions" at bounding box center [787, 117] width 18 height 18
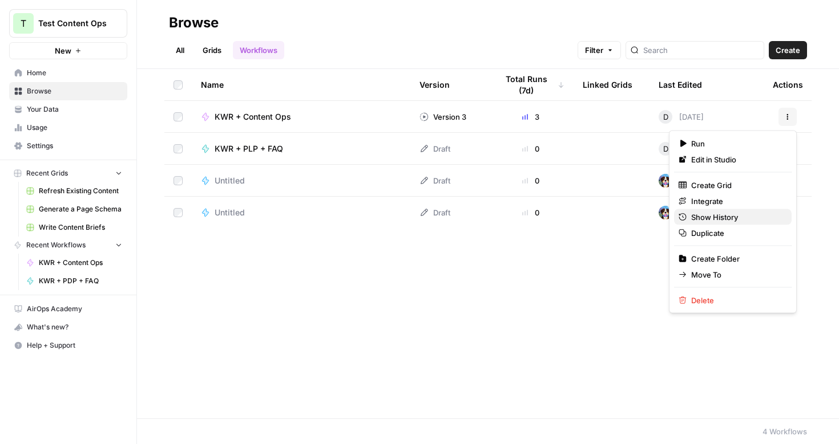
click at [721, 212] on span "Show History" at bounding box center [736, 217] width 91 height 11
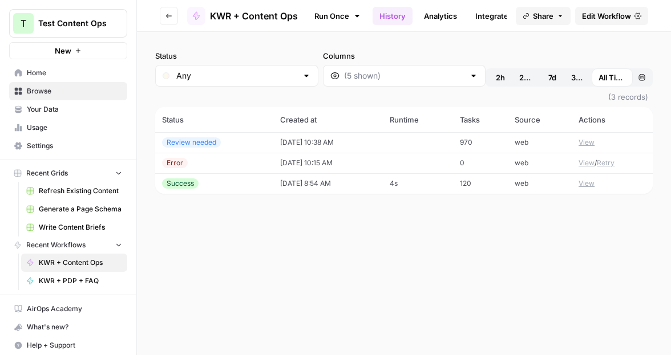
click at [587, 140] on button "View" at bounding box center [586, 142] width 16 height 10
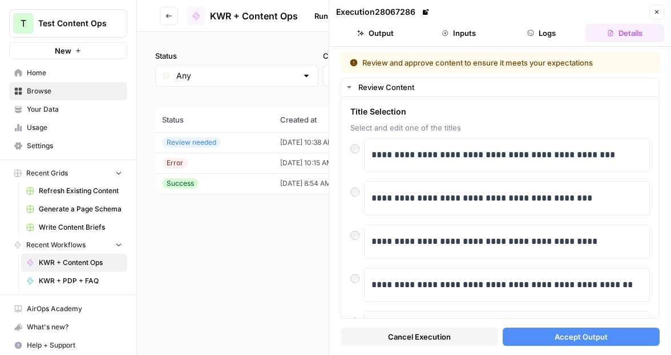
click at [541, 35] on button "Logs" at bounding box center [542, 33] width 79 height 18
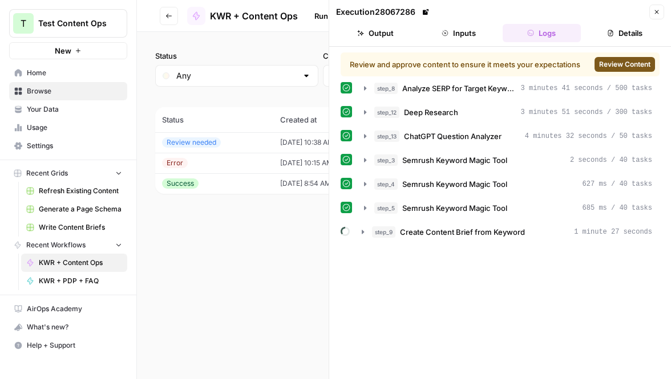
click at [301, 265] on div "Status Any Columns 2h 24h 7d 30d All Time Custom range (3 records) Status Creat…" at bounding box center [404, 205] width 534 height 347
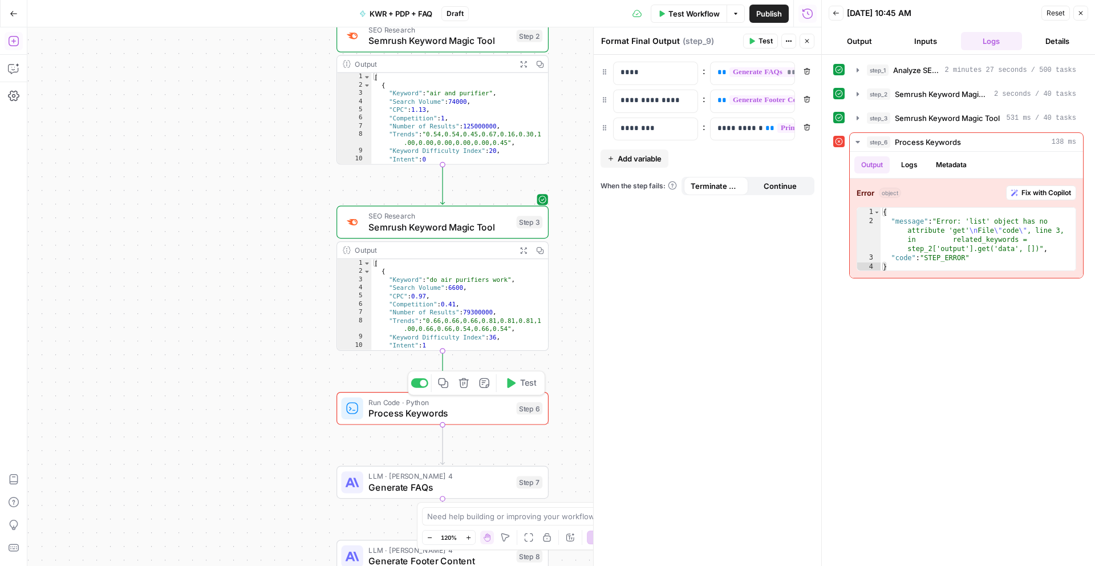
click at [481, 420] on div "Run Code · Python Process Keywords Step 6 Copy step Delete step Add Note Test" at bounding box center [443, 408] width 212 height 33
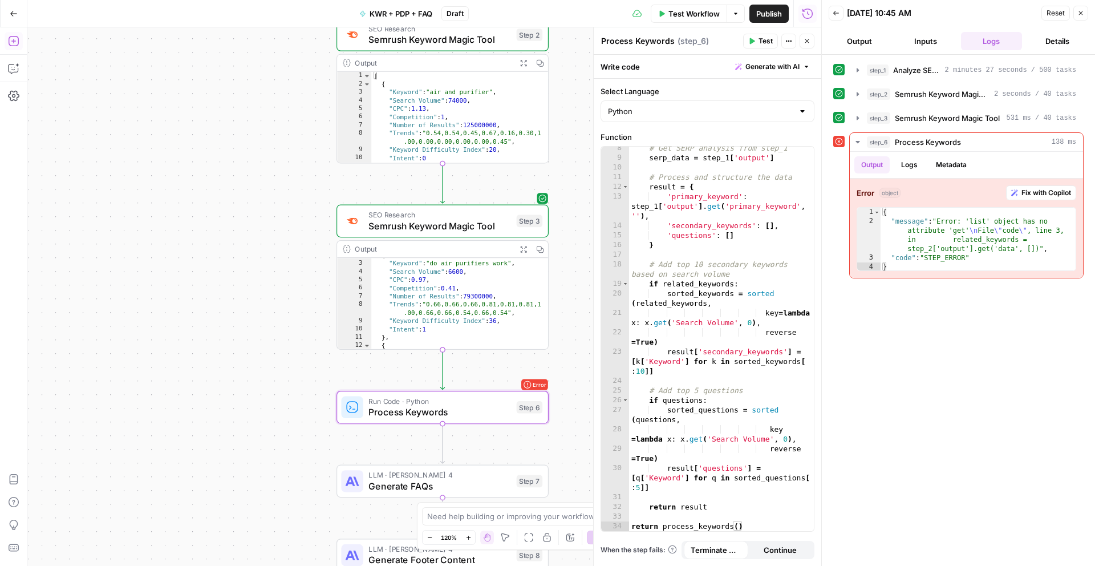
scroll to position [14, 0]
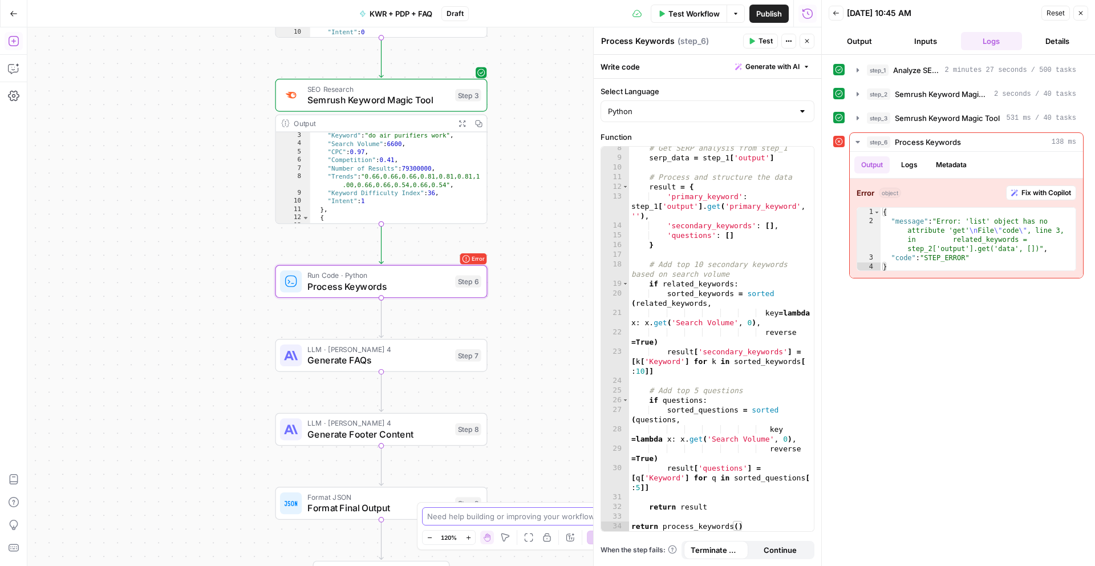
click at [541, 516] on textarea at bounding box center [541, 516] width 228 height 11
click at [5, 66] on button "Copilot" at bounding box center [14, 68] width 18 height 18
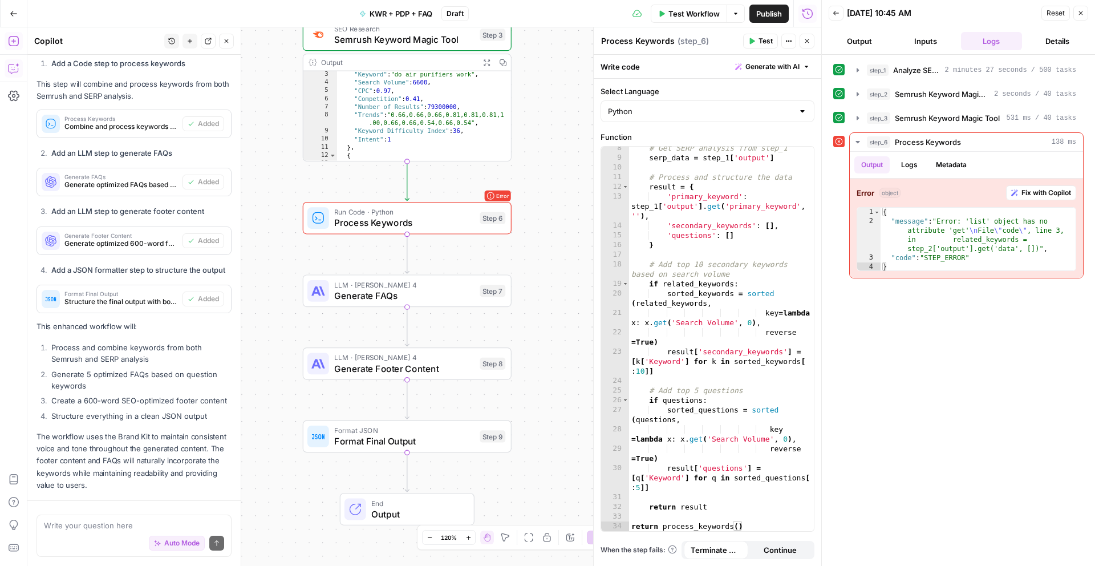
scroll to position [730, 0]
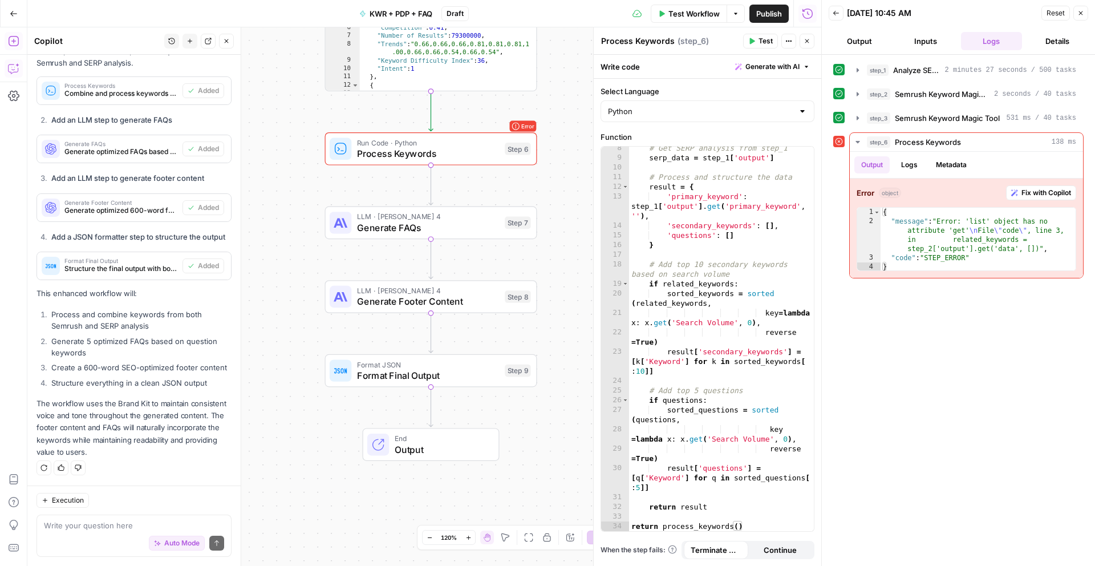
click at [130, 531] on div "Auto Mode Send" at bounding box center [134, 543] width 180 height 25
type textarea "getting an error on step 6"
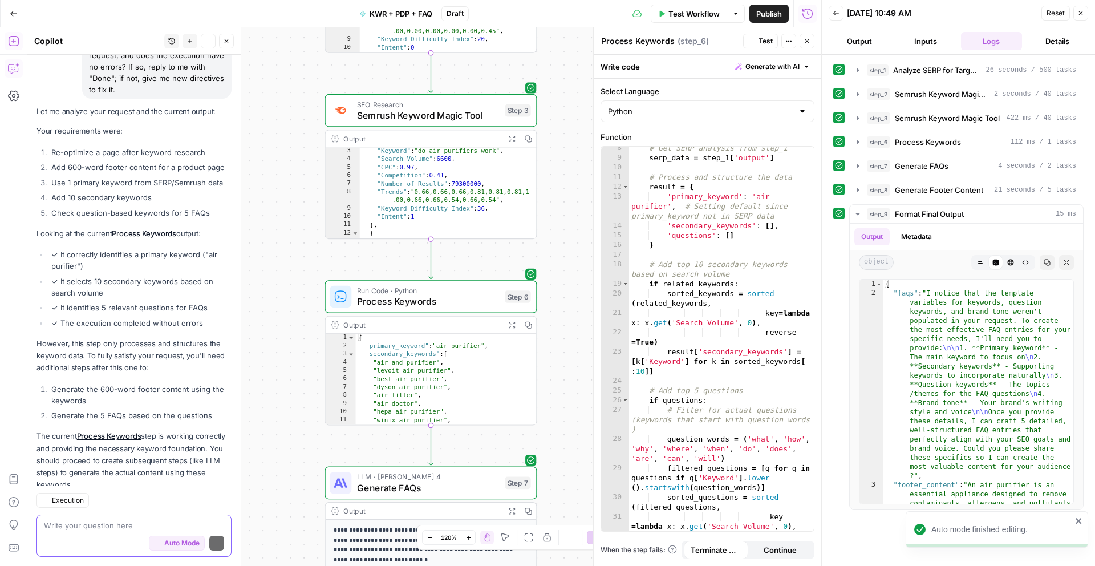
scroll to position [1646, 0]
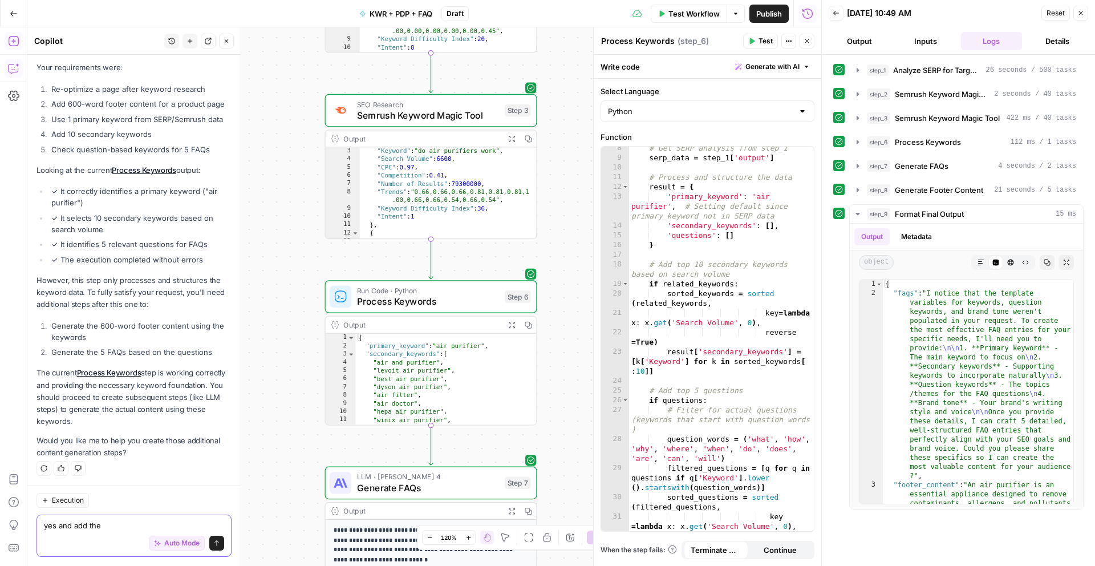
type textarea "yes and add them"
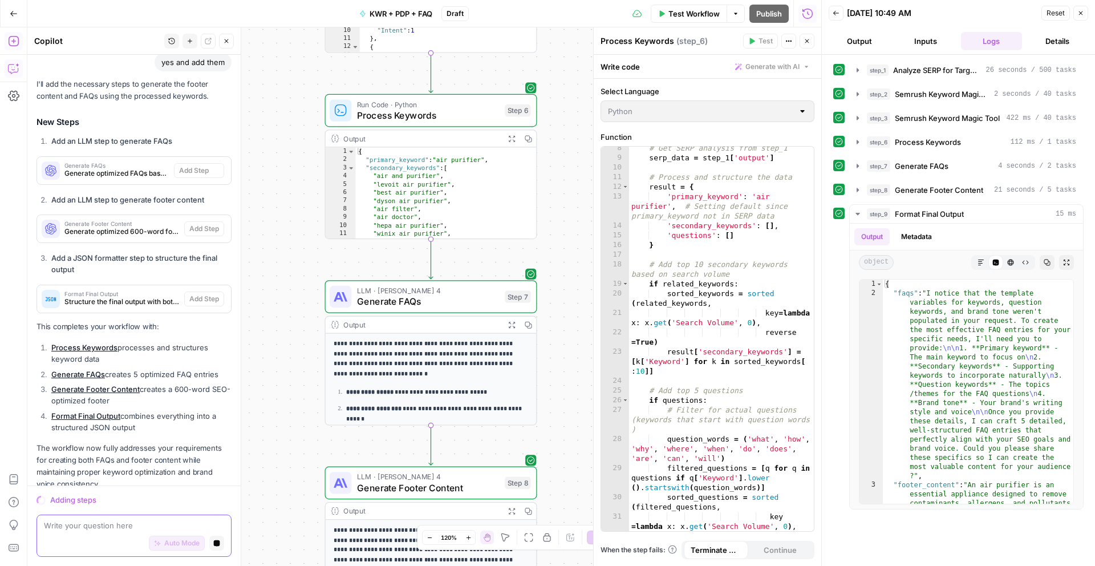
scroll to position [2035, 0]
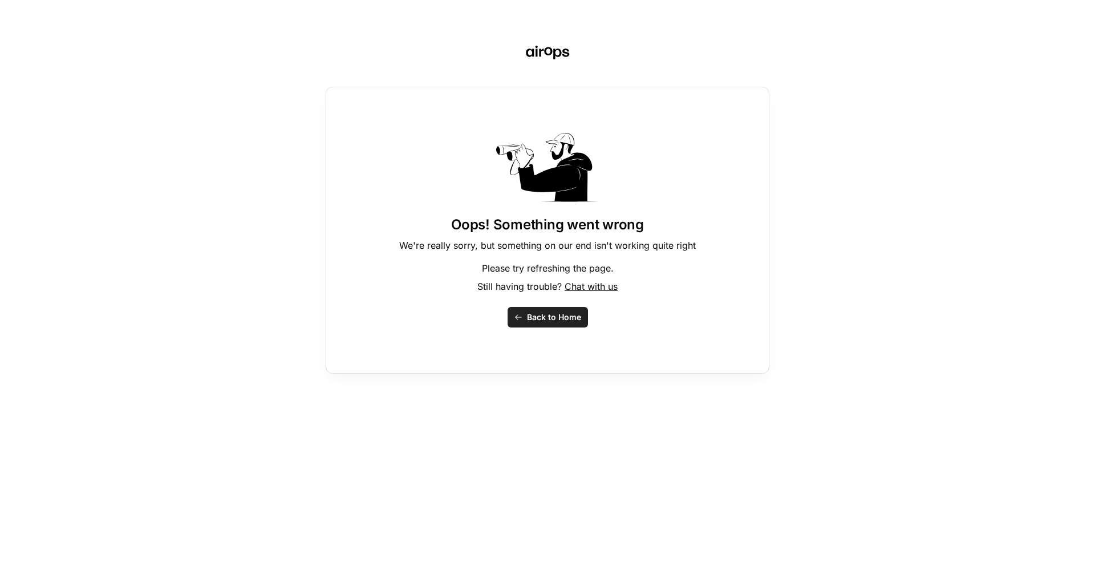
click at [542, 316] on span "Back to Home" at bounding box center [554, 316] width 54 height 11
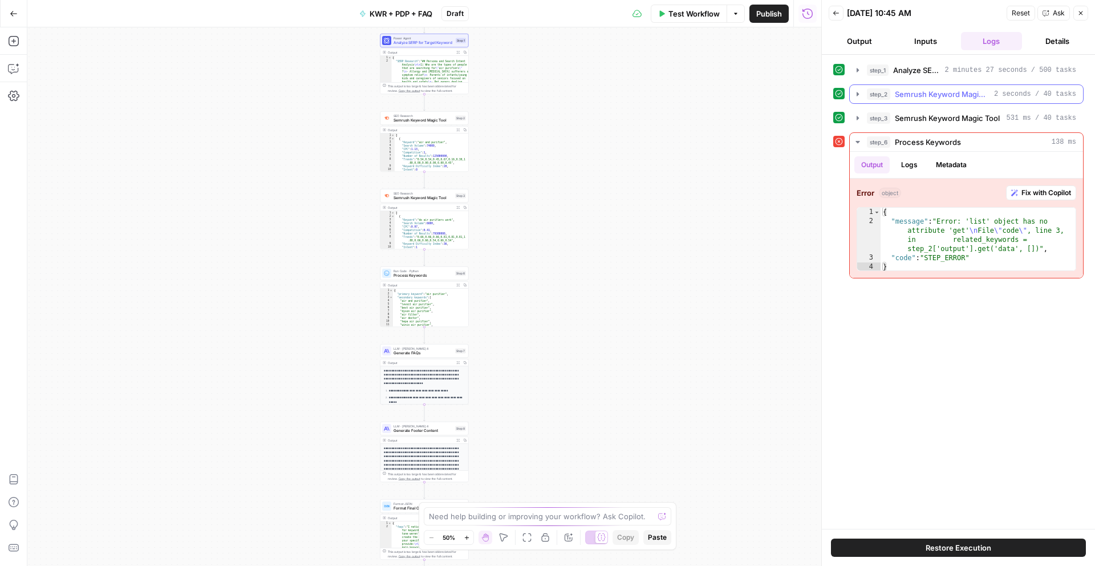
click at [961, 94] on span "Semrush Keyword Magic Tool" at bounding box center [942, 93] width 95 height 11
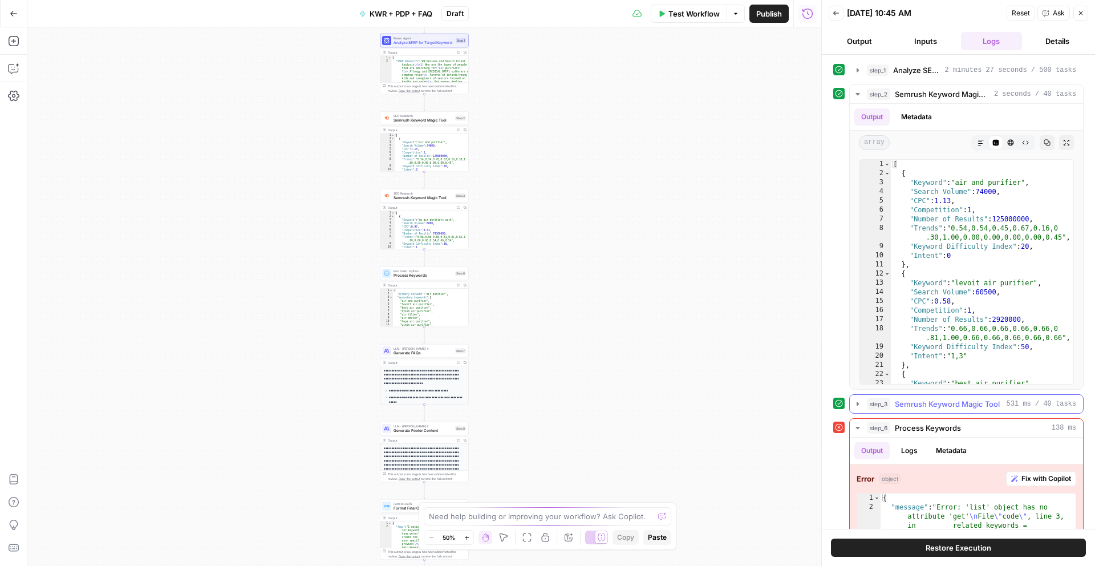
click at [941, 399] on span "Semrush Keyword Magic Tool" at bounding box center [947, 403] width 105 height 11
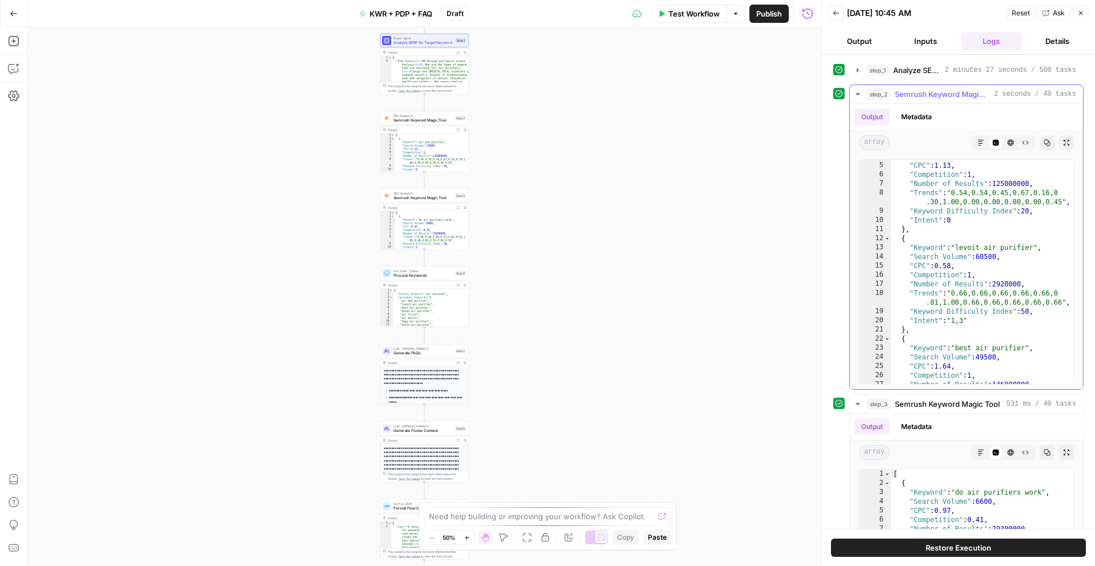
scroll to position [39, 0]
click at [430, 183] on div "Workflow Set Inputs Inputs Power Agent Analyze SERP for Target Keyword Step 1 O…" at bounding box center [424, 296] width 794 height 538
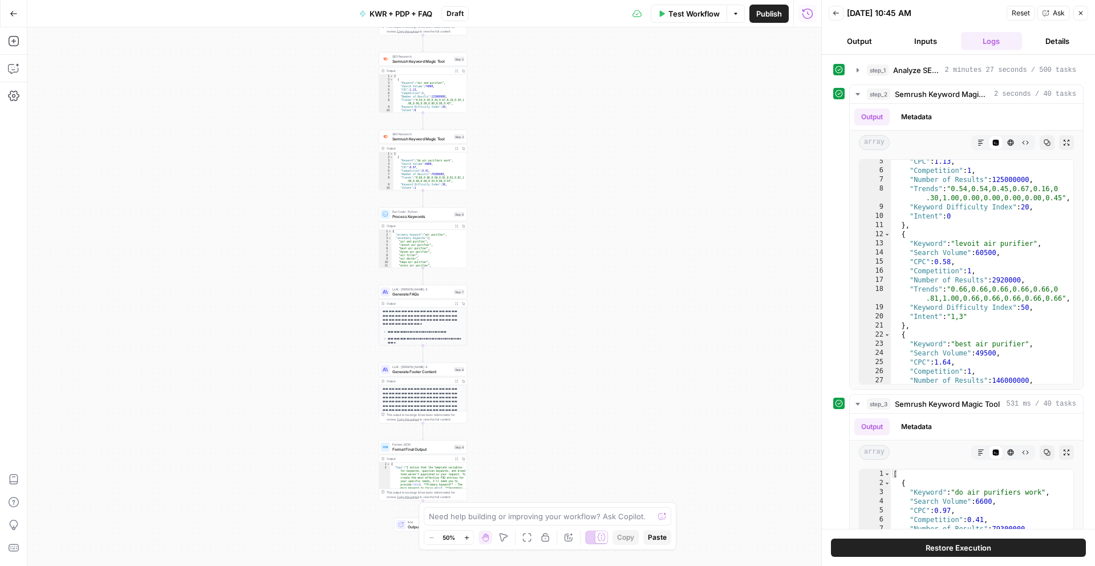
click at [843, 17] on button "Back" at bounding box center [836, 13] width 15 height 15
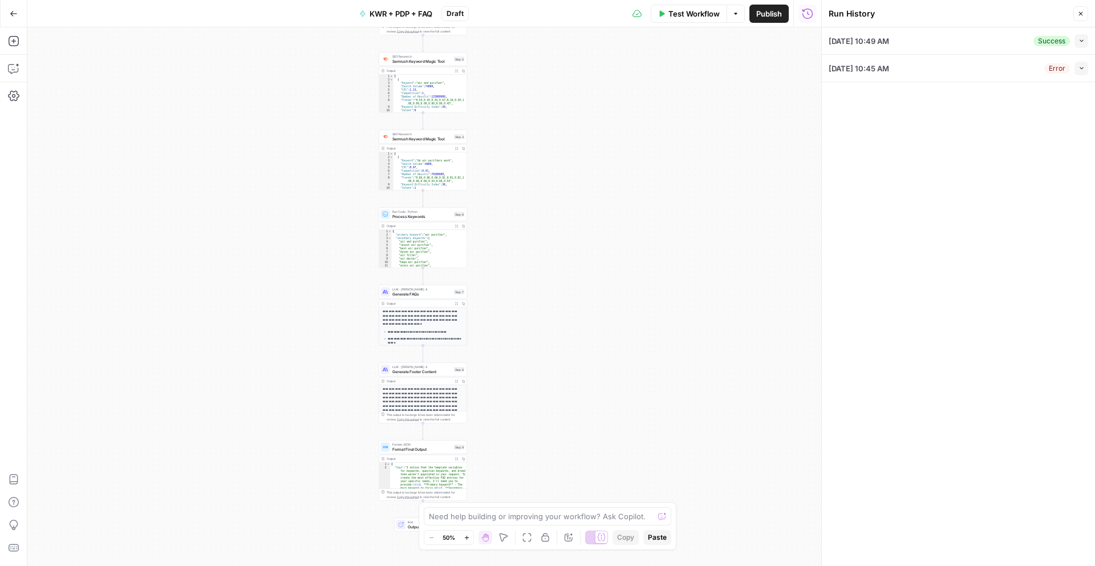
click at [938, 42] on div "[DATE] 10:49 AM Success Collapse" at bounding box center [959, 40] width 260 height 27
click at [1083, 42] on icon "button" at bounding box center [1082, 41] width 6 height 6
type input "LG"
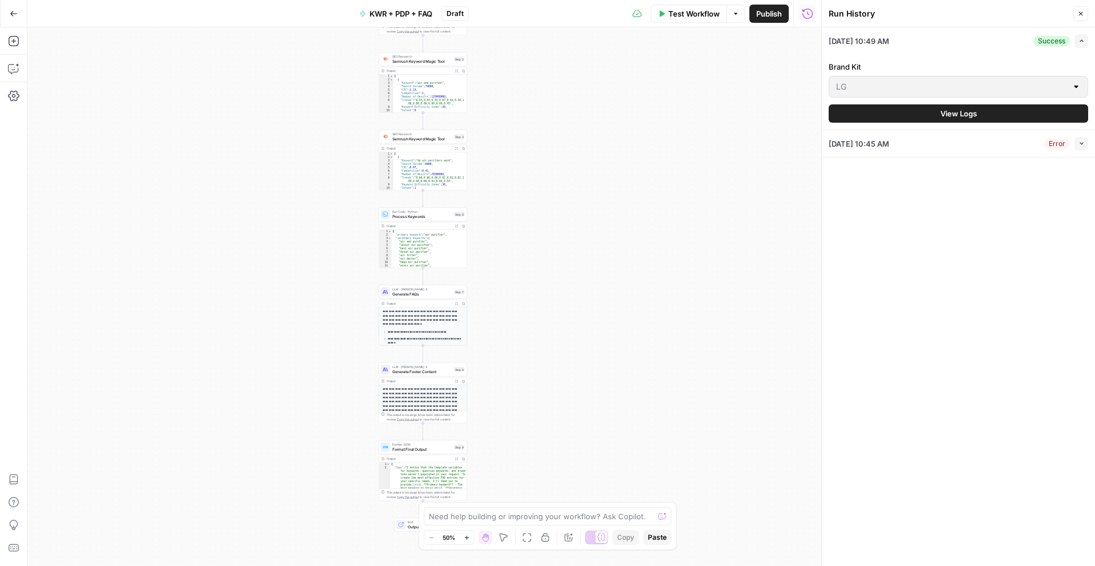
click at [909, 119] on button "View Logs" at bounding box center [959, 113] width 260 height 18
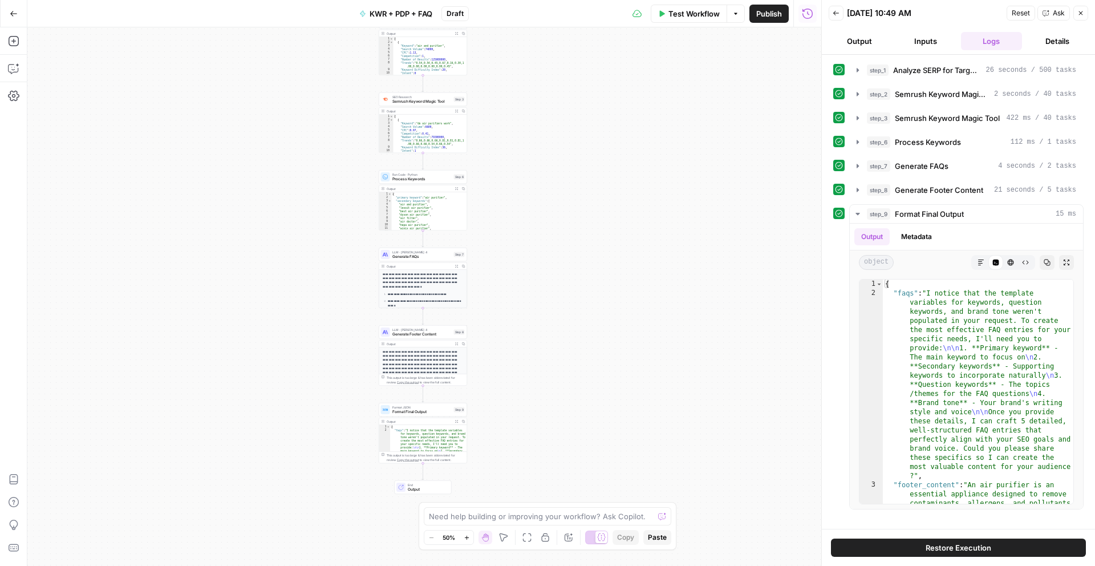
click at [509, 268] on div "Workflow Set Inputs Inputs Power Agent Analyze SERP for Target Keyword Step 1 O…" at bounding box center [424, 296] width 794 height 538
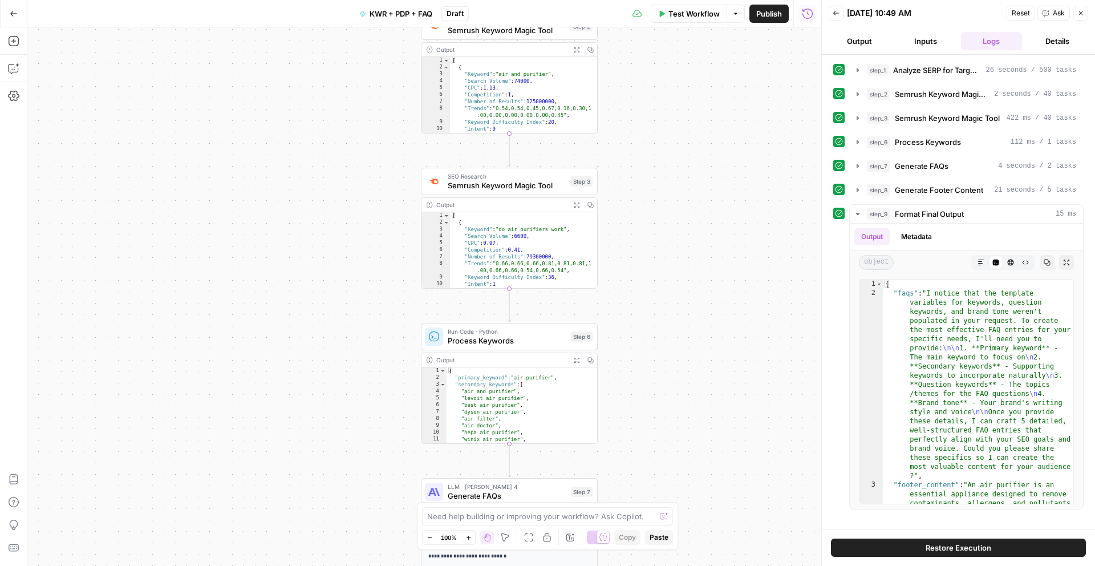
drag, startPoint x: 509, startPoint y: 268, endPoint x: 766, endPoint y: 565, distance: 393.1
click at [766, 565] on div "Workflow Set Inputs Inputs Power Agent Analyze SERP for Target Keyword Step 1 O…" at bounding box center [424, 296] width 794 height 538
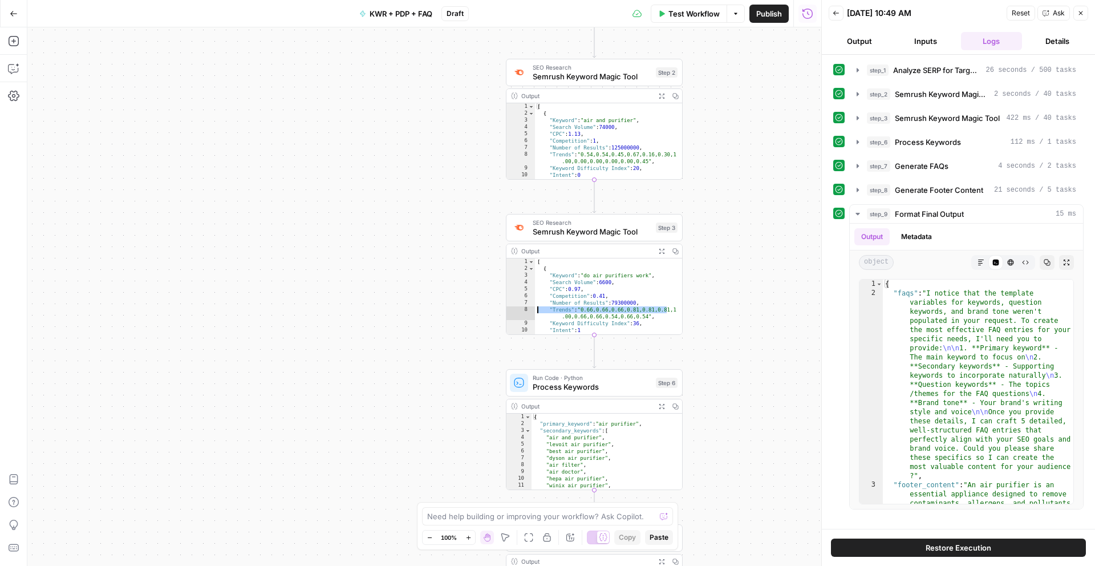
drag, startPoint x: 666, startPoint y: 312, endPoint x: 467, endPoint y: 307, distance: 199.2
click at [467, 307] on div "Workflow Set Inputs Inputs Power Agent Analyze SERP for Target Keyword Step 1 O…" at bounding box center [424, 296] width 794 height 538
click at [743, 297] on div "Workflow Set Inputs Inputs Power Agent Analyze SERP for Target Keyword Step 1 O…" at bounding box center [424, 296] width 794 height 538
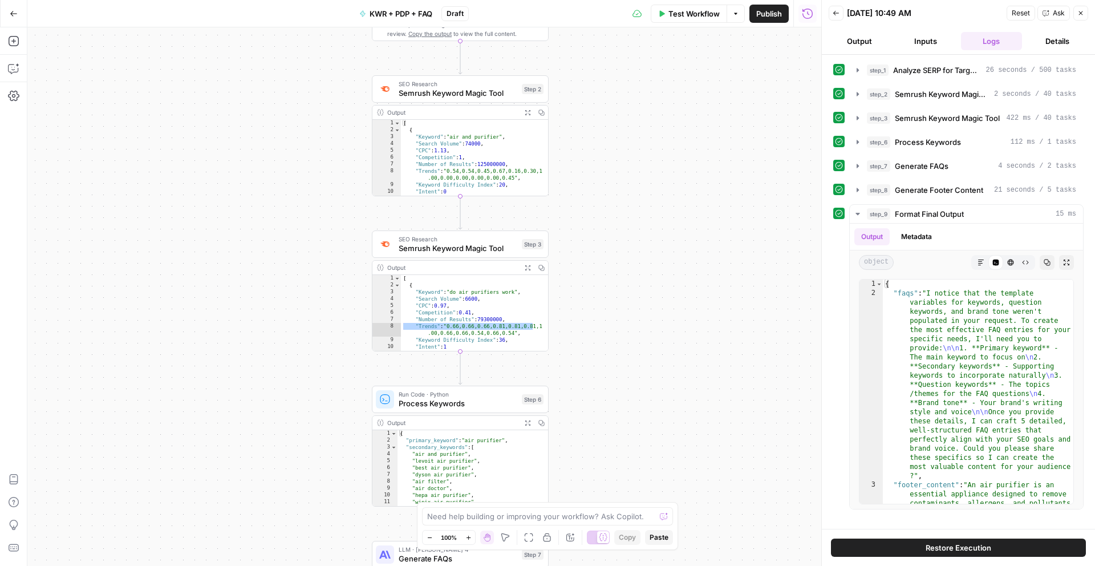
drag, startPoint x: 721, startPoint y: 309, endPoint x: 605, endPoint y: 294, distance: 117.2
click at [605, 297] on div "Workflow Set Inputs Inputs Power Agent Analyze SERP for Target Keyword Step 1 O…" at bounding box center [424, 296] width 794 height 538
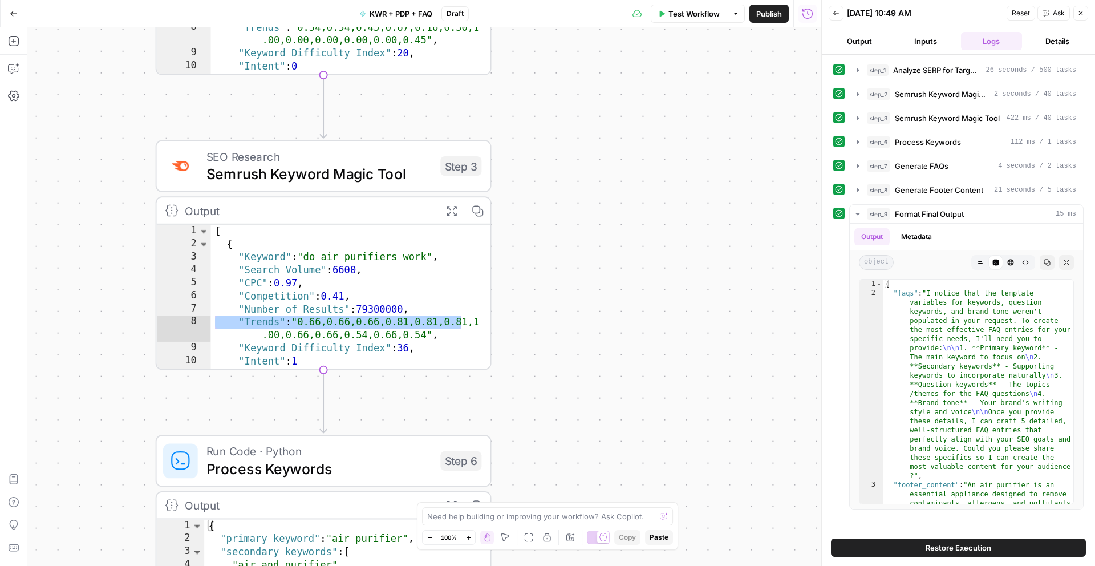
click at [605, 294] on div "Workflow Set Inputs Inputs Power Agent Analyze SERP for Target Keyword Step 1 O…" at bounding box center [424, 296] width 794 height 538
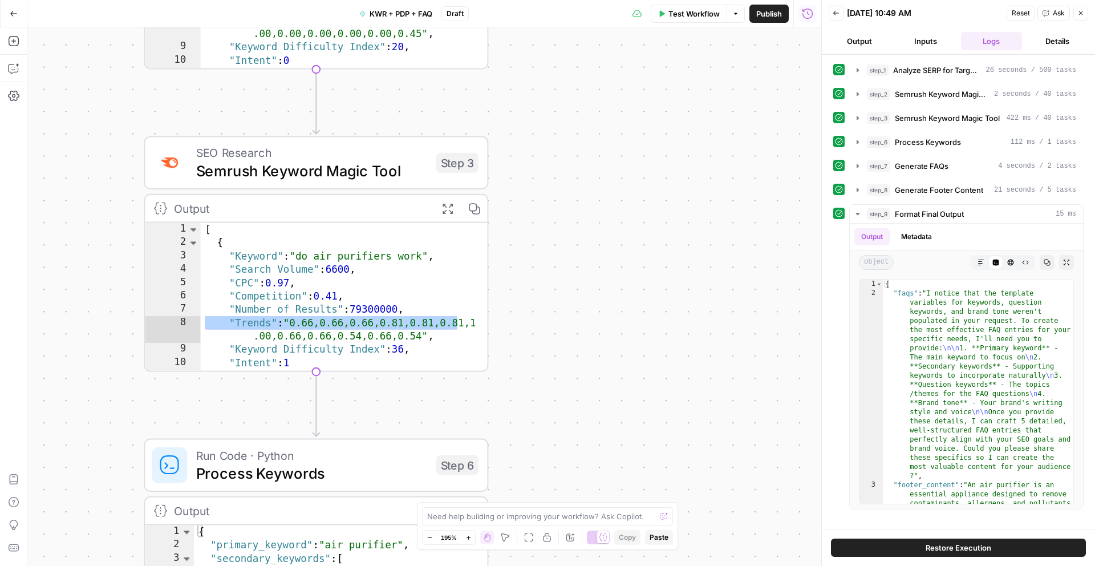
click at [537, 303] on div "Workflow Set Inputs Inputs Power Agent Analyze SERP for Target Keyword Step 1 O…" at bounding box center [424, 296] width 794 height 538
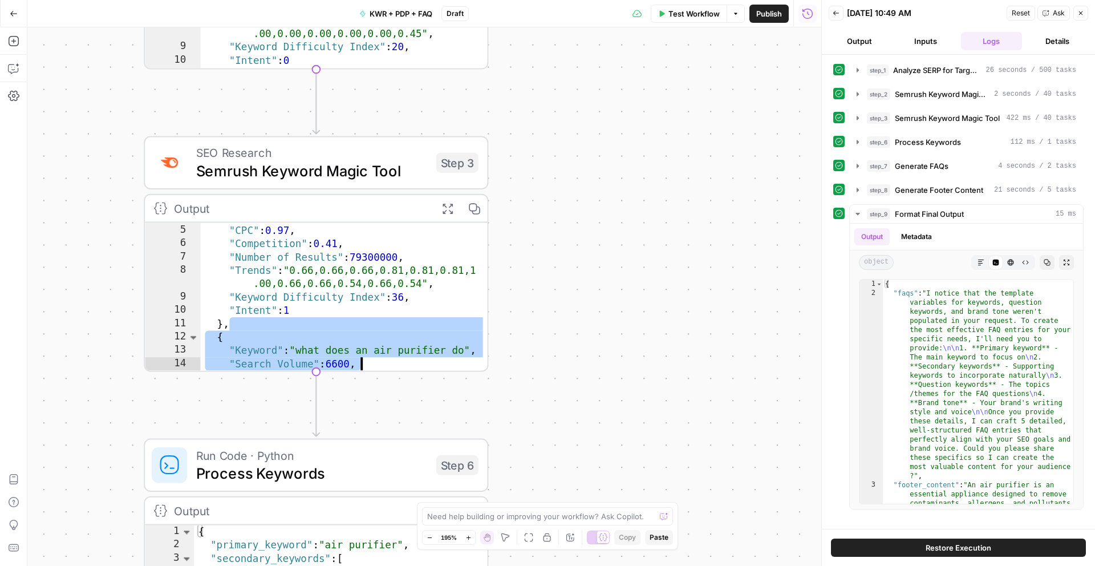
click at [363, 305] on div ""Search Volume" : 6600 , "CPC" : 0.97 , "Competition" : 0.41 , "Number of Resul…" at bounding box center [344, 297] width 287 height 175
type textarea "**********"
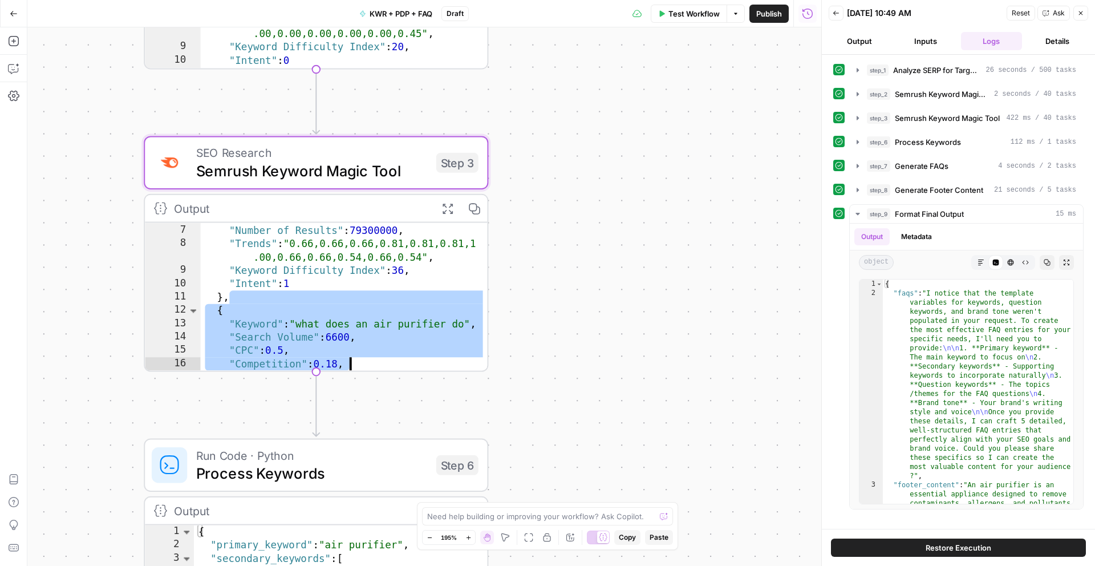
click at [679, 327] on div "Workflow Set Inputs Inputs Power Agent Analyze SERP for Target Keyword Step 1 O…" at bounding box center [424, 296] width 794 height 538
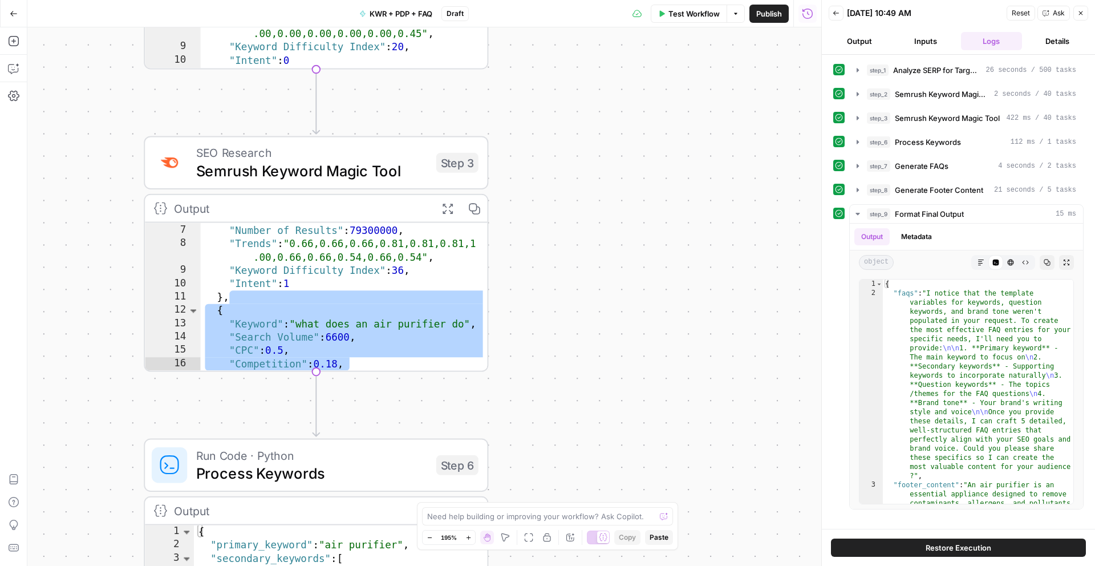
scroll to position [107, 0]
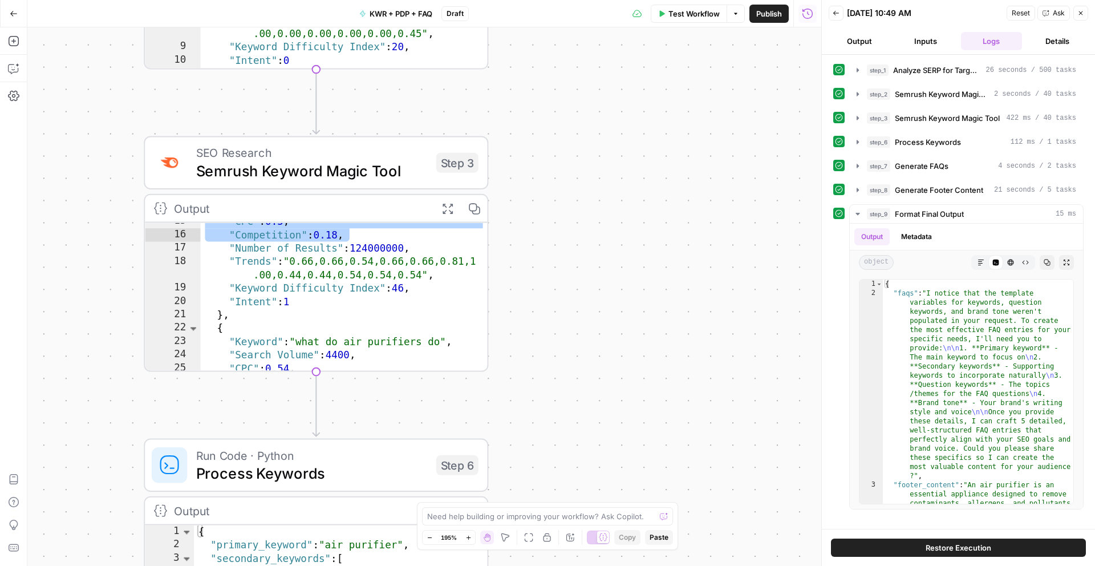
click at [621, 362] on div "Workflow Set Inputs Inputs Power Agent Analyze SERP for Target Keyword Step 1 O…" at bounding box center [424, 296] width 794 height 538
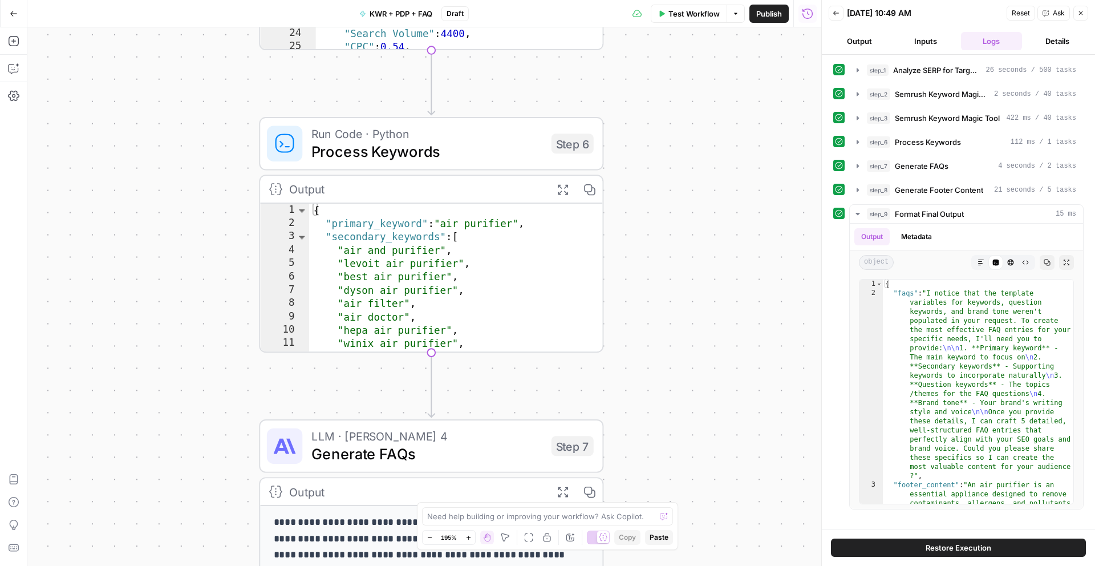
drag, startPoint x: 591, startPoint y: 311, endPoint x: 704, endPoint y: 439, distance: 170.5
click at [704, 439] on div "Workflow Set Inputs Inputs Power Agent Analyze SERP for Target Keyword Step 1 O…" at bounding box center [424, 296] width 794 height 538
click at [15, 98] on icon "button" at bounding box center [13, 95] width 11 height 11
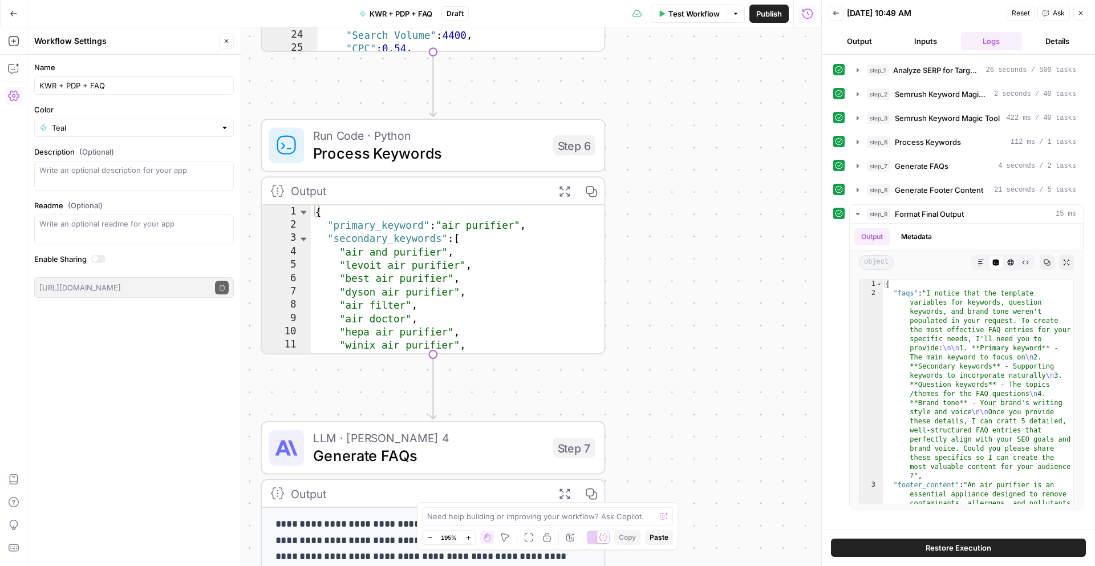
click at [936, 43] on button "Inputs" at bounding box center [926, 41] width 62 height 18
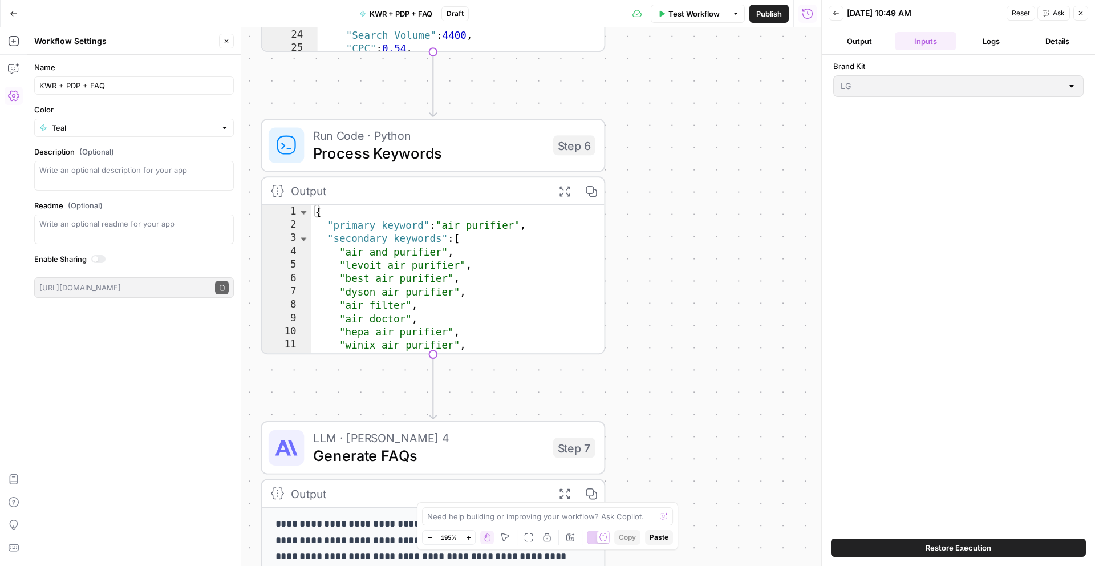
click at [852, 41] on button "Output" at bounding box center [860, 41] width 62 height 18
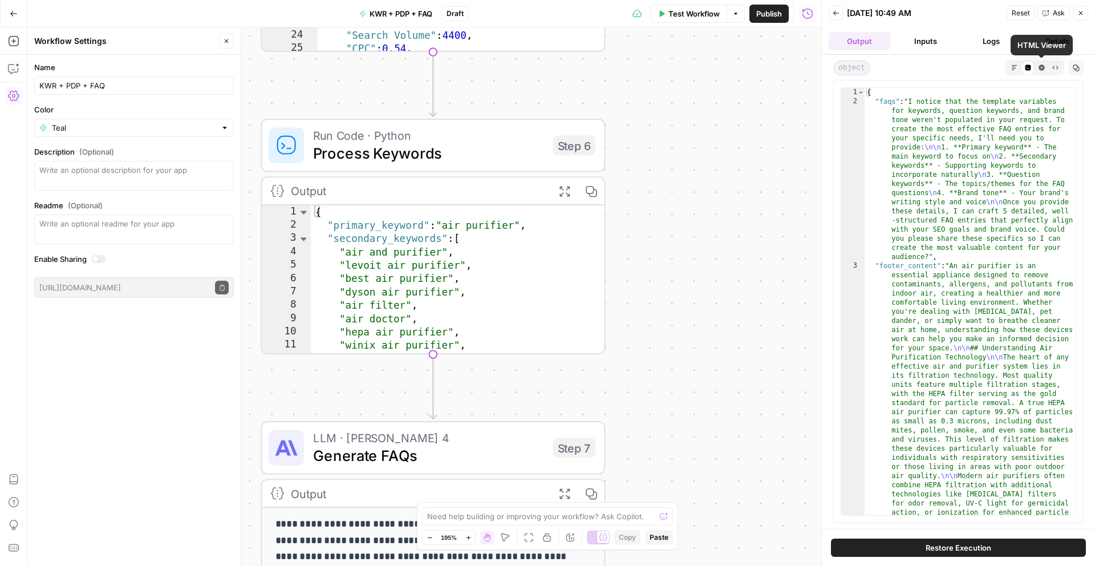
click at [1058, 64] on button "Raw Output" at bounding box center [1055, 67] width 14 height 14
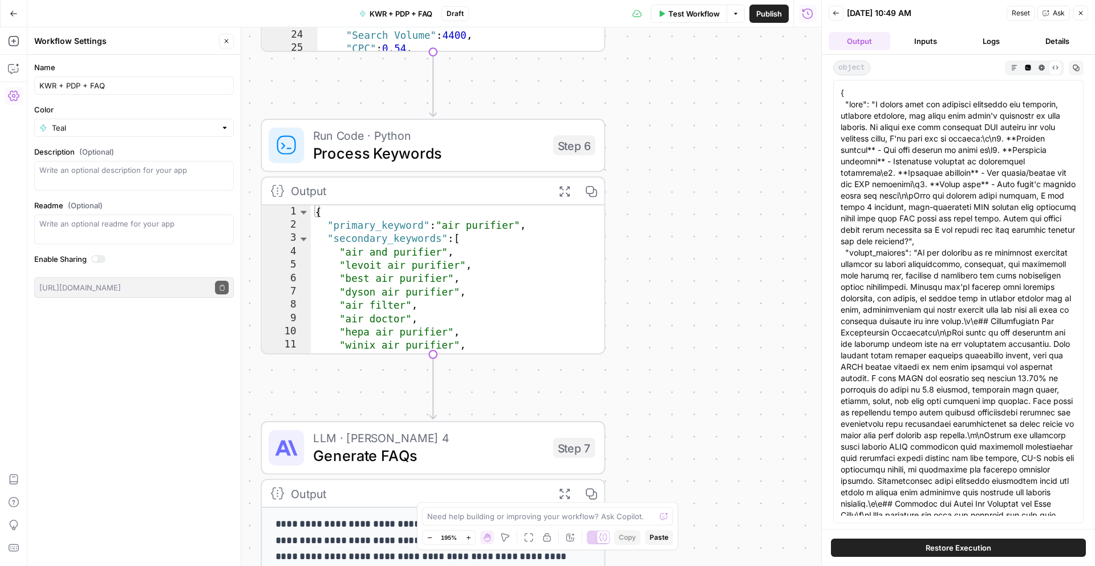
click at [1036, 63] on button "HTML Viewer" at bounding box center [1042, 67] width 14 height 14
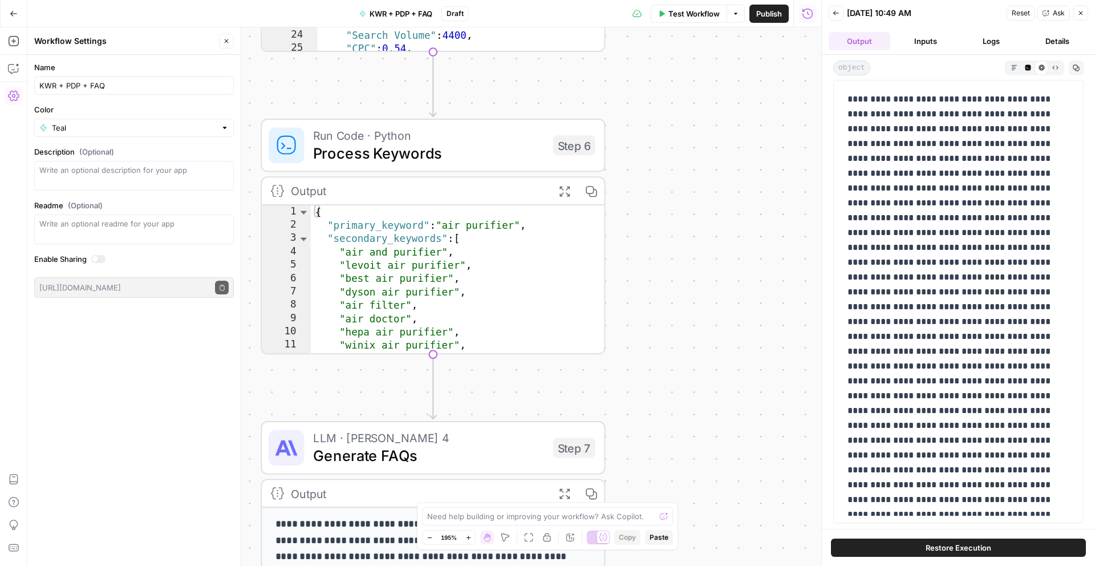
click at [1026, 66] on icon "button" at bounding box center [1028, 67] width 6 height 6
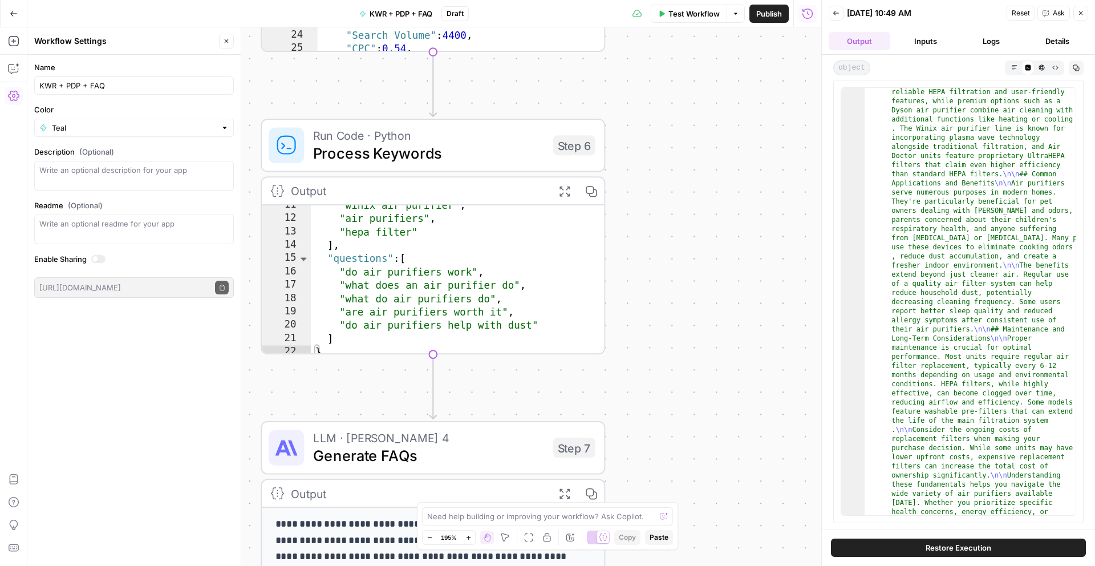
scroll to position [9, 0]
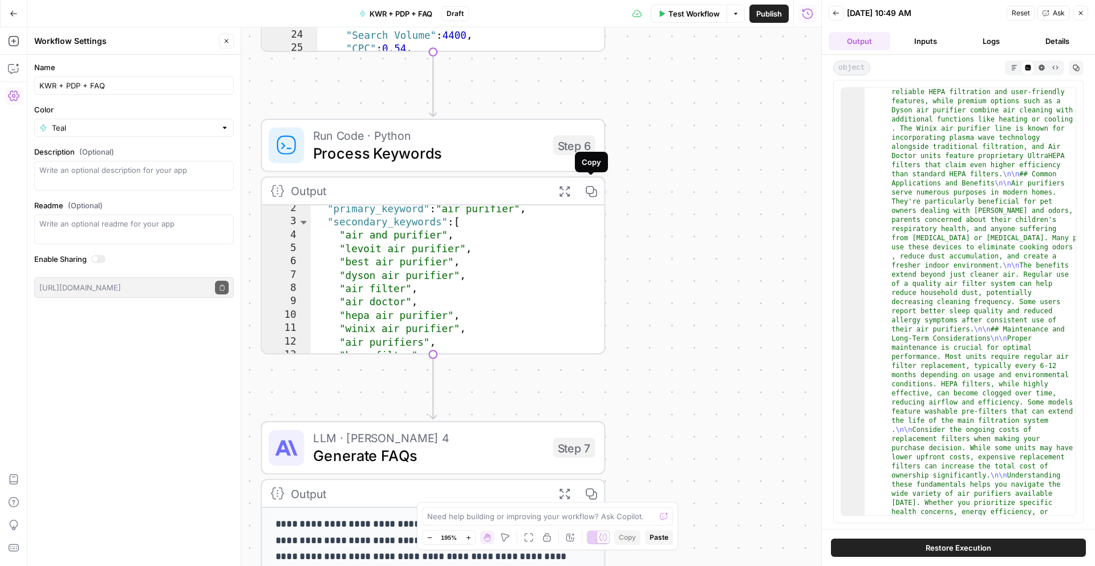
click at [576, 196] on button "Expand Output" at bounding box center [564, 190] width 27 height 27
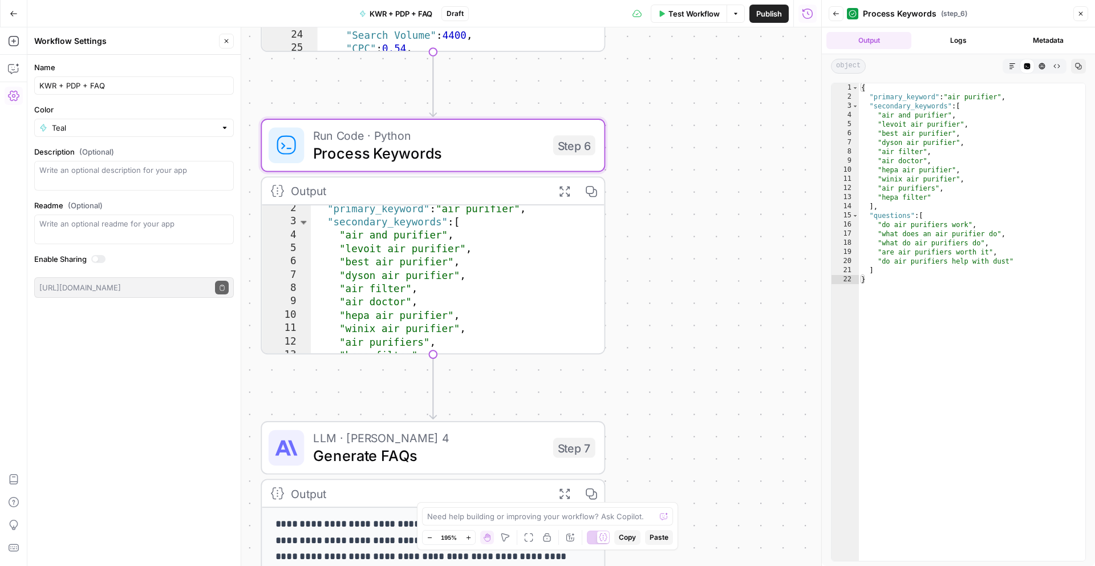
click at [957, 35] on button "Logs" at bounding box center [958, 40] width 85 height 17
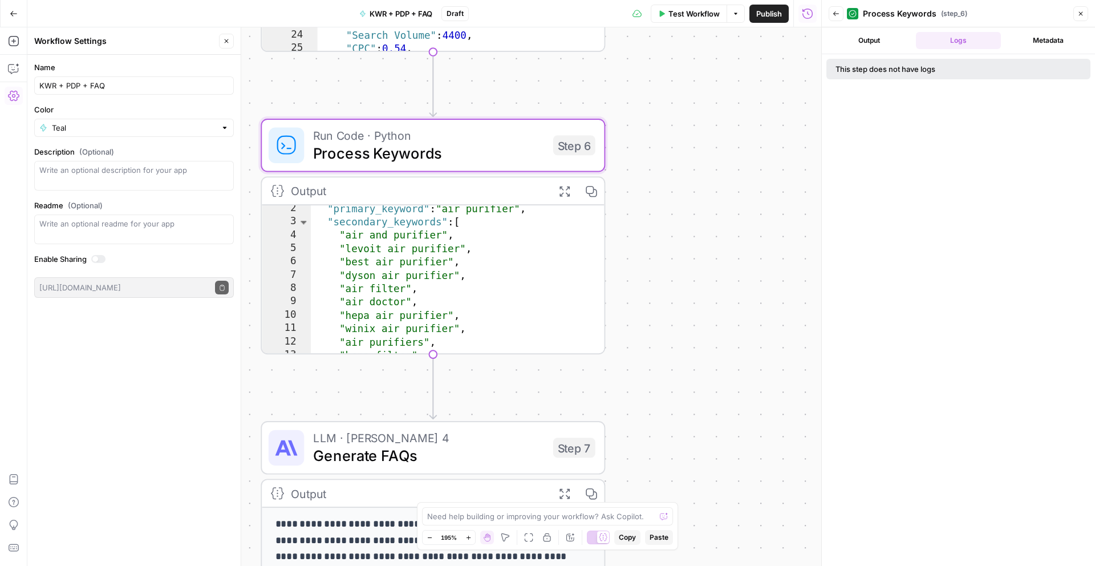
click at [979, 68] on div "This step does not have logs" at bounding box center [922, 68] width 173 height 11
click at [1029, 46] on button "Metadata" at bounding box center [1048, 40] width 85 height 17
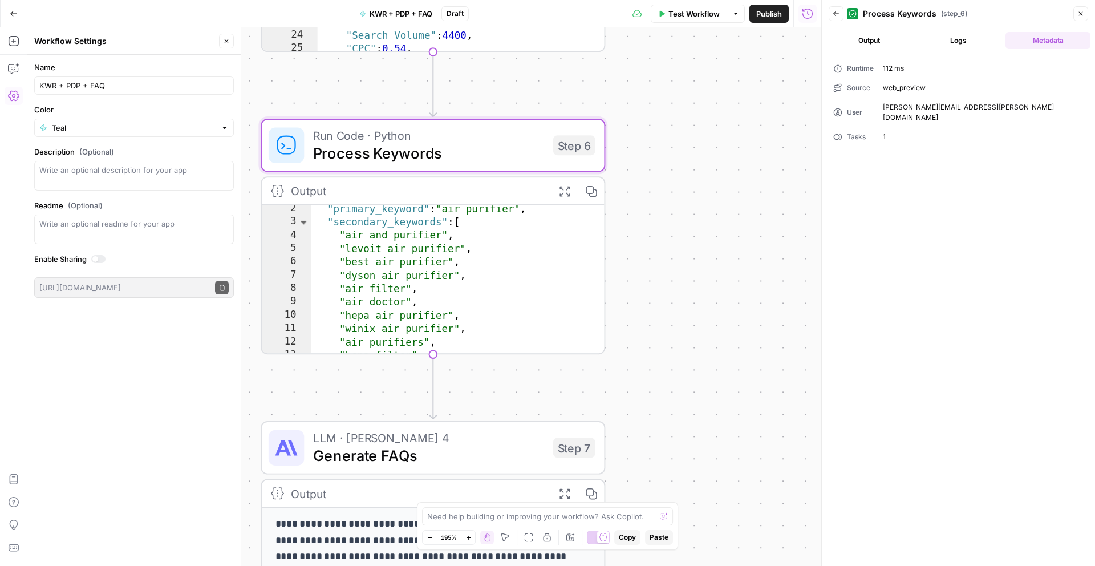
click at [950, 44] on button "Logs" at bounding box center [958, 40] width 85 height 17
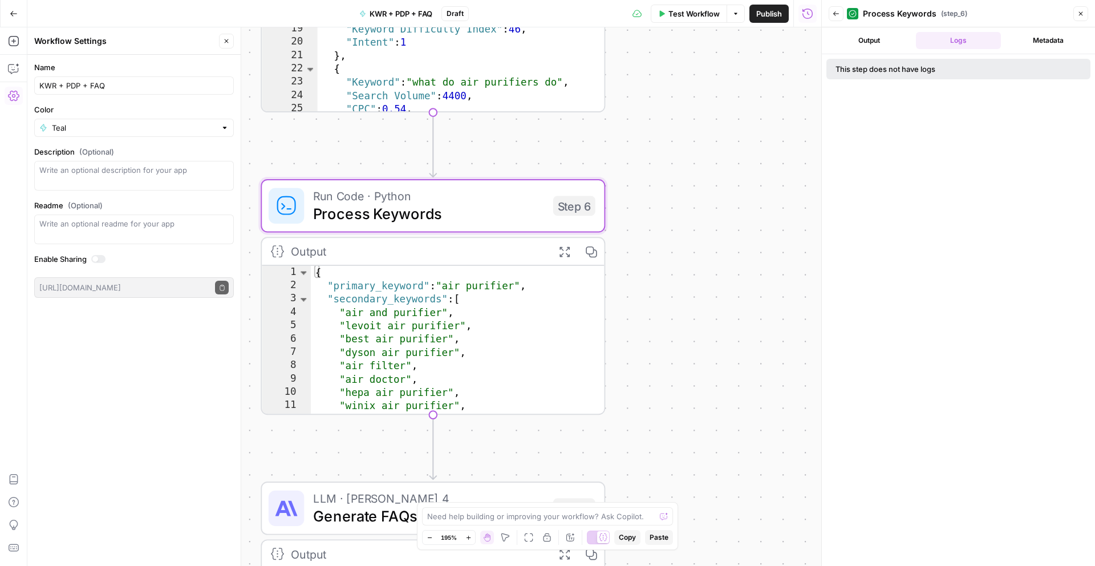
scroll to position [0, 0]
click at [712, 395] on div "Workflow Set Inputs Inputs Power Agent Analyze SERP for Target Keyword Step 1 O…" at bounding box center [424, 296] width 794 height 538
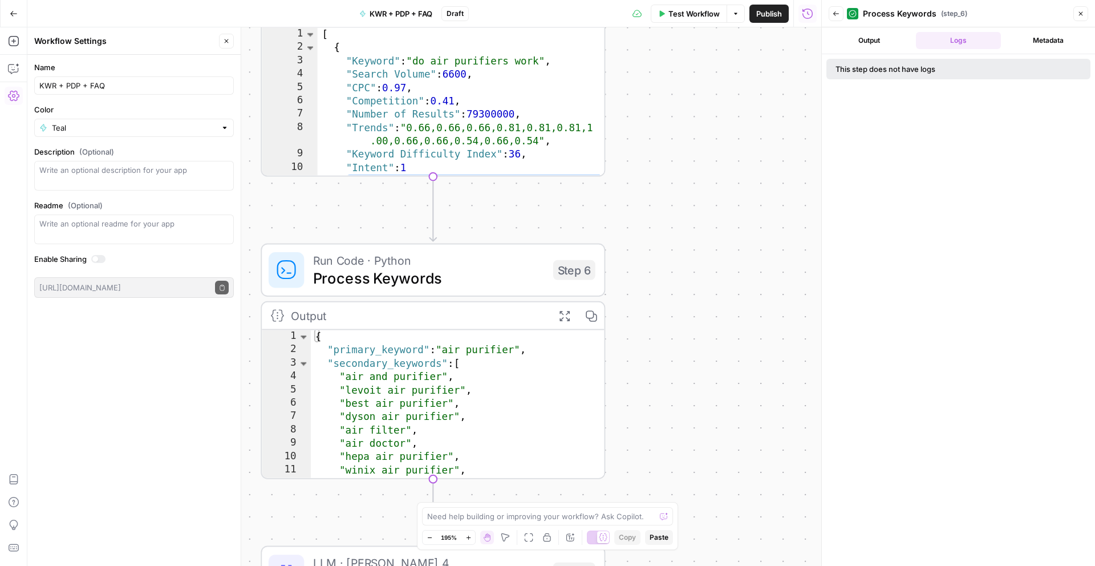
click at [697, 184] on div "Workflow Set Inputs Inputs Power Agent Analyze SERP for Target Keyword Step 1 O…" at bounding box center [424, 296] width 794 height 538
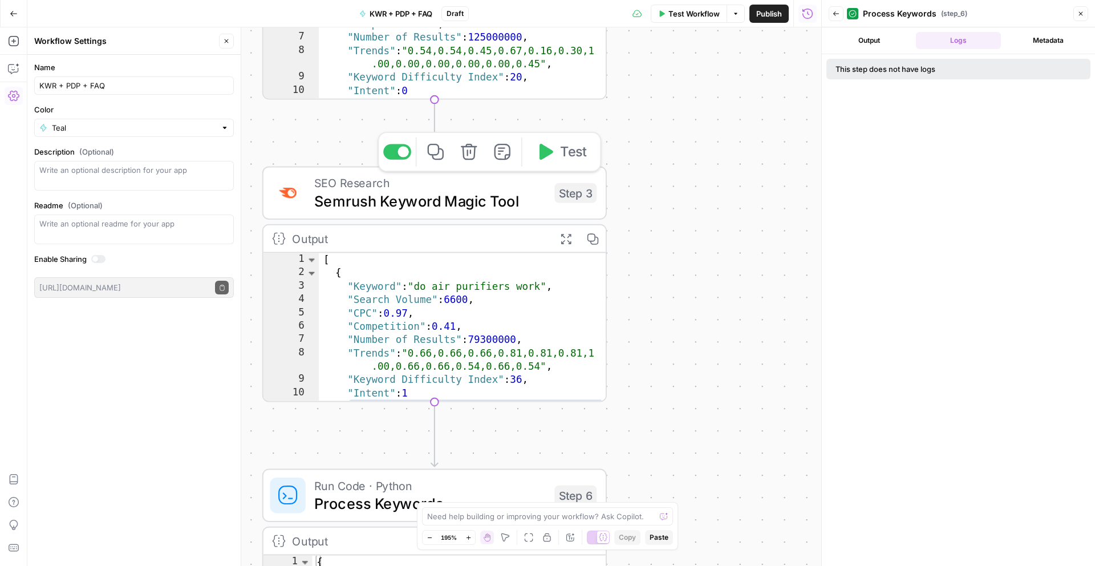
click at [512, 194] on span "Semrush Keyword Magic Tool" at bounding box center [429, 200] width 231 height 22
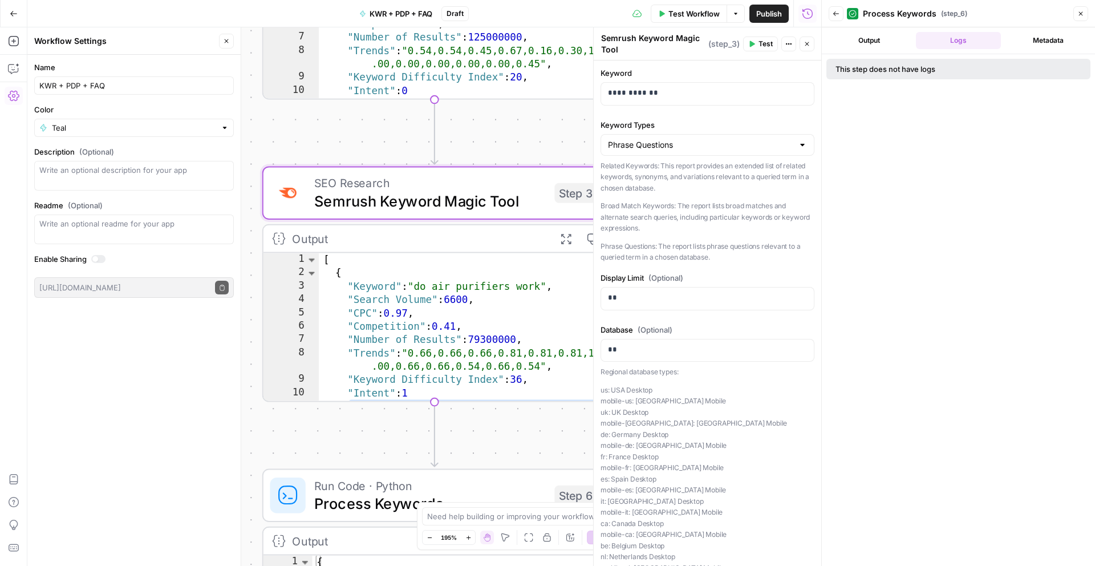
click at [888, 41] on button "Output" at bounding box center [869, 40] width 85 height 17
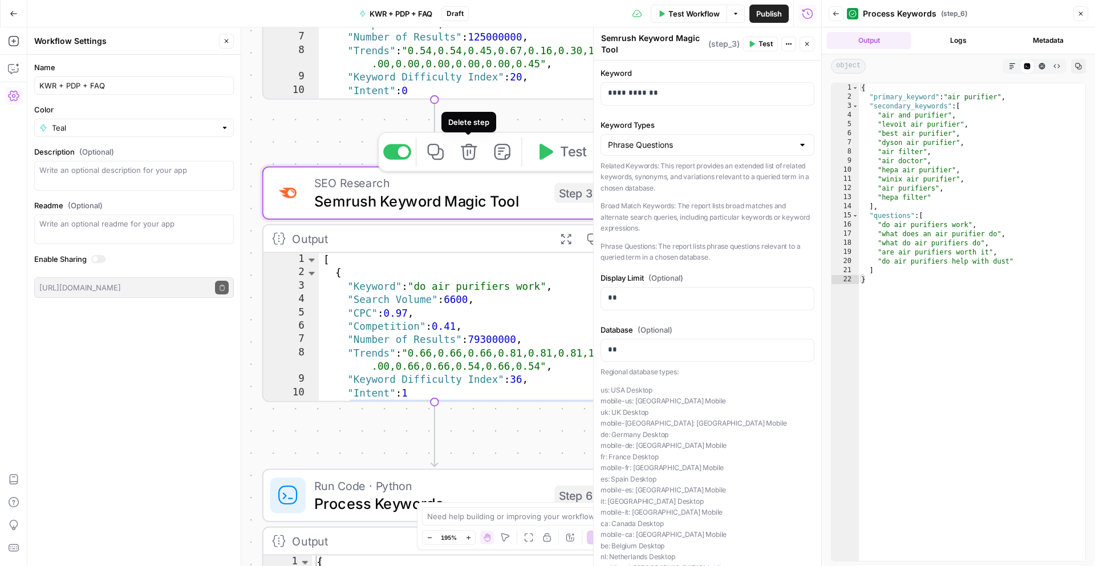
drag, startPoint x: 483, startPoint y: 115, endPoint x: 410, endPoint y: 110, distance: 73.2
click at [410, 110] on body "T Test Content Ops New Home Browse Your Data Usage Settings Recent Grids Refres…" at bounding box center [547, 283] width 1095 height 566
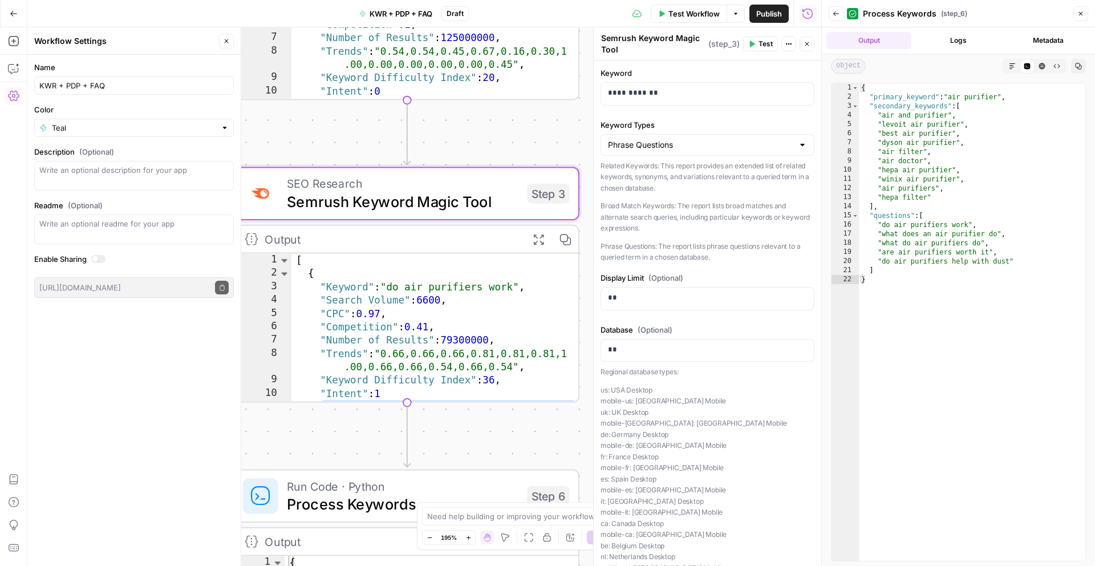
drag, startPoint x: 365, startPoint y: 124, endPoint x: 328, endPoint y: 124, distance: 37.1
click at [328, 124] on div "Workflow Set Inputs Inputs Power Agent Analyze SERP for Target Keyword Step 1 O…" at bounding box center [424, 296] width 794 height 538
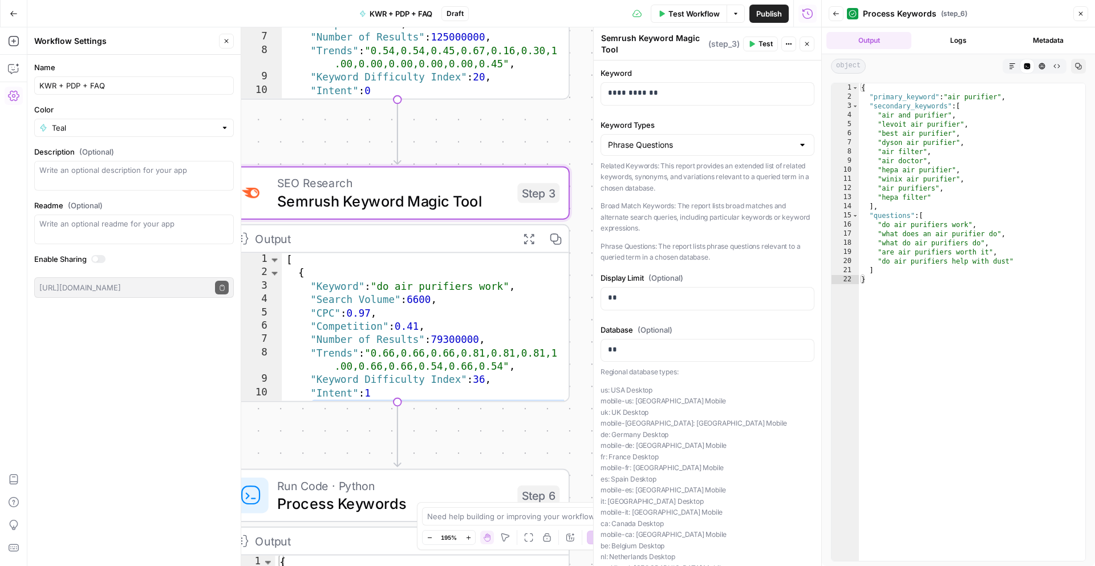
click at [357, 125] on div "Workflow Set Inputs Inputs Power Agent Analyze SERP for Target Keyword Step 1 O…" at bounding box center [424, 296] width 794 height 538
drag, startPoint x: 374, startPoint y: 144, endPoint x: 447, endPoint y: 155, distance: 74.3
click at [374, 144] on div "Workflow Set Inputs Inputs Power Agent Analyze SERP for Target Keyword Step 1 O…" at bounding box center [424, 296] width 794 height 538
click at [554, 160] on div "Workflow Set Inputs Inputs Power Agent Analyze SERP for Target Keyword Step 1 O…" at bounding box center [424, 296] width 794 height 538
click at [506, 443] on button "Test" at bounding box center [524, 454] width 69 height 29
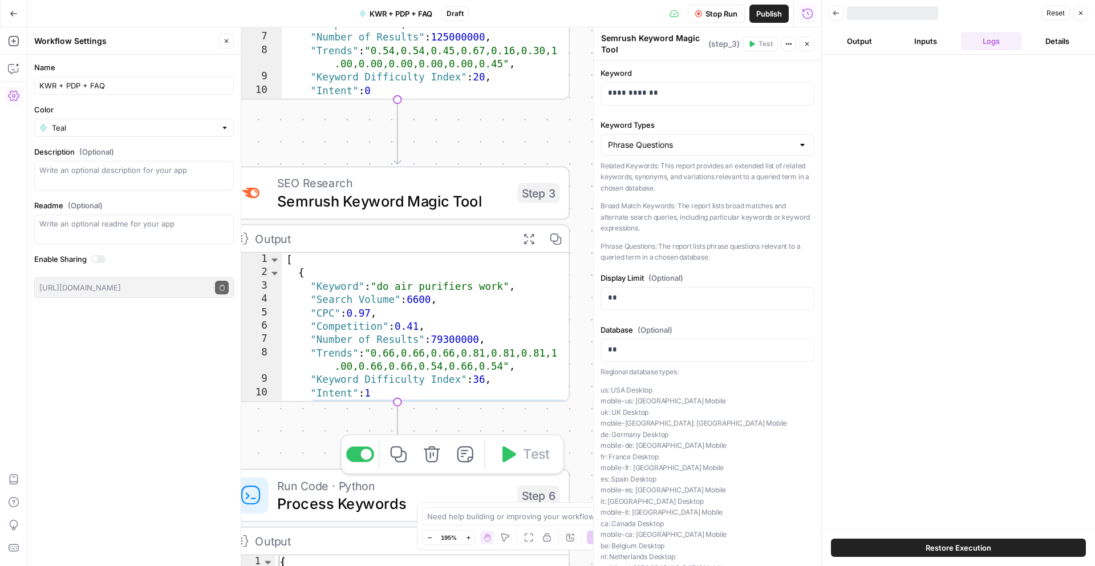
click at [540, 421] on div "Workflow Set Inputs Inputs Power Agent Analyze SERP for Target Keyword Step 1 O…" at bounding box center [424, 296] width 794 height 538
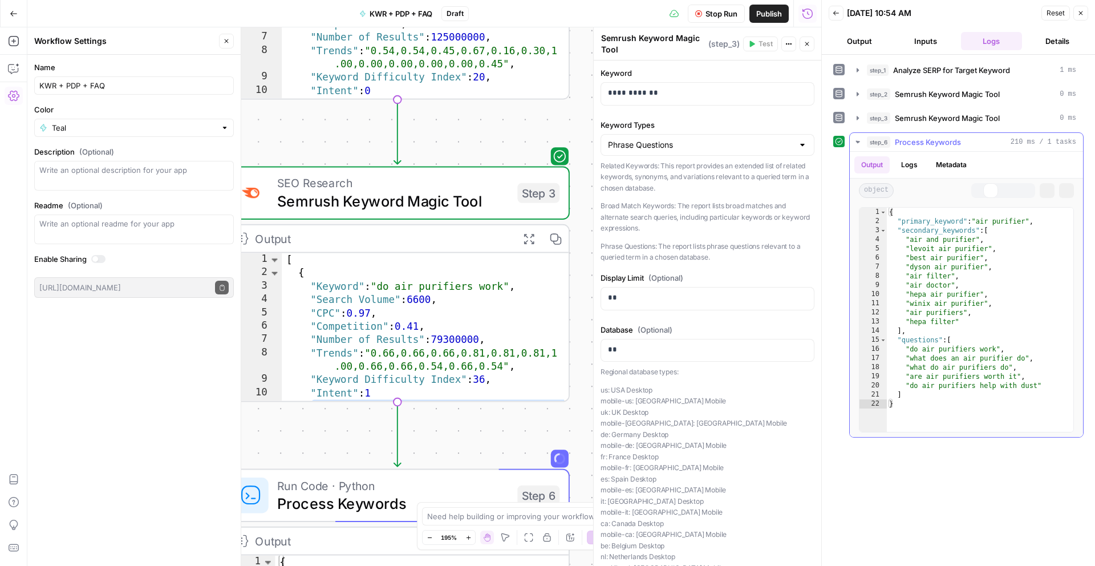
click at [993, 185] on div "Code Editor" at bounding box center [996, 190] width 15 height 15
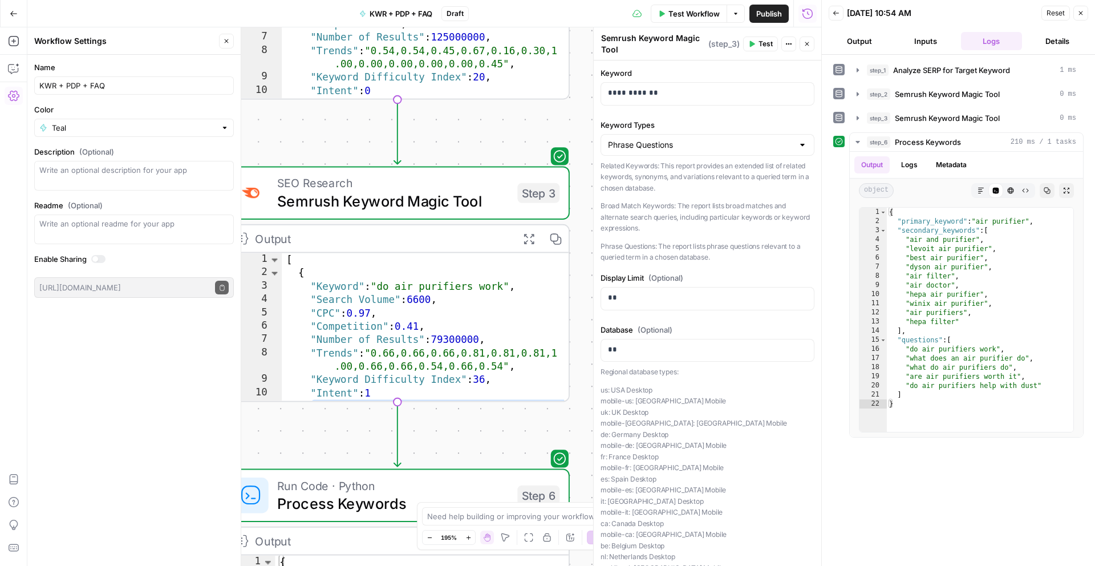
click at [828, 367] on div "step_1 Analyze SERP for Target Keyword 1 ms step_2 Semrush Keyword Magic Tool 0…" at bounding box center [958, 310] width 273 height 511
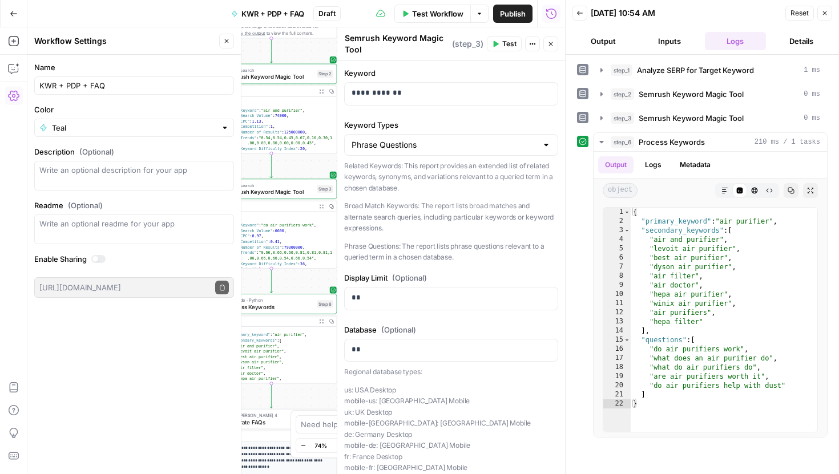
drag, startPoint x: 306, startPoint y: 171, endPoint x: 240, endPoint y: 175, distance: 66.9
click at [238, 175] on body "T Test Content Ops New Home Browse Your Data Usage Settings Recent Grids Refres…" at bounding box center [419, 237] width 839 height 474
click at [225, 41] on icon "button" at bounding box center [226, 41] width 7 height 7
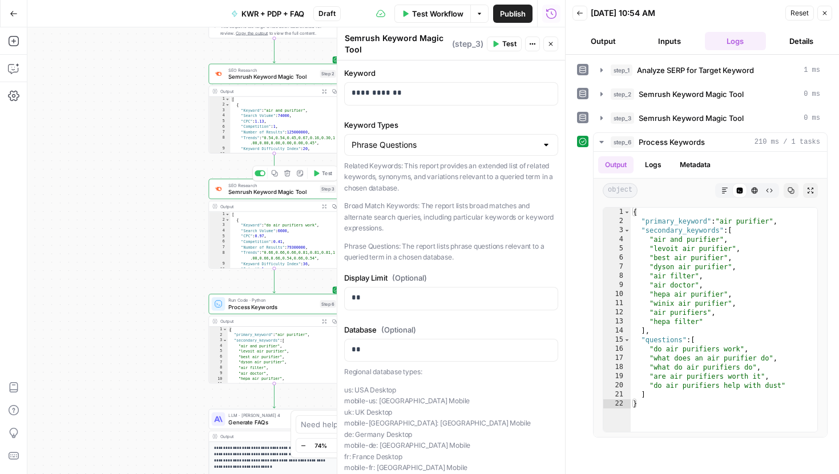
drag, startPoint x: 272, startPoint y: 173, endPoint x: 191, endPoint y: 181, distance: 80.8
click at [193, 182] on div "Workflow Set Inputs Inputs Power Agent Analyze SERP for Target Keyword Step 1 O…" at bounding box center [295, 250] width 537 height 447
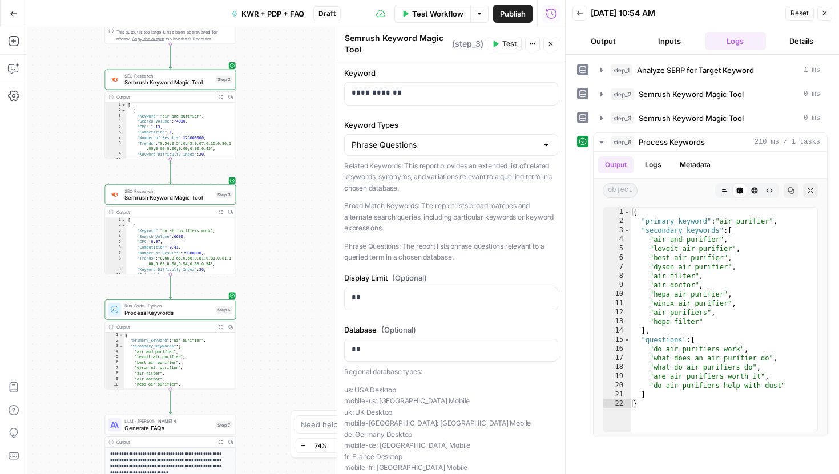
drag, startPoint x: 164, startPoint y: 196, endPoint x: 62, endPoint y: 201, distance: 102.2
click at [62, 201] on div "Workflow Set Inputs Inputs Power Agent Analyze SERP for Target Keyword Step 1 O…" at bounding box center [295, 250] width 537 height 447
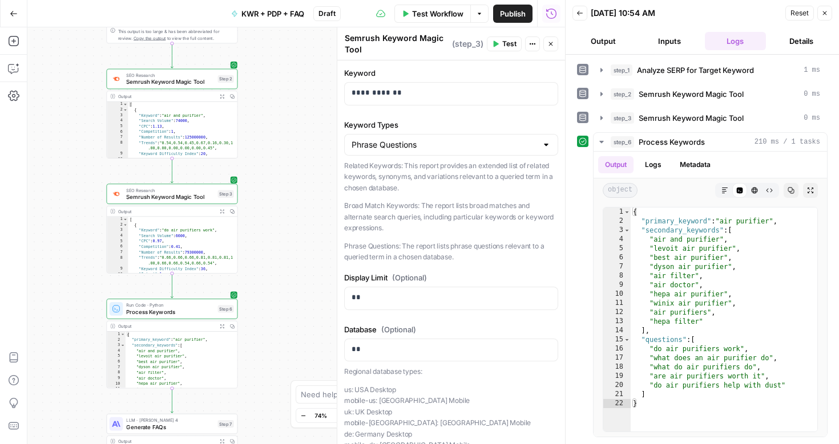
click at [276, 14] on span "KWR + PDP + FAQ" at bounding box center [272, 13] width 63 height 11
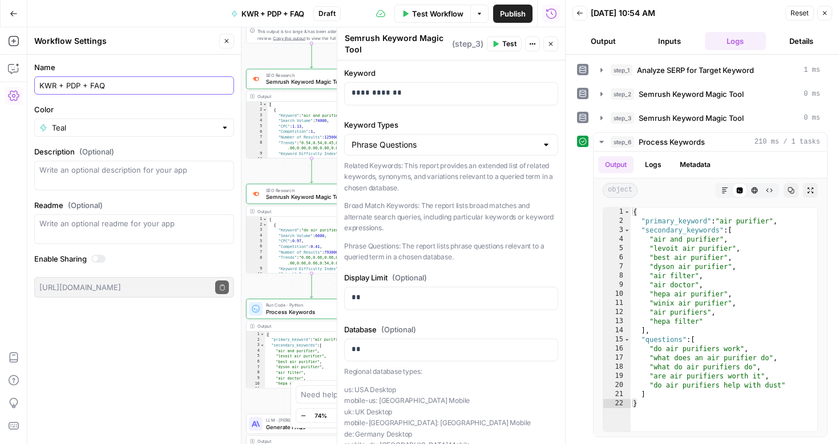
click at [71, 86] on input "KWR + PDP + FAQ" at bounding box center [133, 85] width 189 height 11
type input "KWR + PLP + FAQ"
click at [177, 327] on div "Name KWR + PLP + FAQ Color Teal Description (Optional) Readme (Optional) Write …" at bounding box center [133, 250] width 213 height 390
click at [230, 42] on button "Close" at bounding box center [226, 41] width 15 height 15
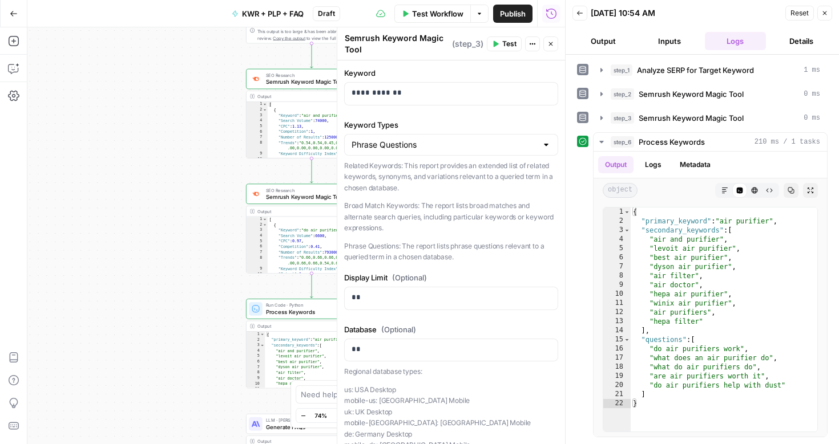
click at [206, 113] on div "Workflow Set Inputs Inputs Power Agent Analyze SERP for Target Keyword Step 1 O…" at bounding box center [295, 235] width 537 height 417
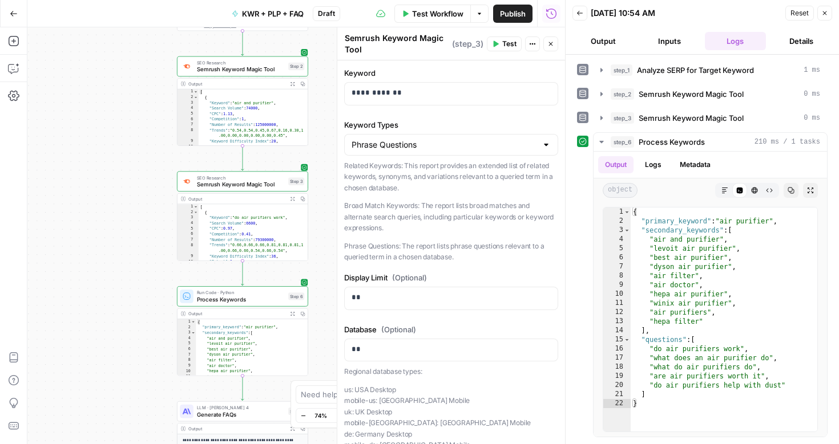
drag, startPoint x: 206, startPoint y: 179, endPoint x: 133, endPoint y: 167, distance: 73.4
click at [133, 167] on div "Workflow Set Inputs Inputs Power Agent Analyze SERP for Target Keyword Step 1 O…" at bounding box center [295, 235] width 537 height 417
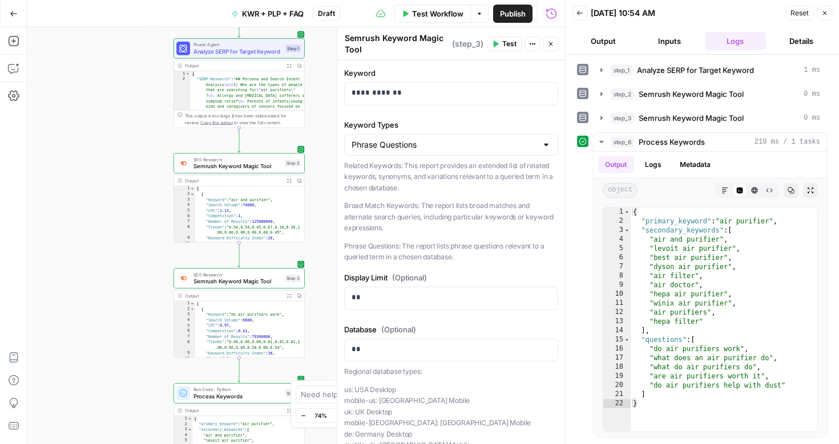
drag, startPoint x: 316, startPoint y: 289, endPoint x: 316, endPoint y: 374, distance: 84.4
click at [316, 386] on body "T Test Content Ops New Home Browse Your Data Usage Settings Recent Grids Refres…" at bounding box center [419, 222] width 839 height 444
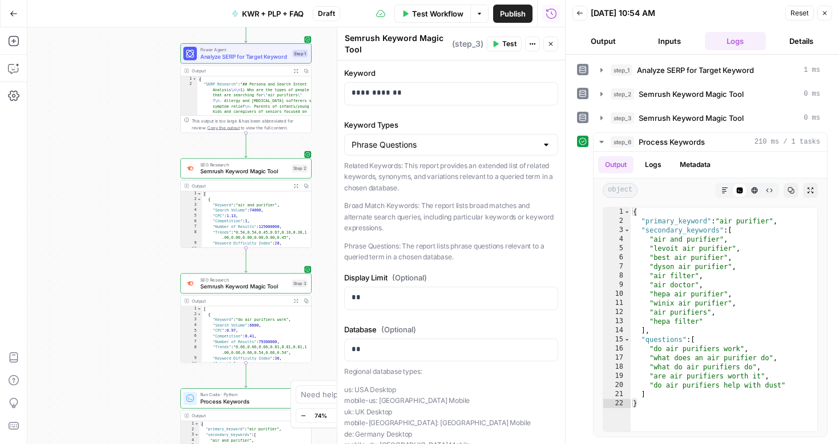
drag, startPoint x: 320, startPoint y: 112, endPoint x: 319, endPoint y: 125, distance: 13.7
click at [319, 125] on div "Workflow Set Inputs Inputs Power Agent Analyze SERP for Target Keyword Step 1 O…" at bounding box center [295, 235] width 537 height 417
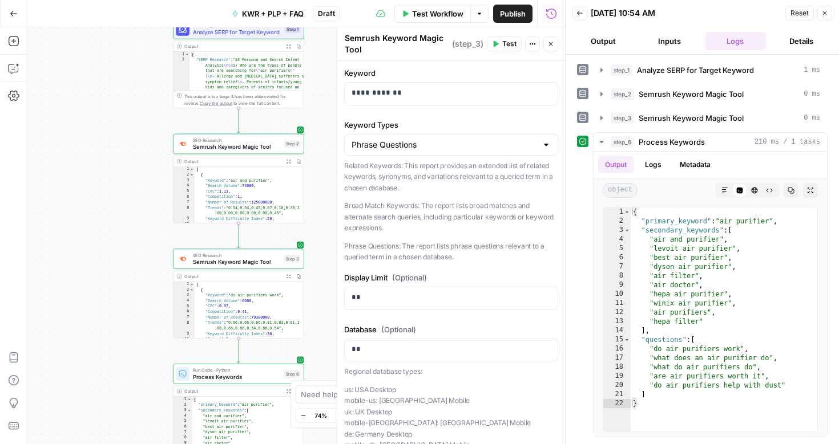
drag, startPoint x: 318, startPoint y: 152, endPoint x: 316, endPoint y: 47, distance: 105.0
click at [316, 47] on div "Workflow Set Inputs Inputs Power Agent Analyze SERP for Target Keyword Step 1 O…" at bounding box center [295, 235] width 537 height 417
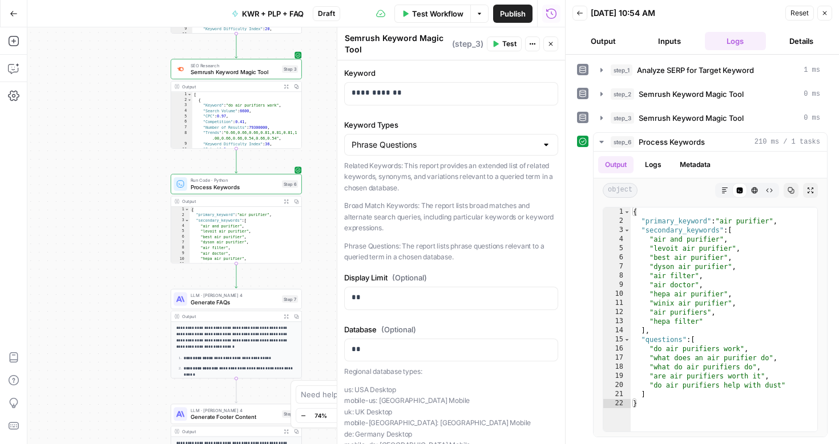
drag, startPoint x: 322, startPoint y: 249, endPoint x: 321, endPoint y: 91, distance: 158.0
click at [321, 91] on div "Workflow Set Inputs Inputs Power Agent Analyze SERP for Target Keyword Step 1 O…" at bounding box center [295, 235] width 537 height 417
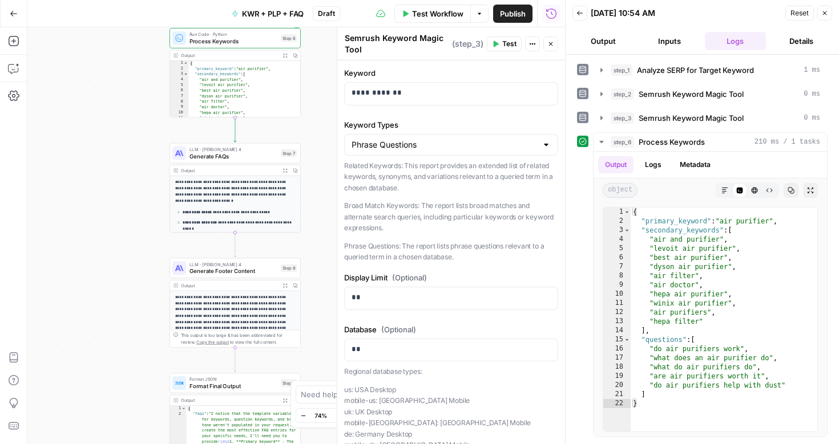
drag, startPoint x: 313, startPoint y: 222, endPoint x: 313, endPoint y: 116, distance: 106.1
click at [313, 116] on div "Workflow Set Inputs Inputs Power Agent Analyze SERP for Target Keyword Step 1 O…" at bounding box center [295, 235] width 537 height 417
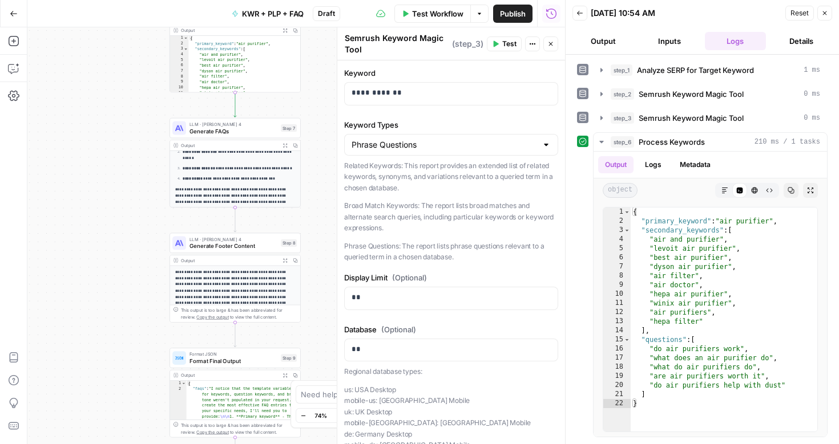
drag, startPoint x: 313, startPoint y: 222, endPoint x: 315, endPoint y: 104, distance: 118.1
click at [315, 104] on div "Workflow Set Inputs Inputs Power Agent Analyze SERP for Target Keyword Step 1 O…" at bounding box center [295, 235] width 537 height 417
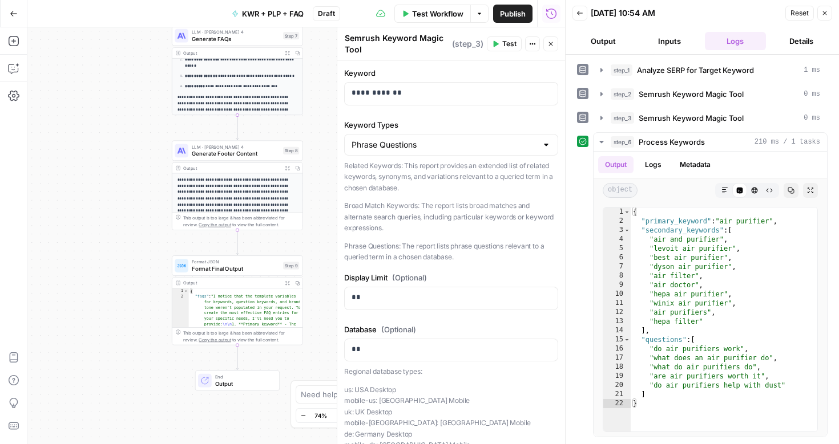
click at [244, 193] on p "**********" at bounding box center [237, 195] width 120 height 37
click at [287, 170] on button "Expand Output" at bounding box center [287, 168] width 10 height 10
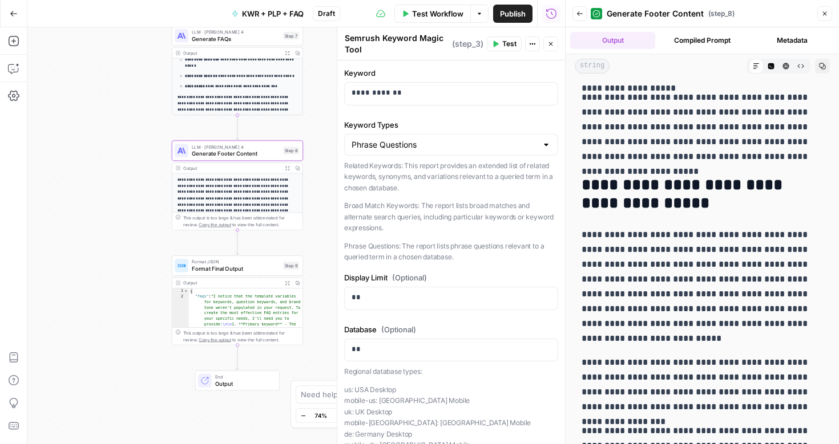
scroll to position [988, 0]
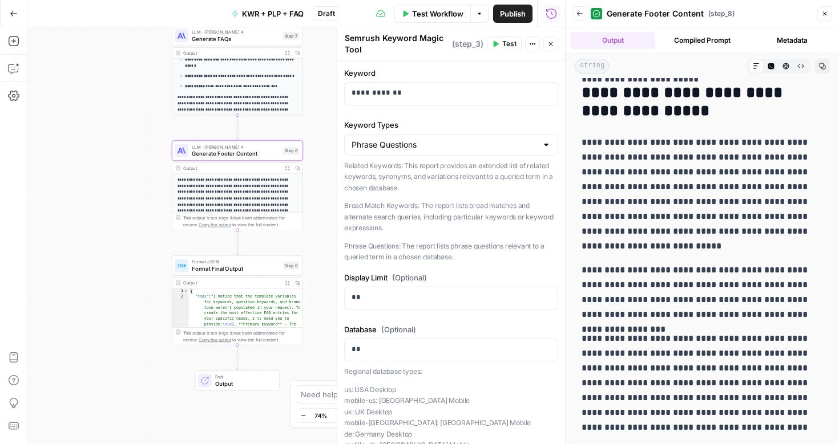
click at [256, 151] on span "Generate Footer Content" at bounding box center [236, 153] width 88 height 9
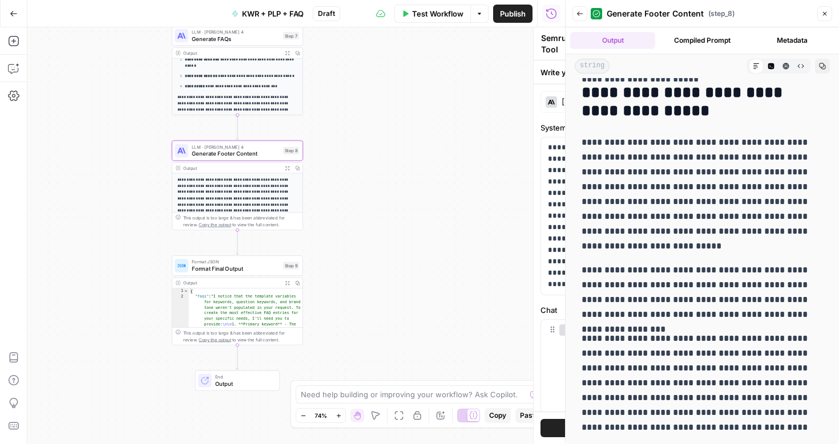
type textarea "Generate Footer Content"
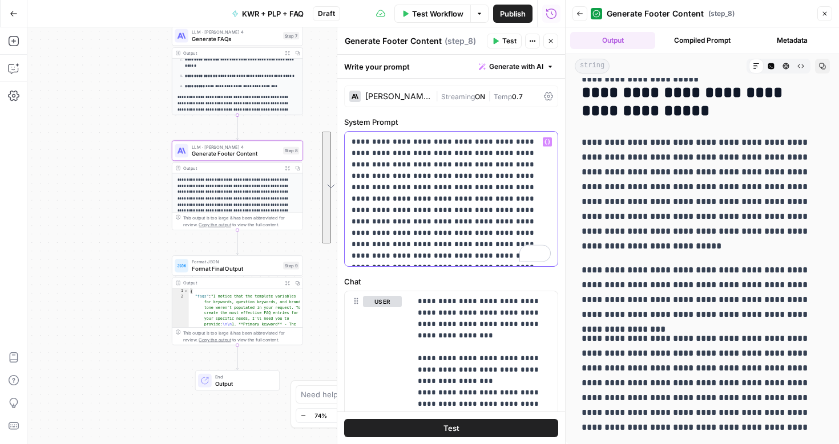
drag, startPoint x: 403, startPoint y: 151, endPoint x: 406, endPoint y: 255, distance: 104.4
click at [407, 256] on p "**********" at bounding box center [450, 198] width 199 height 125
click at [407, 162] on p "**********" at bounding box center [450, 198] width 199 height 125
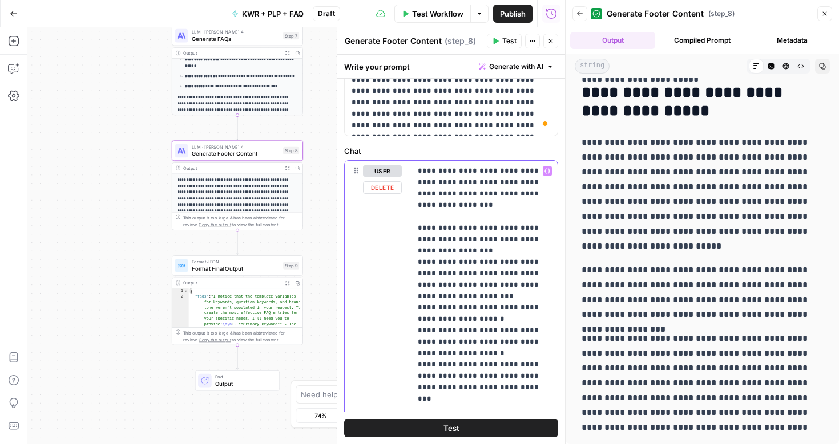
scroll to position [131, 0]
drag, startPoint x: 415, startPoint y: 173, endPoint x: 536, endPoint y: 198, distance: 123.5
click at [536, 198] on div "**********" at bounding box center [484, 393] width 147 height 465
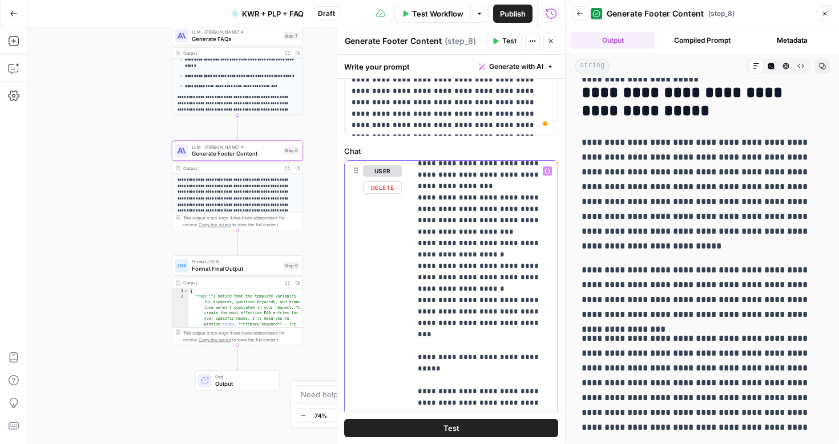
scroll to position [0, 0]
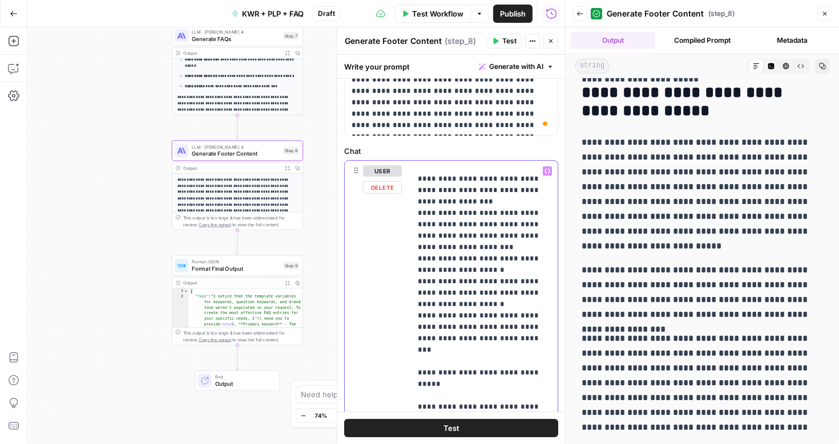
drag, startPoint x: 424, startPoint y: 201, endPoint x: 474, endPoint y: 240, distance: 63.4
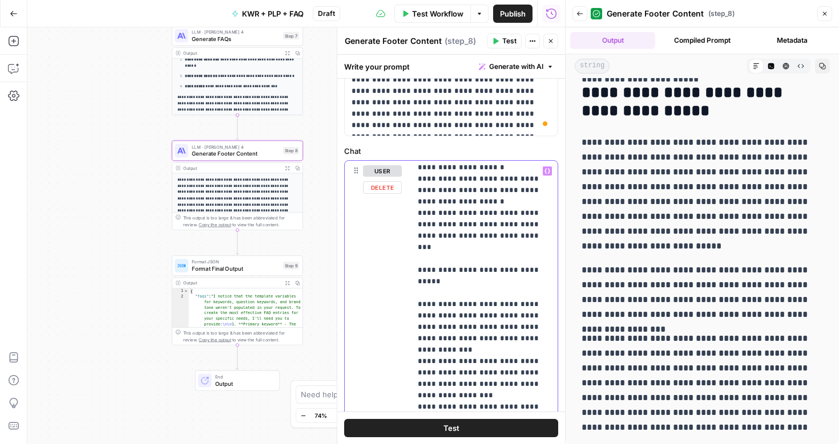
scroll to position [224, 0]
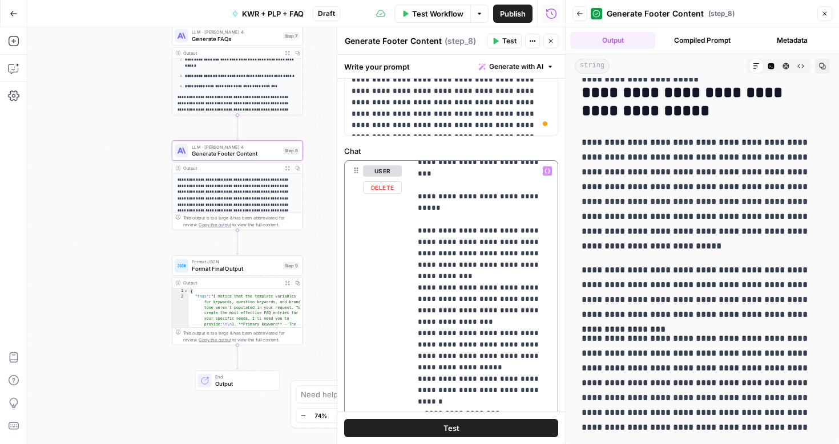
drag, startPoint x: 426, startPoint y: 209, endPoint x: 450, endPoint y: 234, distance: 34.7
click at [450, 234] on p "**********" at bounding box center [484, 379] width 133 height 878
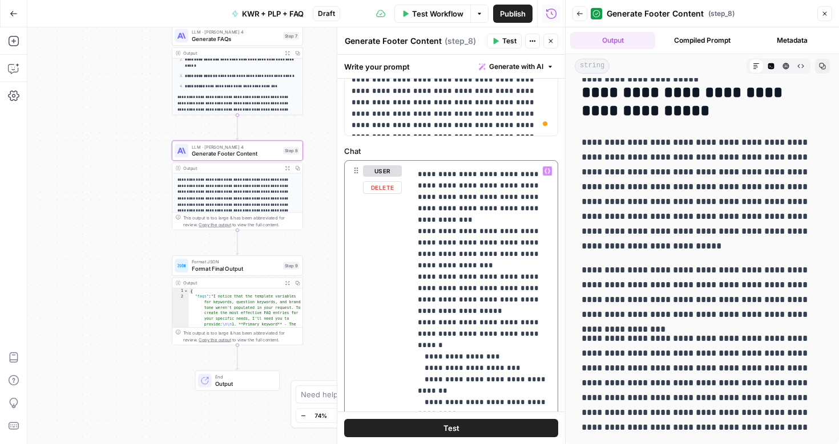
click at [471, 258] on p "**********" at bounding box center [484, 323] width 133 height 878
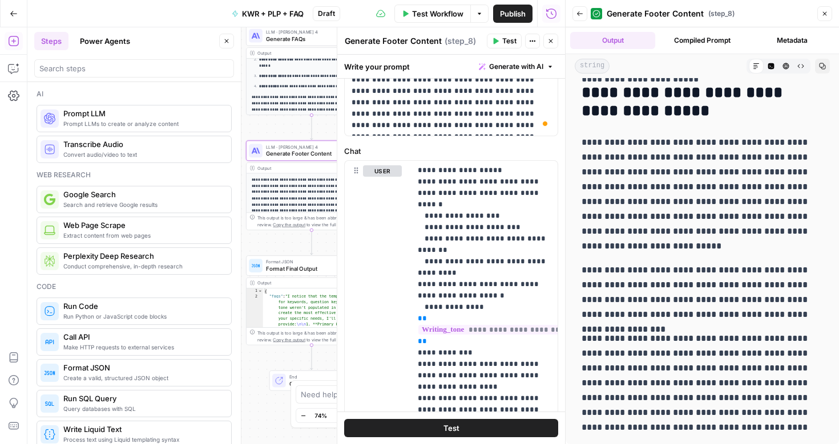
click at [106, 39] on button "Power Agents" at bounding box center [105, 41] width 64 height 18
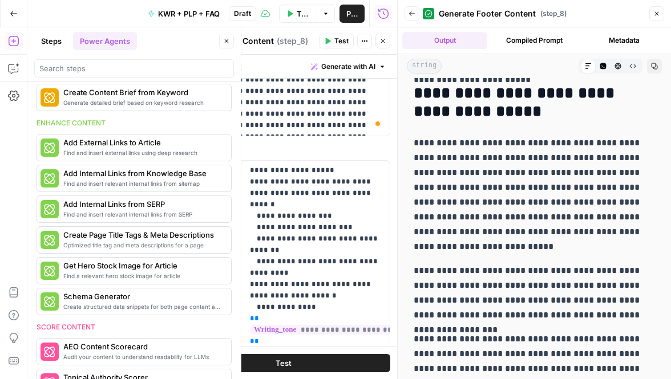
scroll to position [411, 0]
